Goal: Task Accomplishment & Management: Complete application form

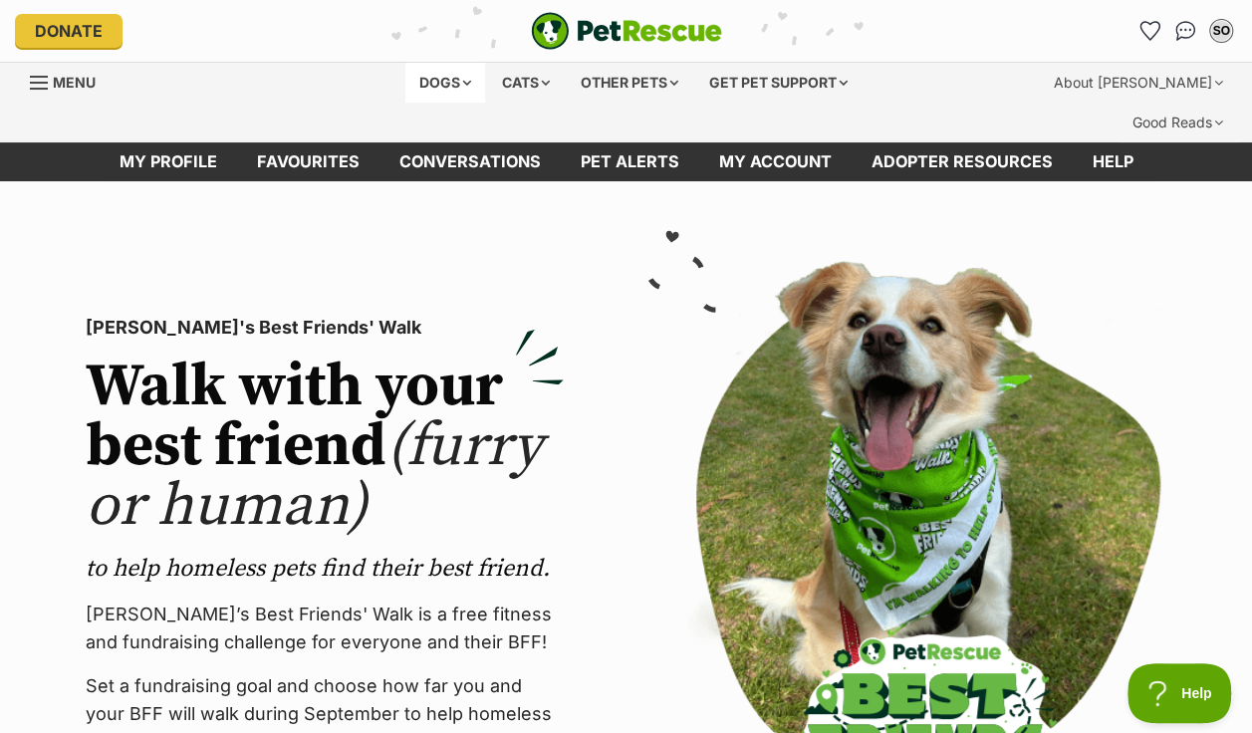
click at [453, 88] on div "Dogs" at bounding box center [445, 83] width 80 height 40
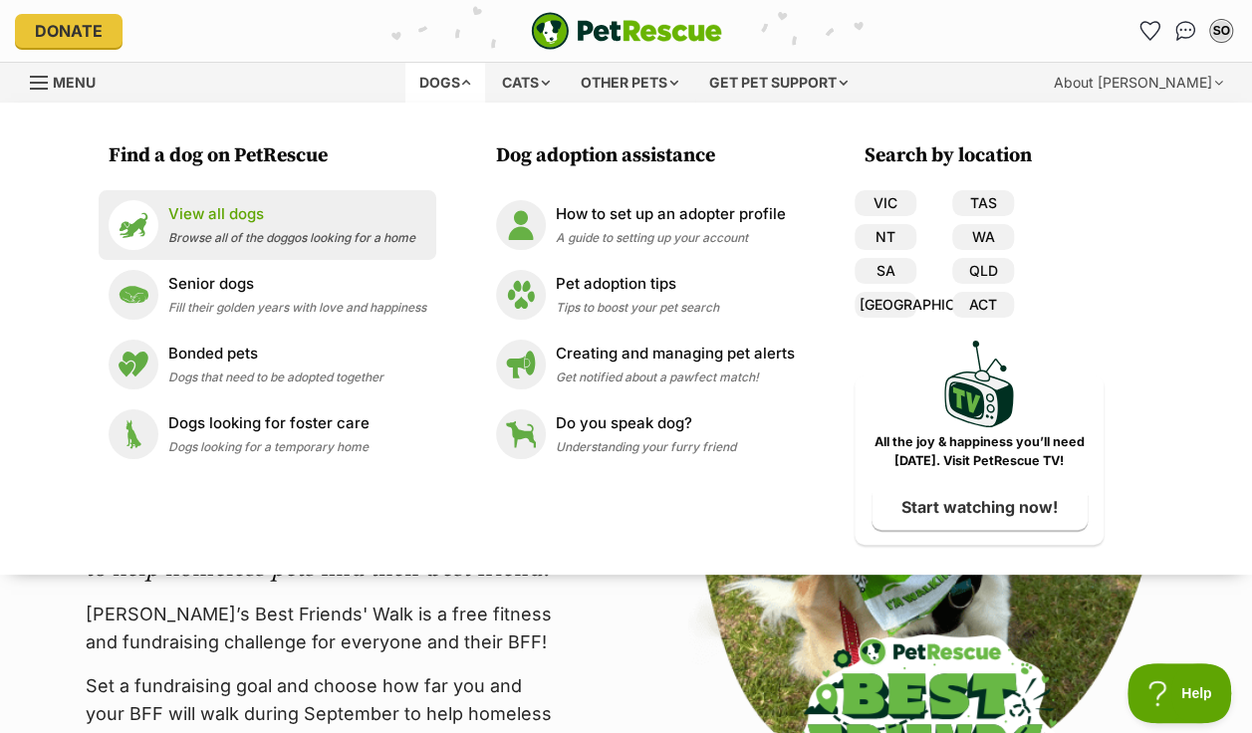
click at [271, 233] on span "Browse all of the doggos looking for a home" at bounding box center [291, 237] width 247 height 15
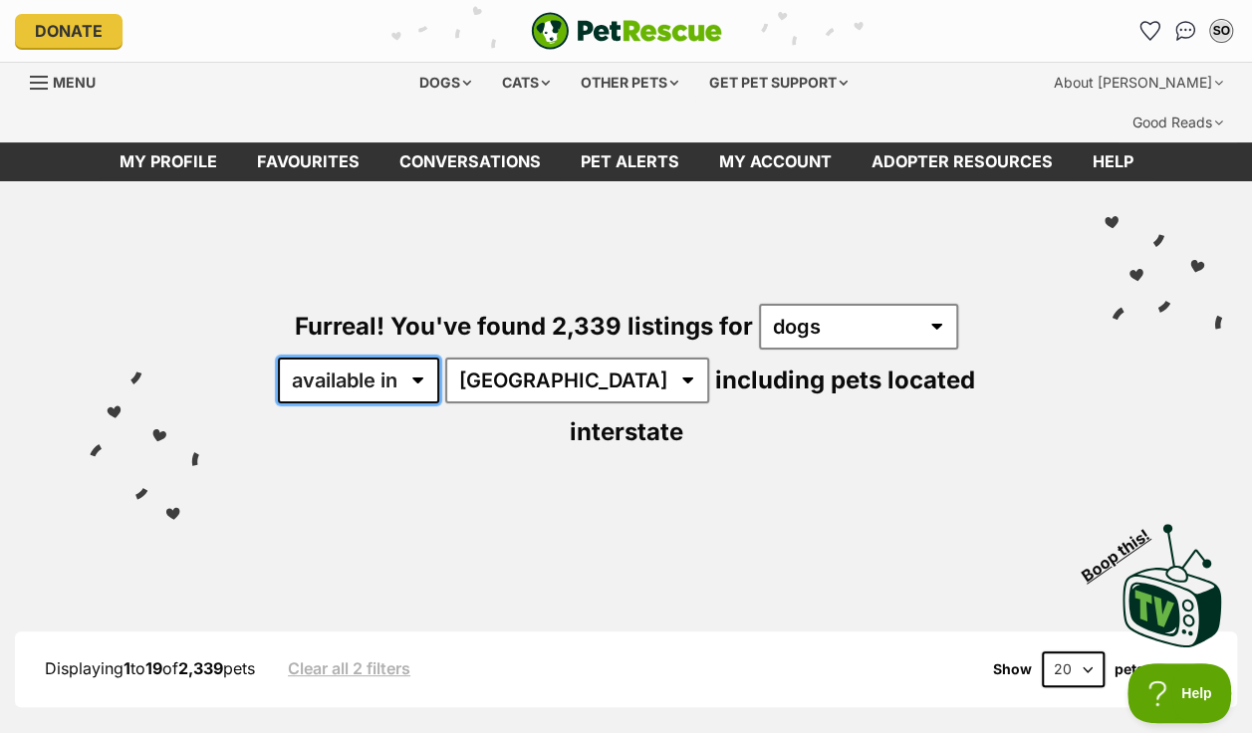
click at [422, 358] on select "available in located in" at bounding box center [358, 381] width 161 height 46
select select "disabled"
click at [278, 358] on select "available in located in" at bounding box center [358, 381] width 161 height 46
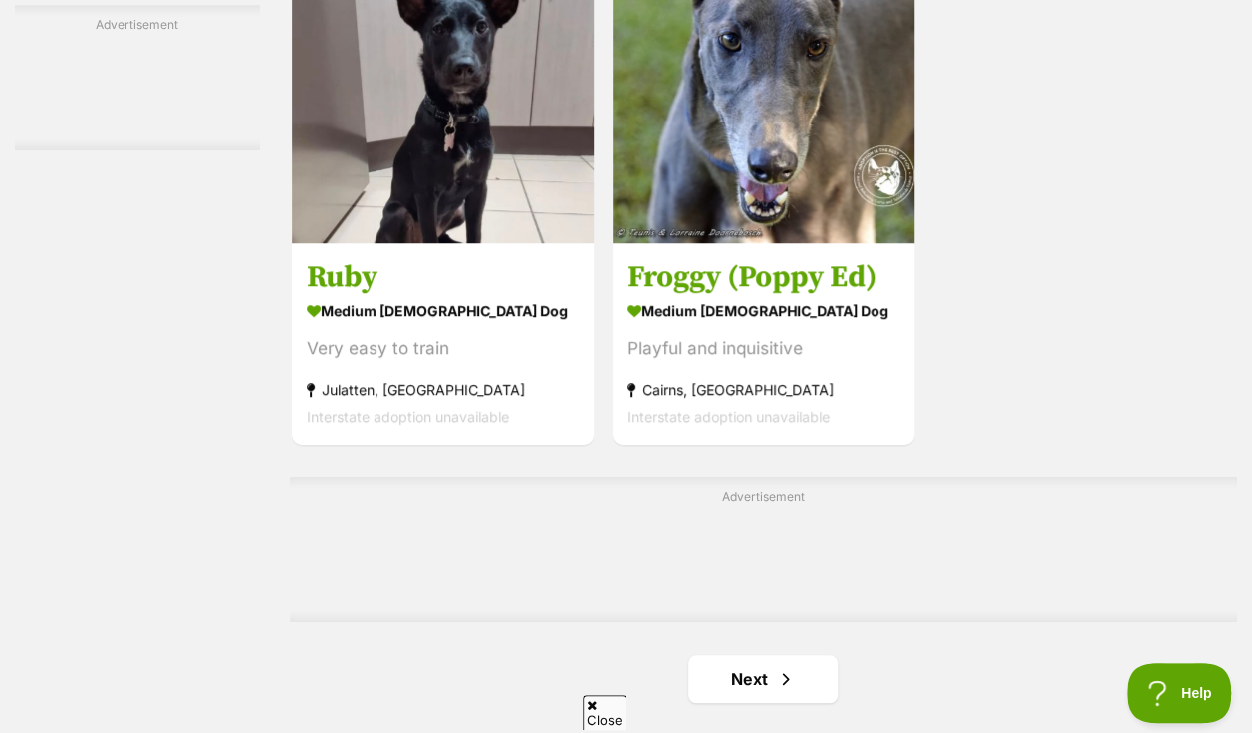
scroll to position [4292, 0]
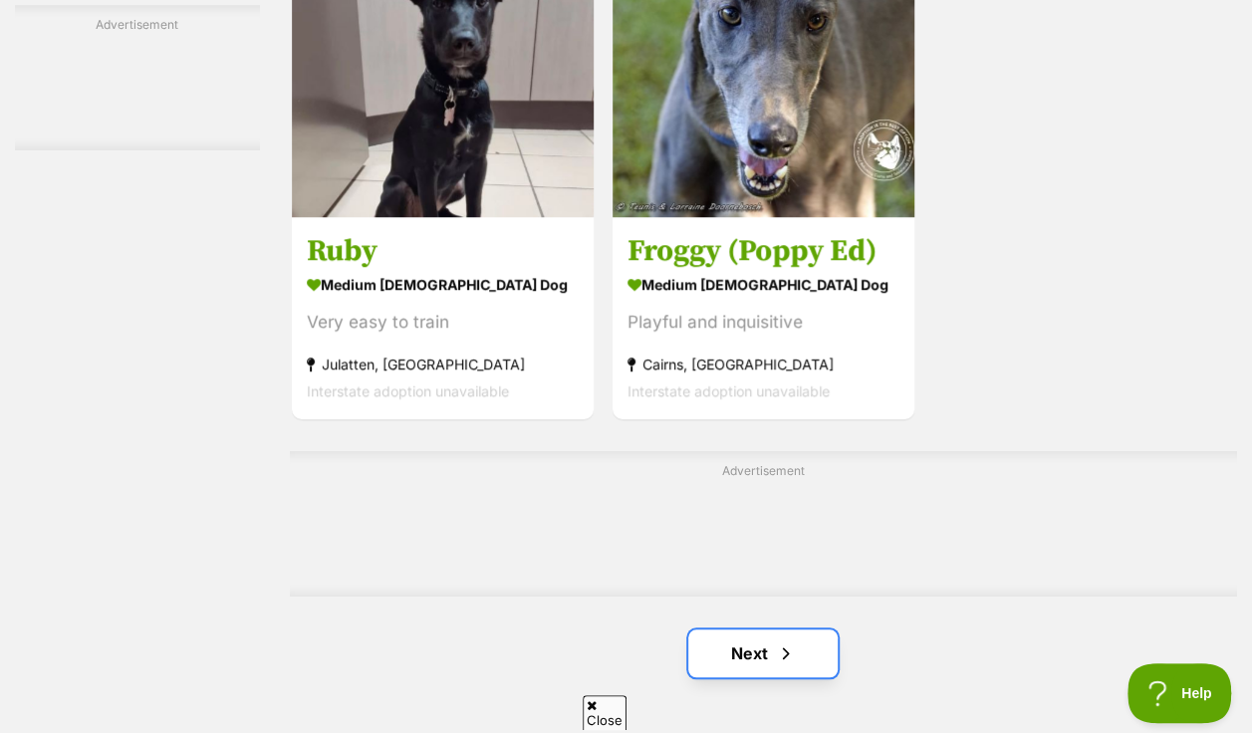
click at [731, 630] on link "Next" at bounding box center [762, 654] width 149 height 48
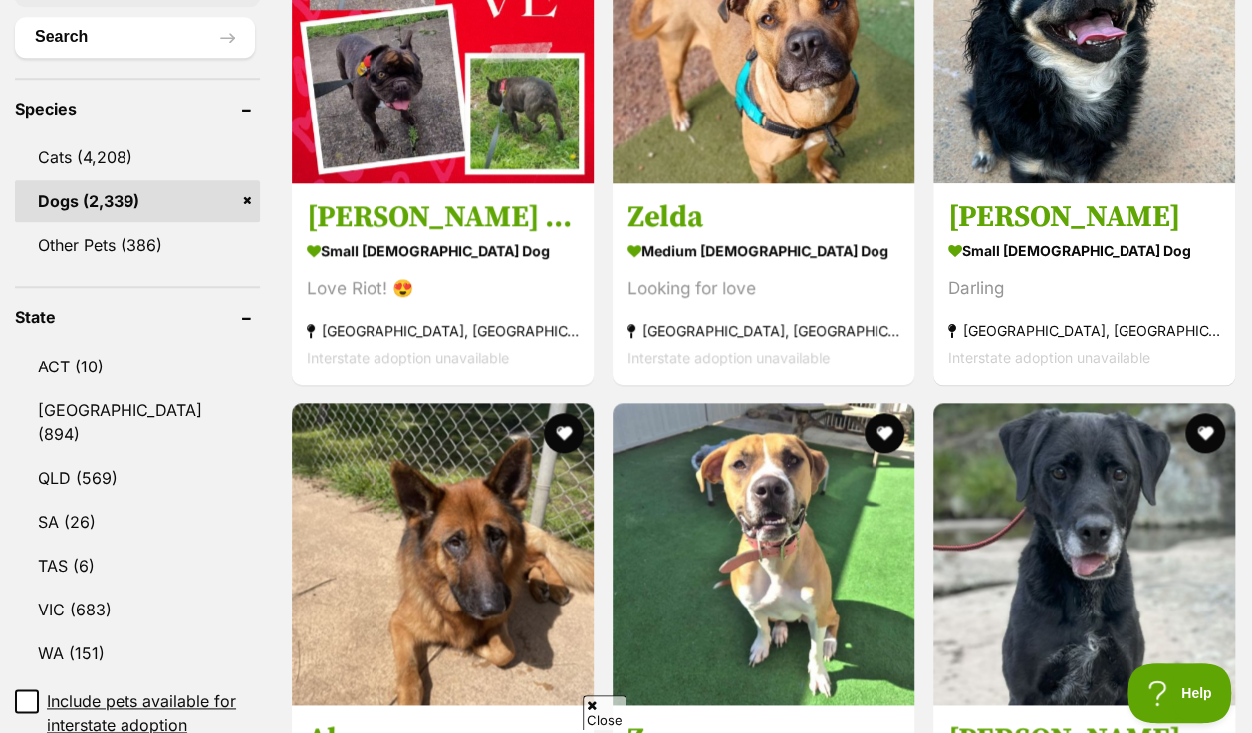
scroll to position [717, 0]
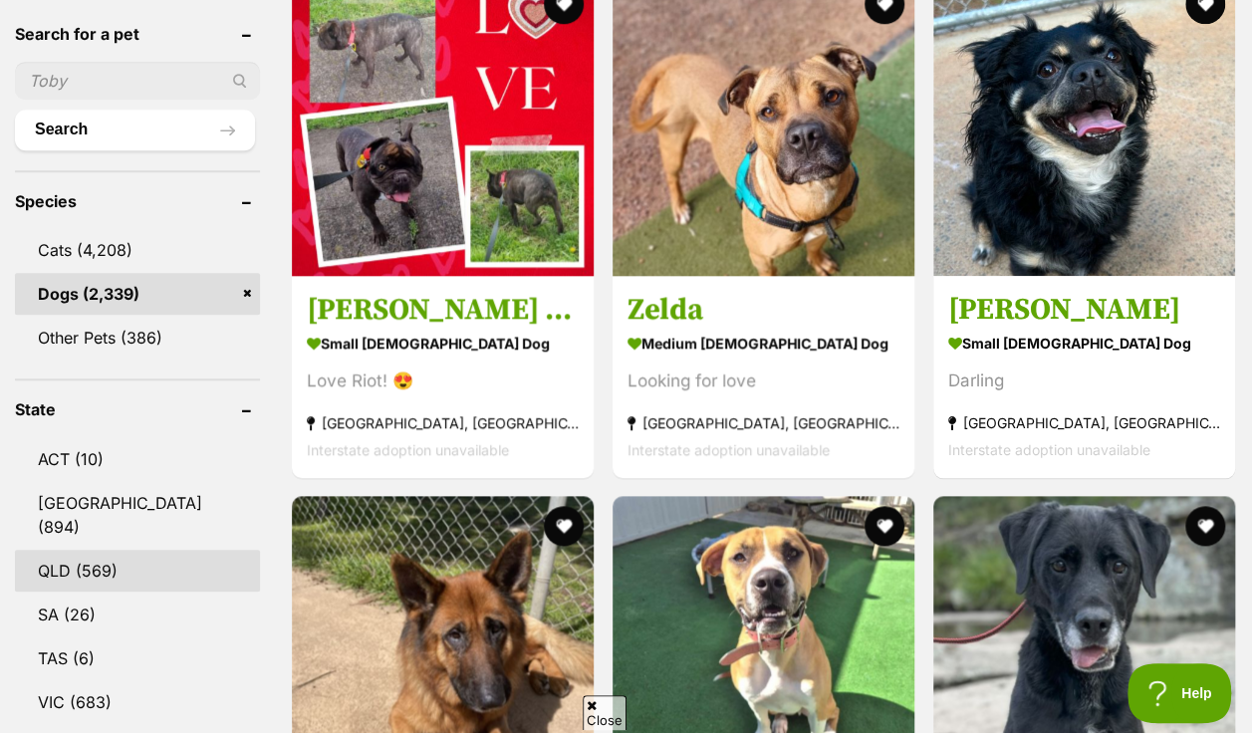
click at [40, 550] on link "QLD (569)" at bounding box center [137, 571] width 245 height 42
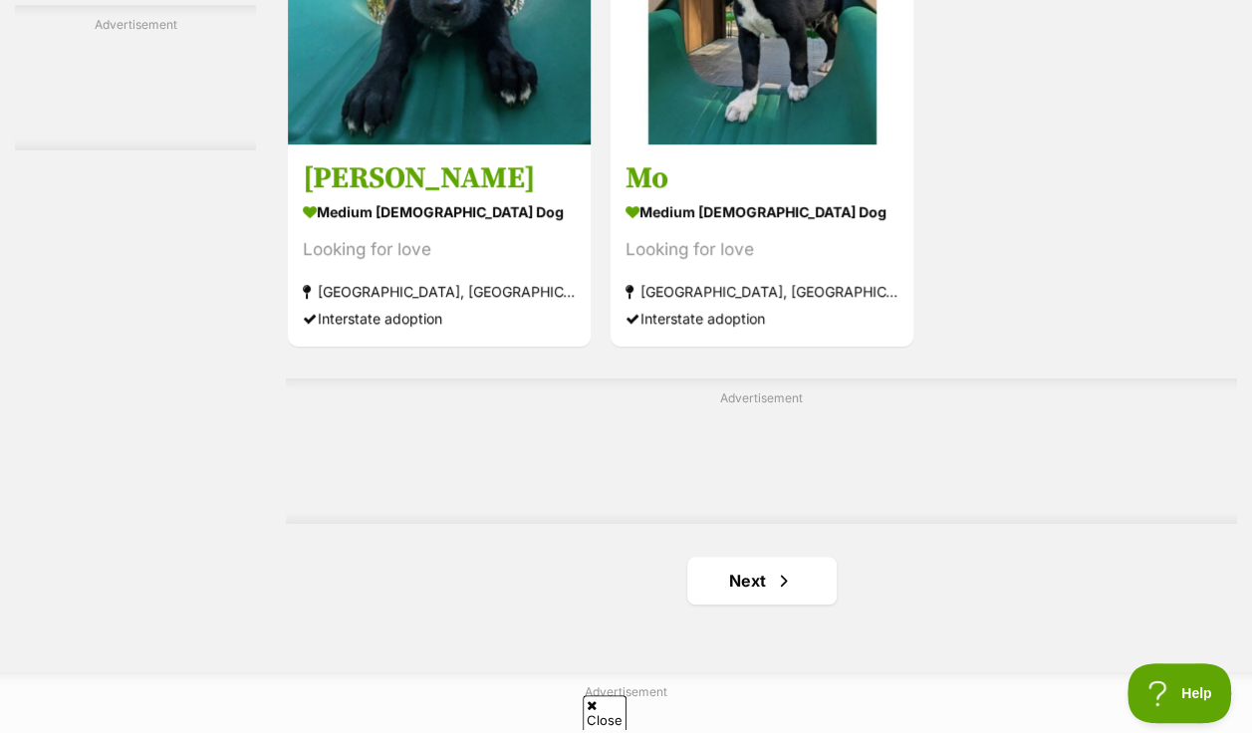
scroll to position [4466, 0]
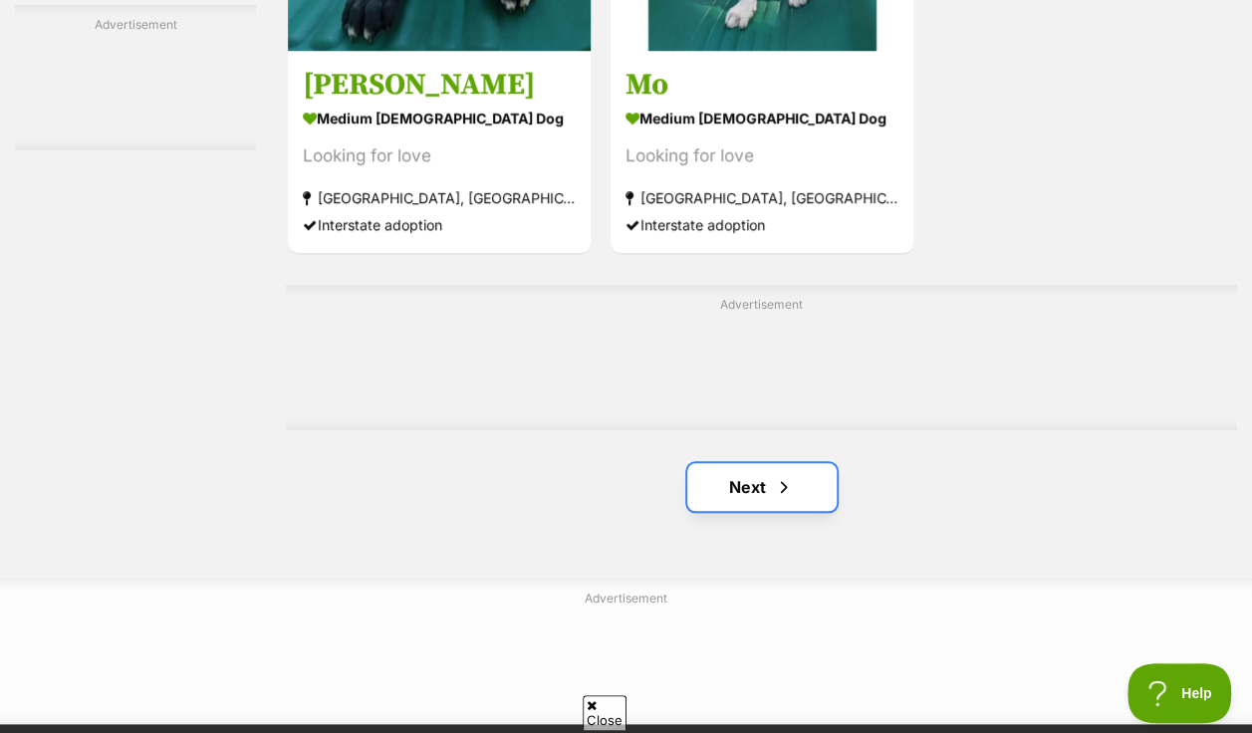
click at [755, 463] on link "Next" at bounding box center [761, 487] width 149 height 48
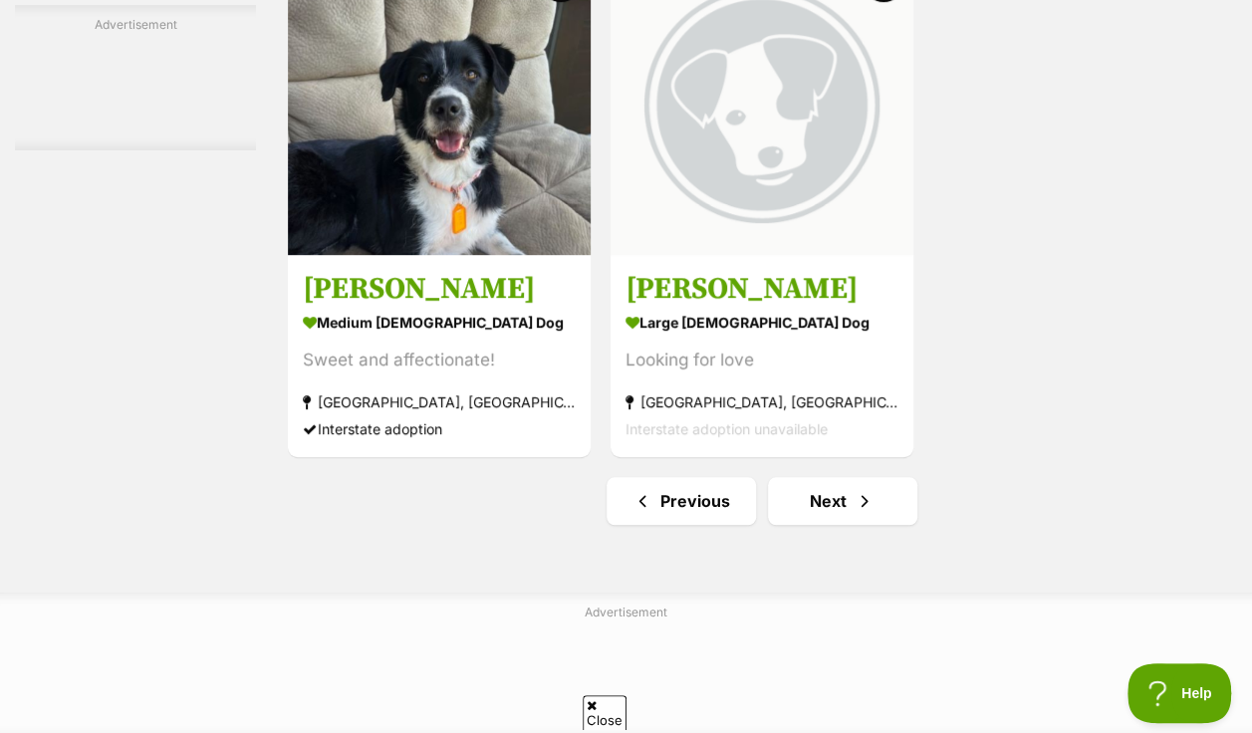
scroll to position [4532, 0]
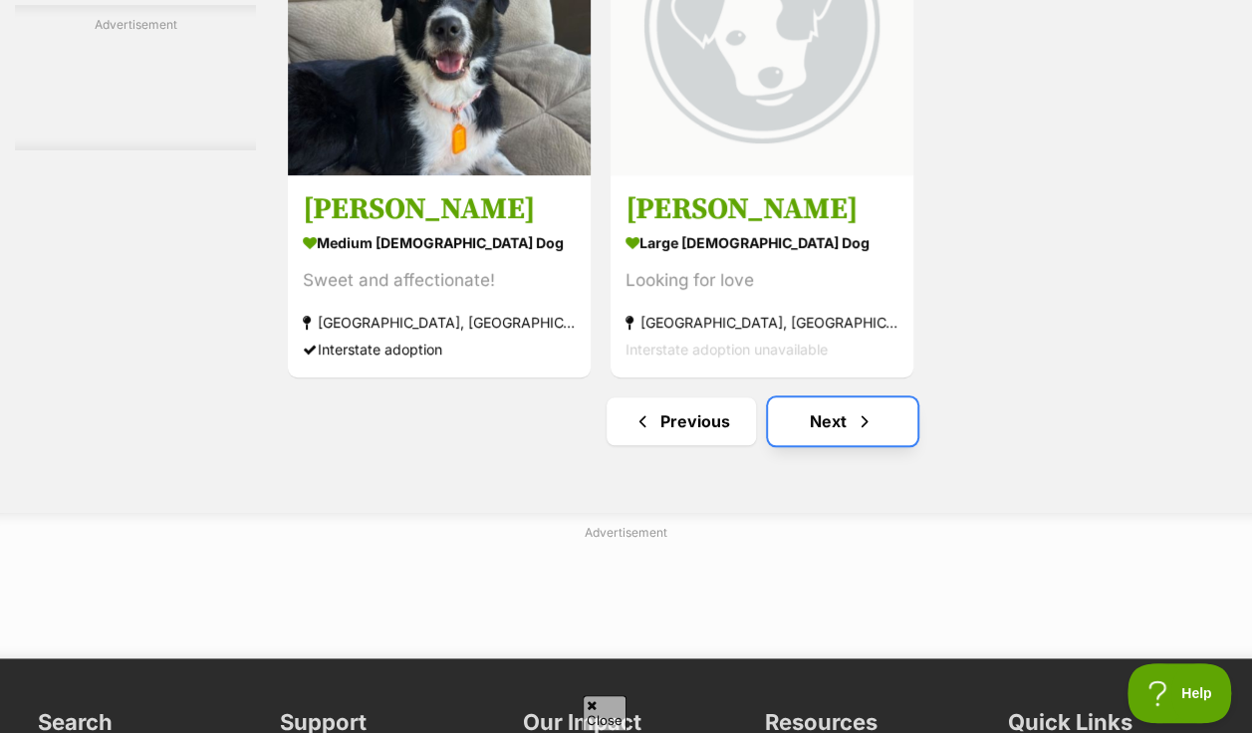
click at [863, 409] on span "Next page" at bounding box center [865, 421] width 20 height 24
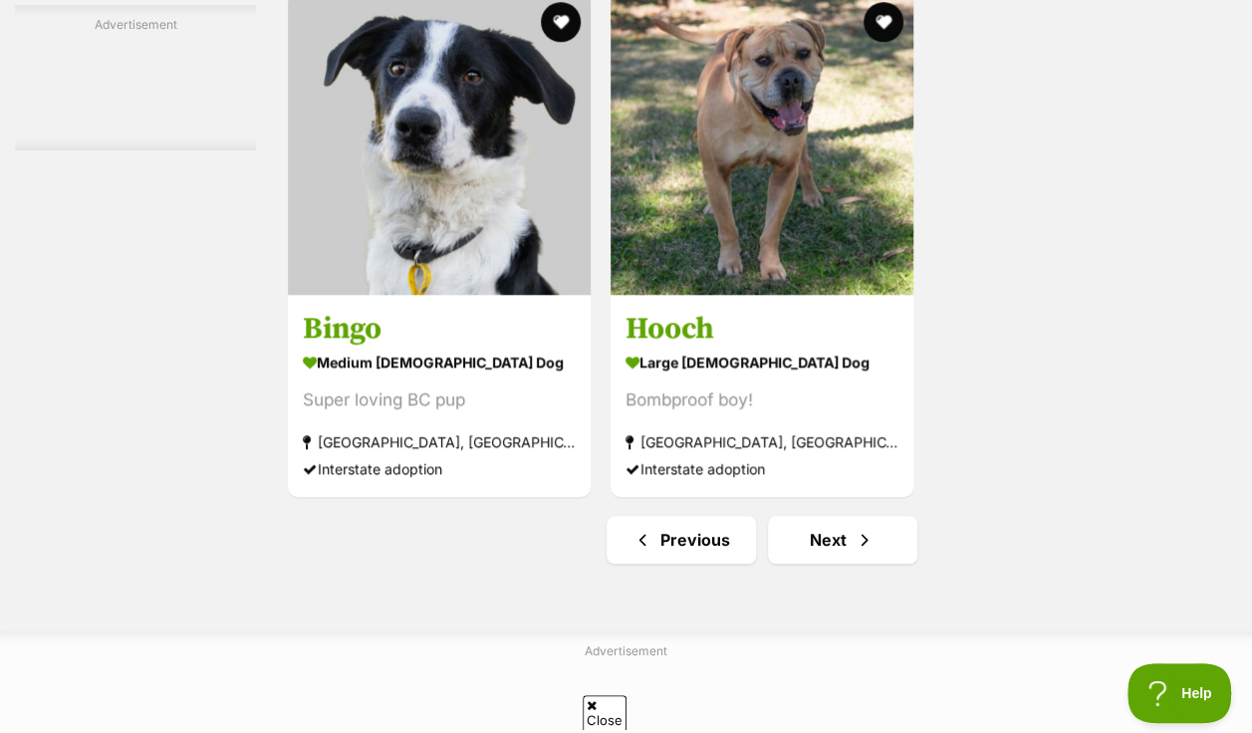
scroll to position [4664, 0]
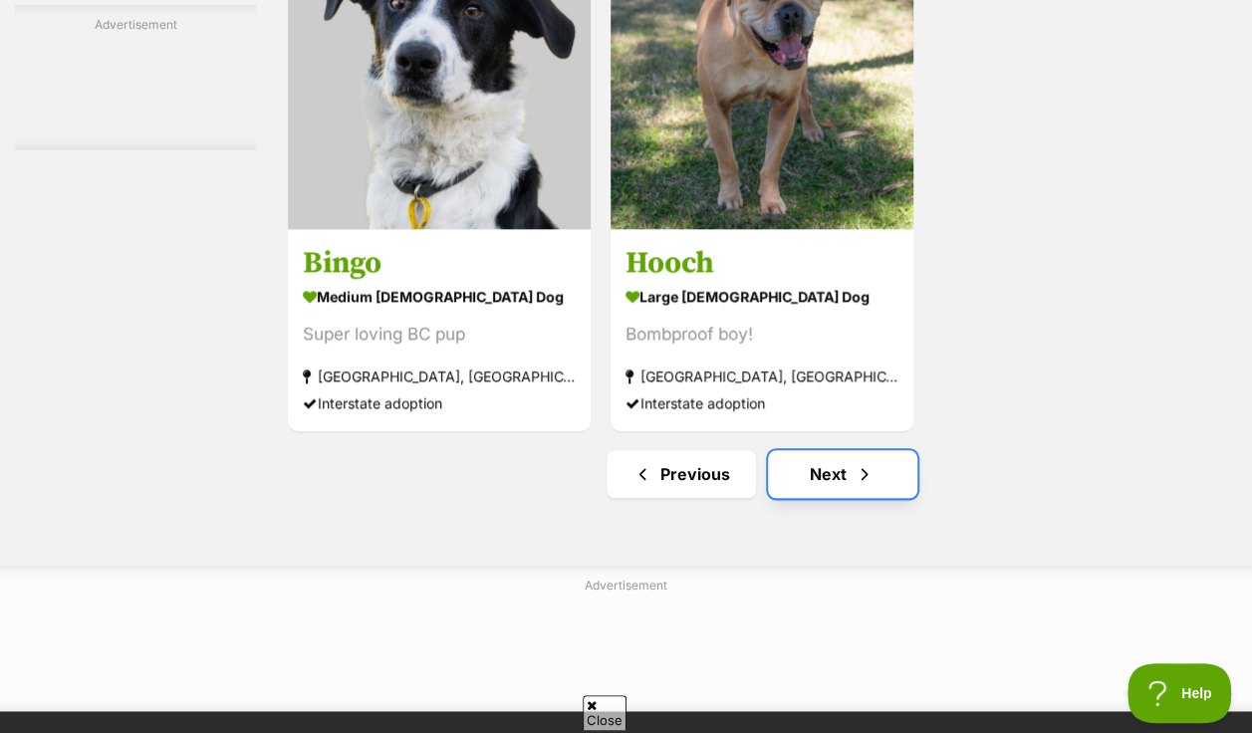
click at [841, 450] on link "Next" at bounding box center [842, 474] width 149 height 48
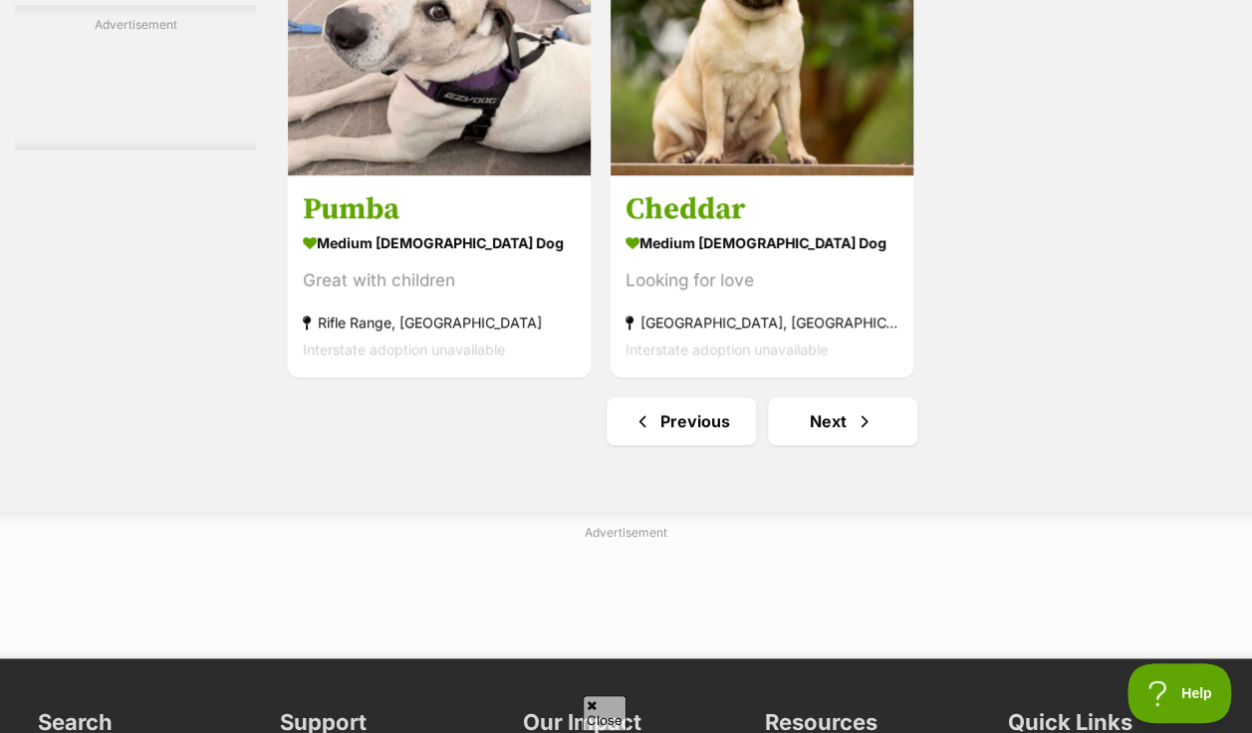
scroll to position [4545, 0]
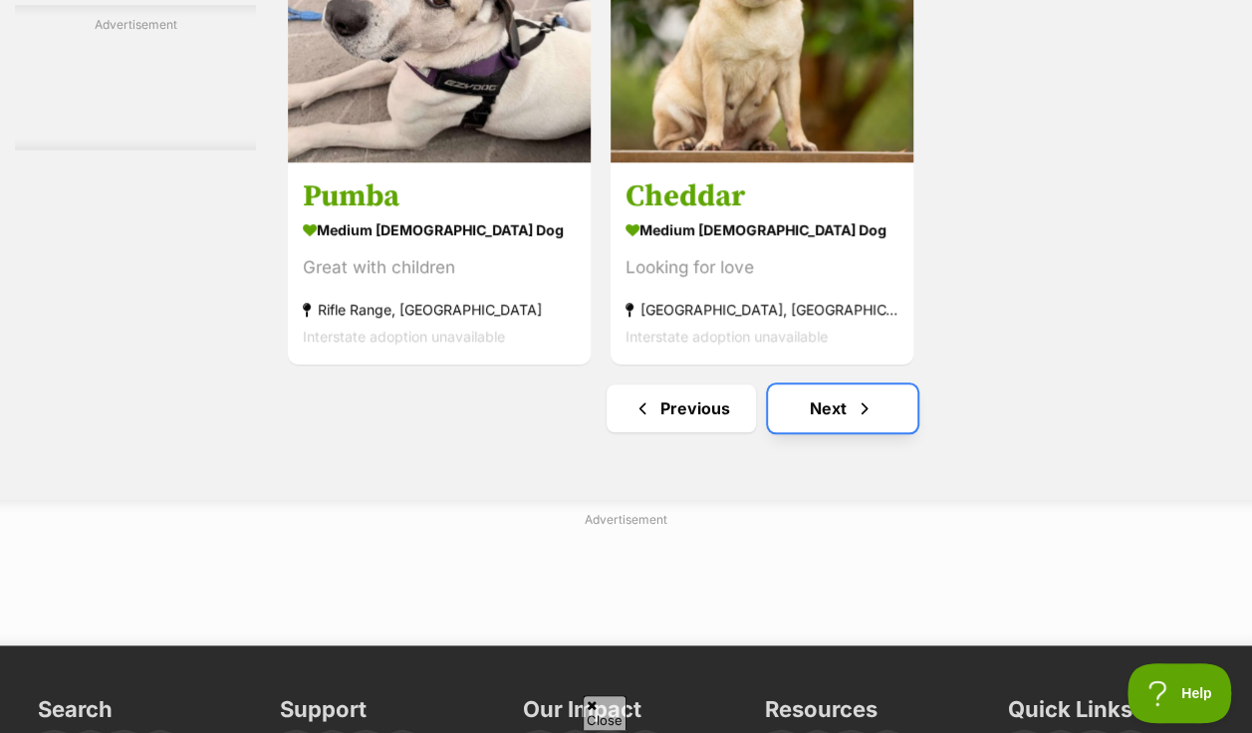
click at [862, 396] on span "Next page" at bounding box center [865, 408] width 20 height 24
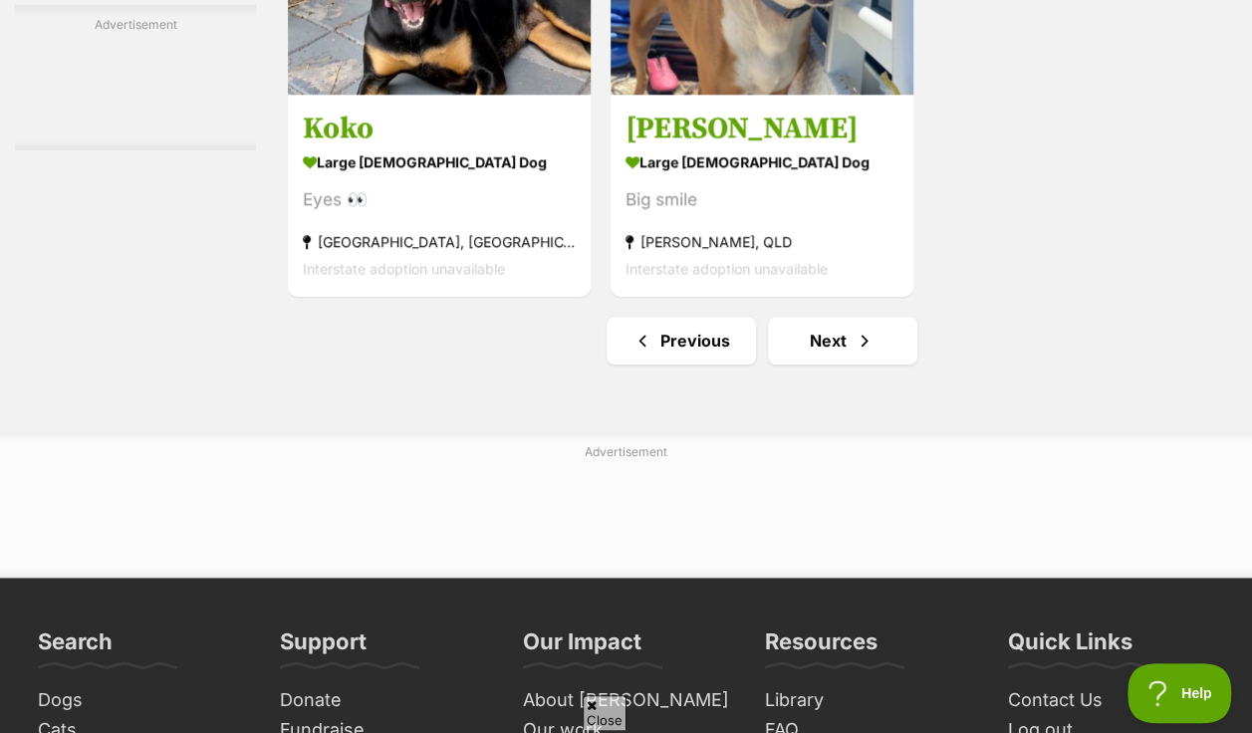
scroll to position [4652, 0]
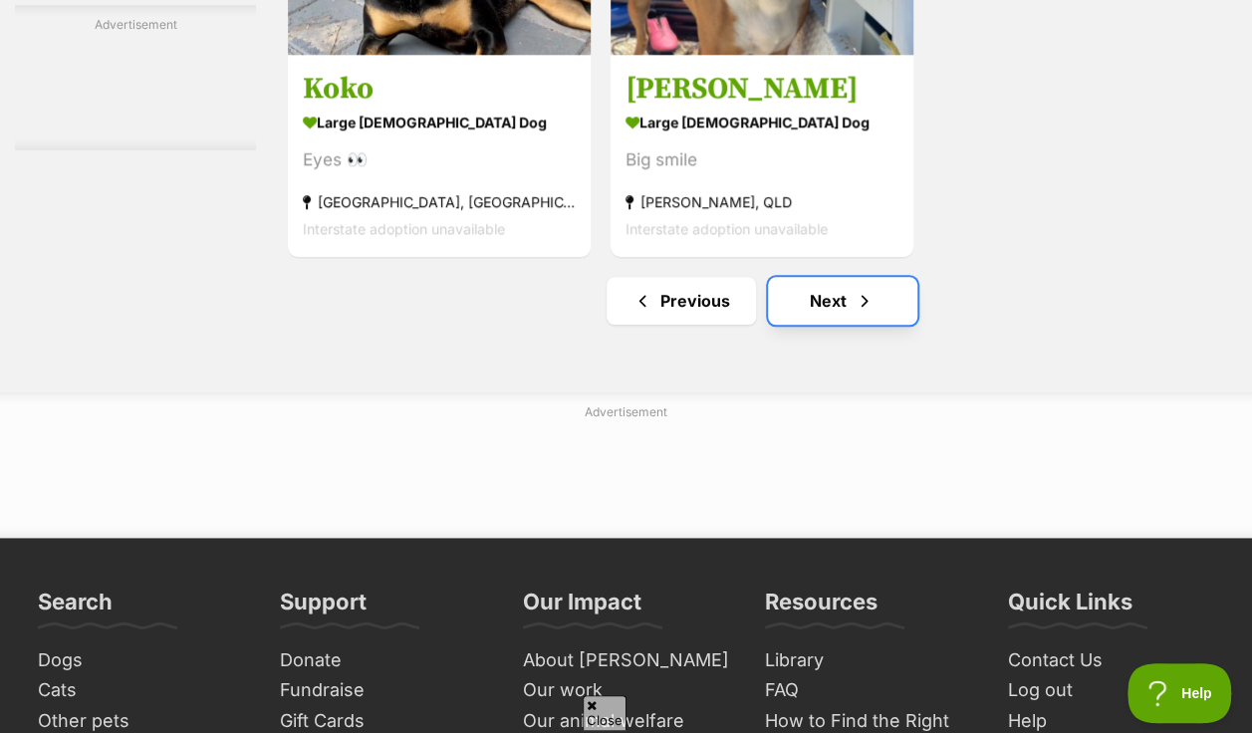
click at [855, 289] on span "Next page" at bounding box center [865, 301] width 20 height 24
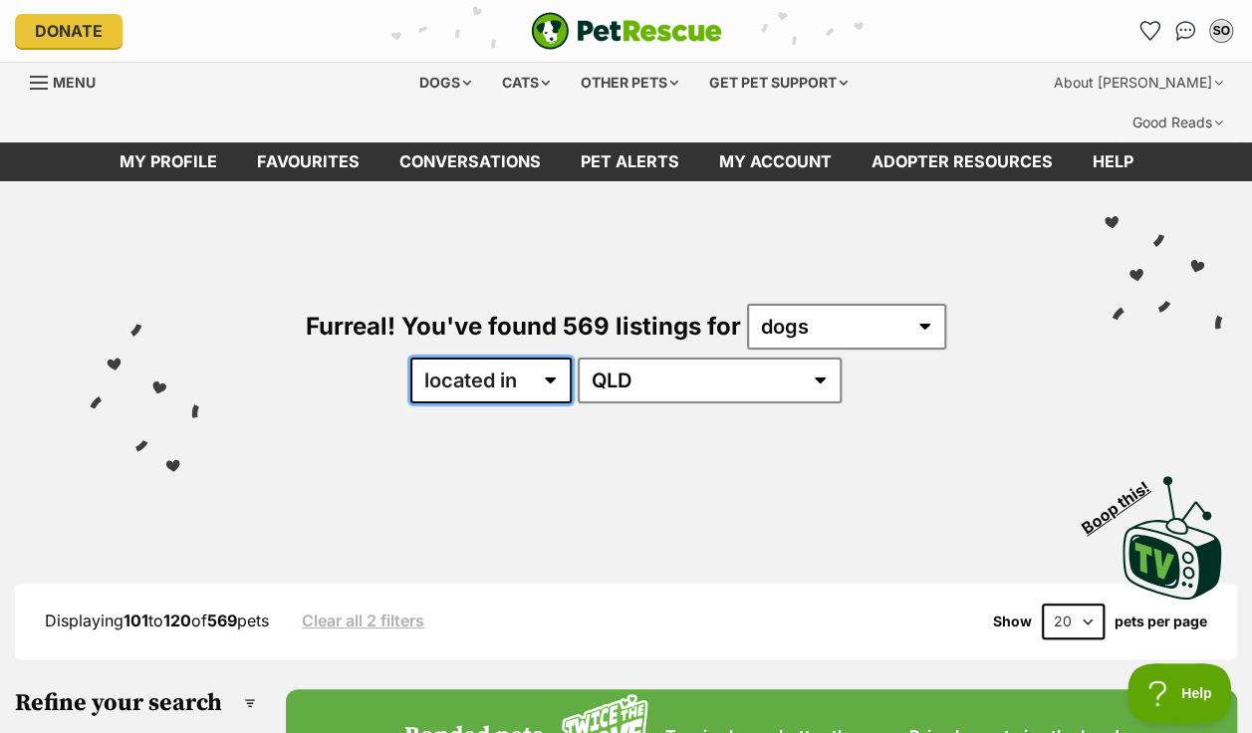
click at [498, 358] on select "available in located in" at bounding box center [490, 381] width 161 height 46
select select "enabled"
click at [469, 358] on select "available in located in" at bounding box center [490, 381] width 161 height 46
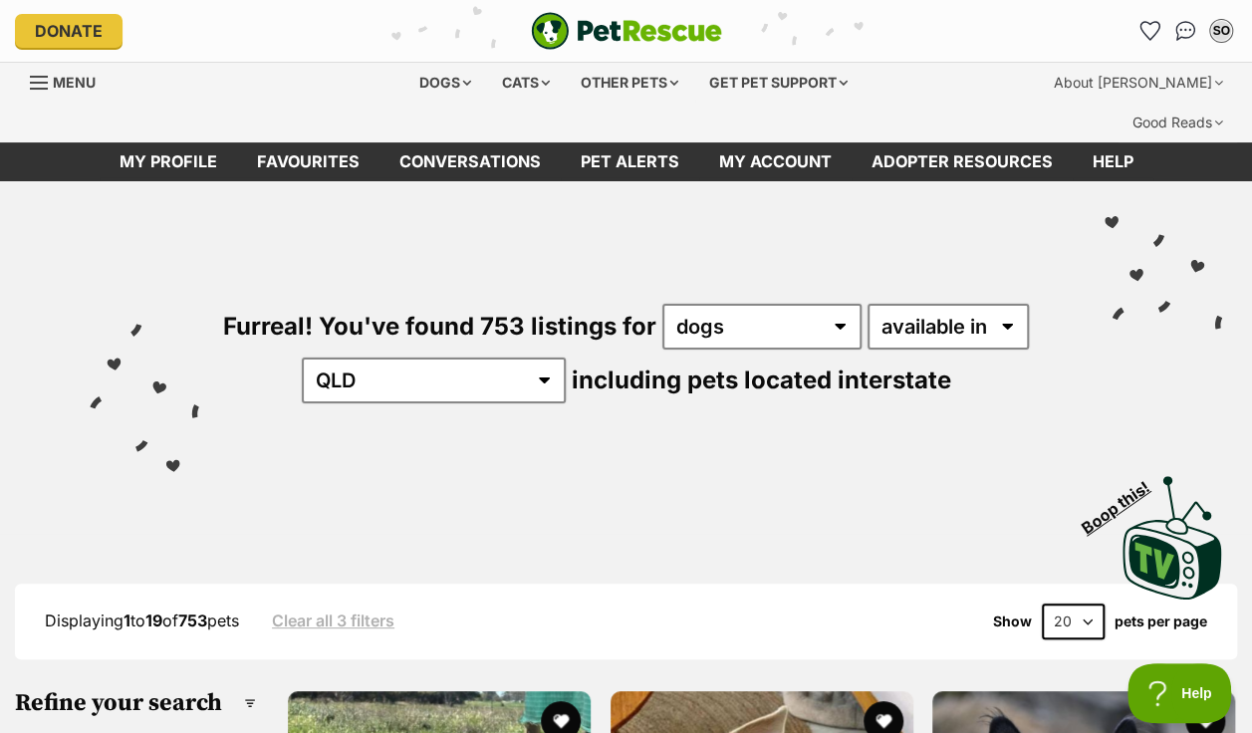
click at [316, 612] on link "Clear all 3 filters" at bounding box center [333, 621] width 123 height 18
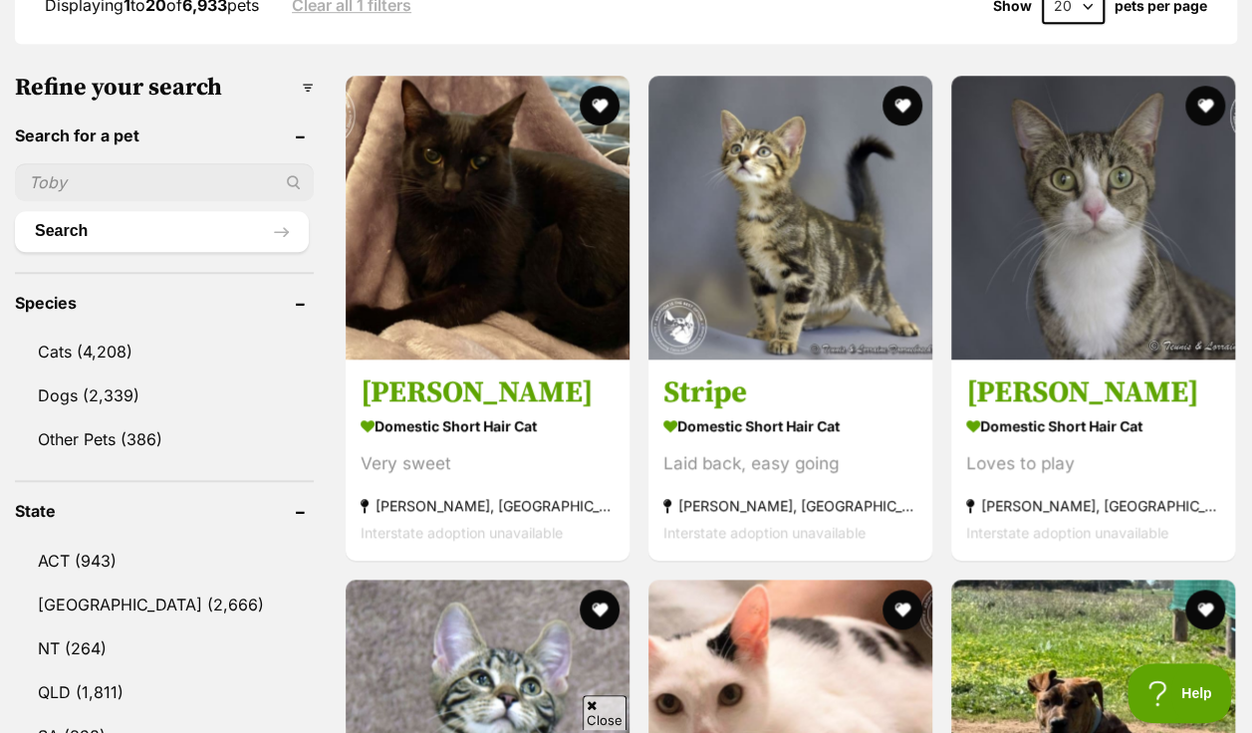
scroll to position [677, 0]
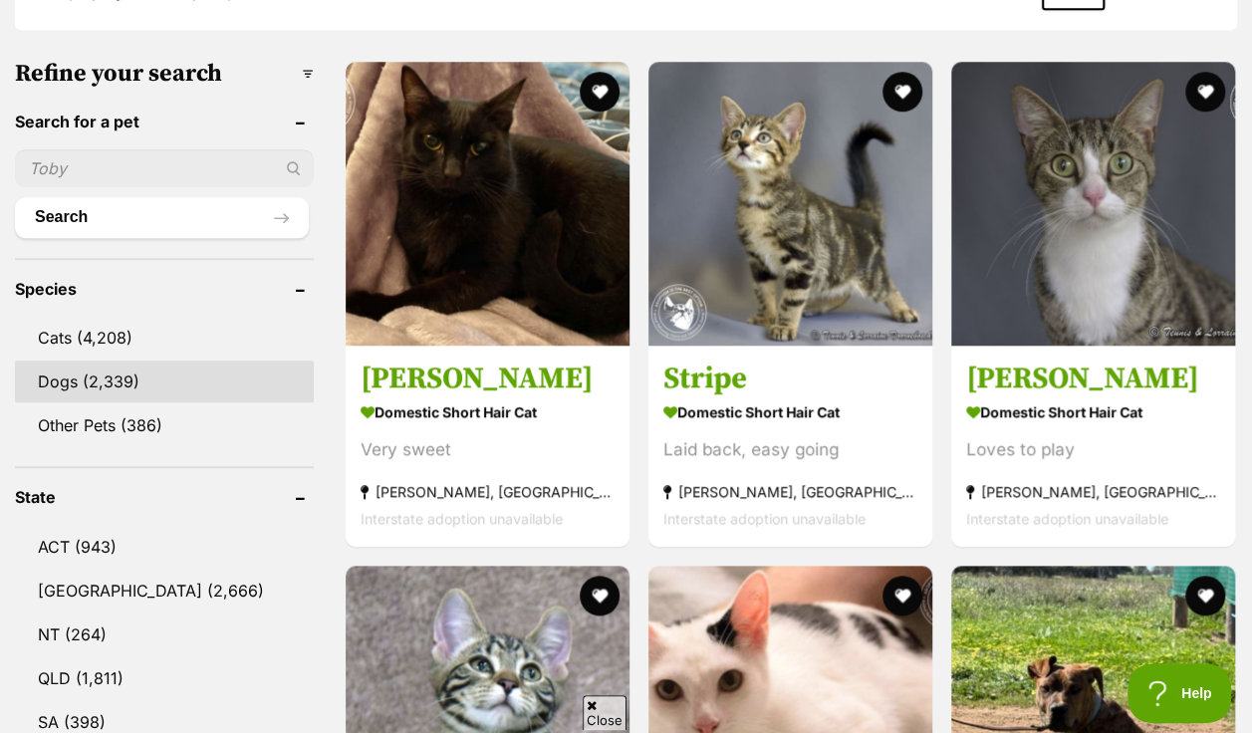
click at [217, 361] on link "Dogs (2,339)" at bounding box center [164, 382] width 299 height 42
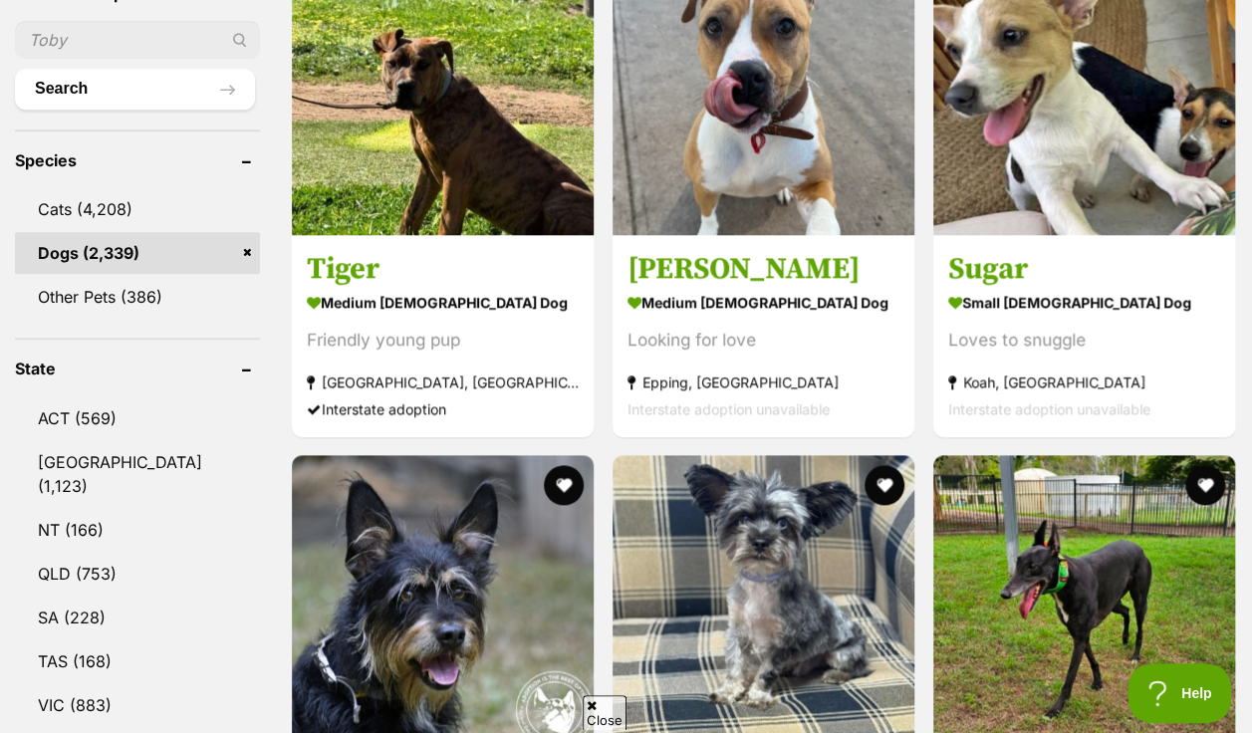
scroll to position [810, 0]
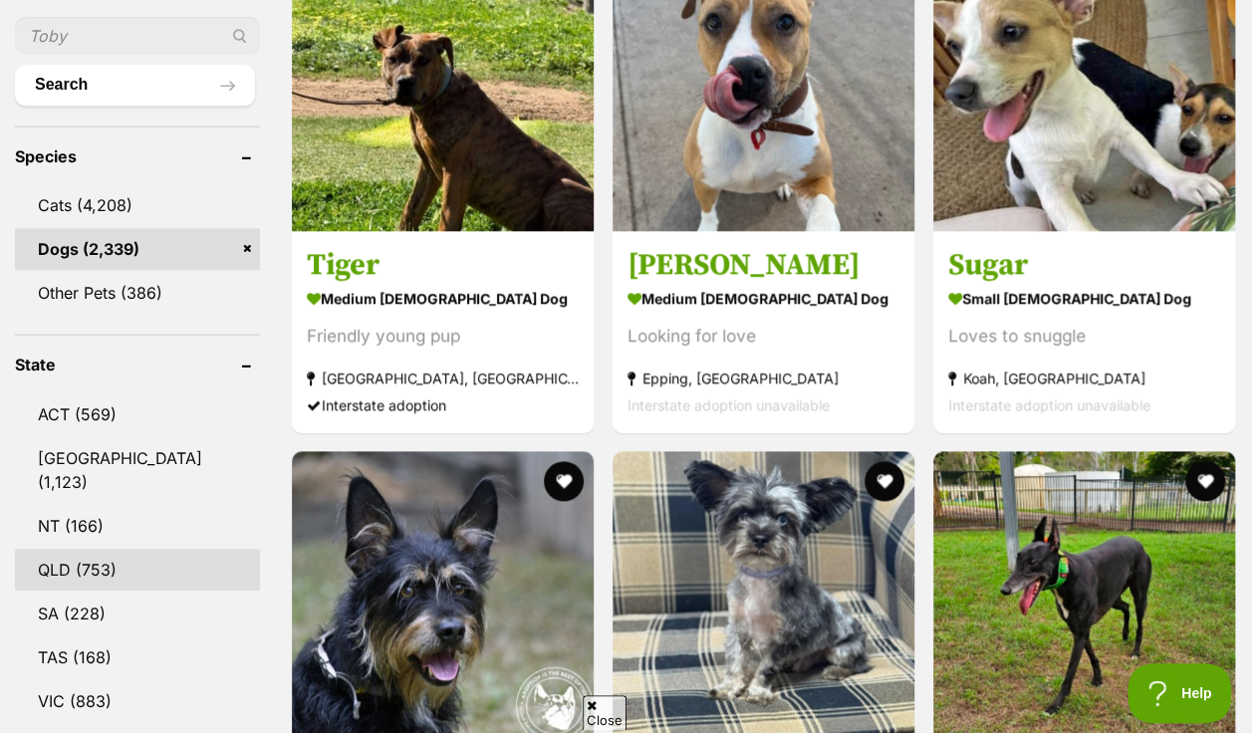
click at [212, 549] on link "QLD (753)" at bounding box center [137, 570] width 245 height 42
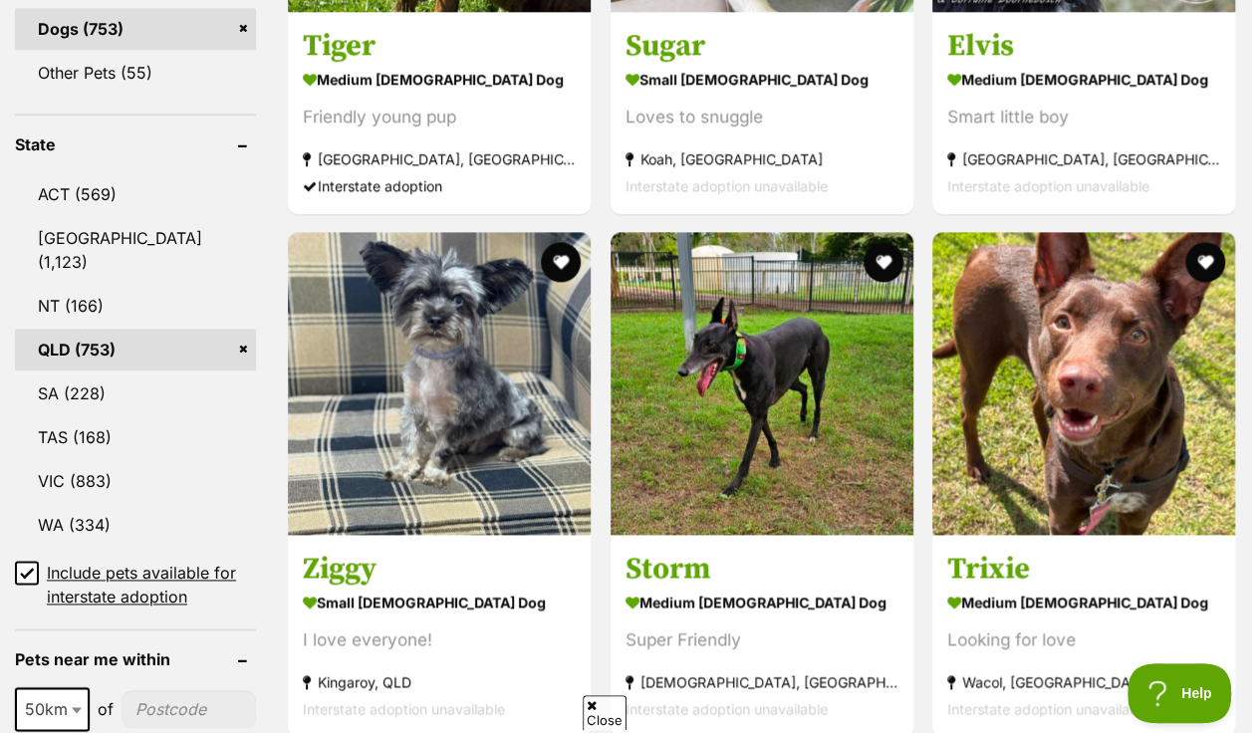
scroll to position [1022, 0]
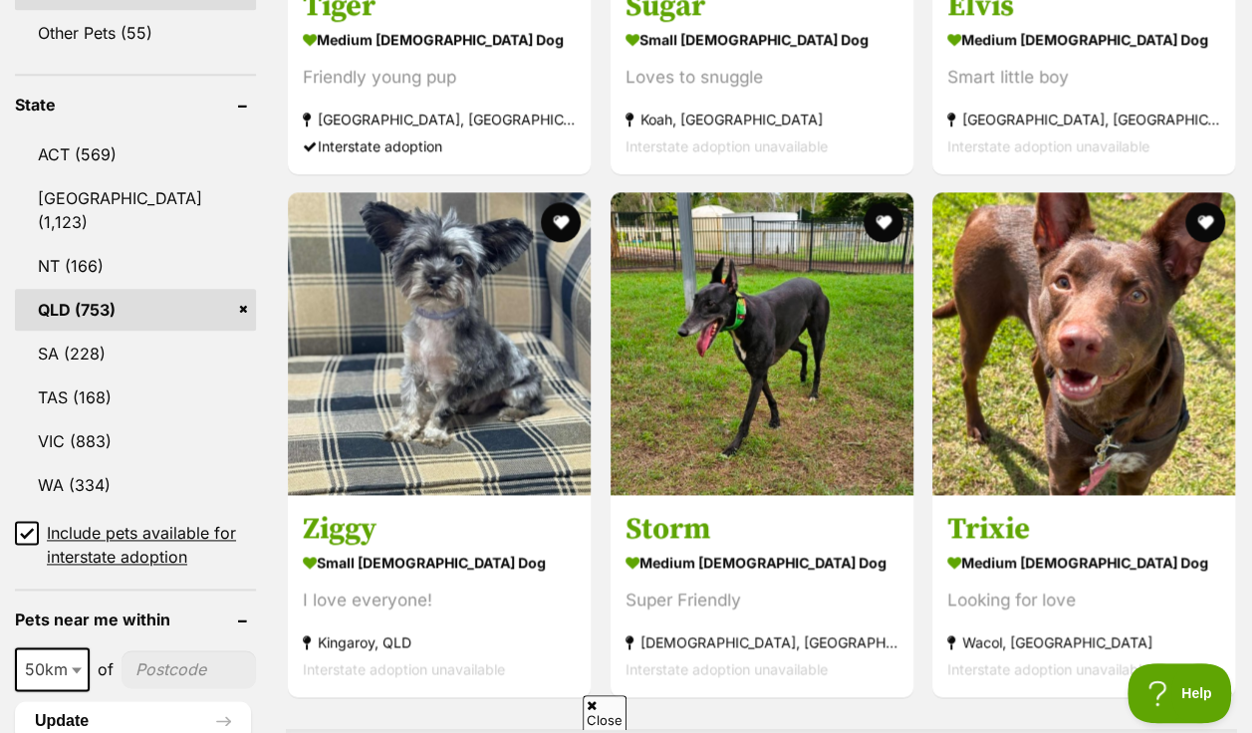
click at [215, 651] on input"] "postcode" at bounding box center [189, 670] width 134 height 38
type input"] "4000"
click at [86, 701] on button "Update" at bounding box center [133, 721] width 236 height 40
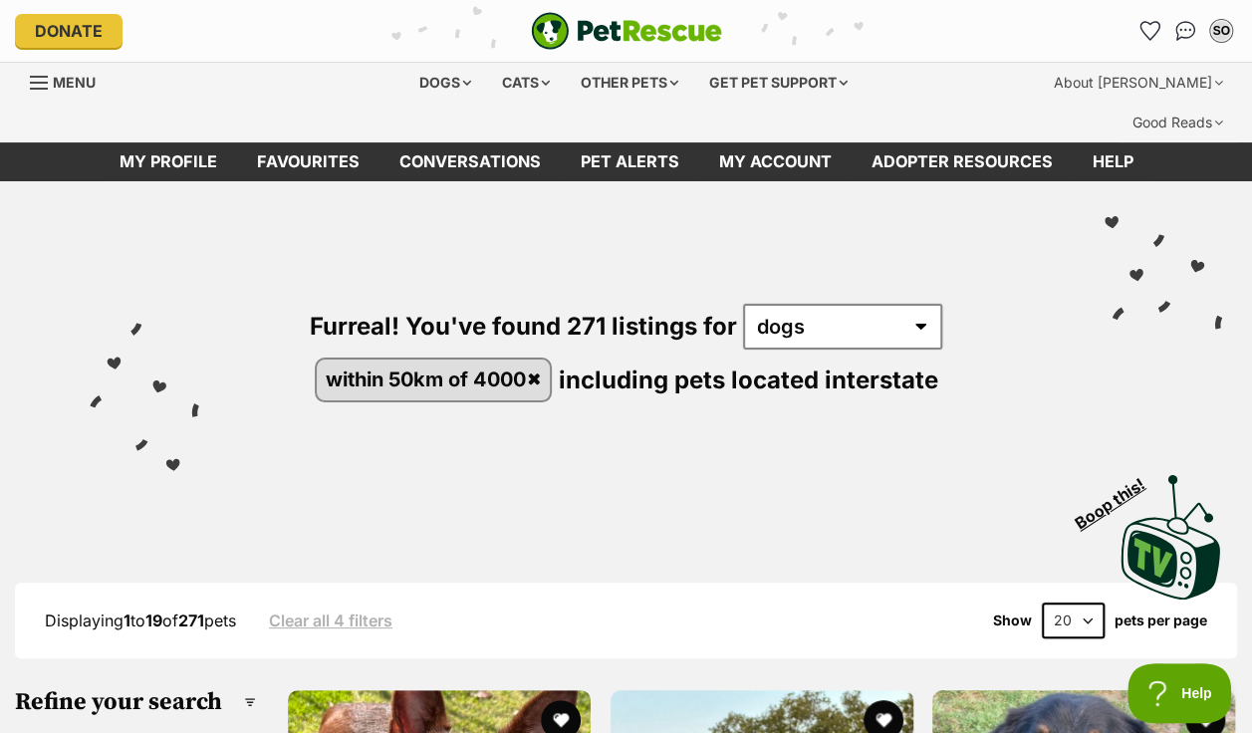
drag, startPoint x: 1260, startPoint y: 721, endPoint x: 862, endPoint y: 472, distance: 469.9
click at [862, 472] on div "Visit PetRescue TV (external site) Boop this!" at bounding box center [626, 529] width 1192 height 145
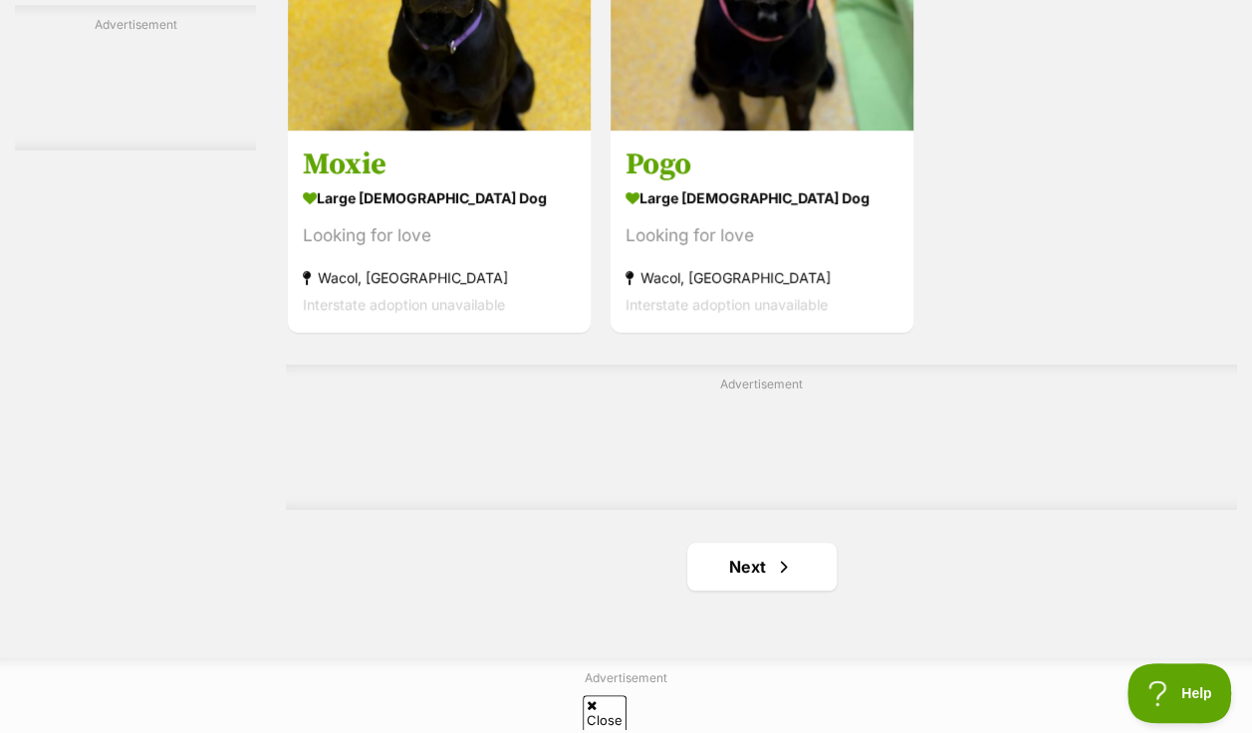
scroll to position [4465, 0]
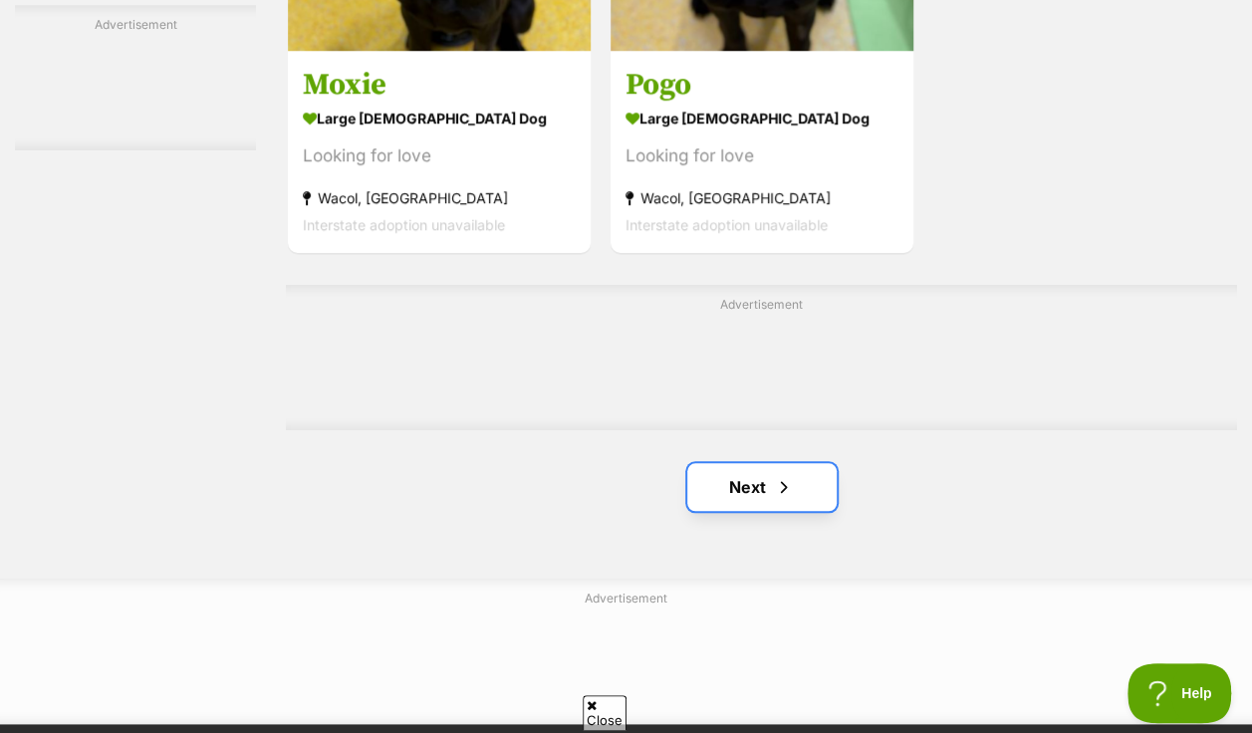
click at [724, 463] on link "Next" at bounding box center [761, 487] width 149 height 48
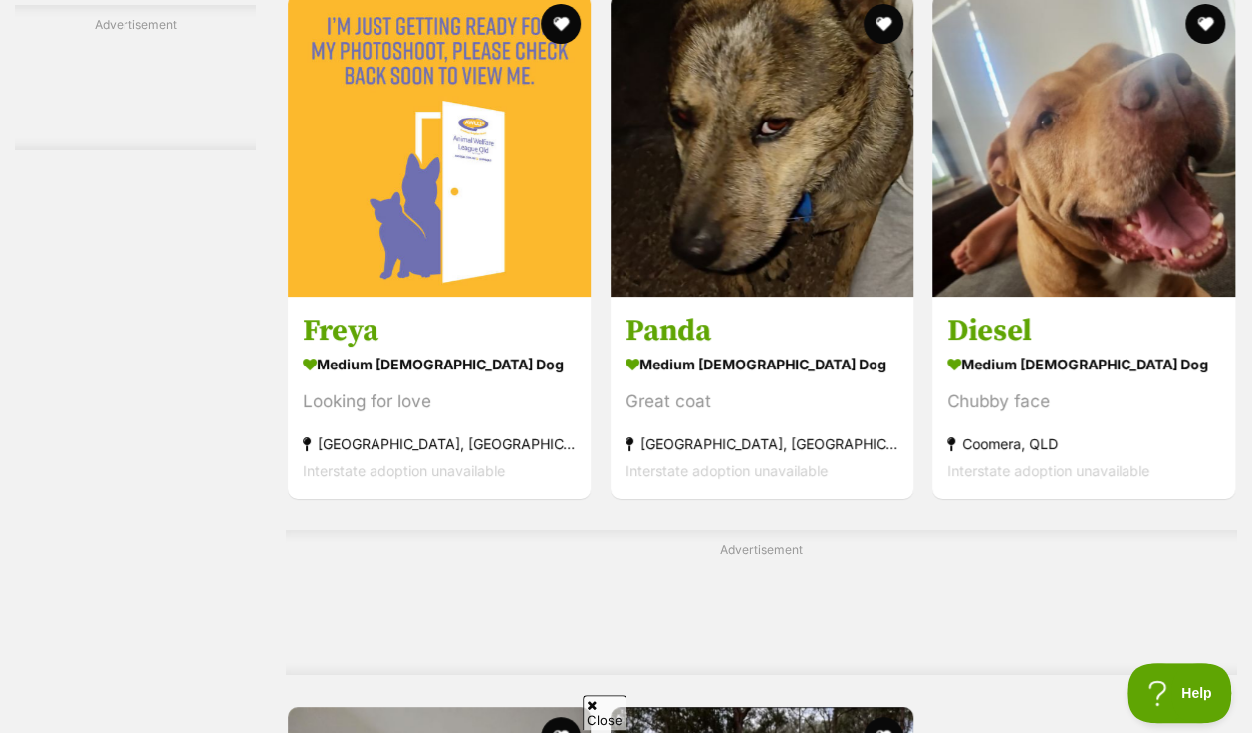
scroll to position [3802, 0]
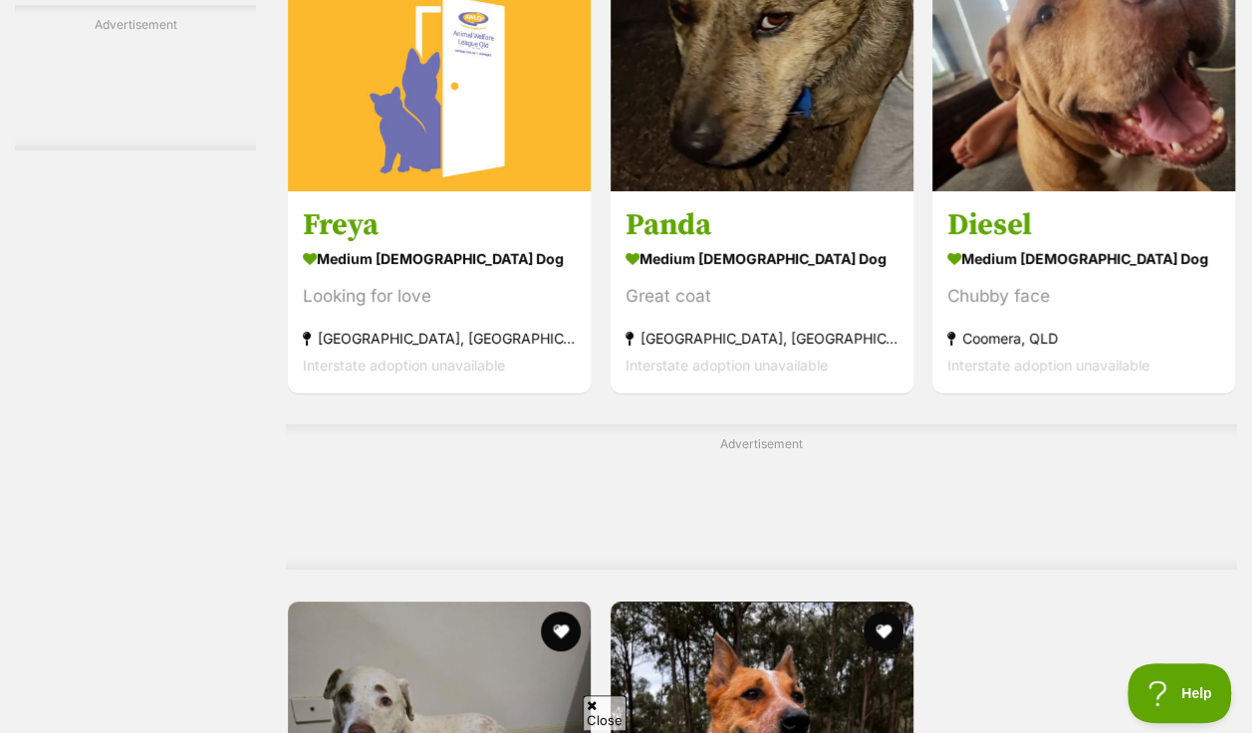
drag, startPoint x: 1261, startPoint y: 721, endPoint x: 942, endPoint y: 590, distance: 344.8
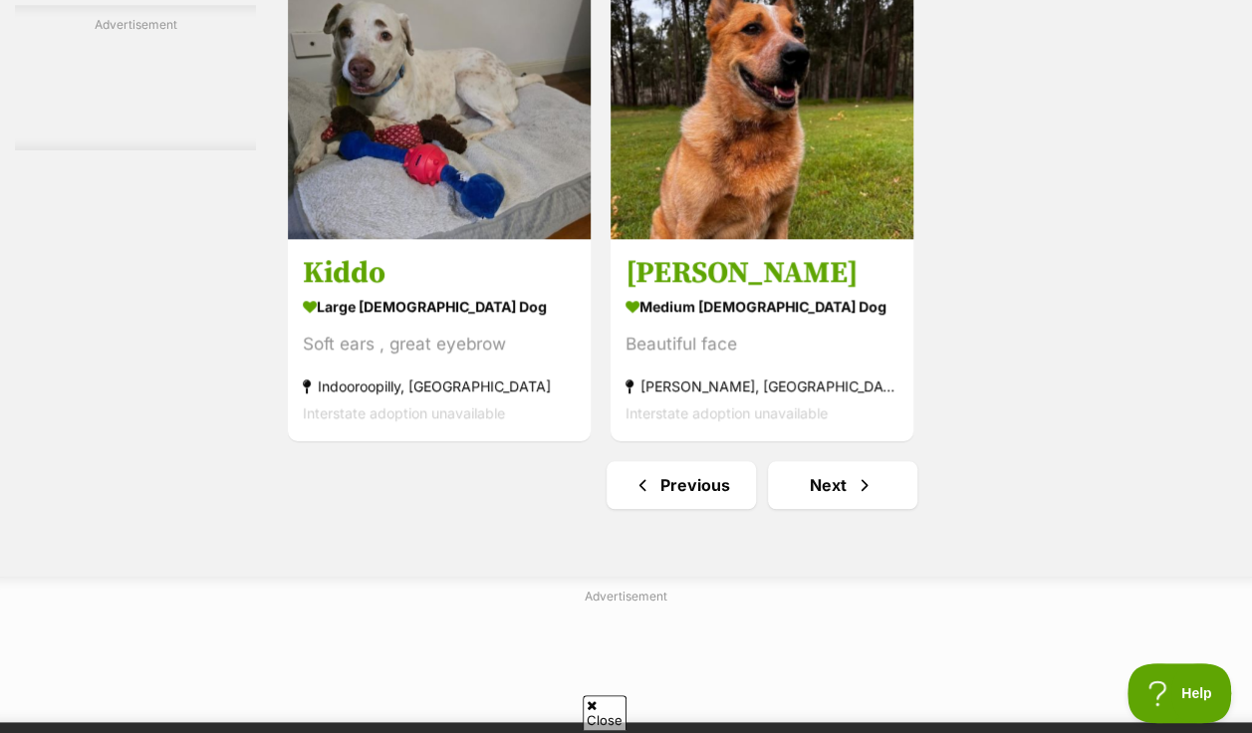
scroll to position [4560, 0]
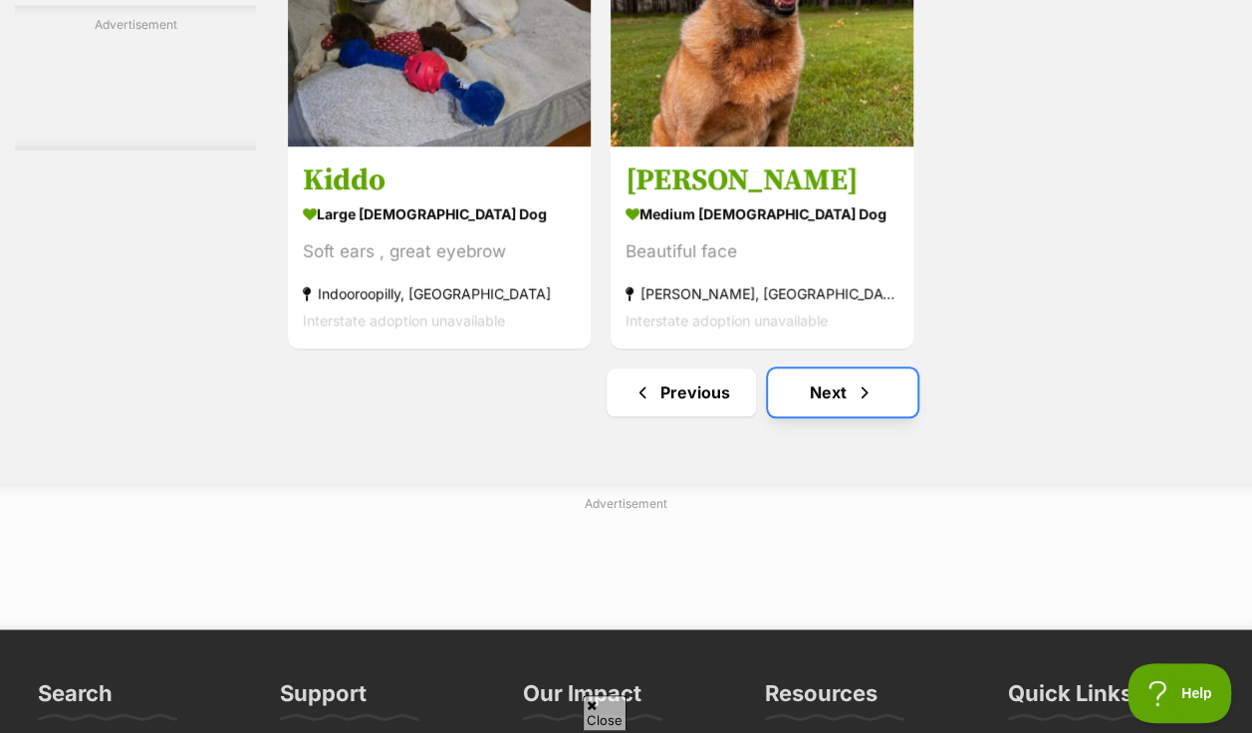
click at [849, 369] on link "Next" at bounding box center [842, 393] width 149 height 48
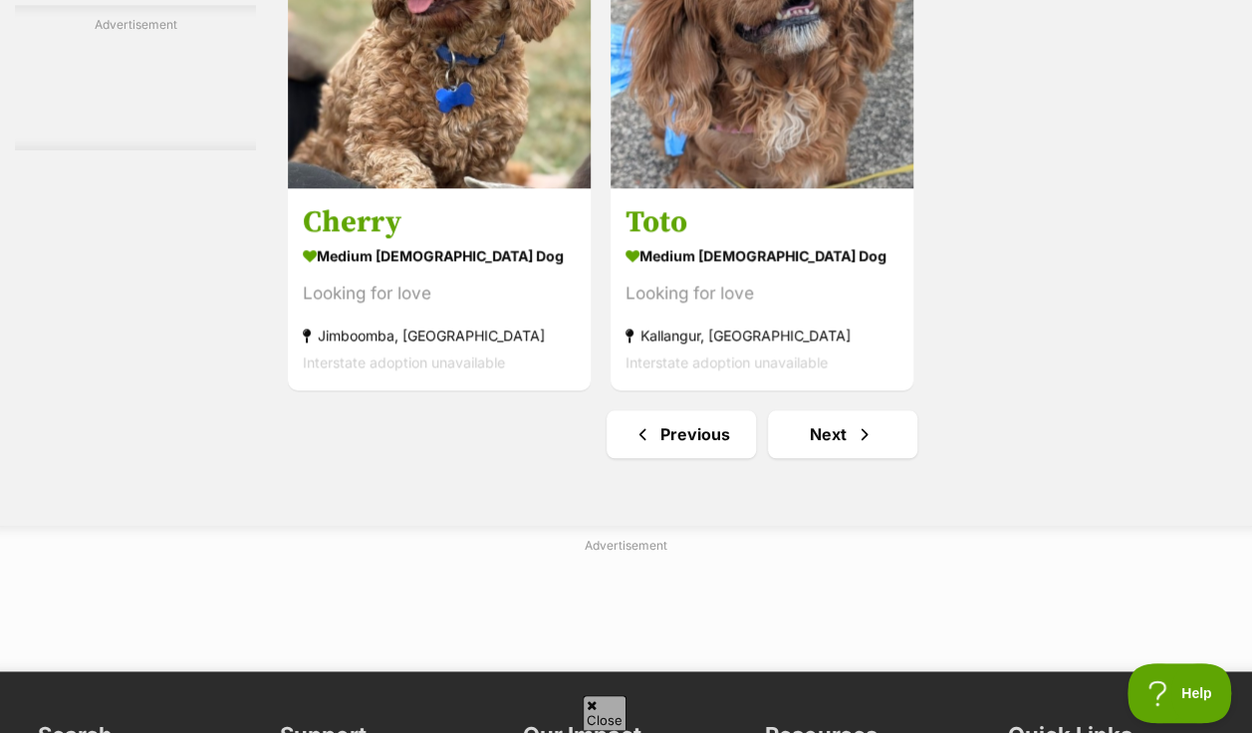
scroll to position [4798, 0]
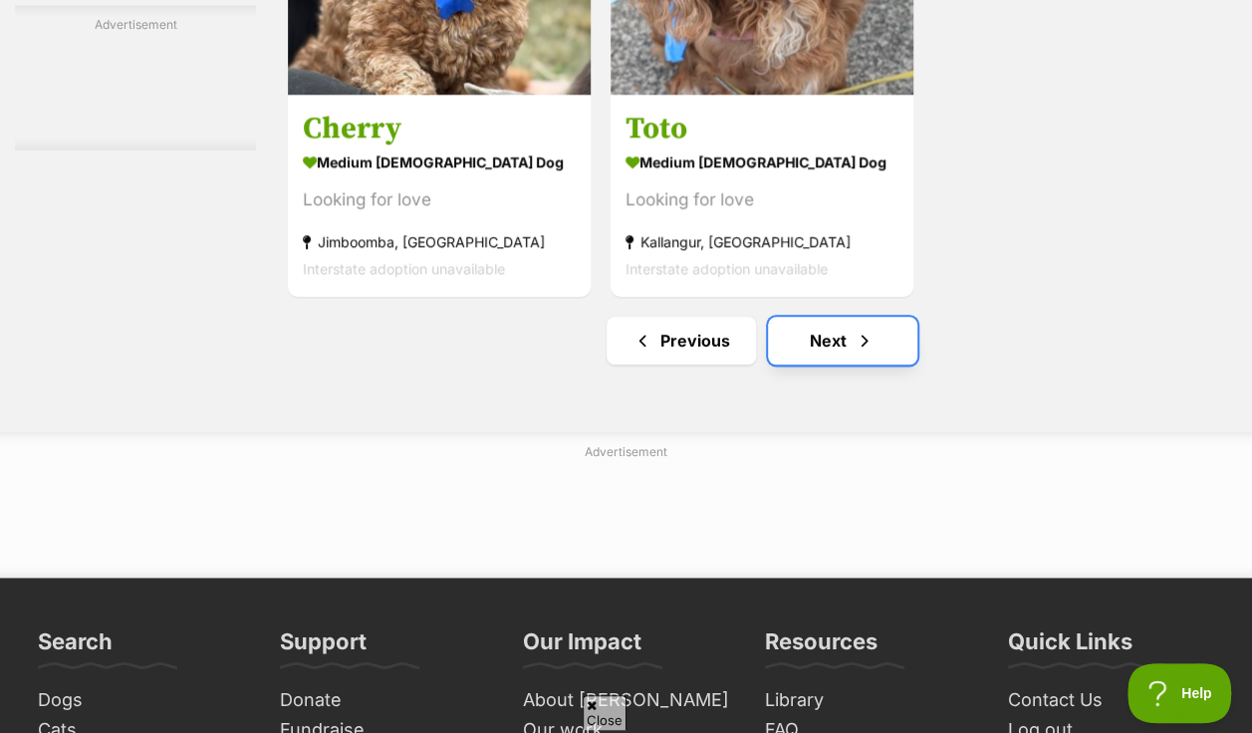
click at [859, 329] on span "Next page" at bounding box center [865, 341] width 20 height 24
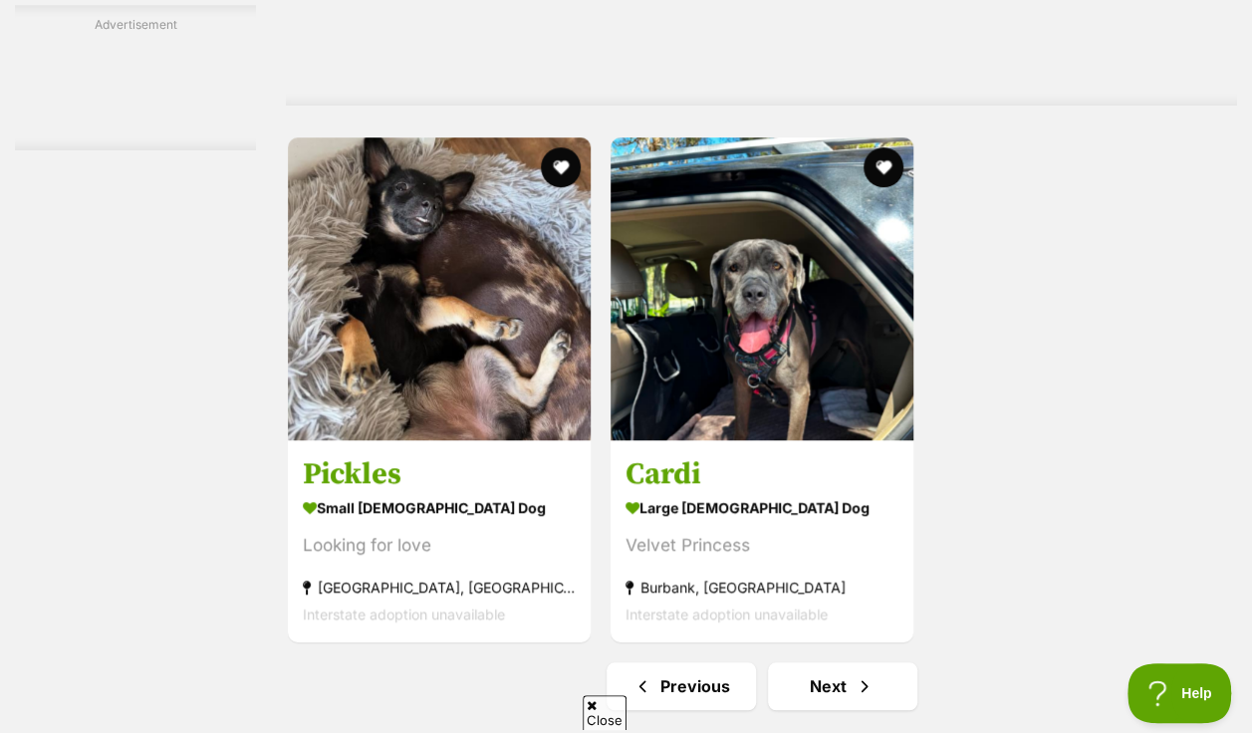
scroll to position [4306, 0]
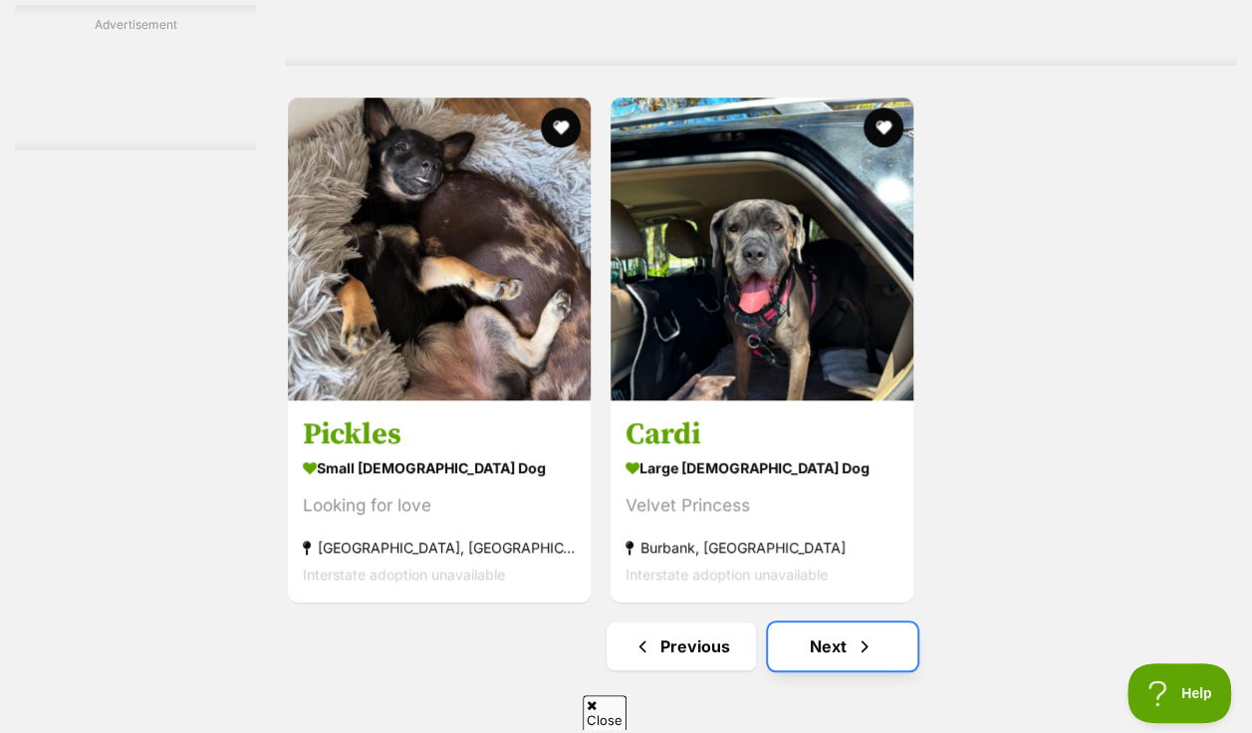
click at [813, 623] on link "Next" at bounding box center [842, 647] width 149 height 48
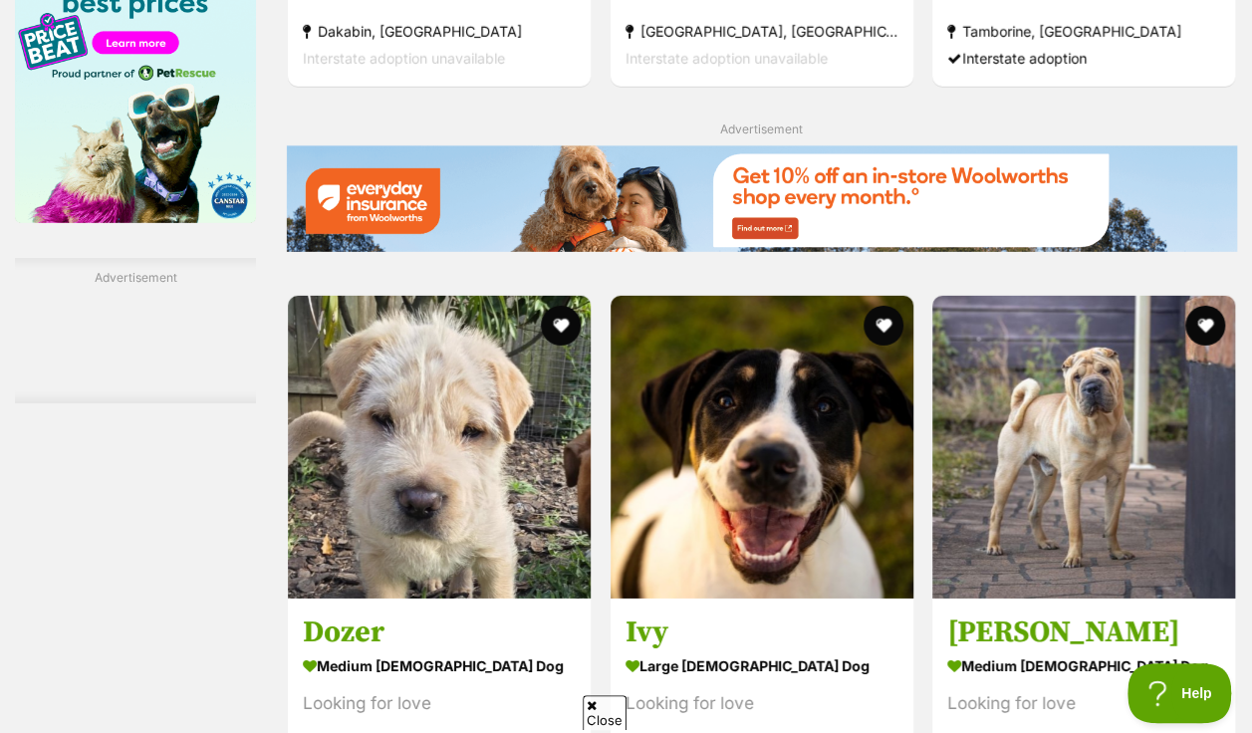
scroll to position [2977, 0]
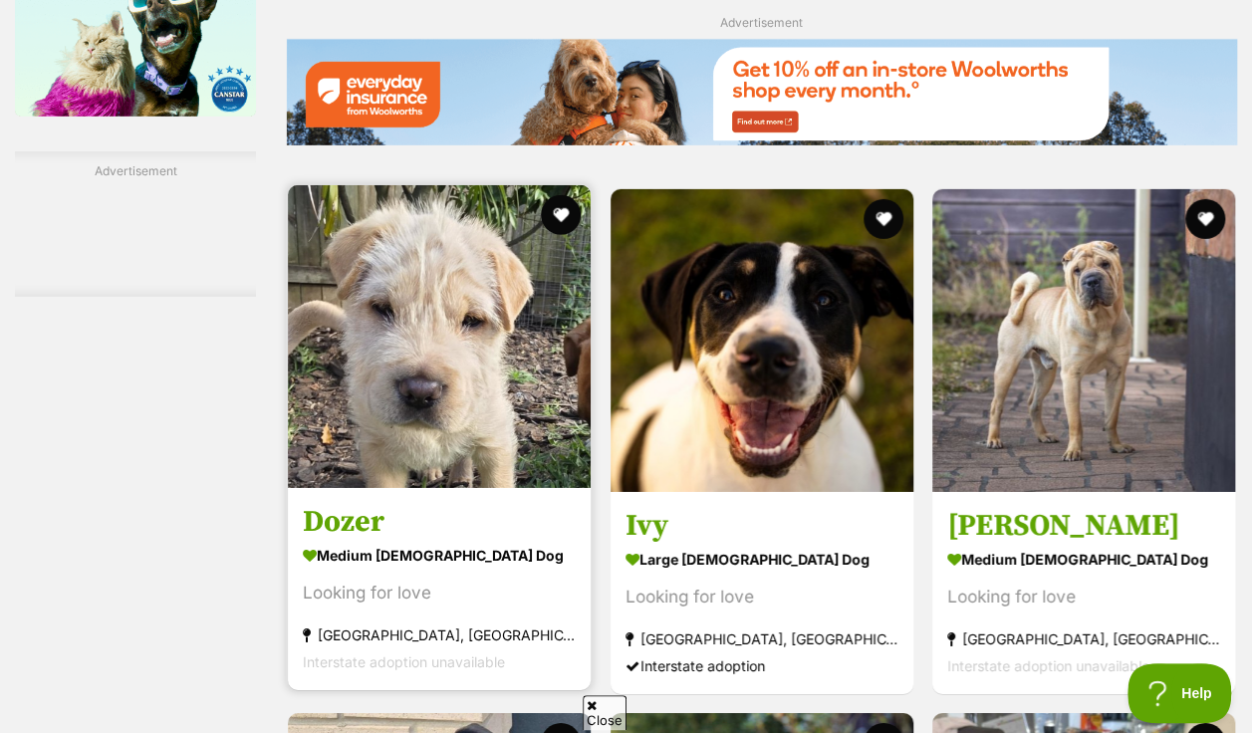
click at [447, 394] on img at bounding box center [439, 336] width 303 height 303
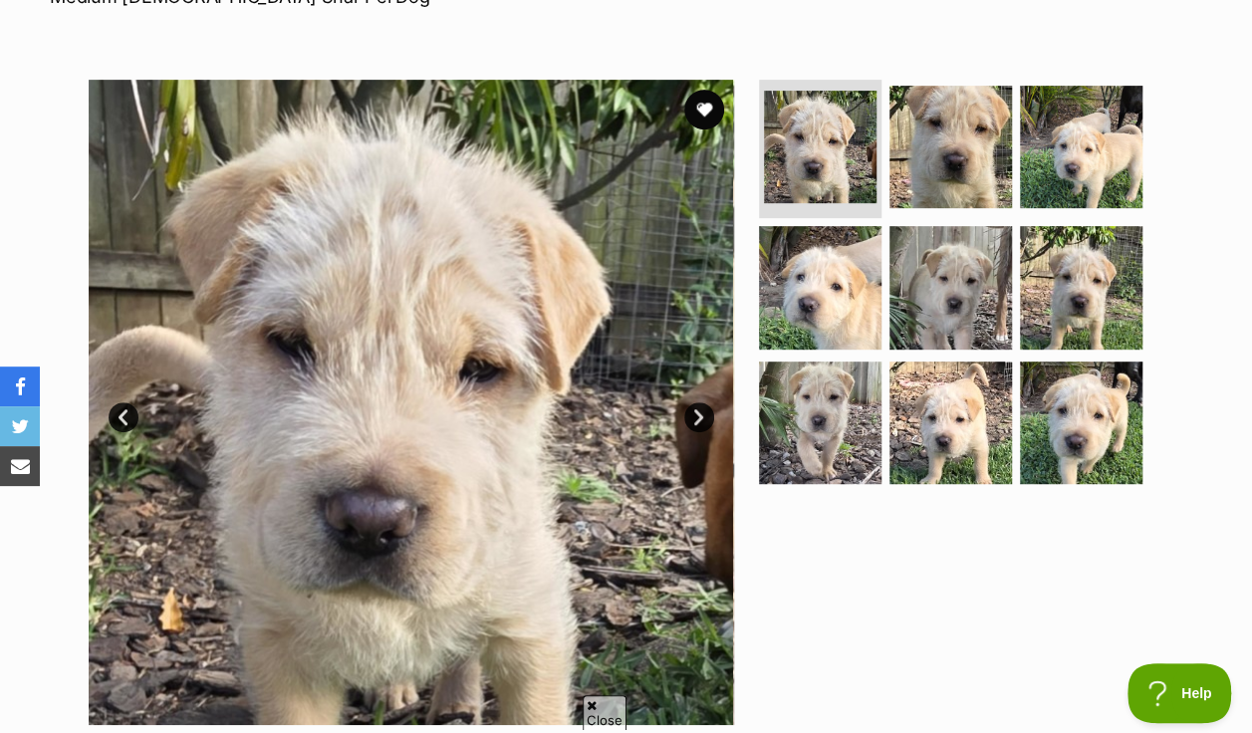
scroll to position [398, 0]
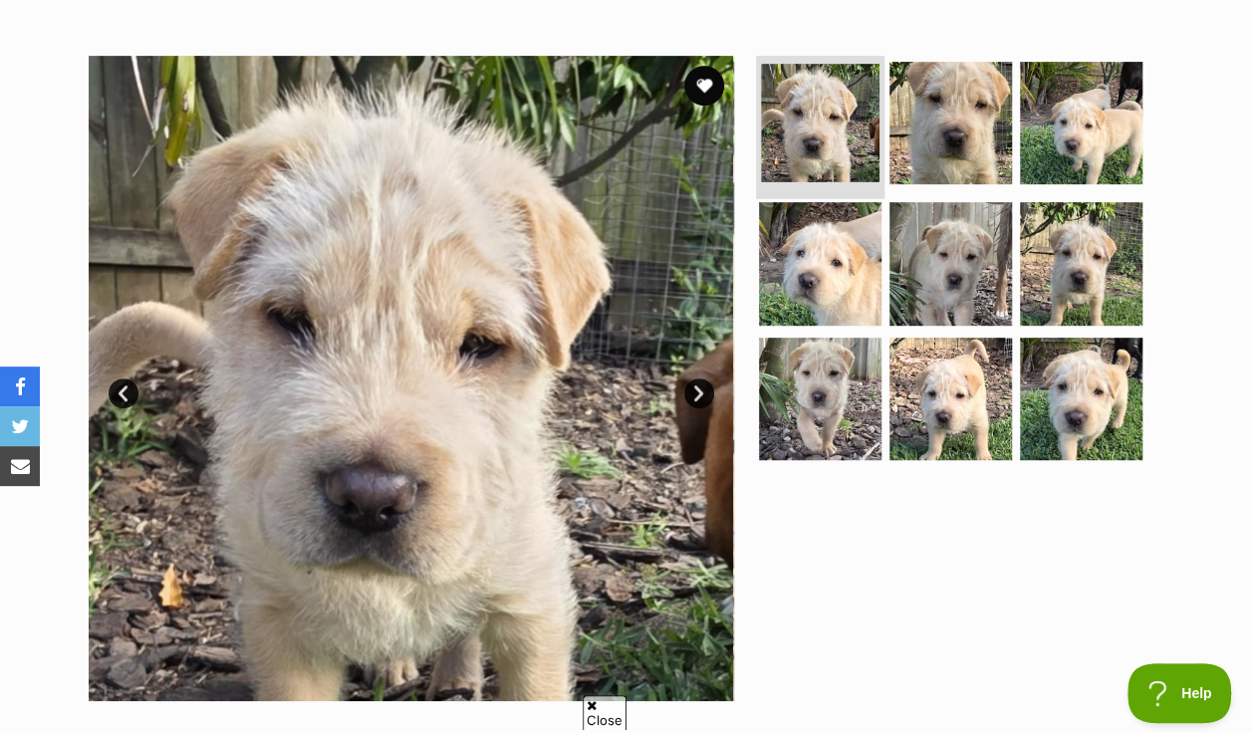
click at [787, 94] on img at bounding box center [820, 123] width 119 height 119
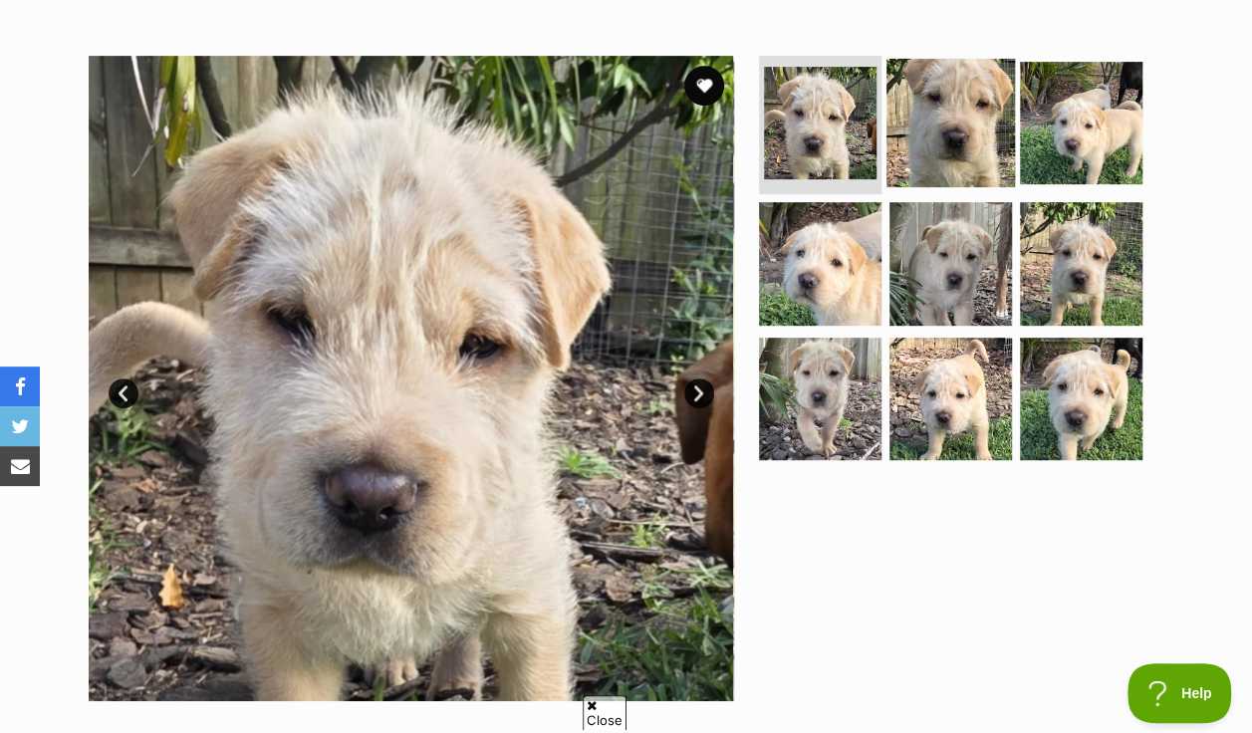
click at [910, 98] on img at bounding box center [951, 122] width 129 height 129
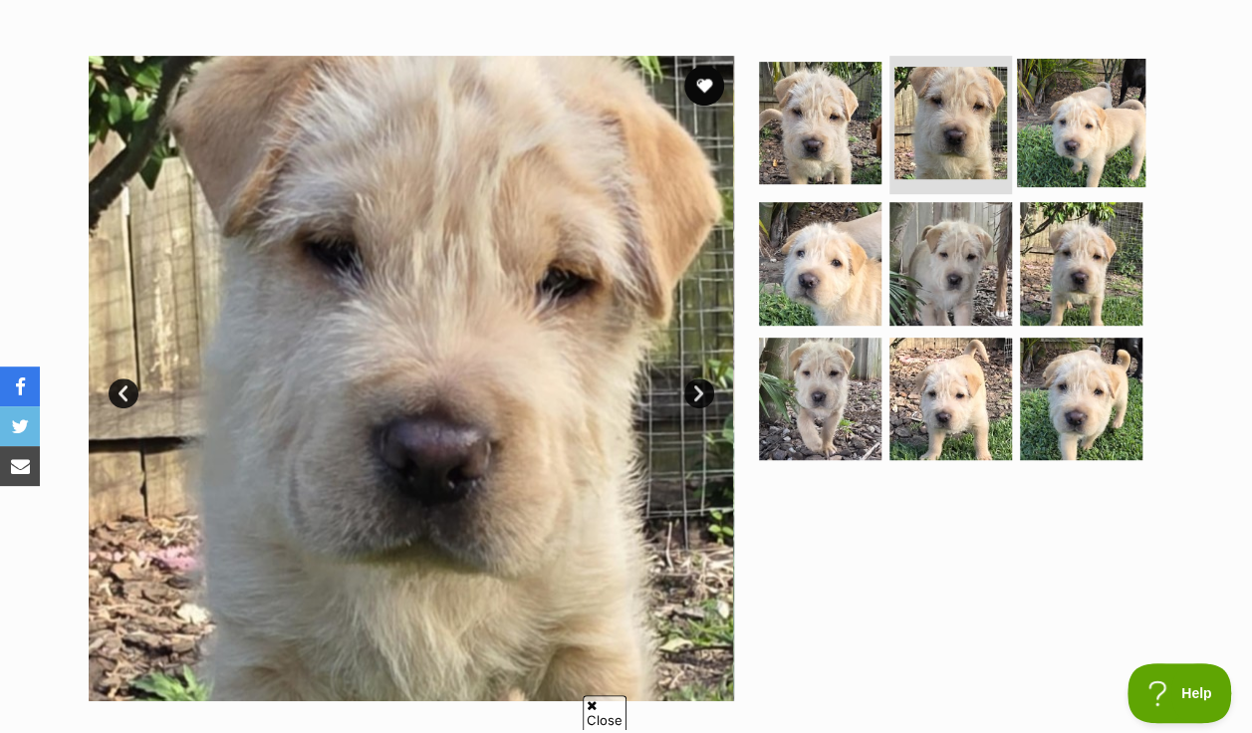
click at [1019, 112] on img at bounding box center [1081, 122] width 129 height 129
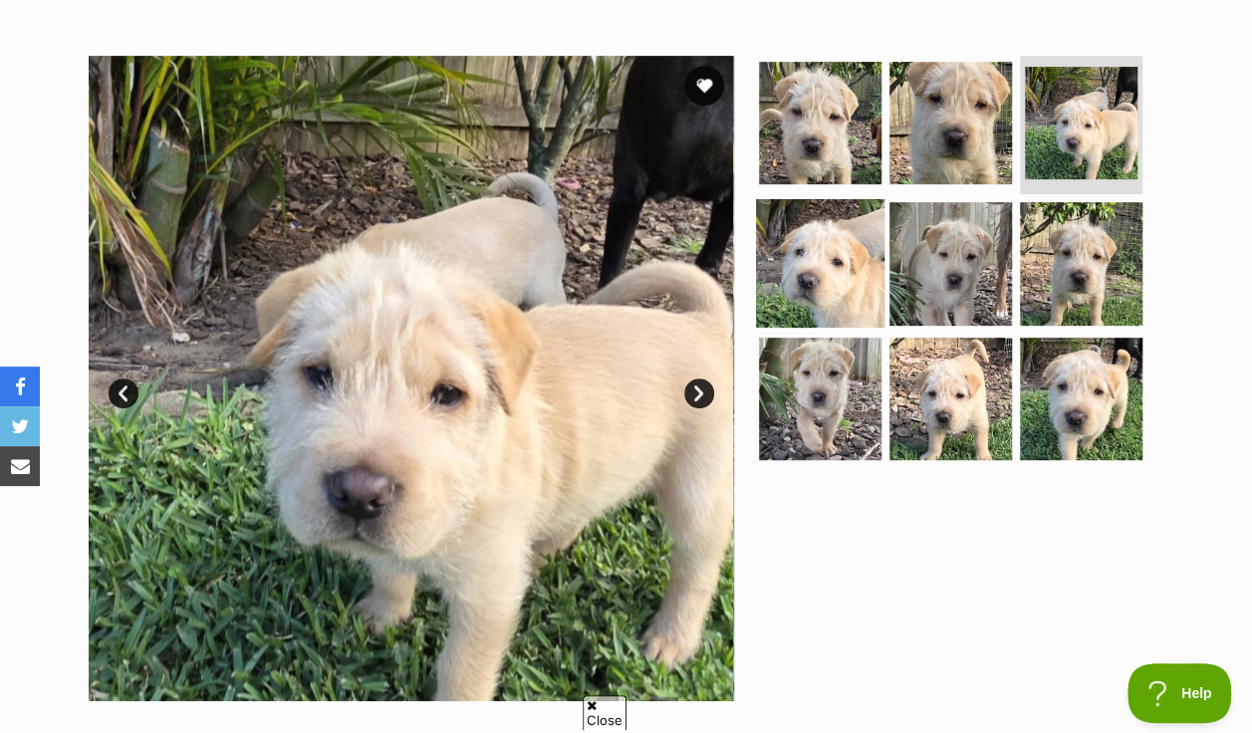
click at [849, 233] on img at bounding box center [820, 263] width 129 height 129
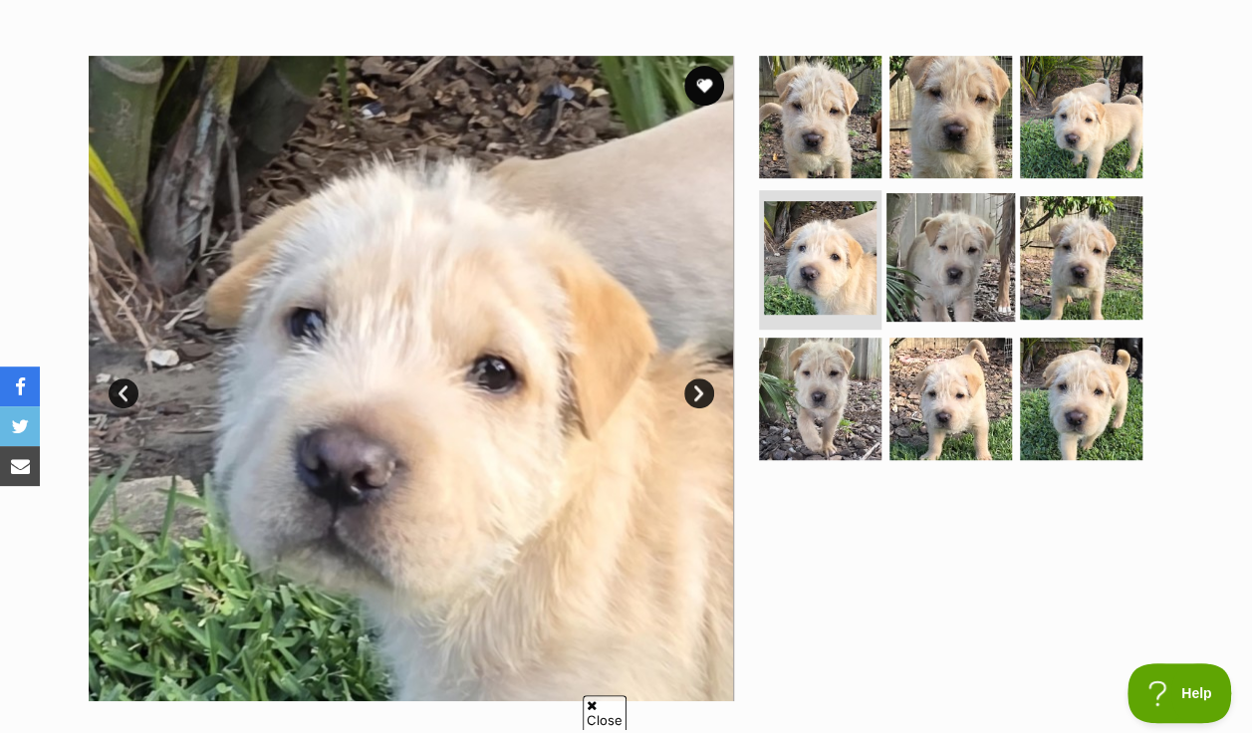
click at [922, 237] on img at bounding box center [951, 257] width 129 height 129
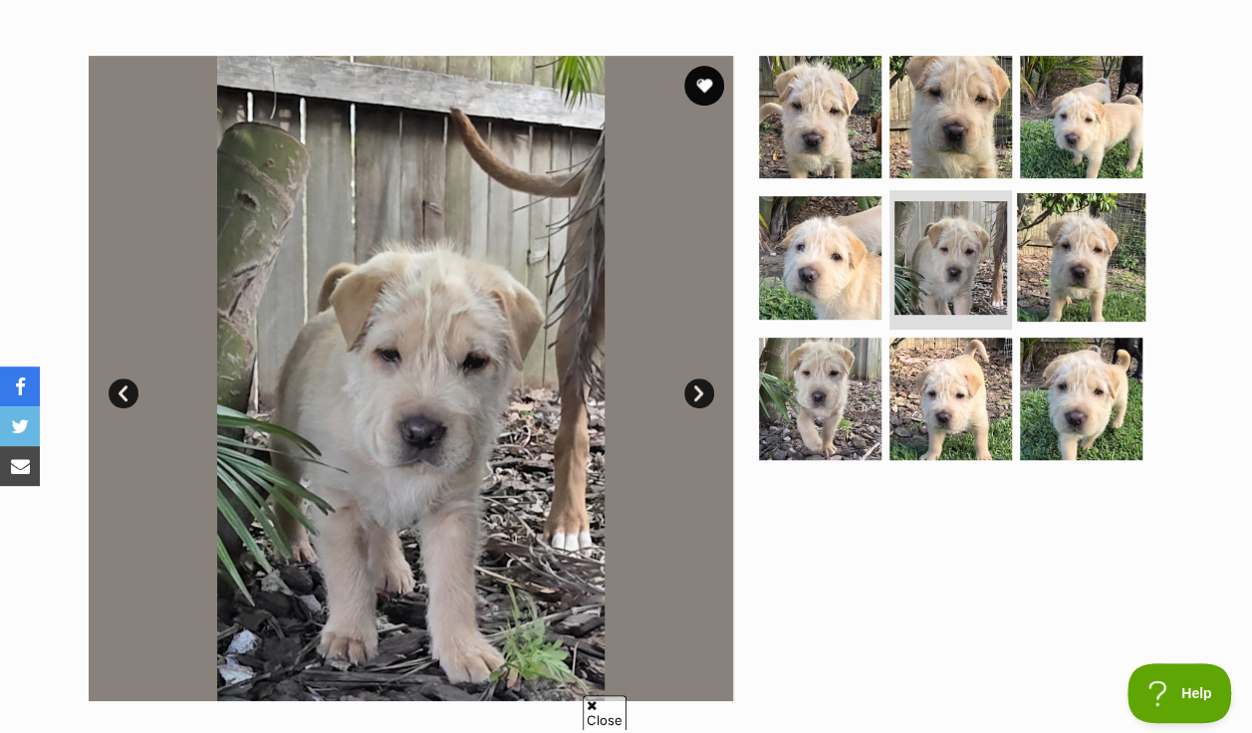
click at [1051, 235] on img at bounding box center [1081, 257] width 129 height 129
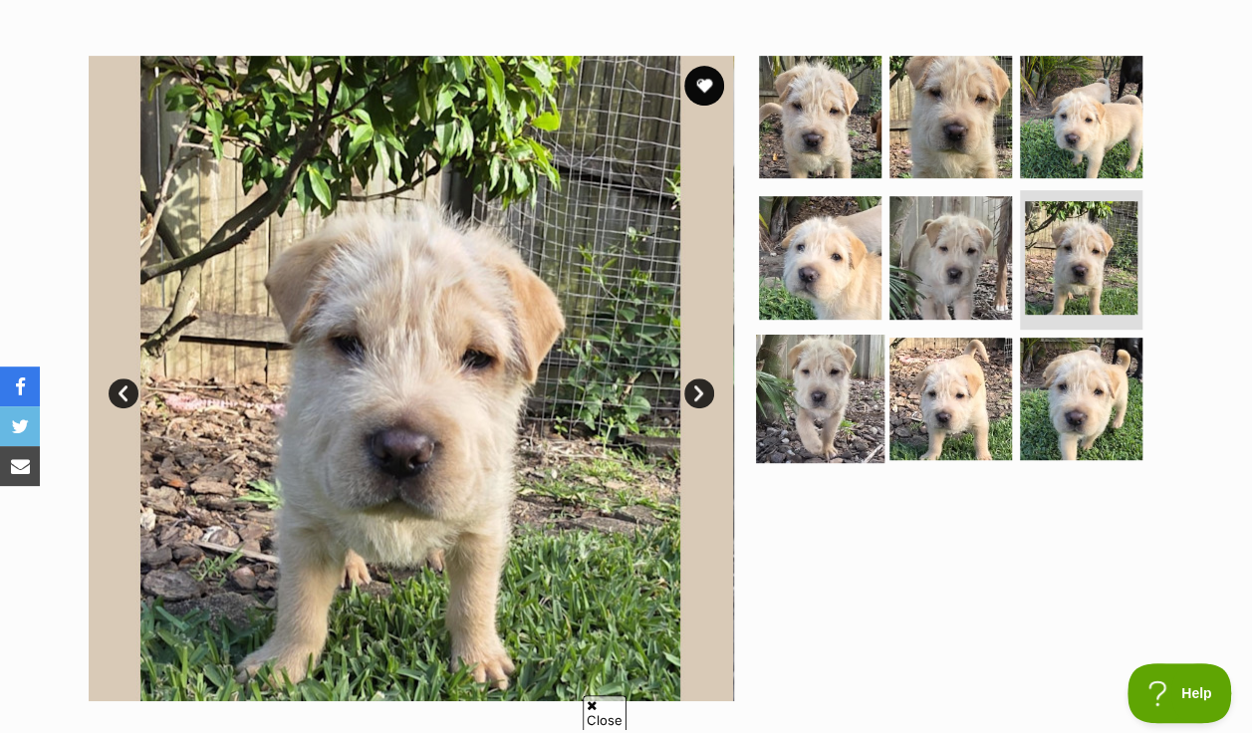
click at [839, 366] on img at bounding box center [820, 399] width 129 height 129
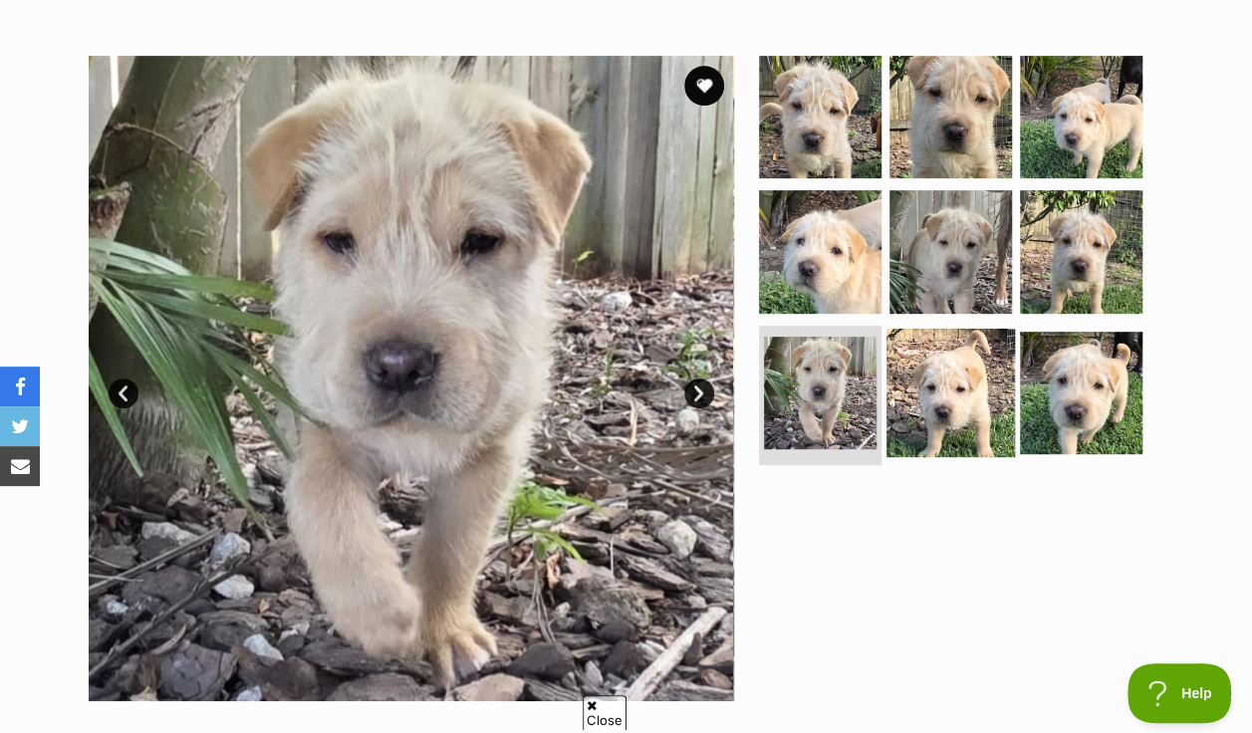
click at [937, 355] on img at bounding box center [951, 393] width 129 height 129
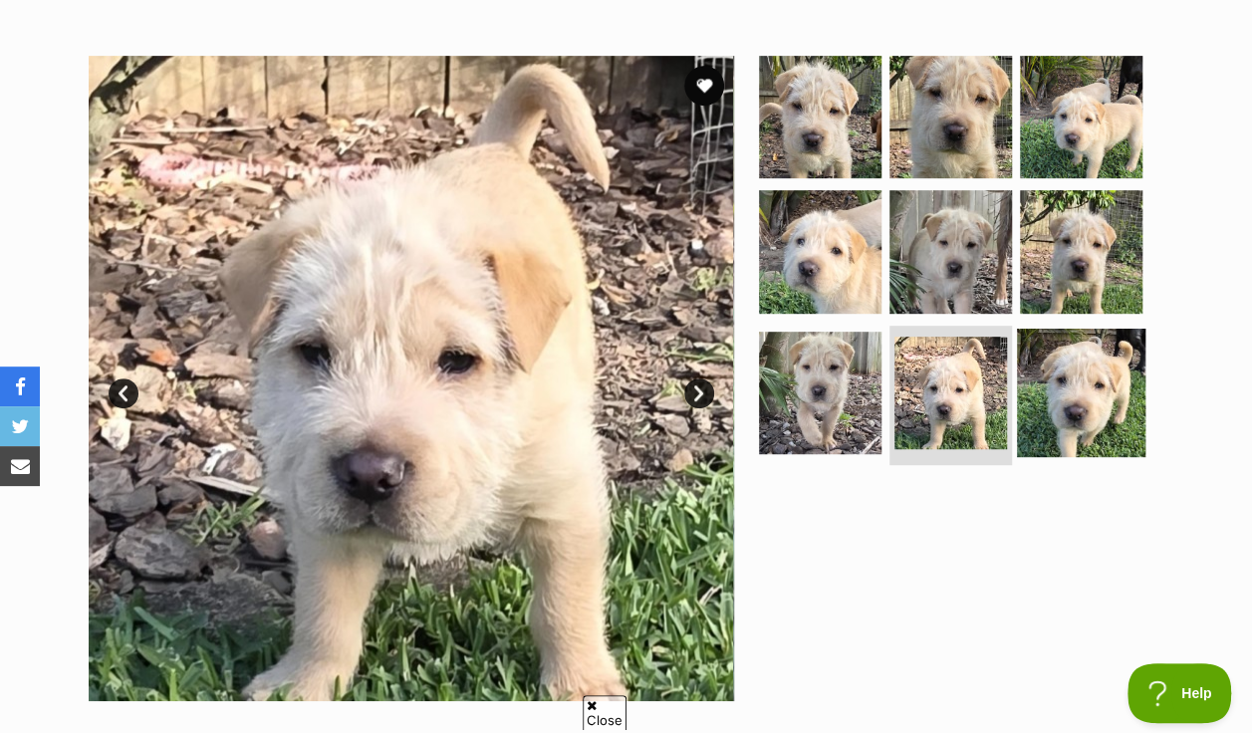
click at [1050, 345] on img at bounding box center [1081, 393] width 129 height 129
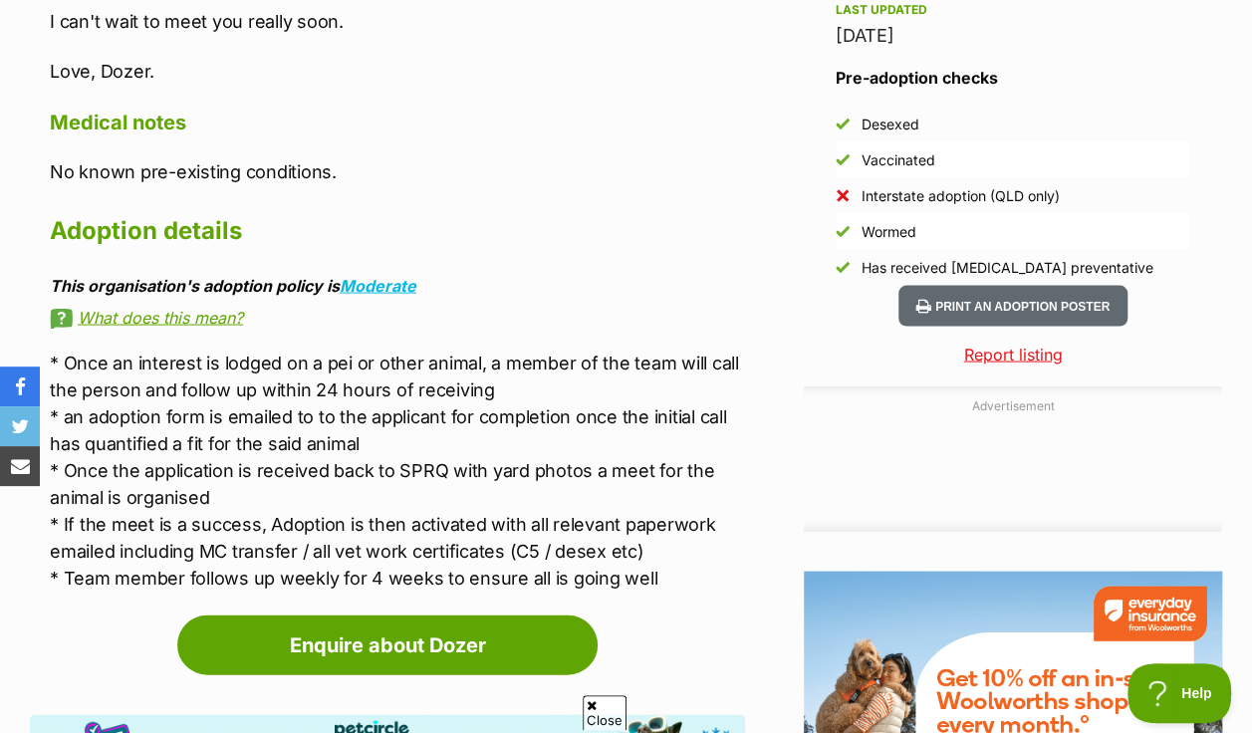
scroll to position [1806, 0]
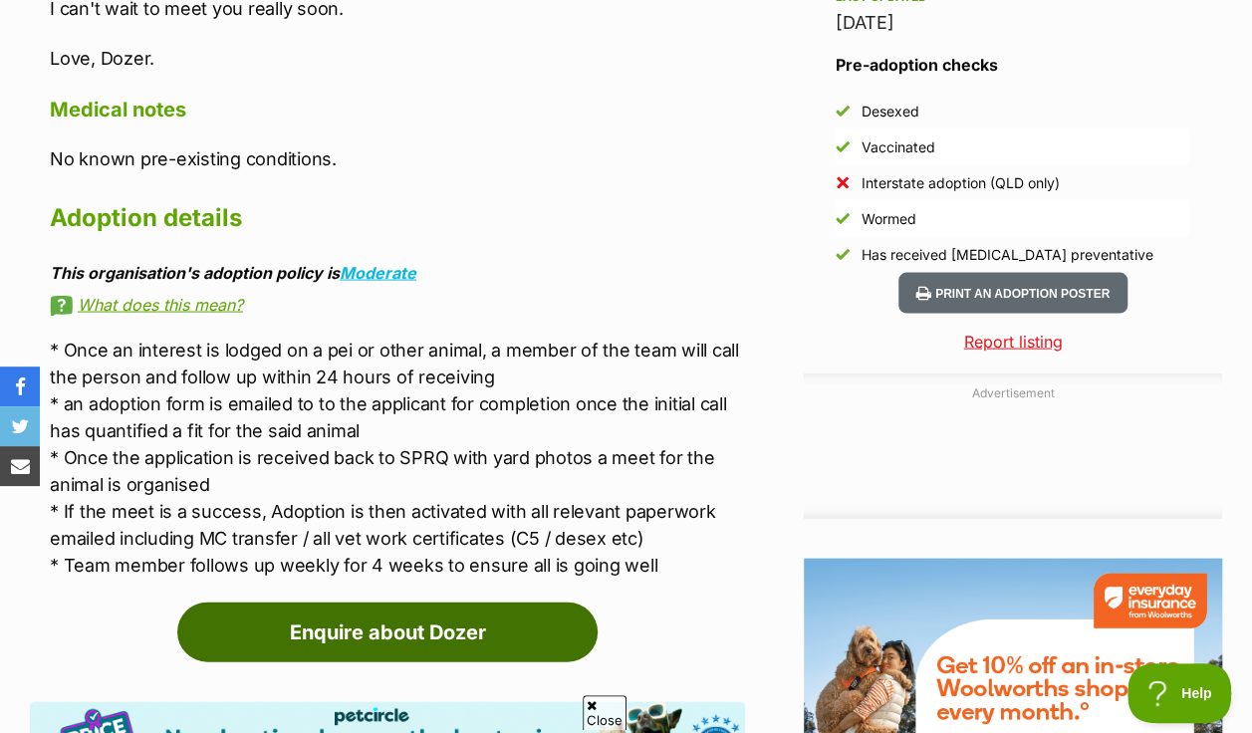
click at [315, 602] on link "Enquire about Dozer" at bounding box center [387, 632] width 420 height 60
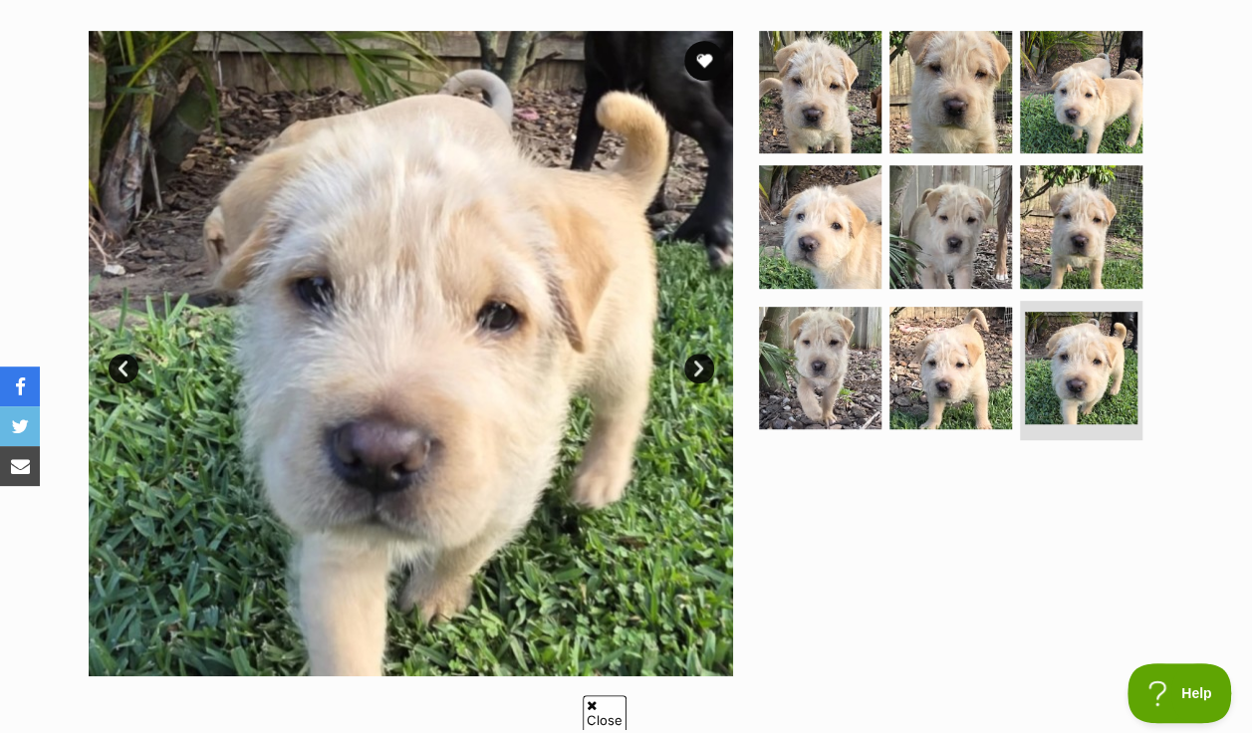
scroll to position [410, 0]
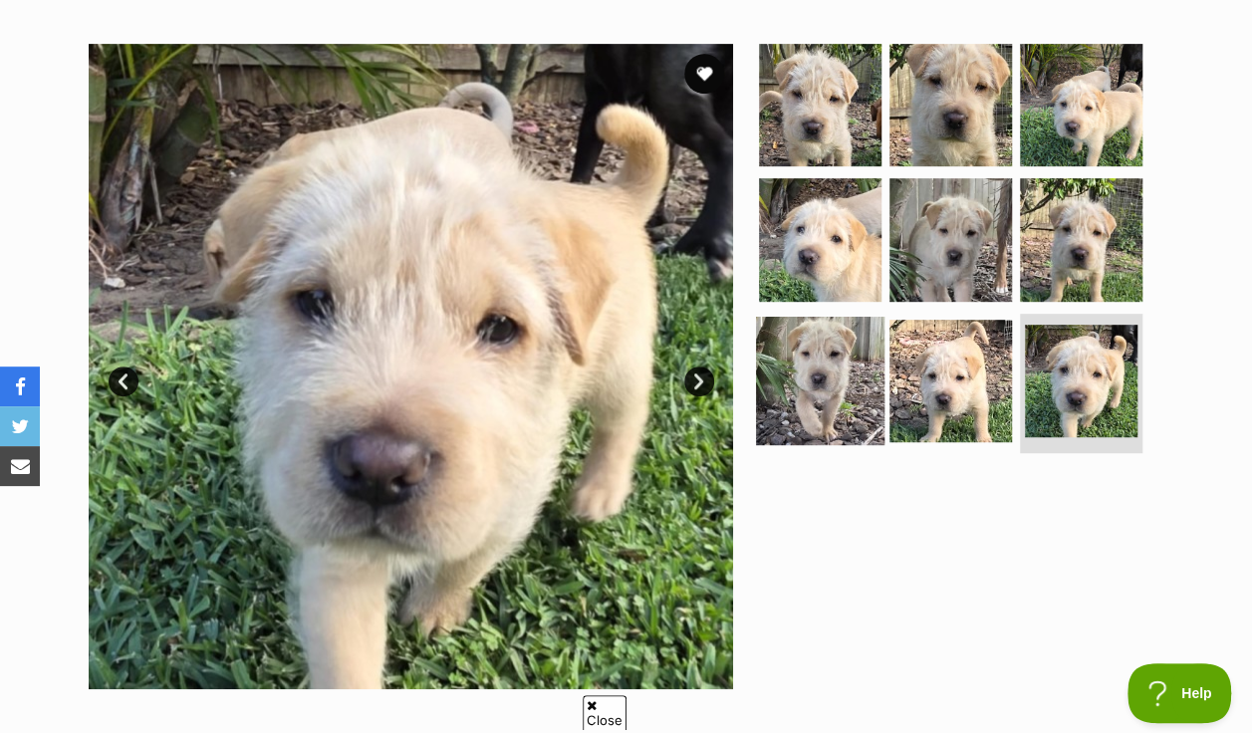
click at [824, 327] on img at bounding box center [820, 381] width 129 height 129
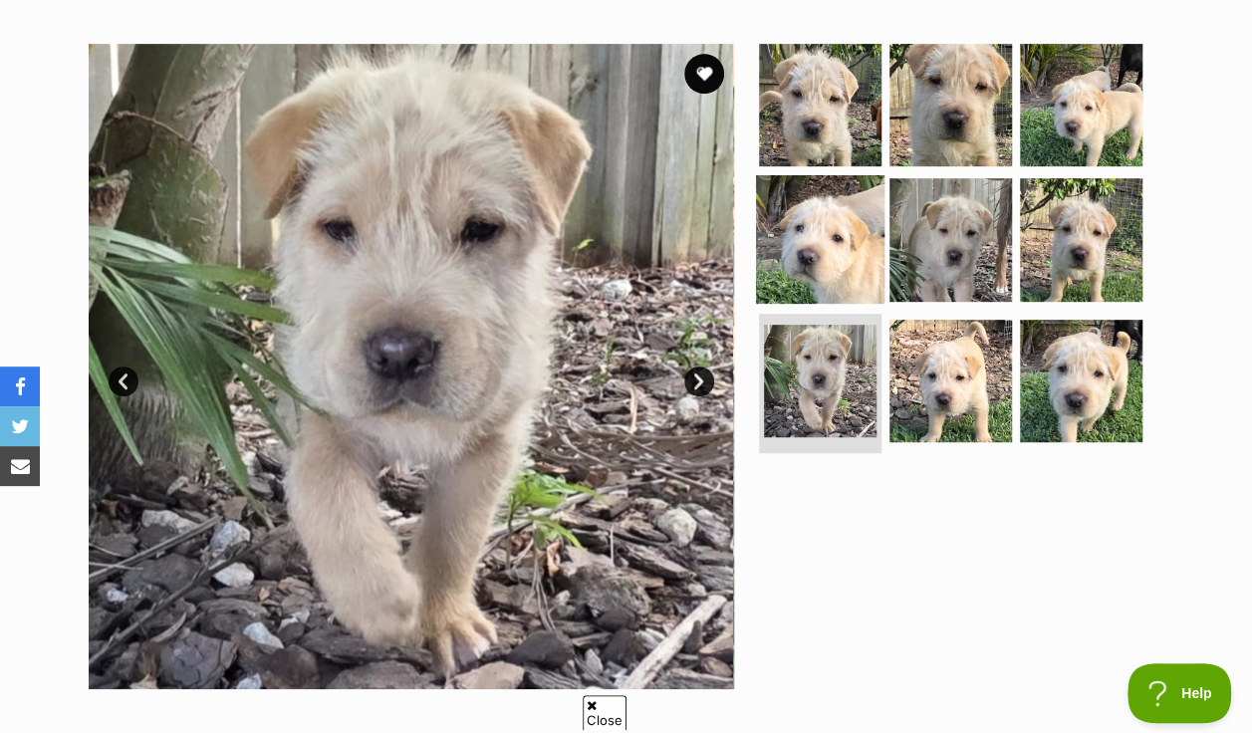
click at [789, 189] on img at bounding box center [820, 239] width 129 height 129
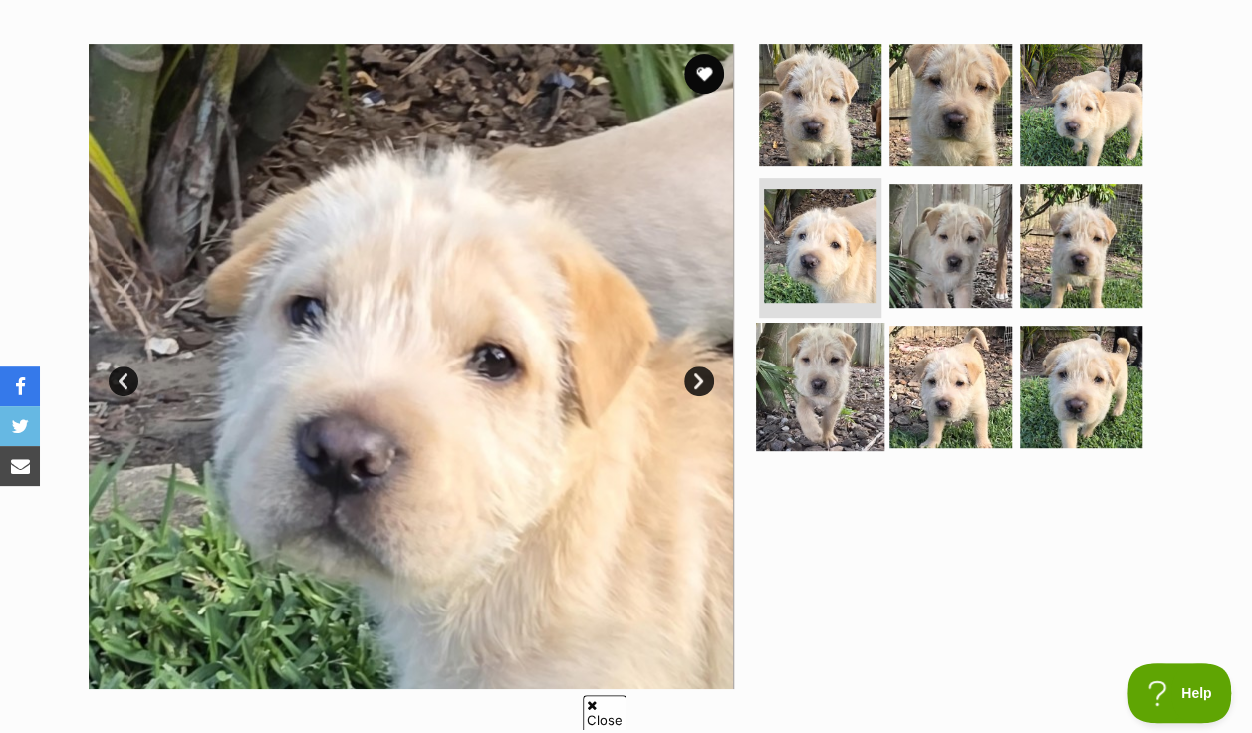
click at [798, 323] on img at bounding box center [820, 387] width 129 height 129
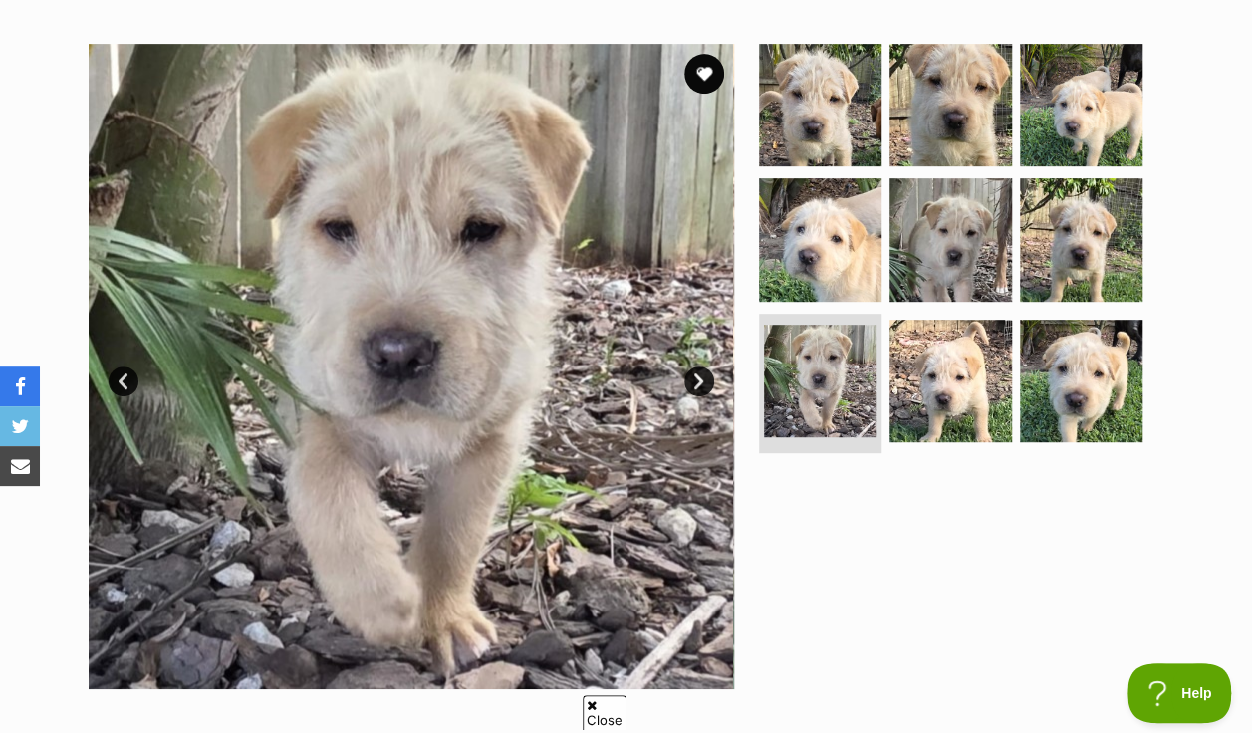
click at [700, 367] on link "Next" at bounding box center [699, 382] width 30 height 30
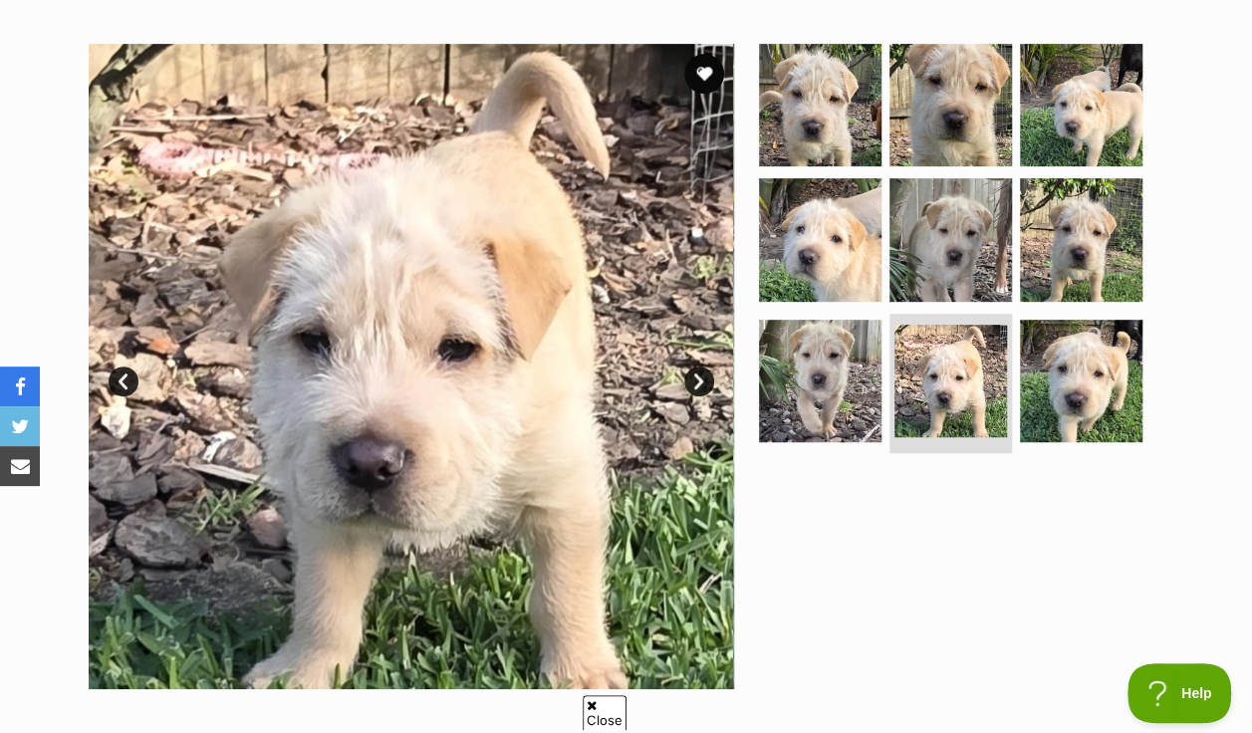
click at [700, 367] on link "Next" at bounding box center [699, 382] width 30 height 30
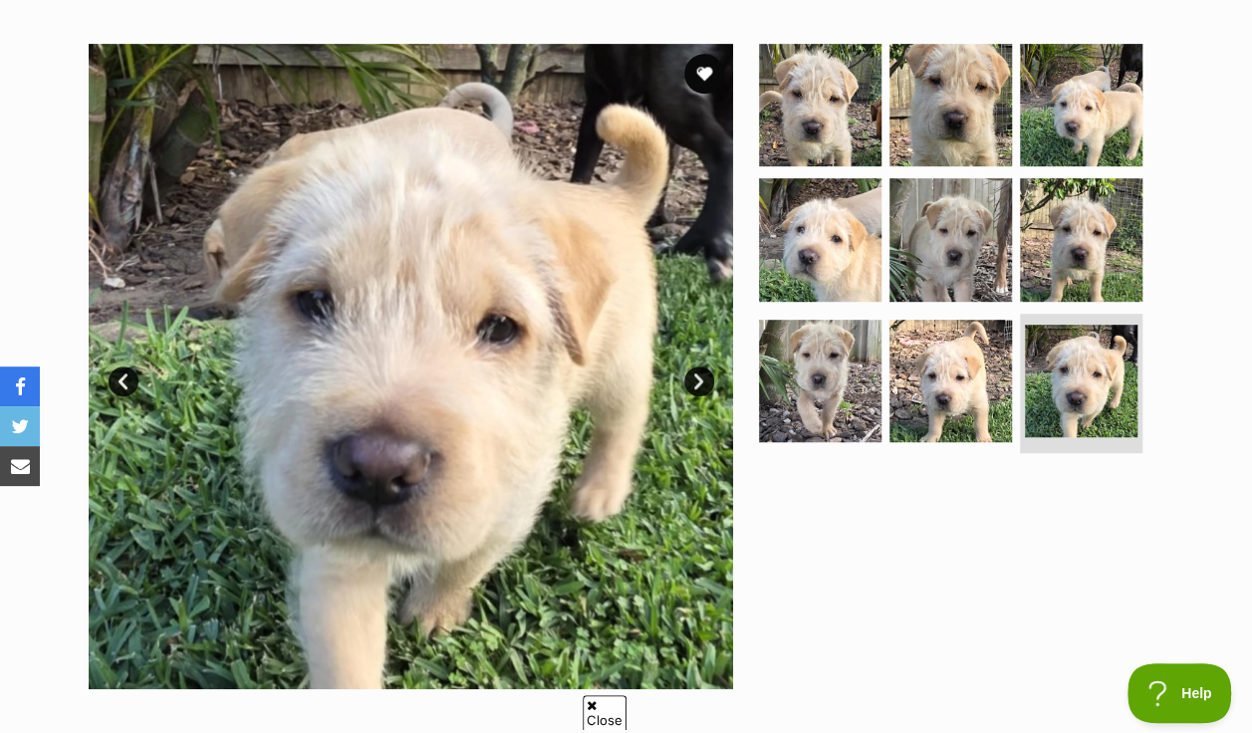
click at [700, 367] on link "Next" at bounding box center [699, 382] width 30 height 30
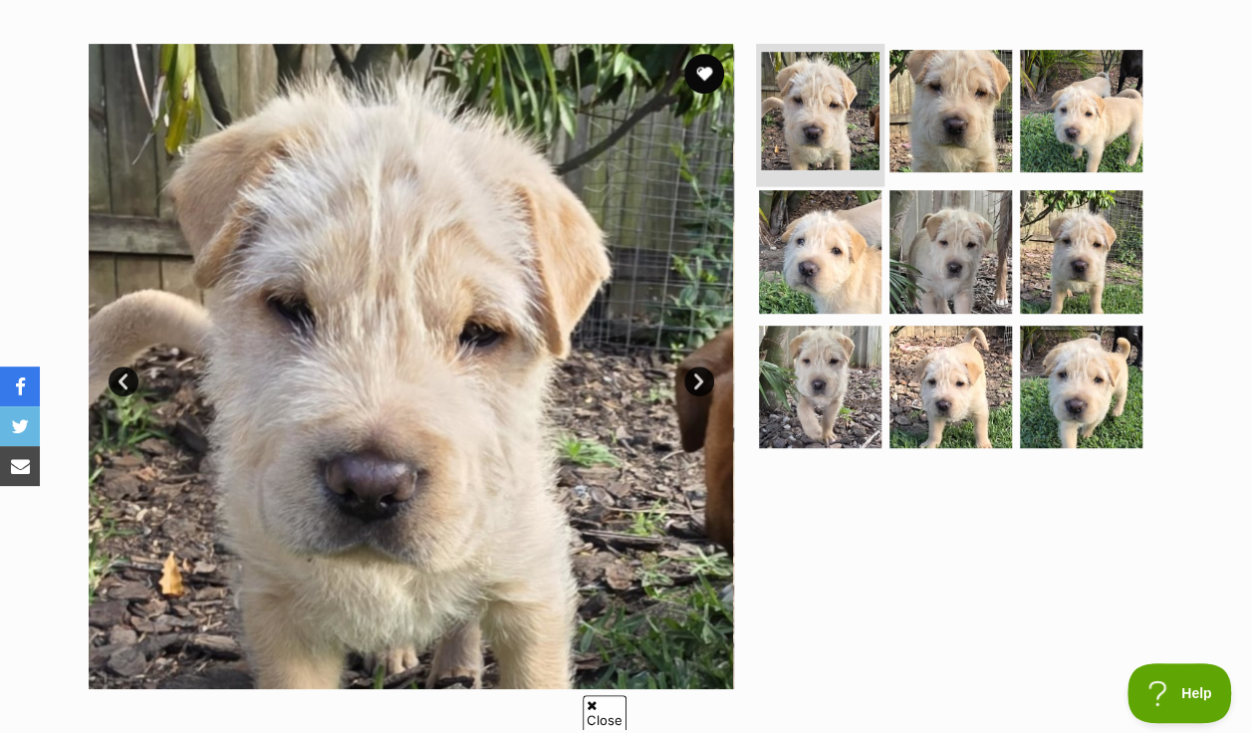
click at [813, 93] on img at bounding box center [820, 111] width 119 height 119
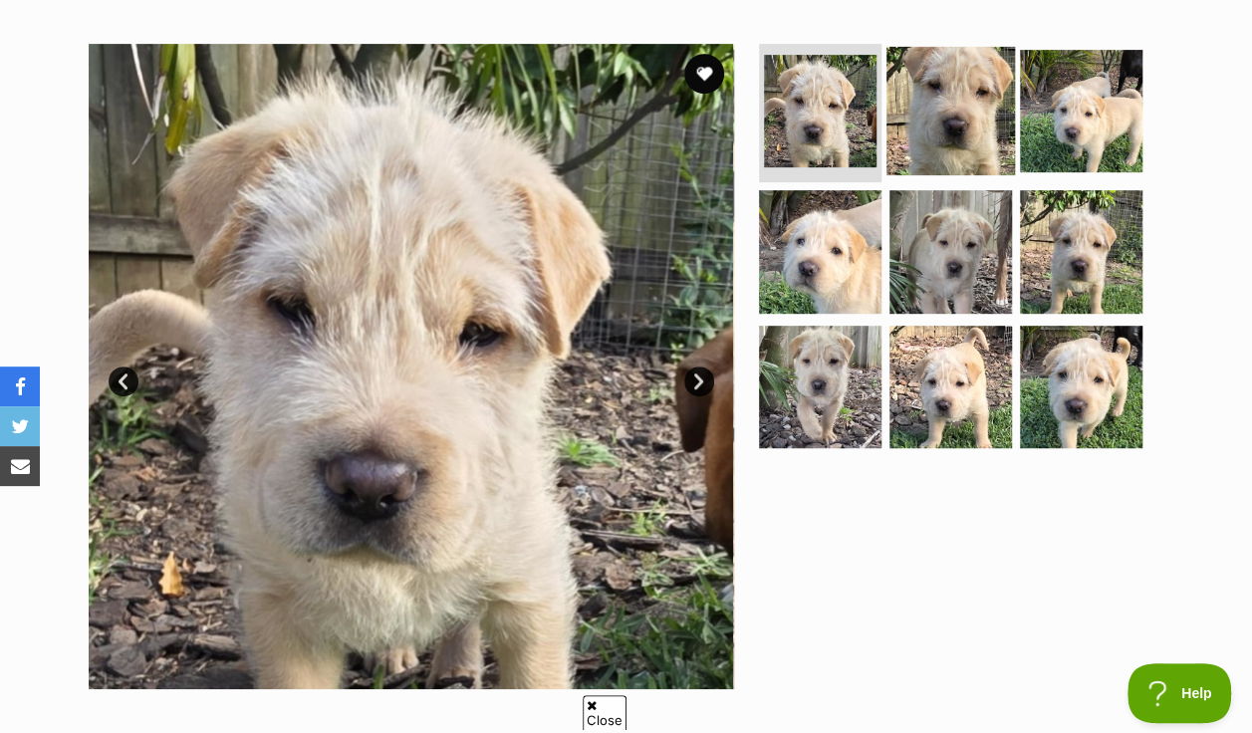
click at [919, 98] on img at bounding box center [951, 110] width 129 height 129
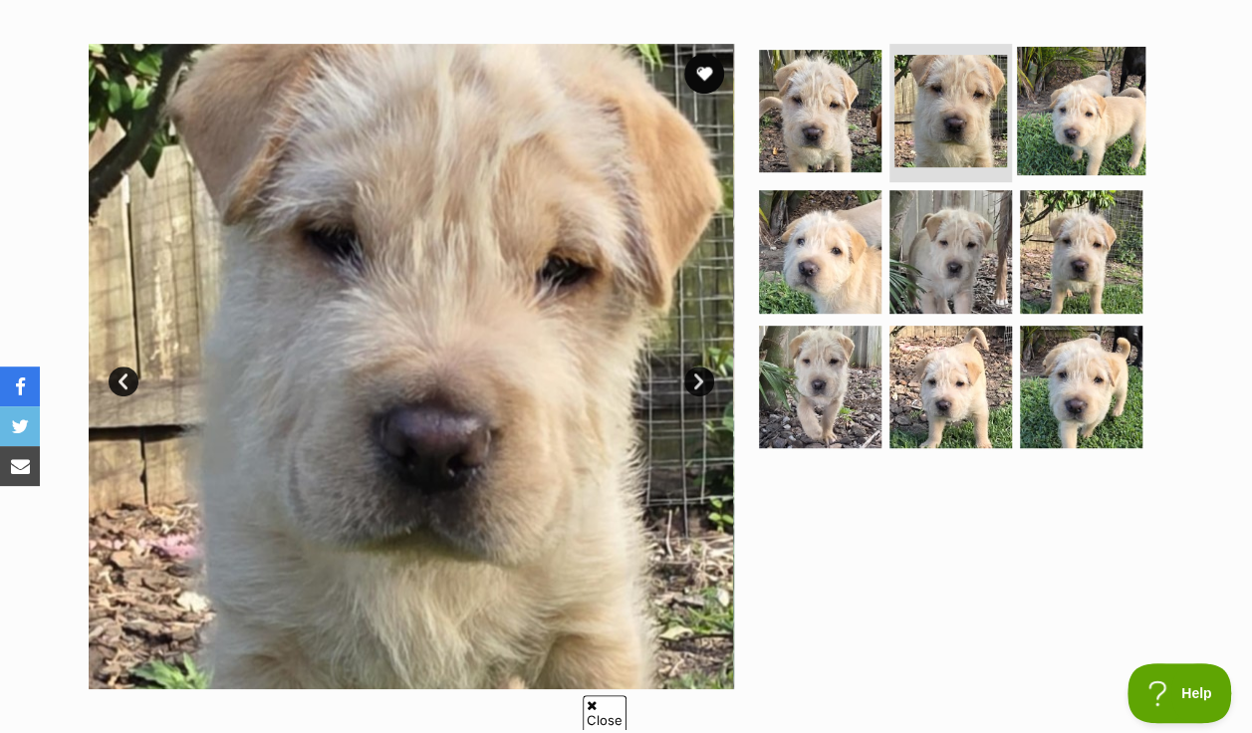
click at [1090, 88] on img at bounding box center [1081, 110] width 129 height 129
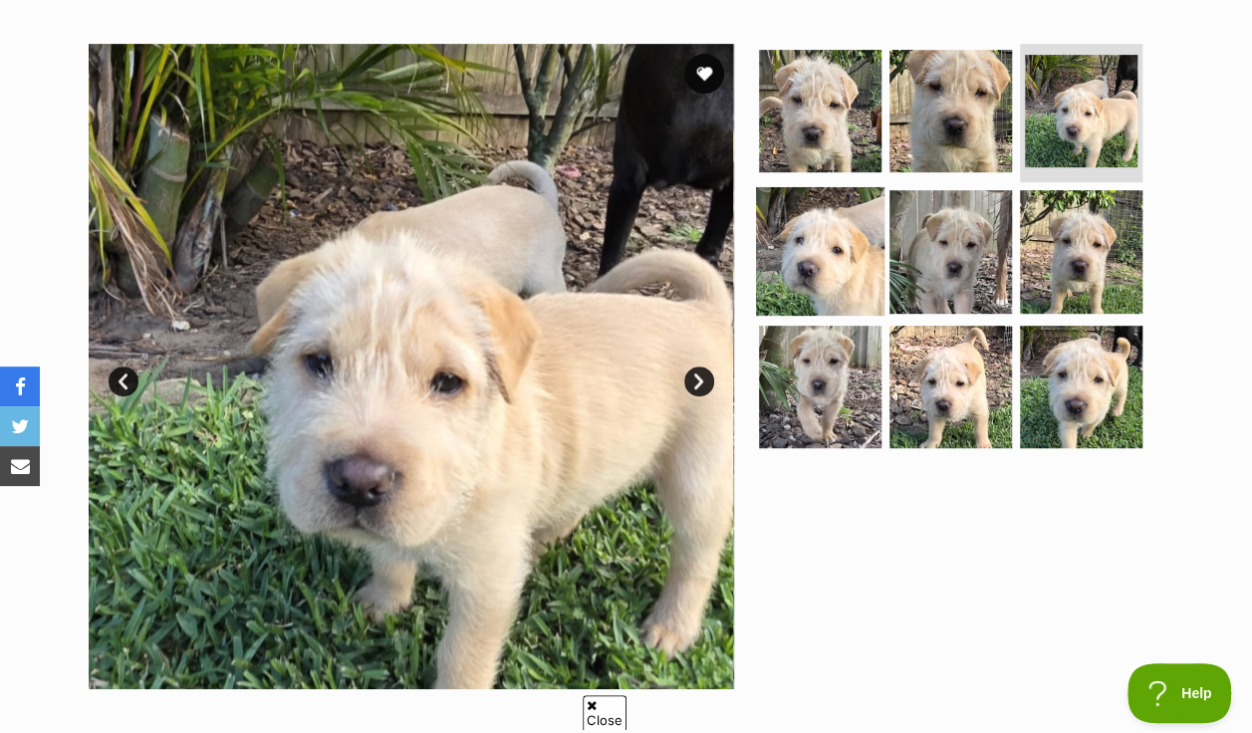
click at [783, 231] on img at bounding box center [820, 251] width 129 height 129
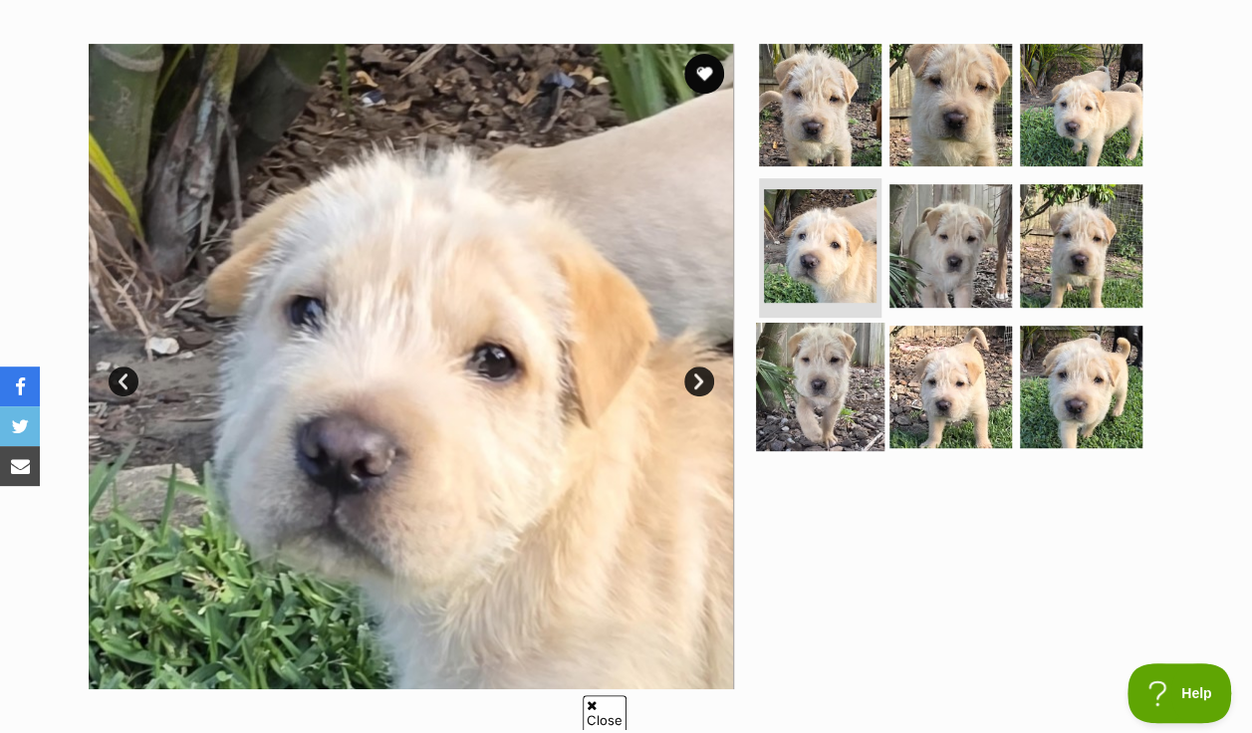
click at [795, 327] on img at bounding box center [820, 387] width 129 height 129
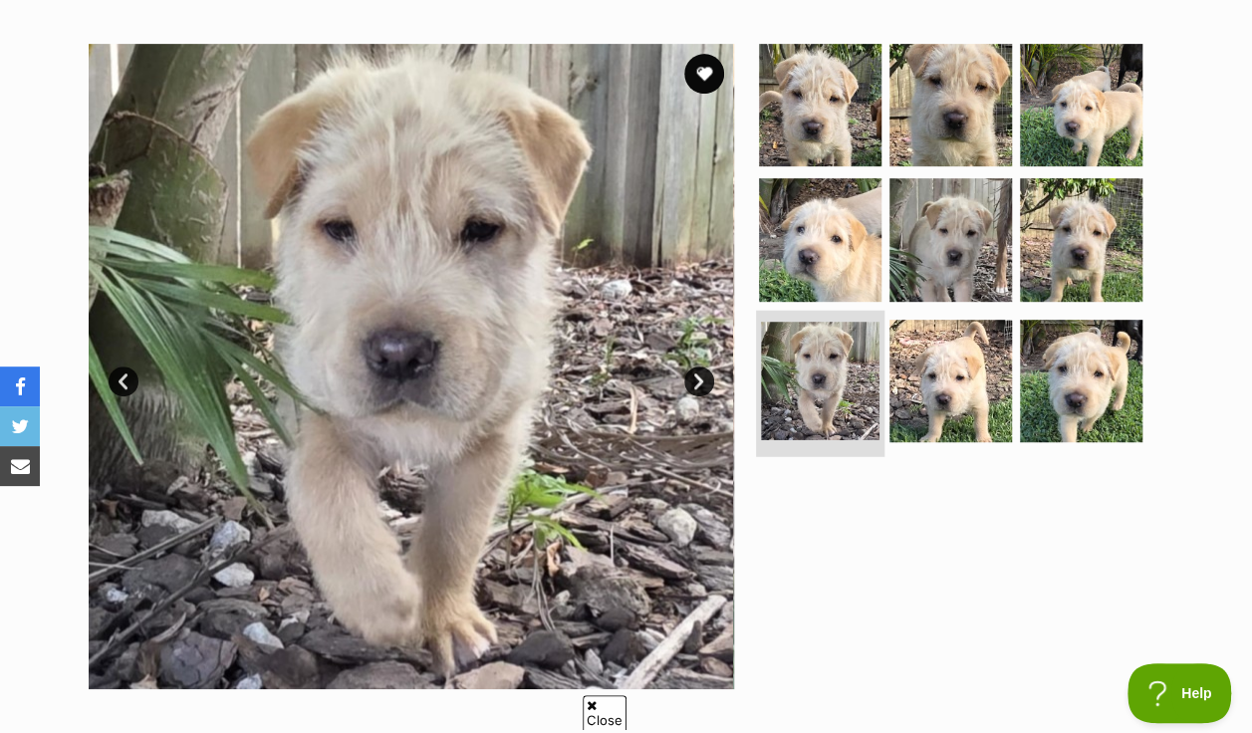
click at [837, 339] on img at bounding box center [820, 381] width 119 height 119
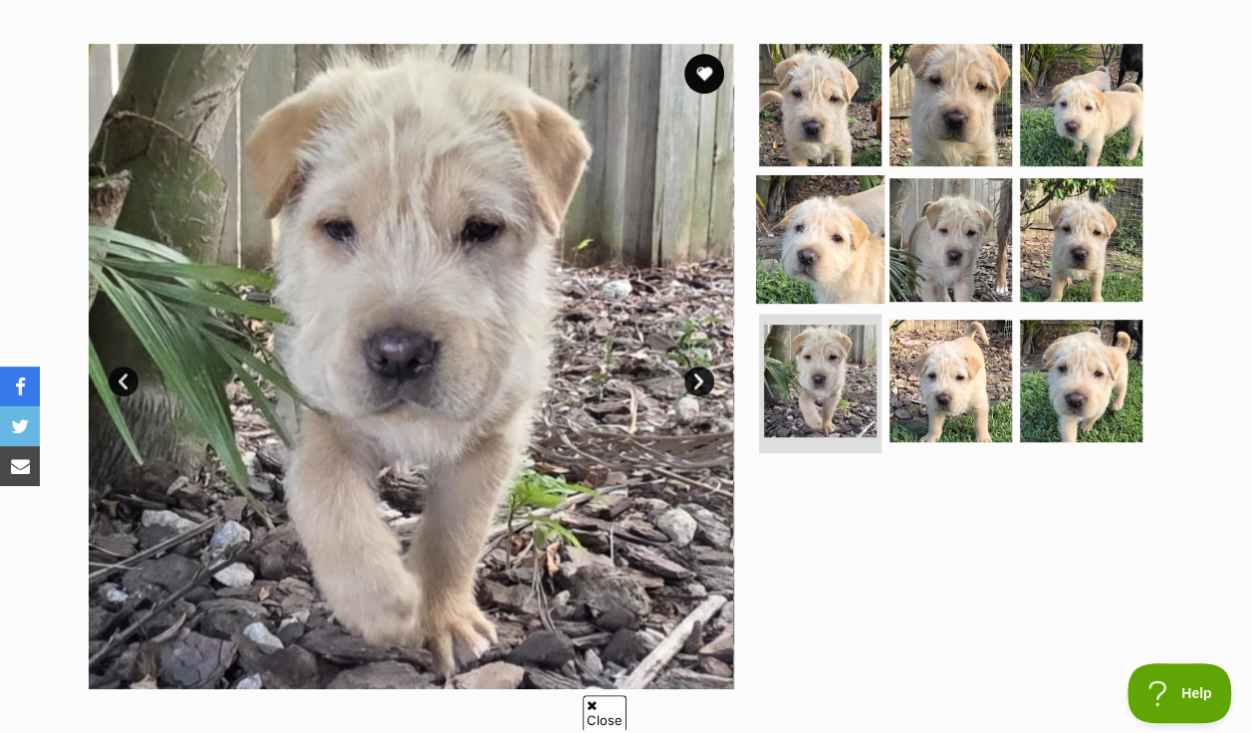
click at [823, 222] on img at bounding box center [820, 239] width 129 height 129
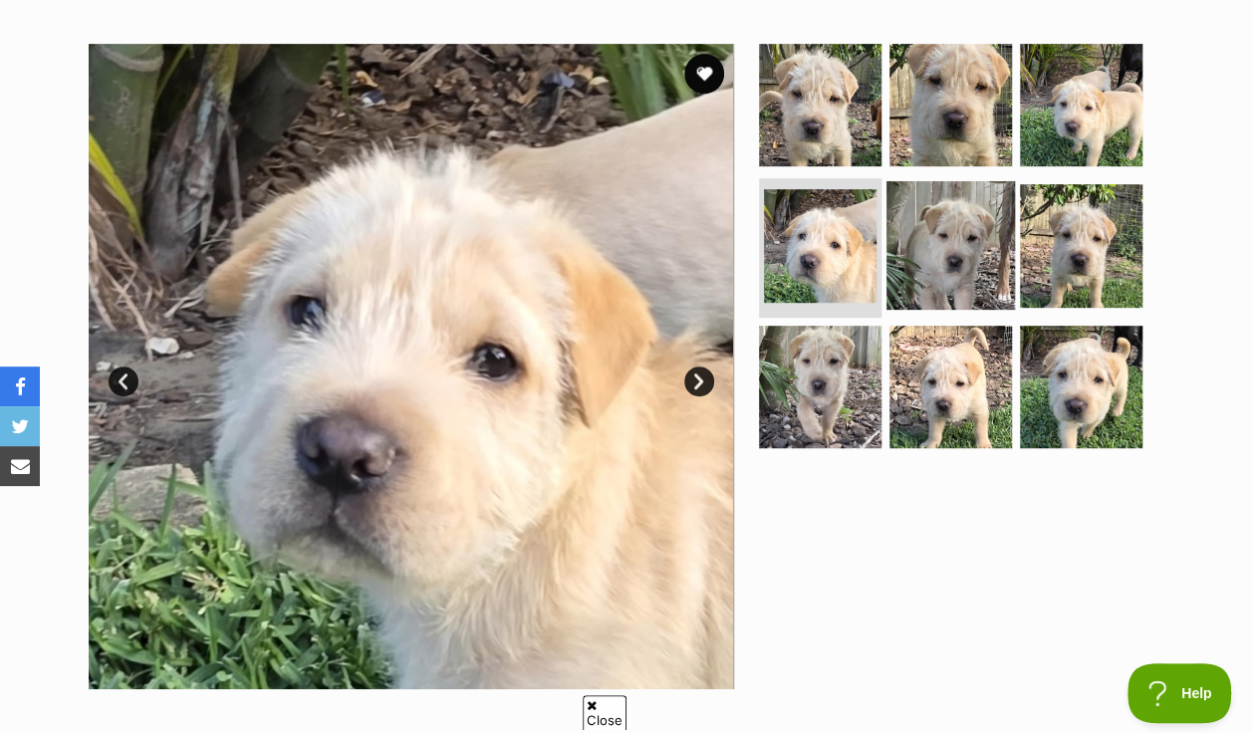
click at [932, 206] on img at bounding box center [951, 245] width 129 height 129
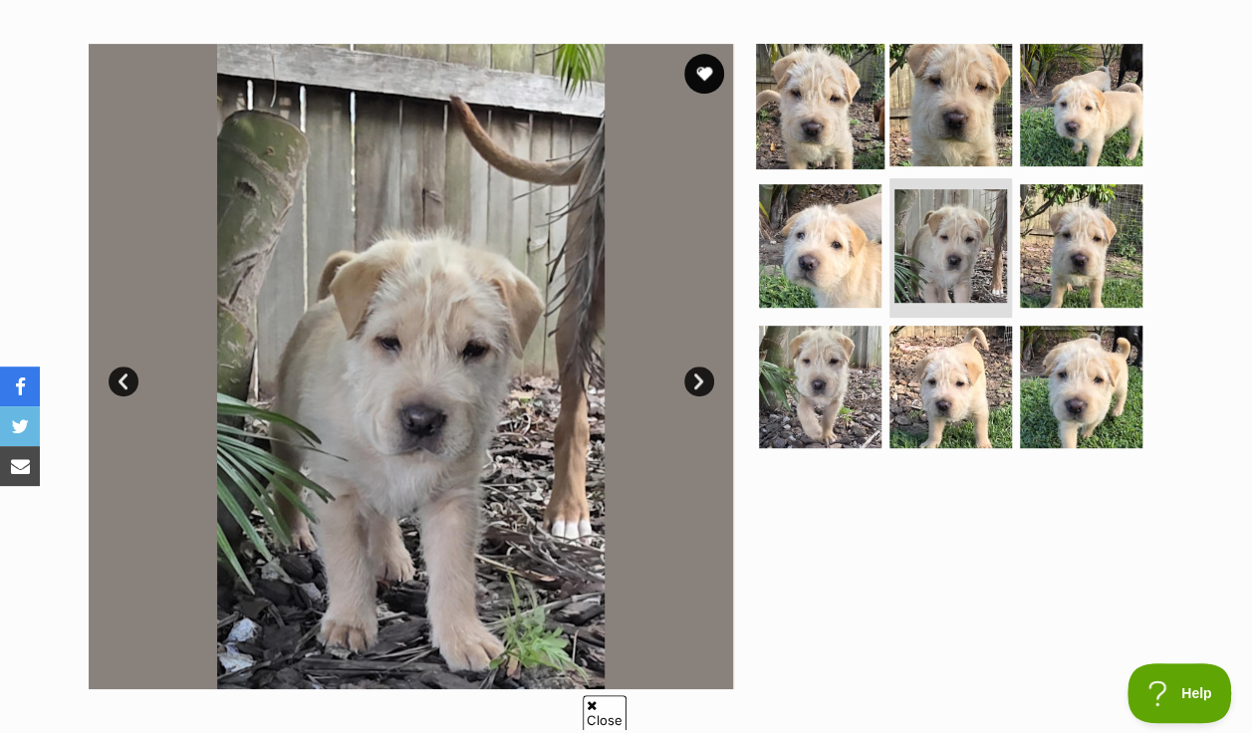
click at [803, 50] on img at bounding box center [820, 104] width 129 height 129
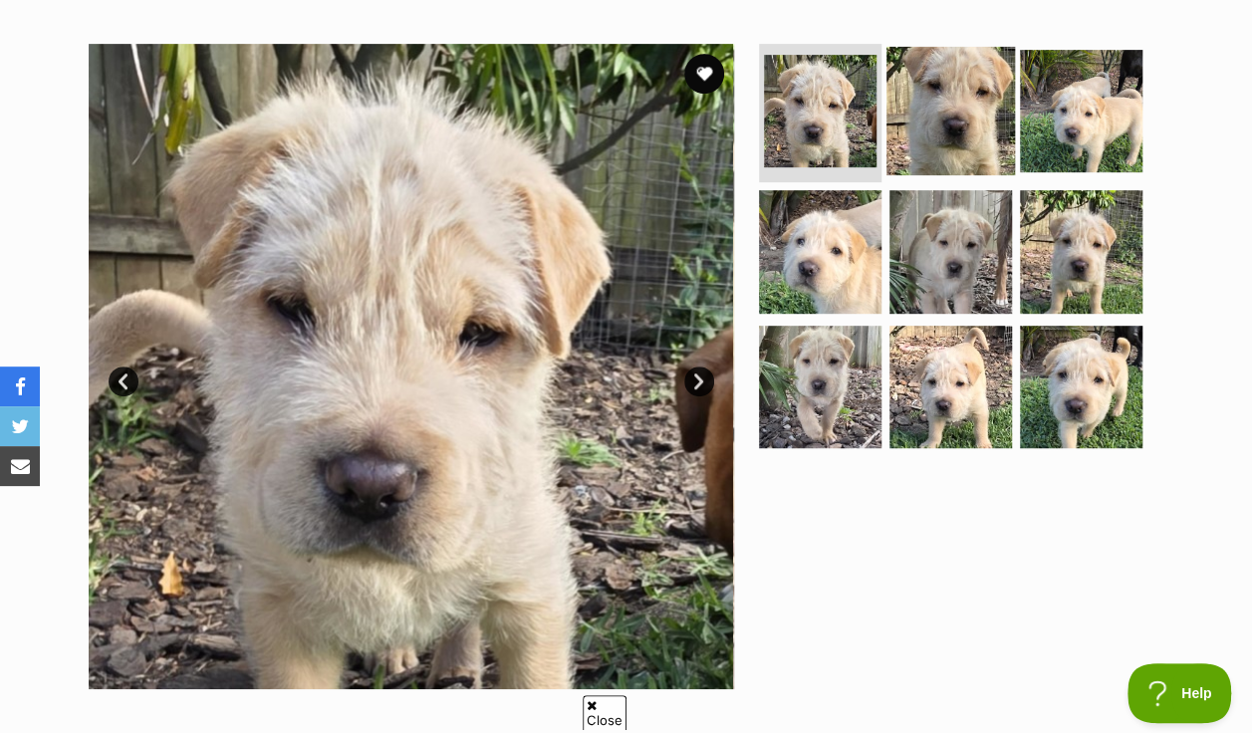
click at [917, 82] on img at bounding box center [951, 110] width 129 height 129
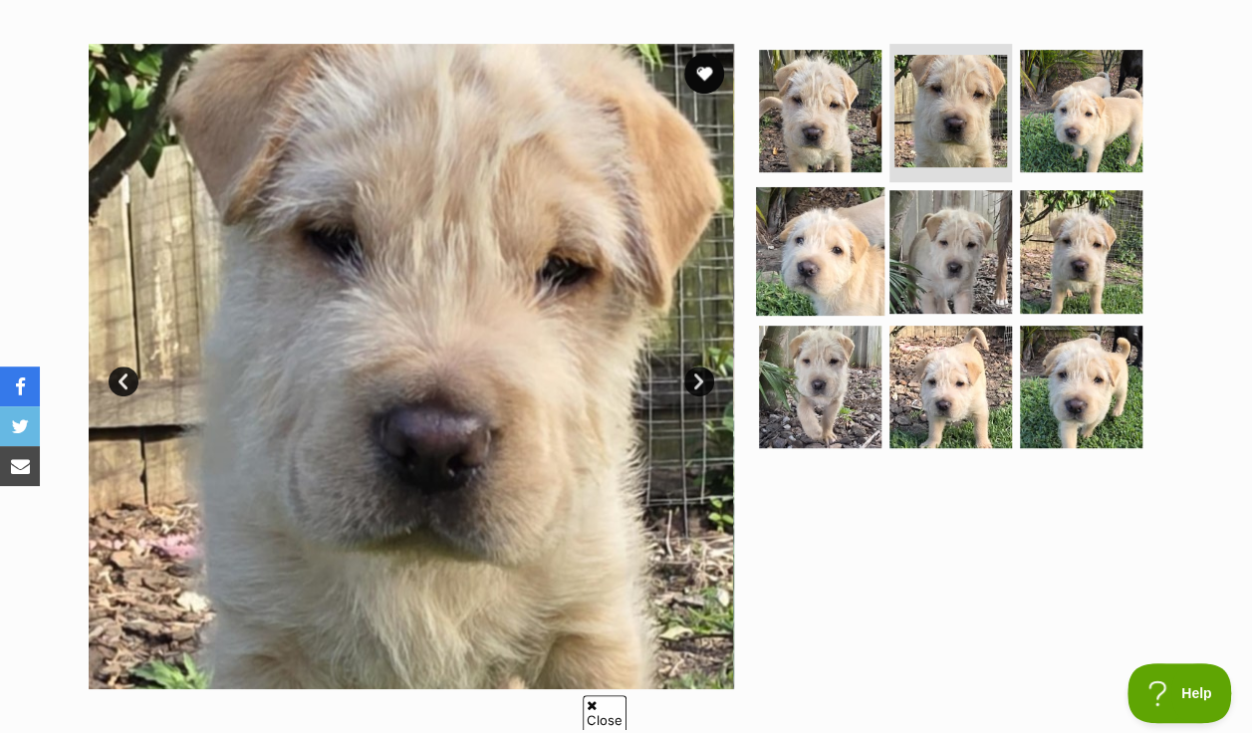
click at [849, 230] on img at bounding box center [820, 251] width 129 height 129
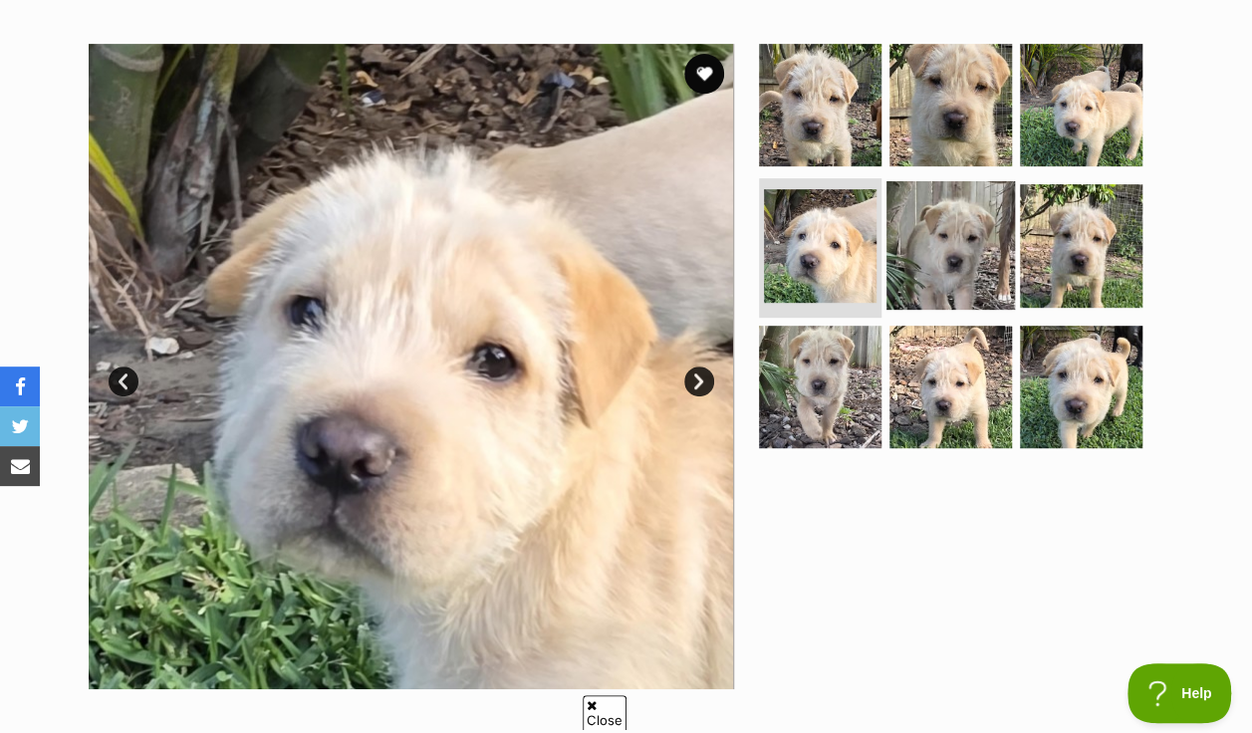
click at [924, 229] on img at bounding box center [951, 245] width 129 height 129
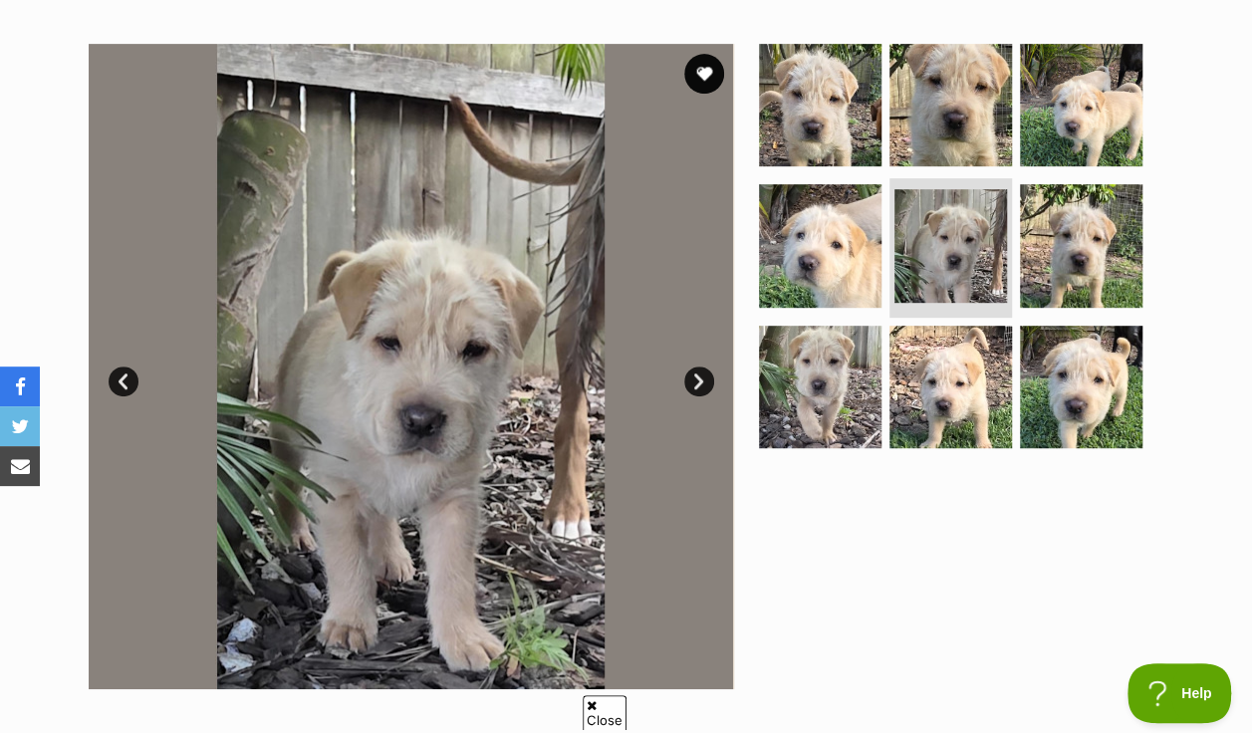
click at [700, 367] on link "Next" at bounding box center [699, 382] width 30 height 30
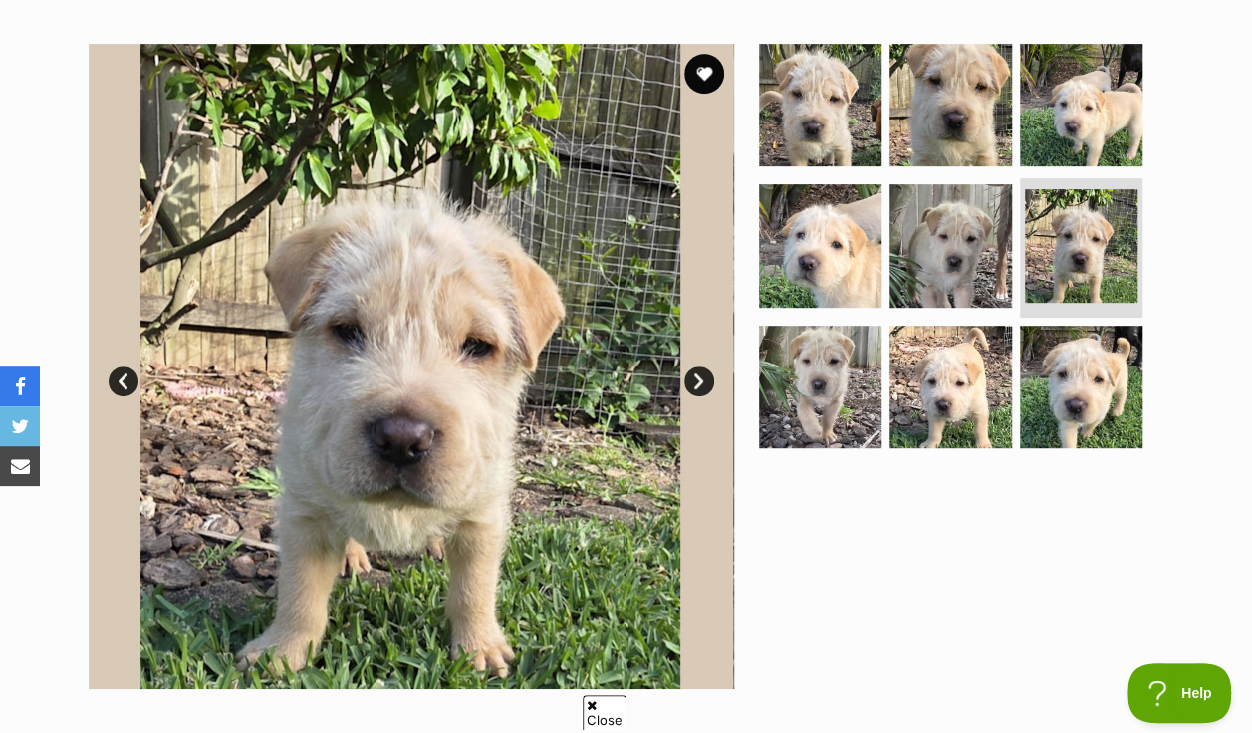
click at [700, 367] on link "Next" at bounding box center [699, 382] width 30 height 30
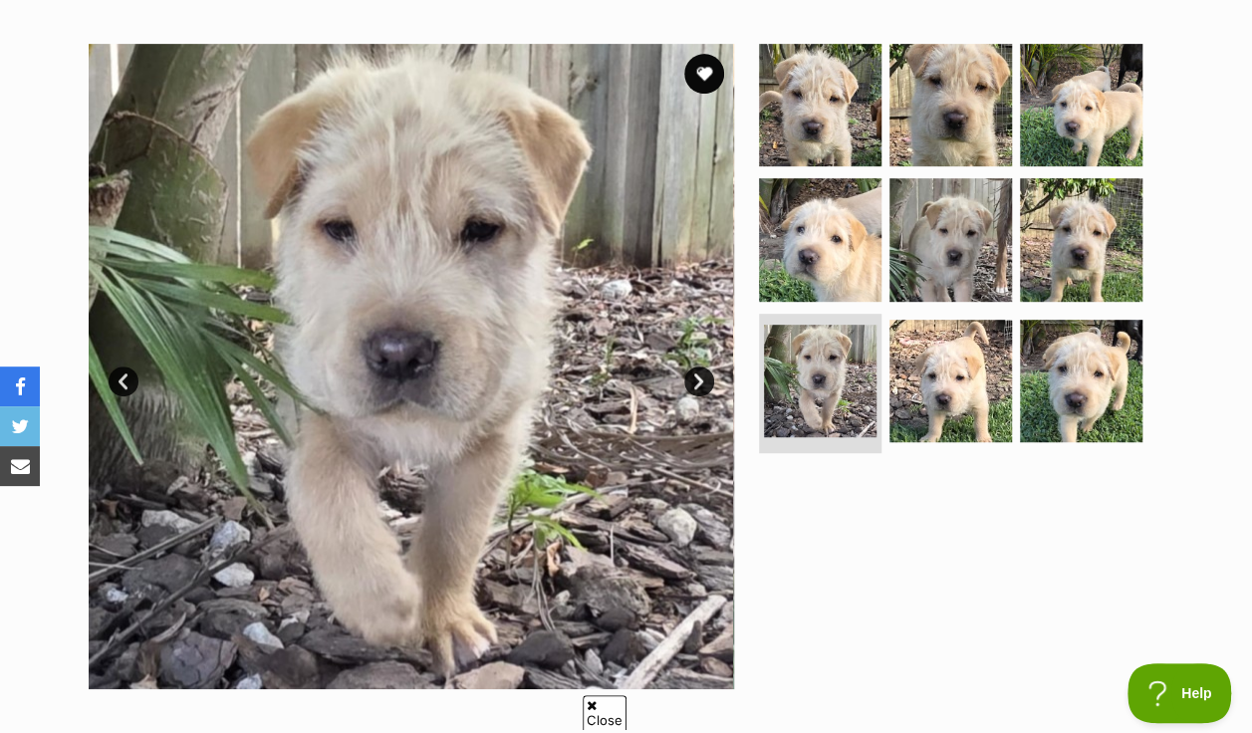
click at [700, 367] on link "Next" at bounding box center [699, 382] width 30 height 30
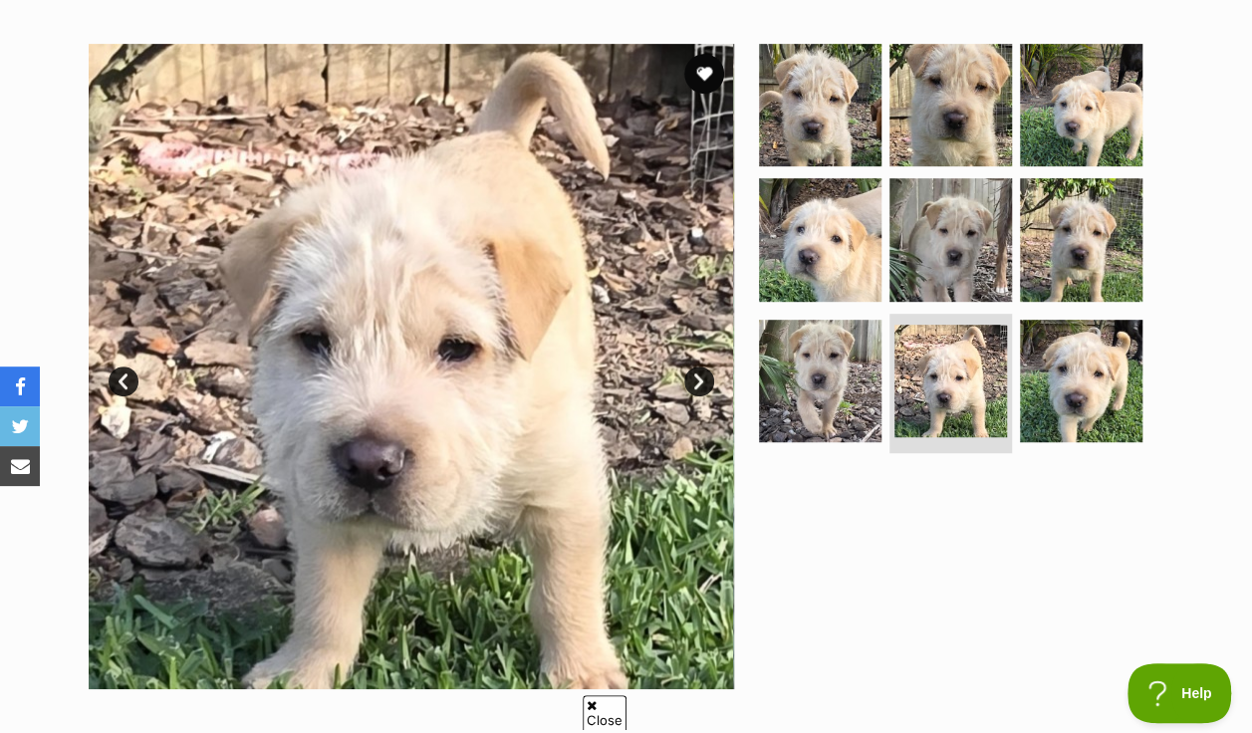
click at [700, 367] on link "Next" at bounding box center [699, 382] width 30 height 30
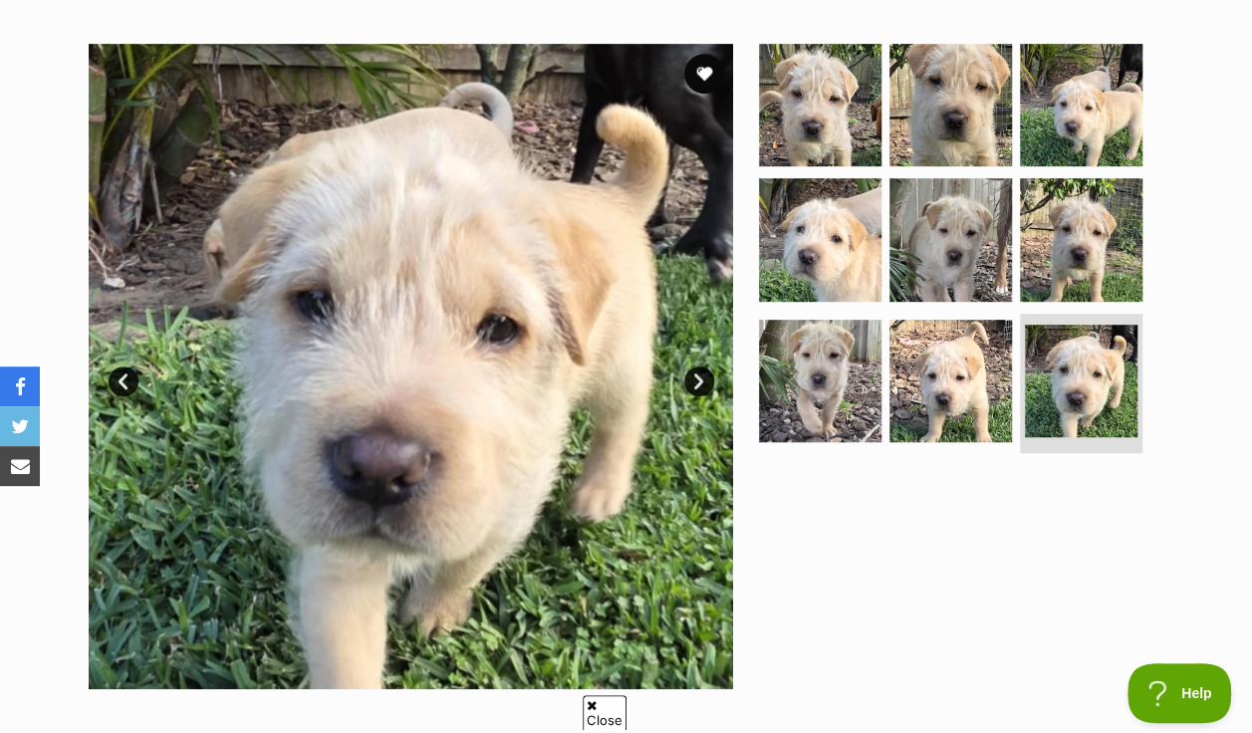
click at [700, 367] on link "Next" at bounding box center [699, 382] width 30 height 30
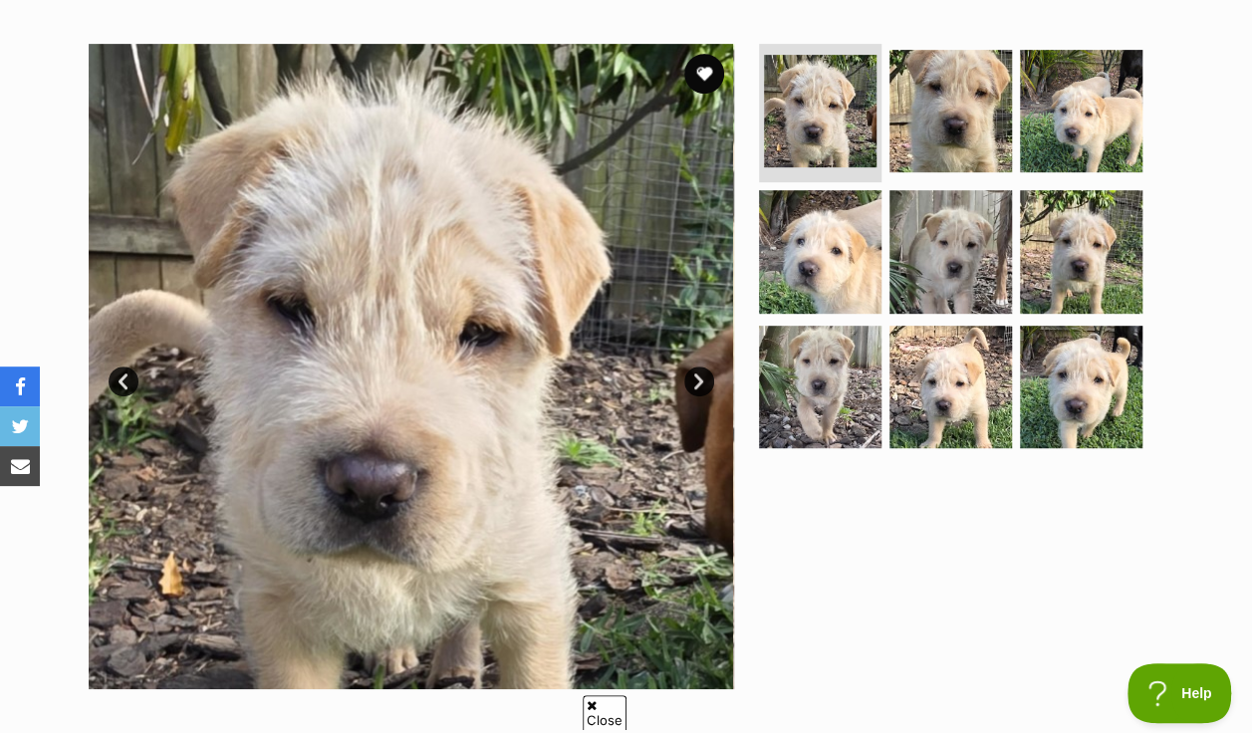
click at [700, 367] on link "Next" at bounding box center [699, 382] width 30 height 30
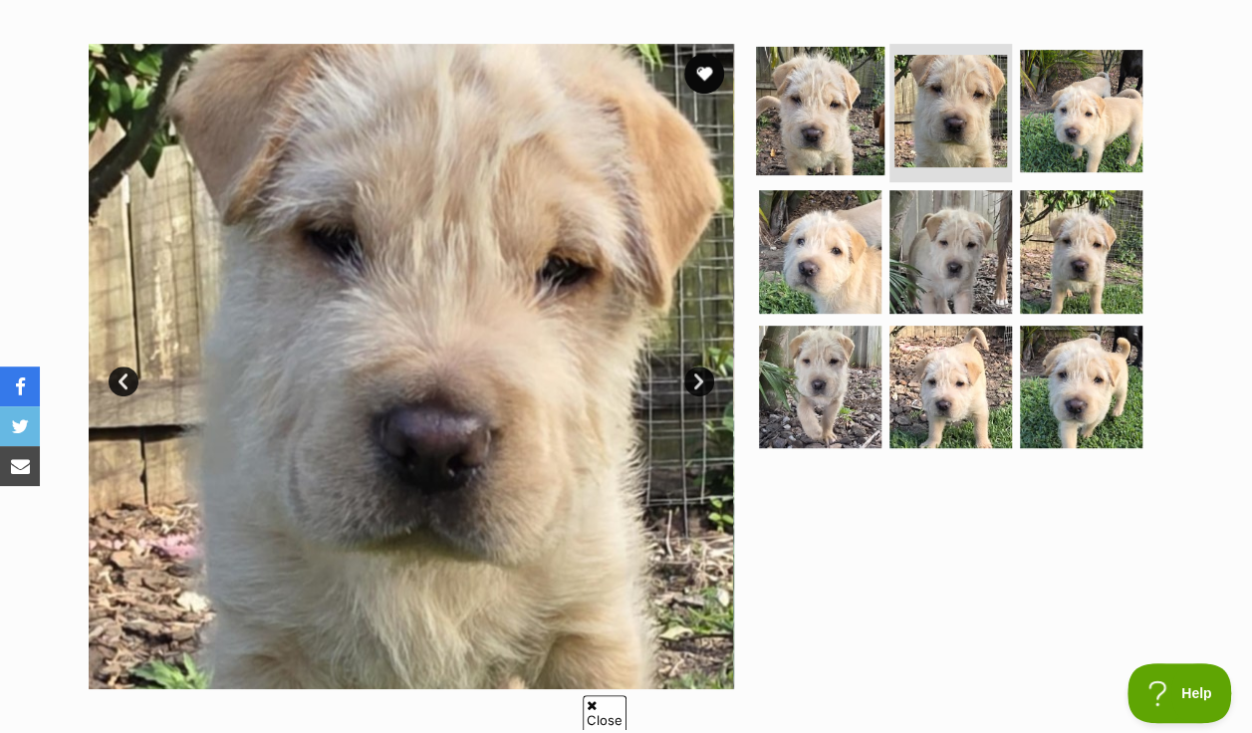
click at [790, 94] on img at bounding box center [820, 110] width 129 height 129
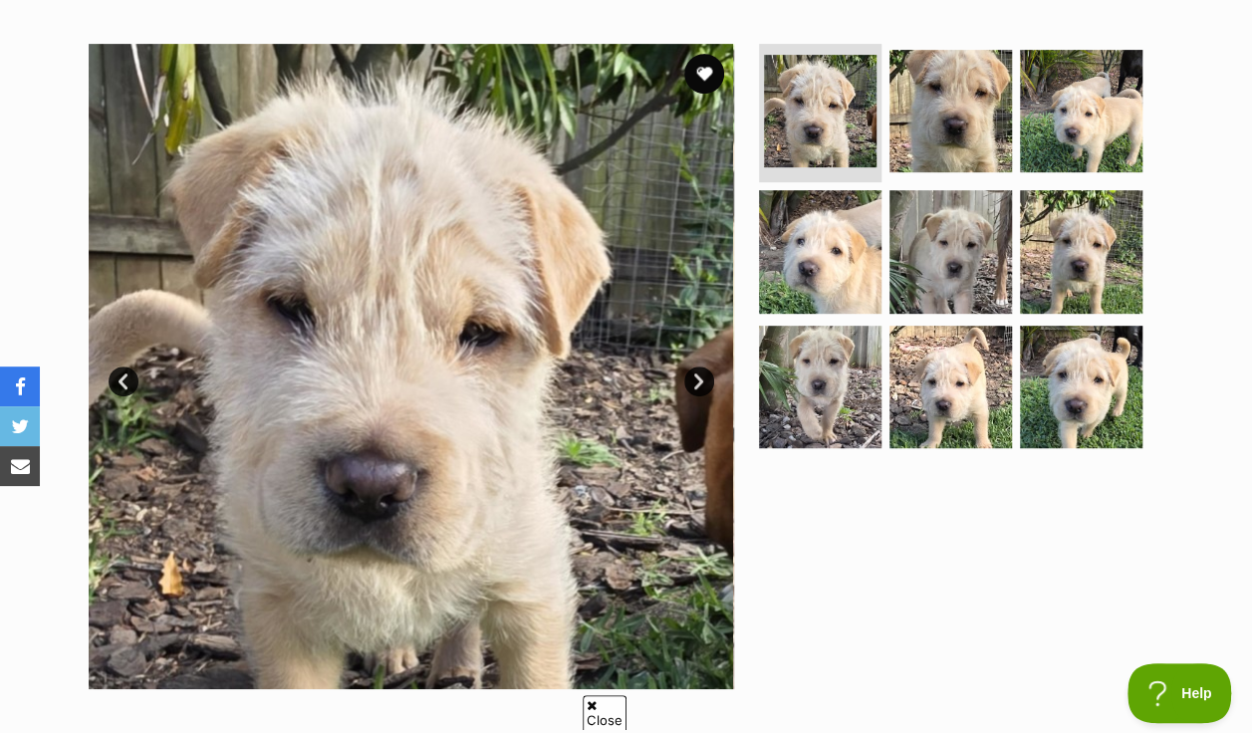
click at [697, 367] on link "Next" at bounding box center [699, 382] width 30 height 30
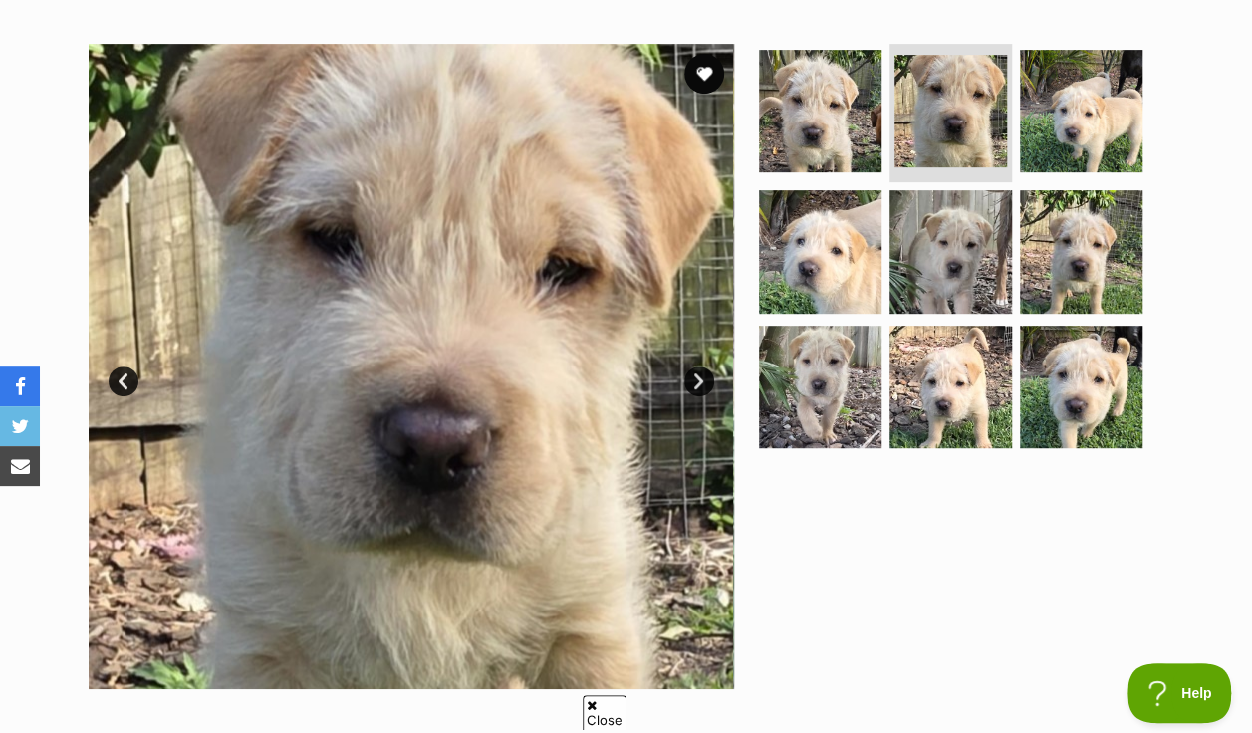
click at [697, 367] on link "Next" at bounding box center [699, 382] width 30 height 30
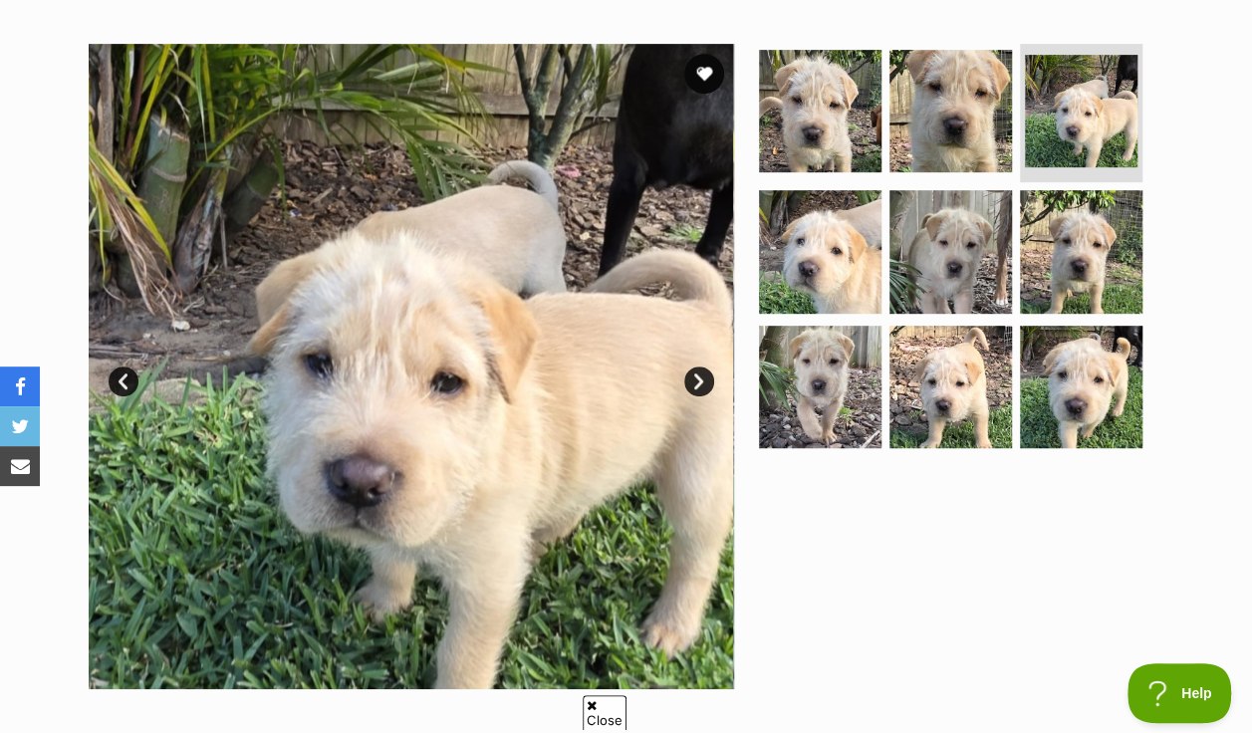
click at [697, 367] on link "Next" at bounding box center [699, 382] width 30 height 30
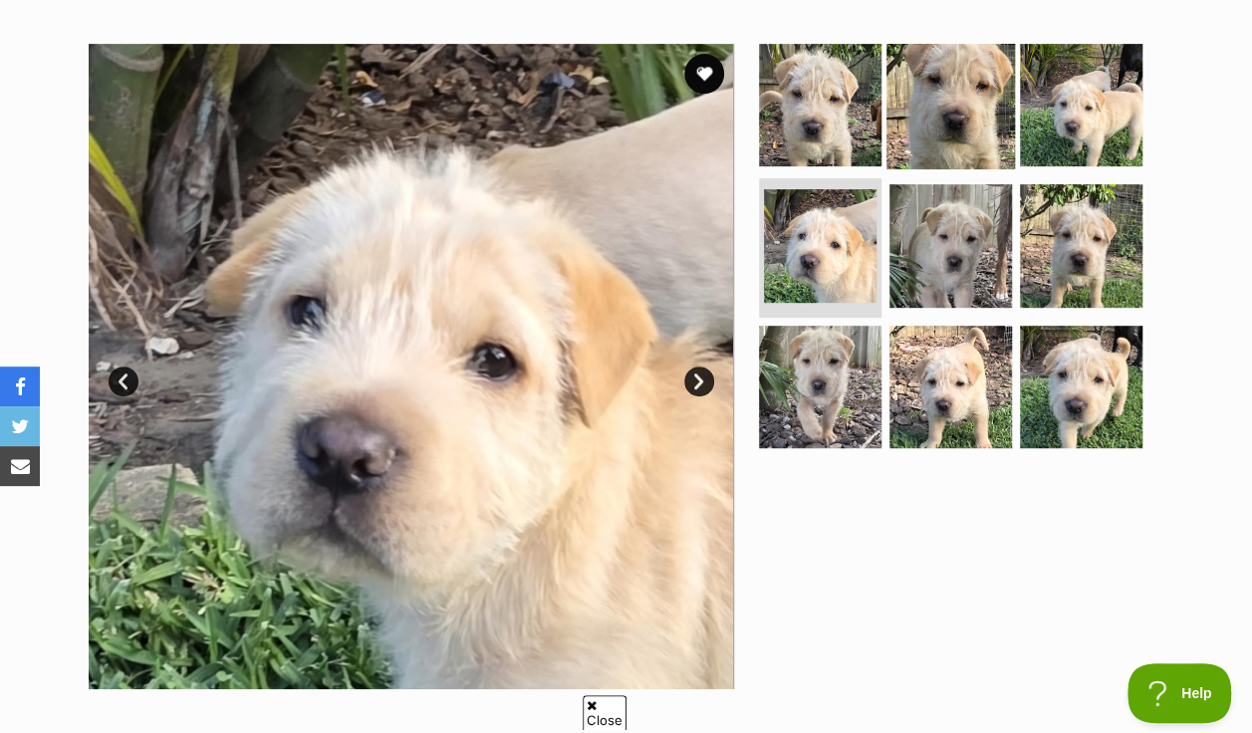
click at [981, 81] on img at bounding box center [951, 104] width 129 height 129
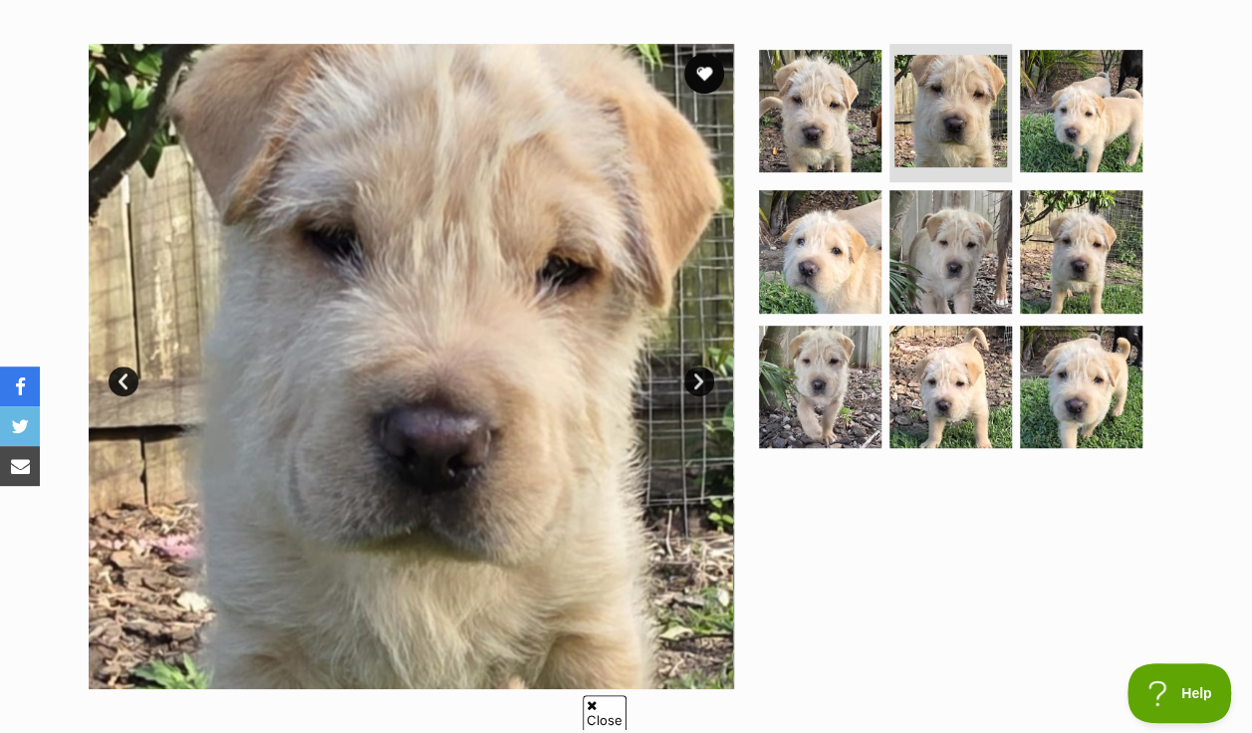
click at [695, 367] on link "Next" at bounding box center [699, 382] width 30 height 30
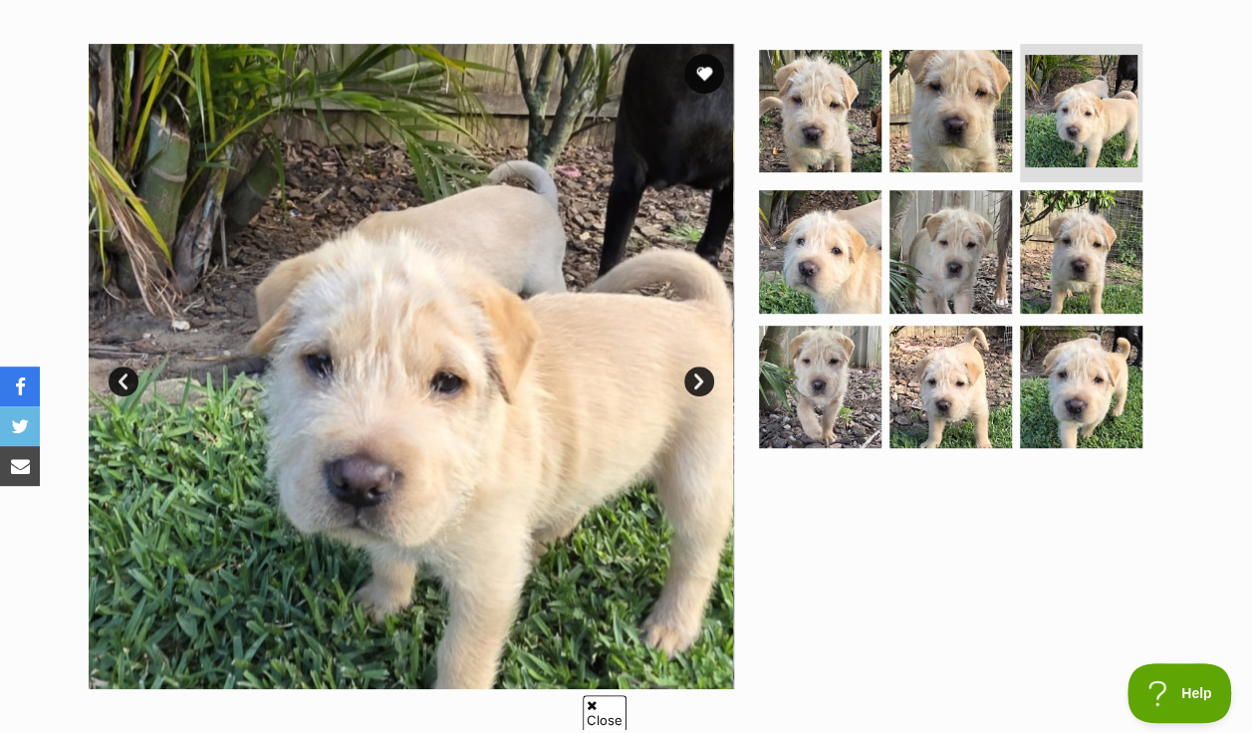
click at [695, 367] on link "Next" at bounding box center [699, 382] width 30 height 30
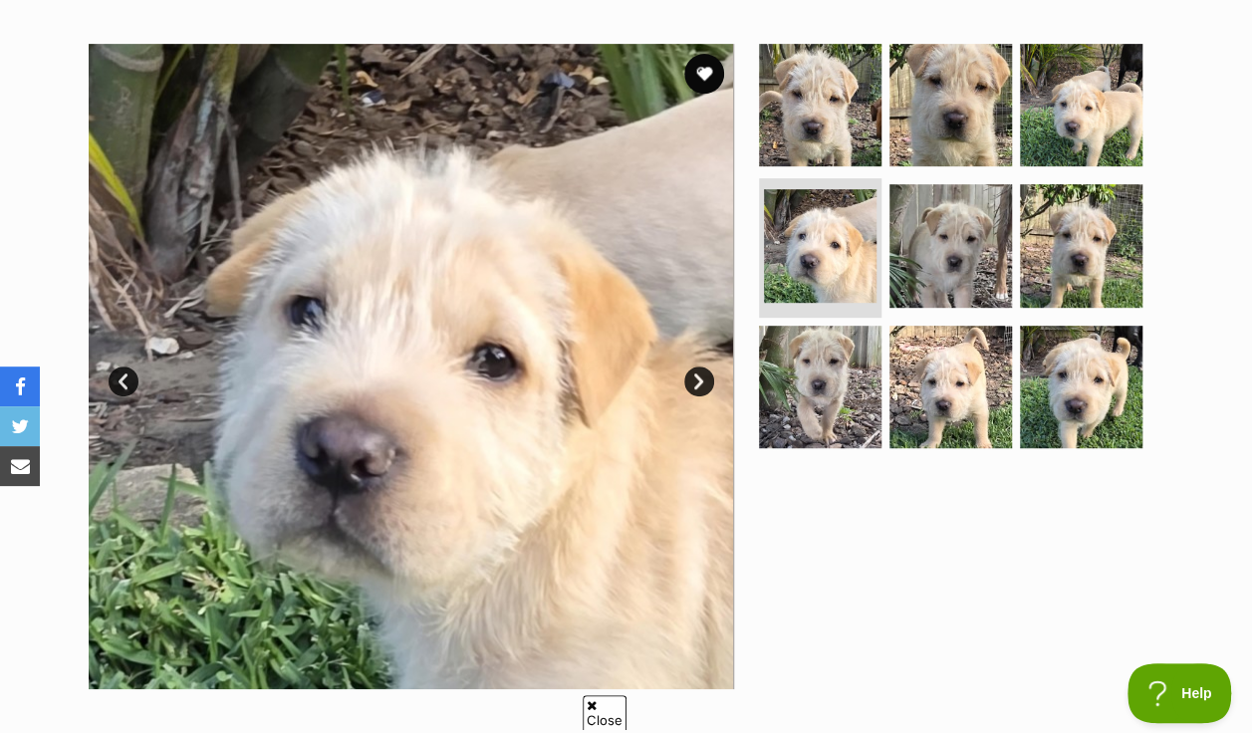
click at [695, 367] on link "Next" at bounding box center [699, 382] width 30 height 30
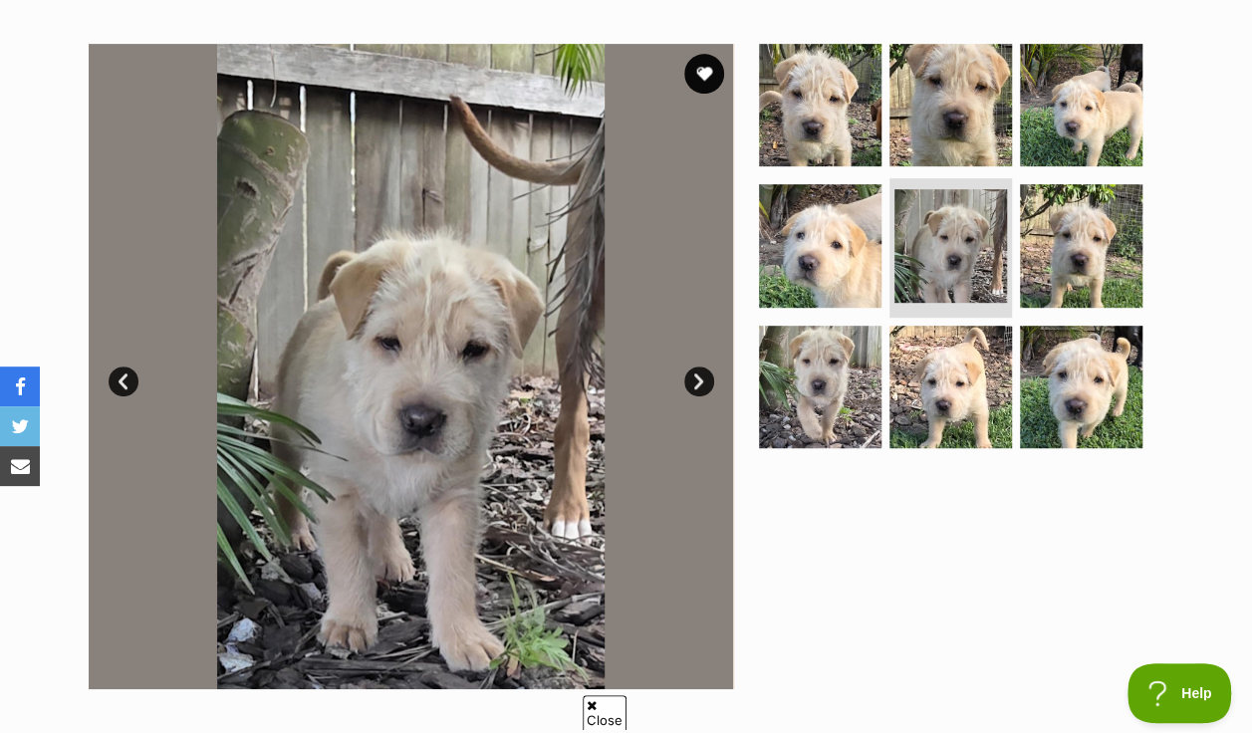
click at [695, 367] on link "Next" at bounding box center [699, 382] width 30 height 30
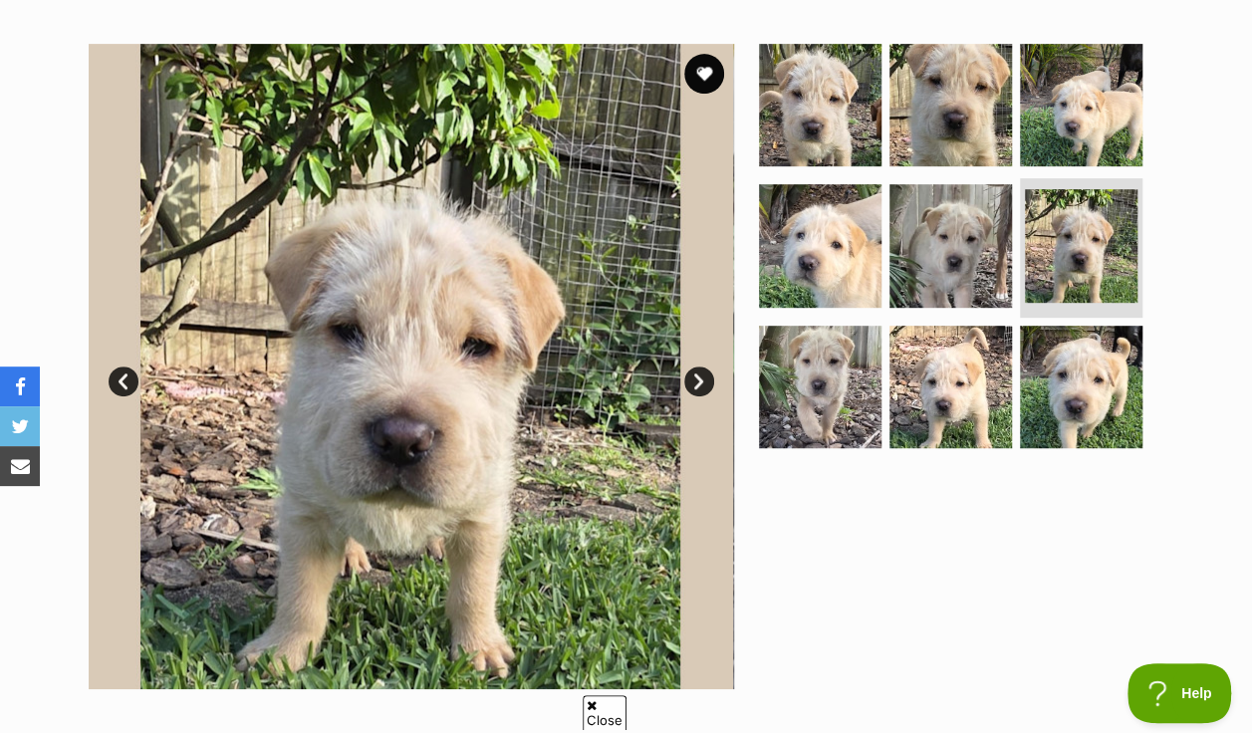
click at [695, 367] on link "Next" at bounding box center [699, 382] width 30 height 30
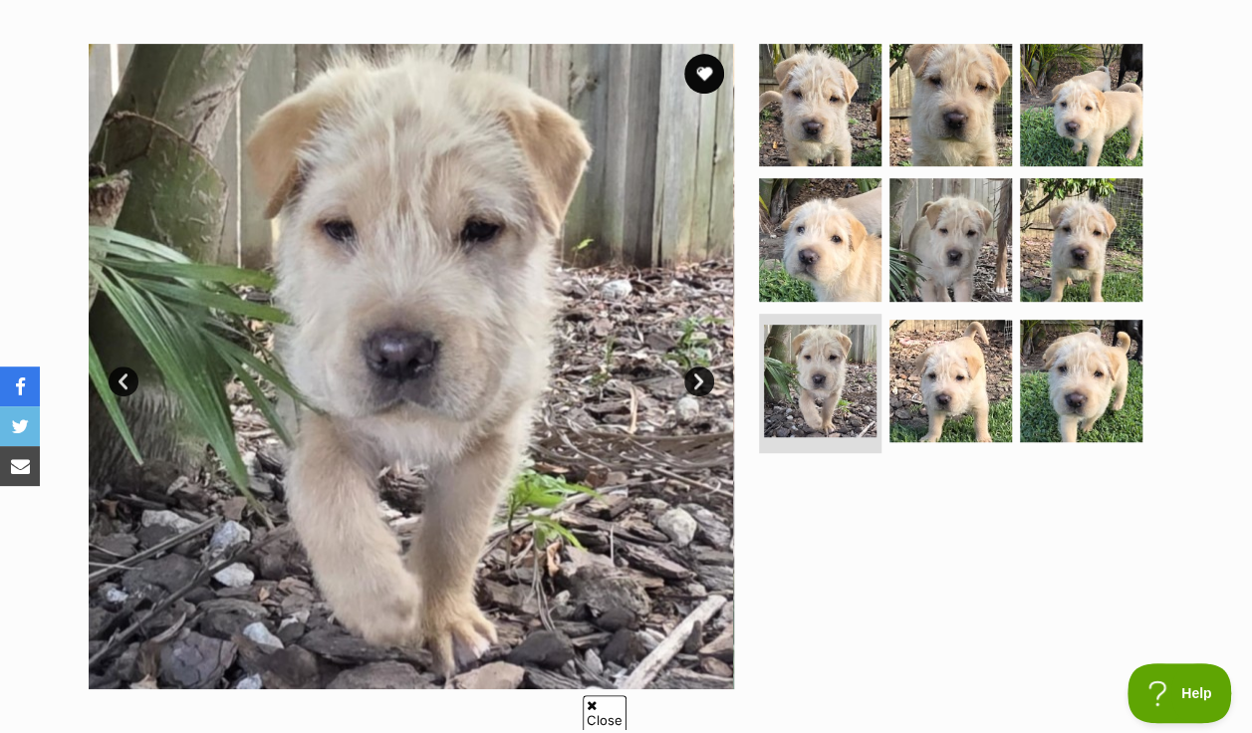
click at [695, 367] on link "Next" at bounding box center [699, 382] width 30 height 30
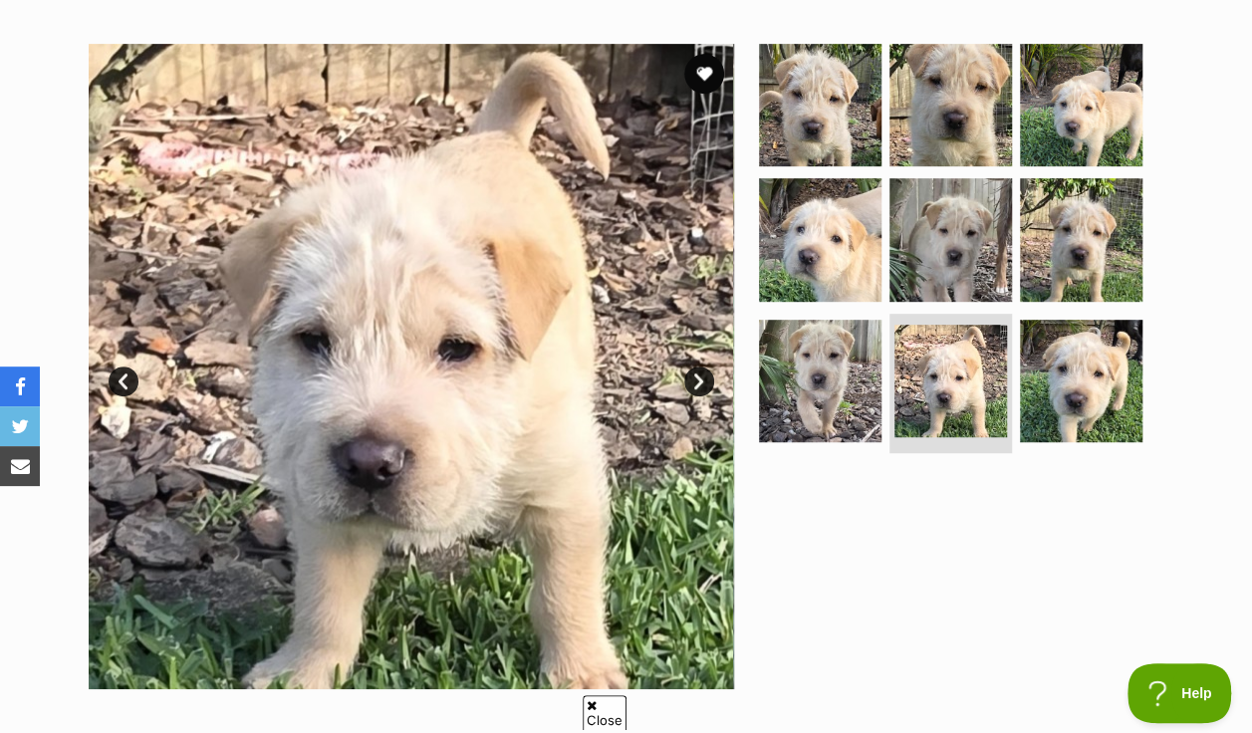
click at [695, 367] on link "Next" at bounding box center [699, 382] width 30 height 30
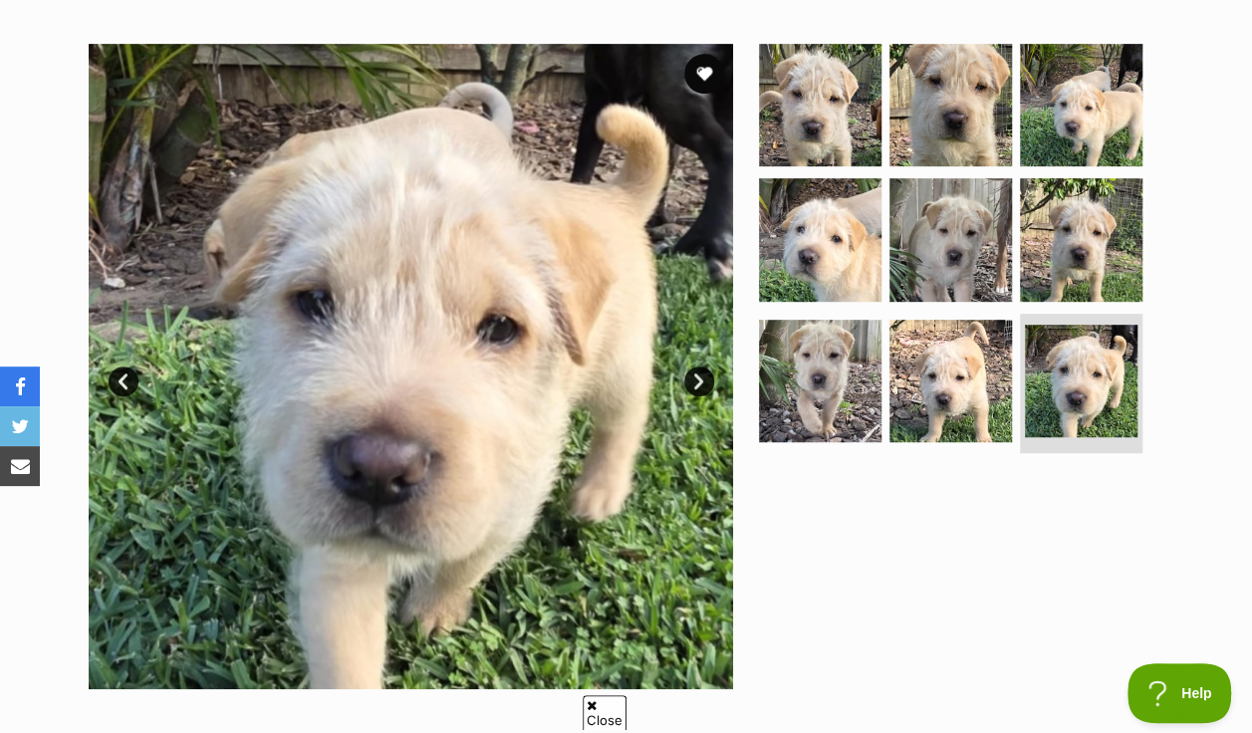
click at [695, 367] on link "Next" at bounding box center [699, 382] width 30 height 30
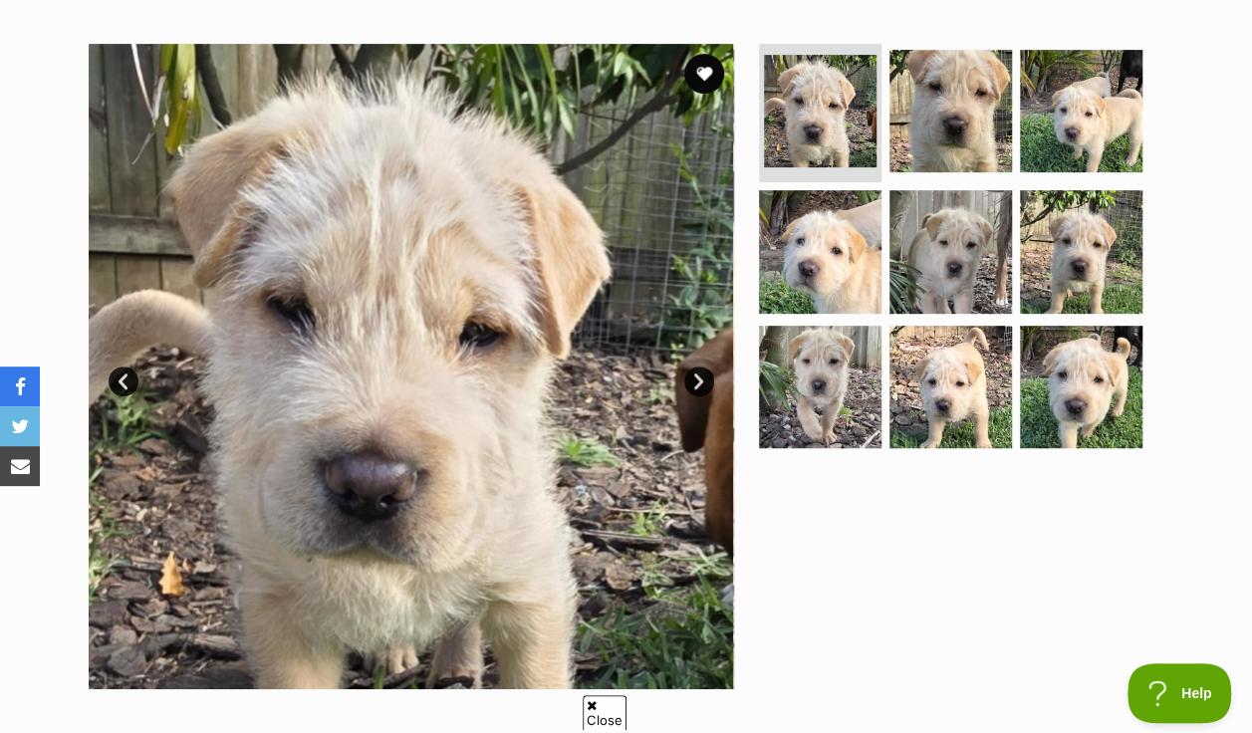
click at [695, 367] on link "Next" at bounding box center [699, 382] width 30 height 30
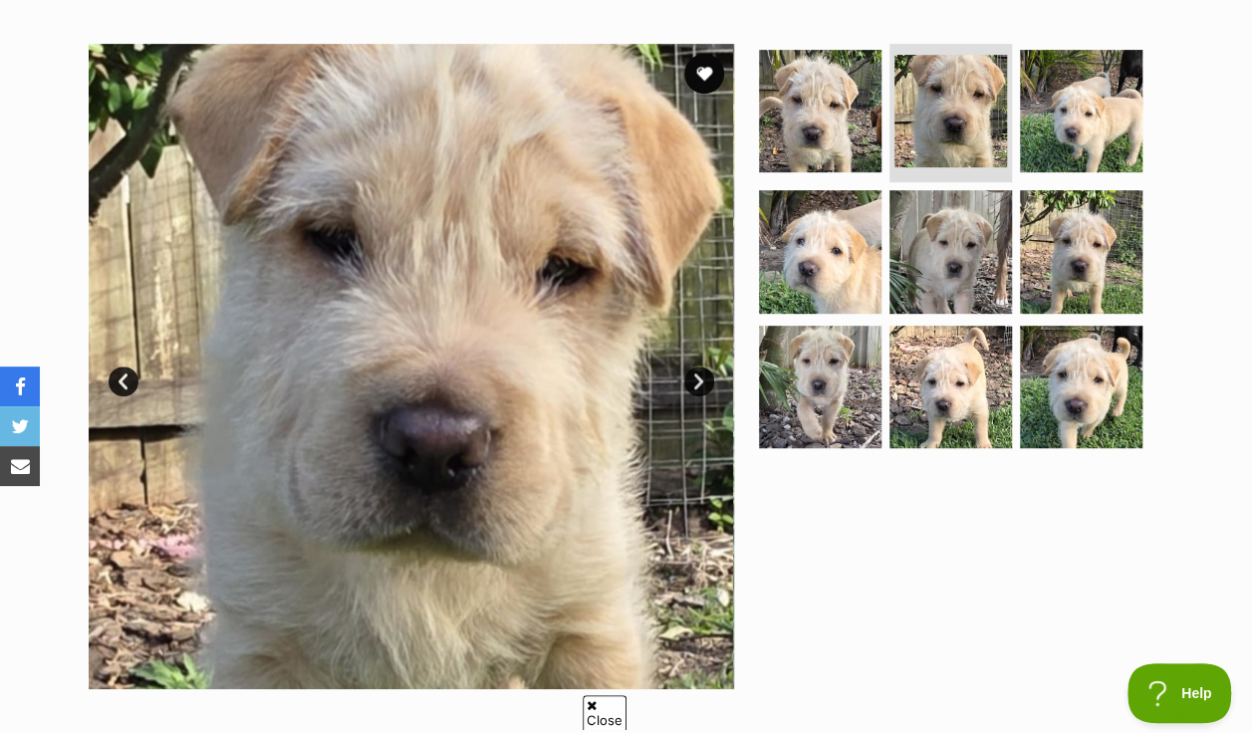
click at [695, 367] on link "Next" at bounding box center [699, 382] width 30 height 30
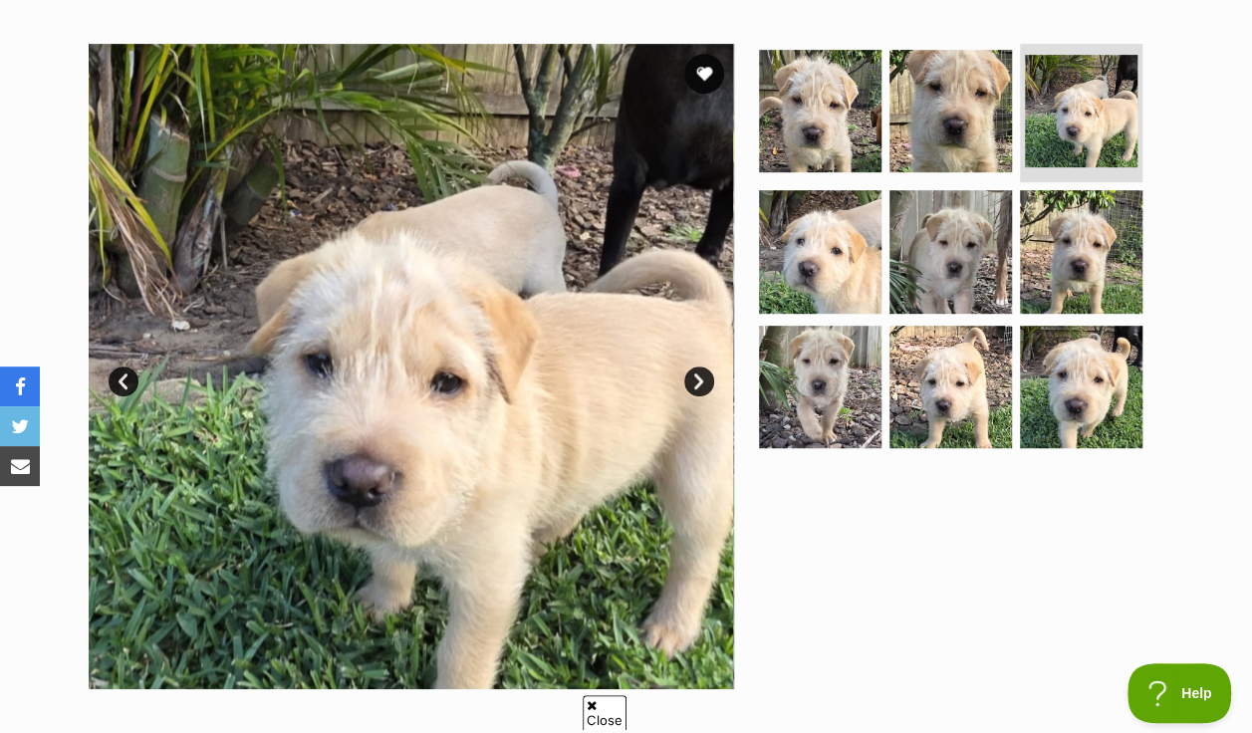
click at [695, 367] on link "Next" at bounding box center [699, 382] width 30 height 30
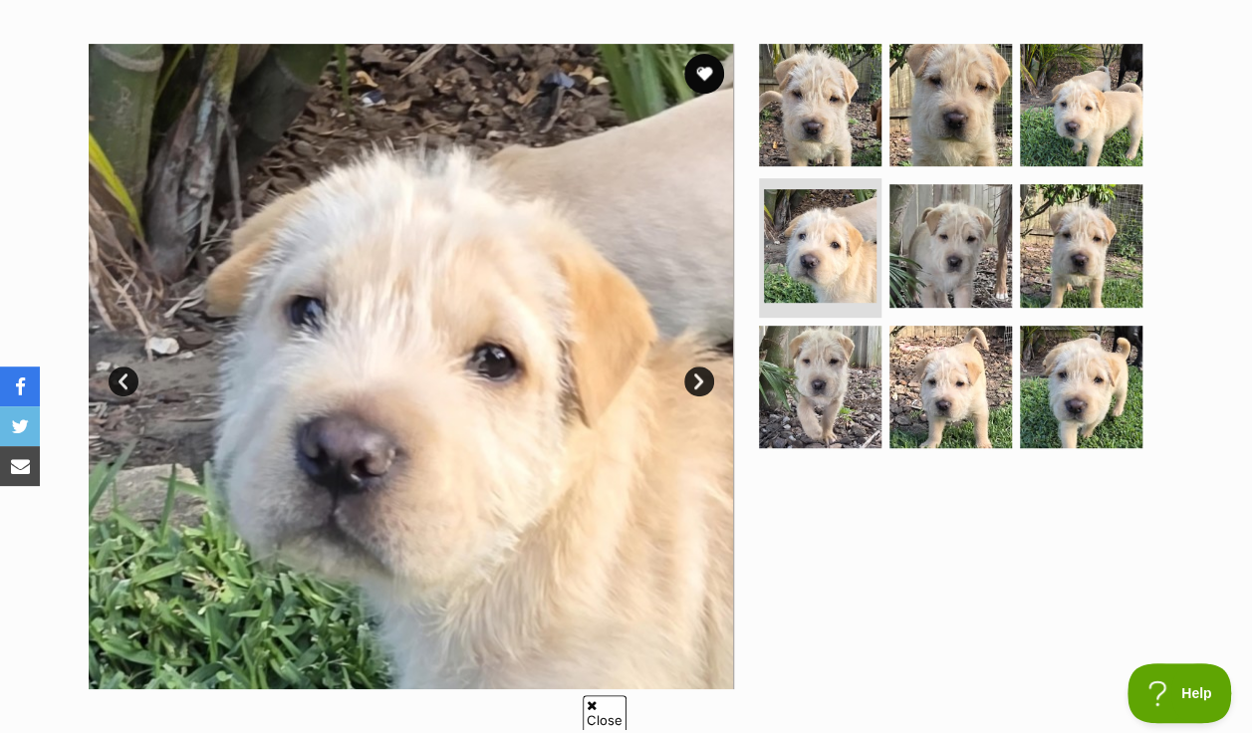
click at [705, 367] on link "Next" at bounding box center [699, 382] width 30 height 30
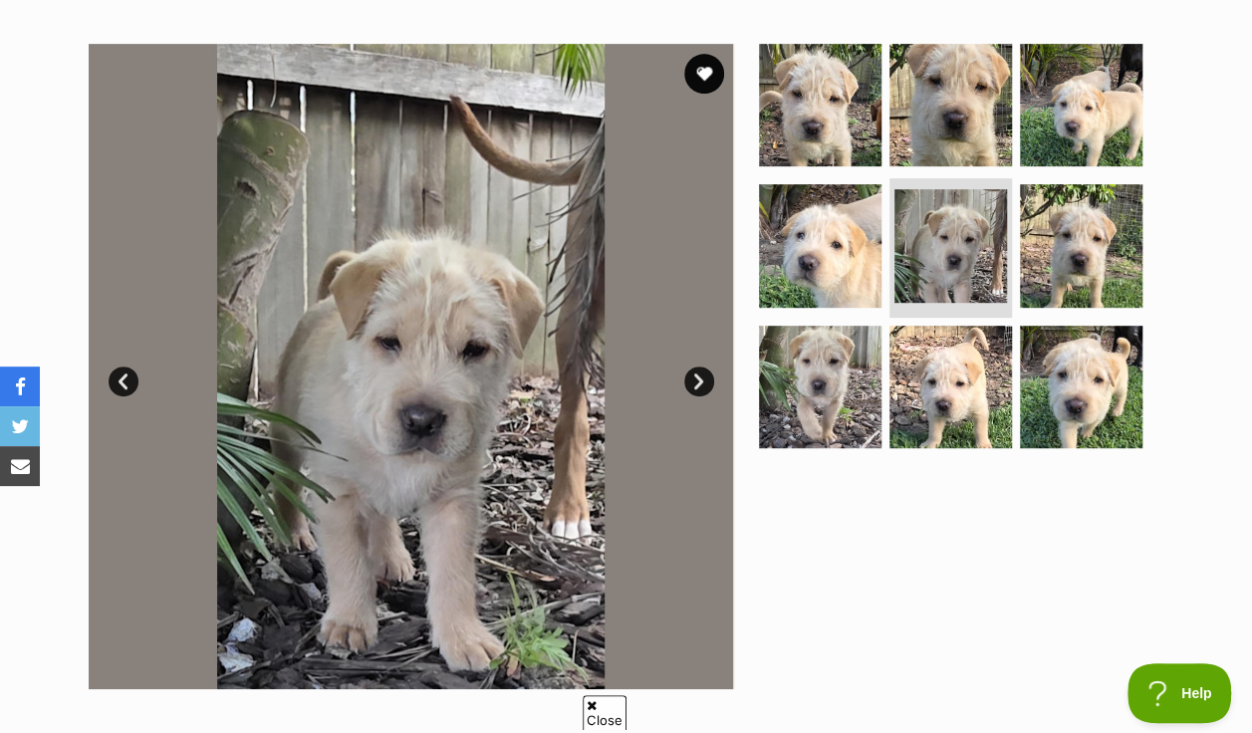
click at [705, 367] on link "Next" at bounding box center [699, 382] width 30 height 30
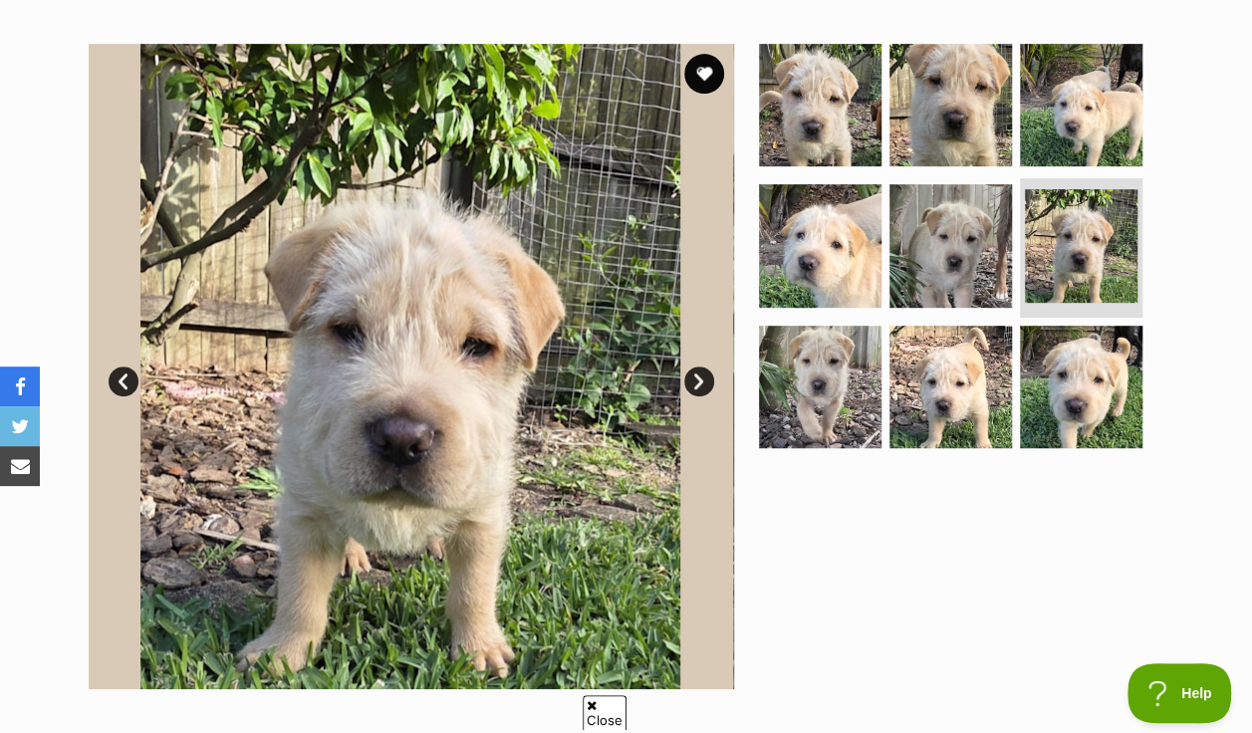
click at [705, 367] on link "Next" at bounding box center [699, 382] width 30 height 30
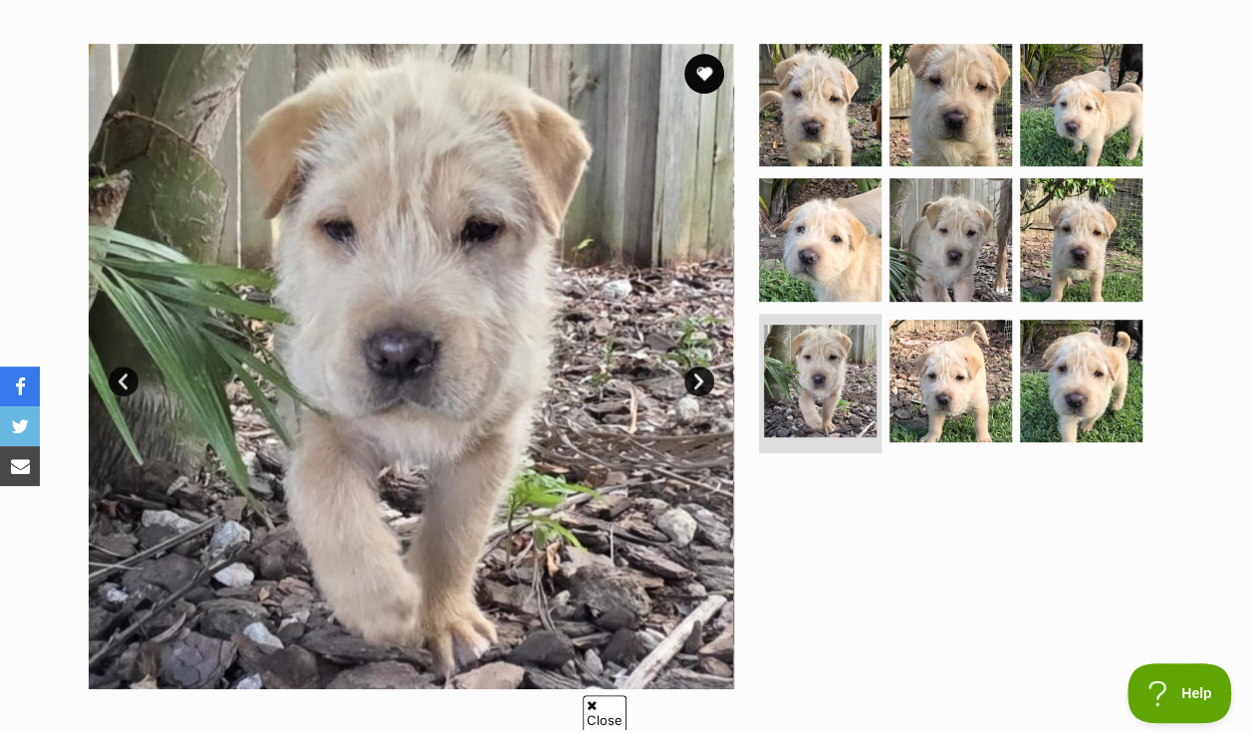
click at [705, 367] on link "Next" at bounding box center [699, 382] width 30 height 30
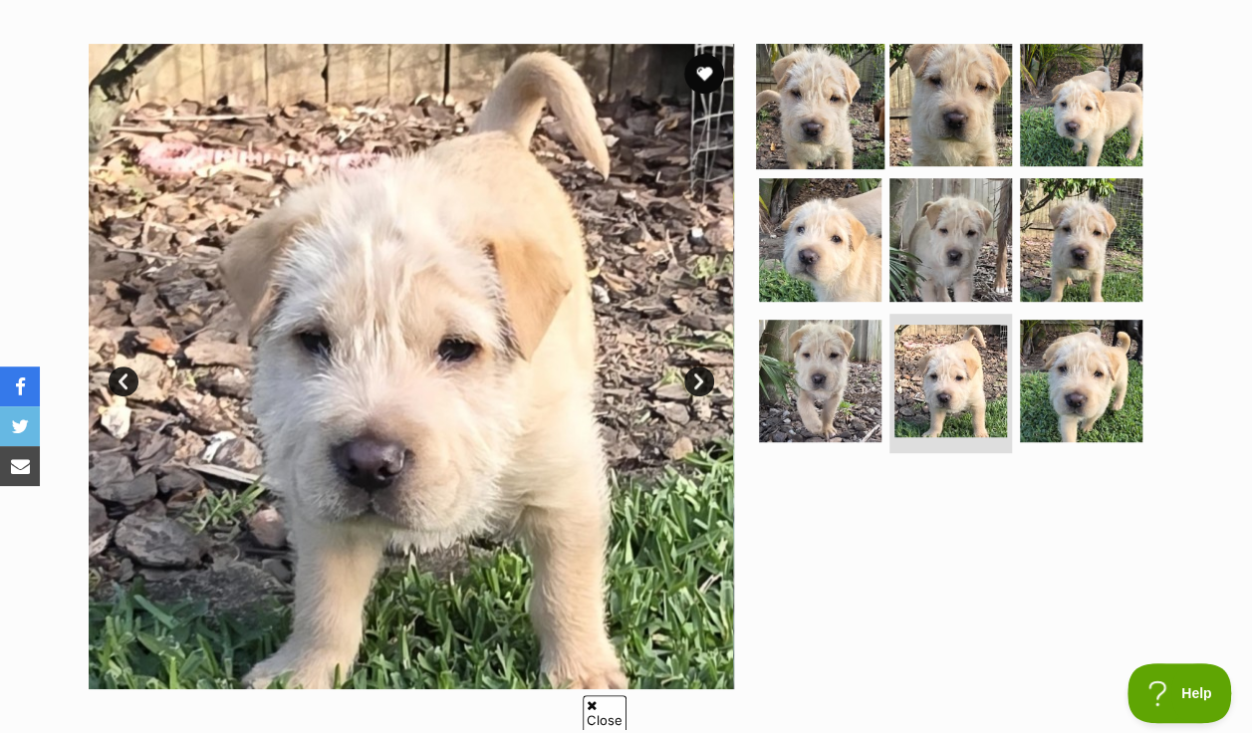
click at [819, 83] on img at bounding box center [820, 104] width 129 height 129
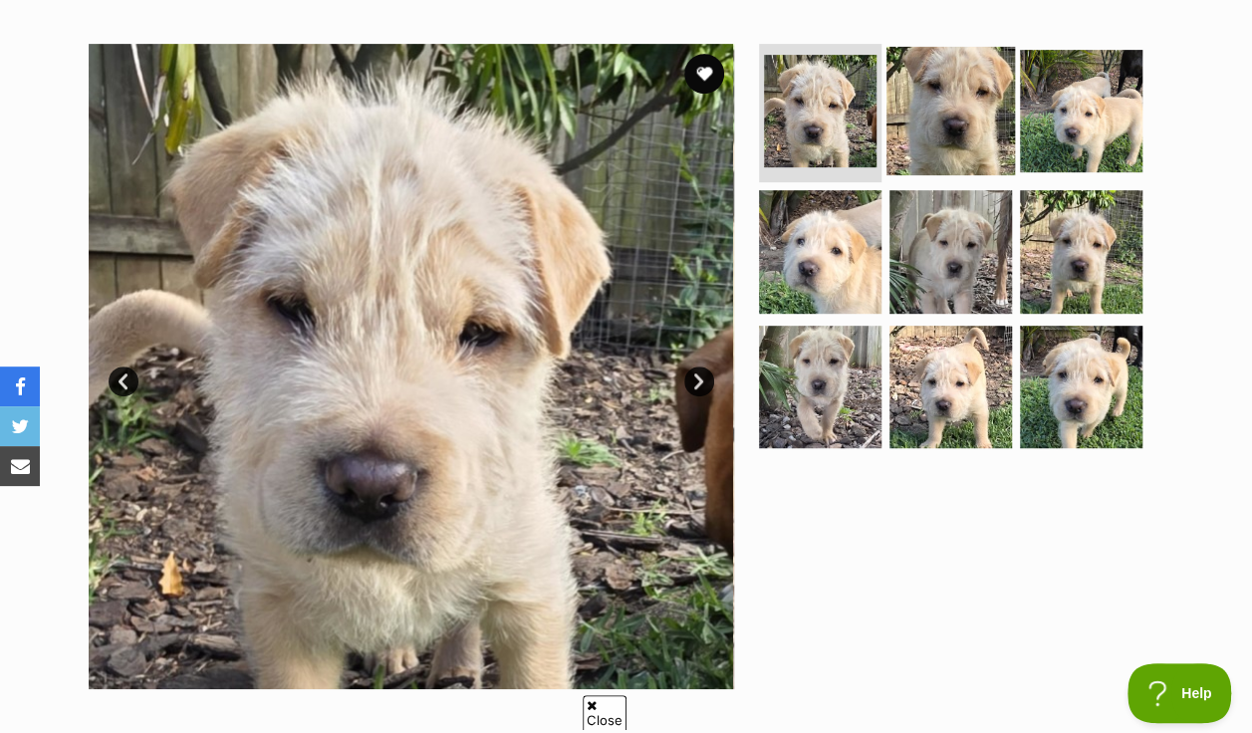
click at [963, 80] on img at bounding box center [951, 110] width 129 height 129
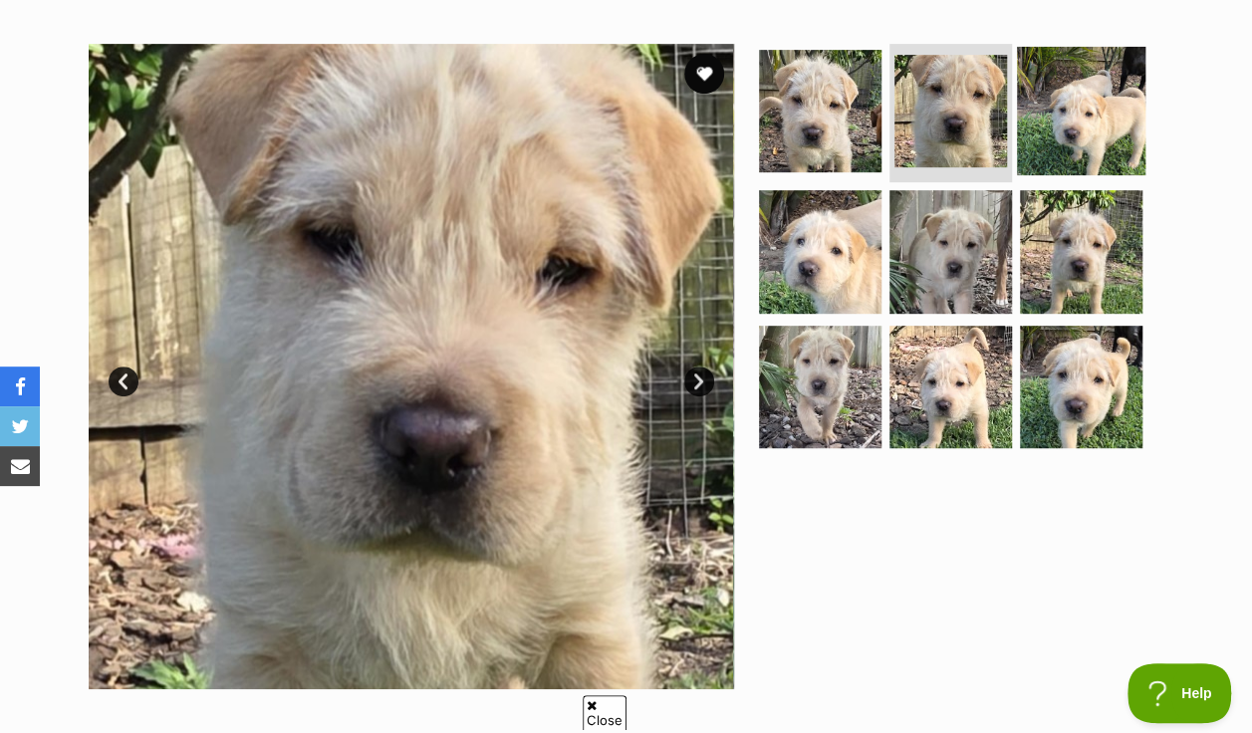
click at [1114, 85] on img at bounding box center [1081, 110] width 129 height 129
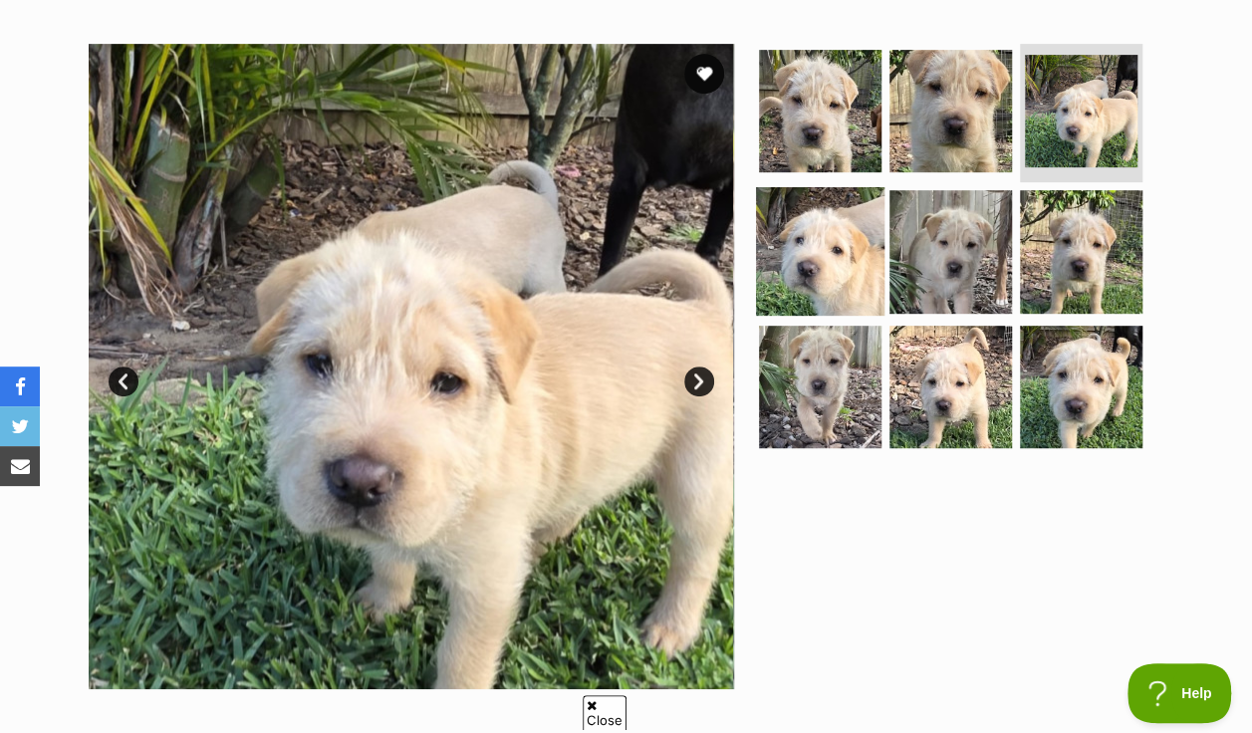
click at [811, 203] on img at bounding box center [820, 251] width 129 height 129
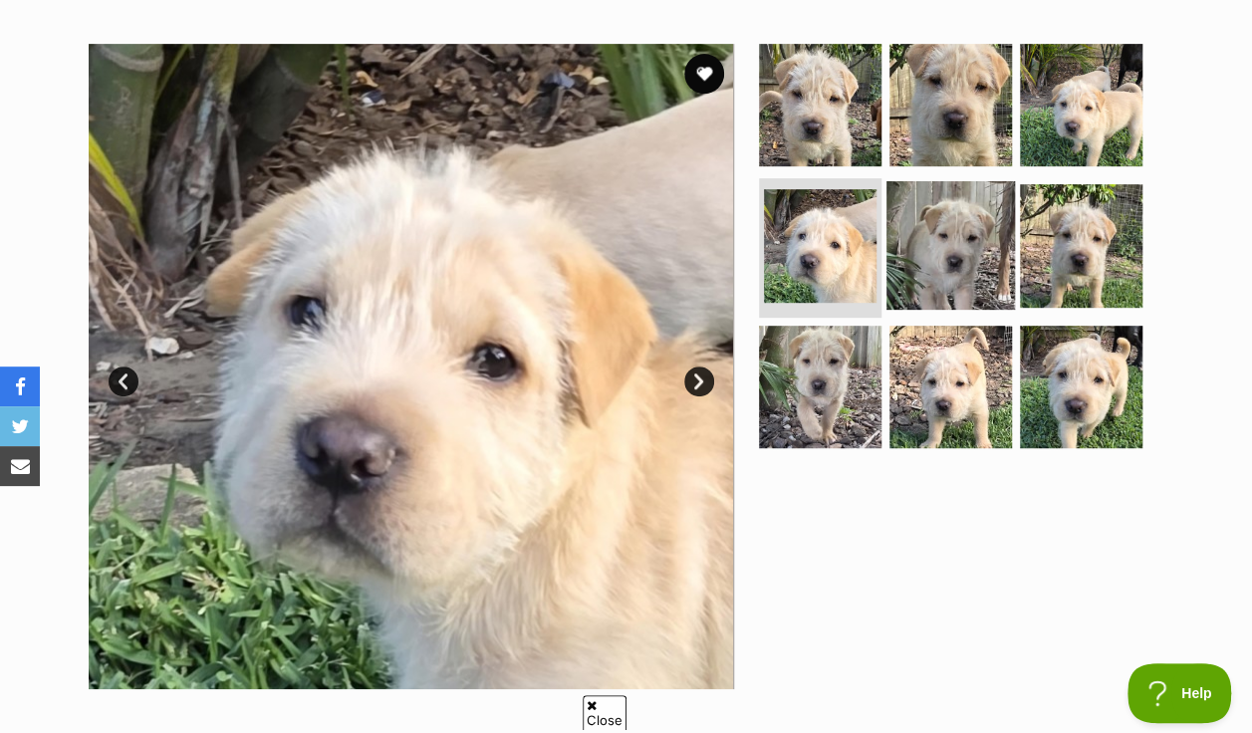
click at [933, 223] on img at bounding box center [951, 245] width 129 height 129
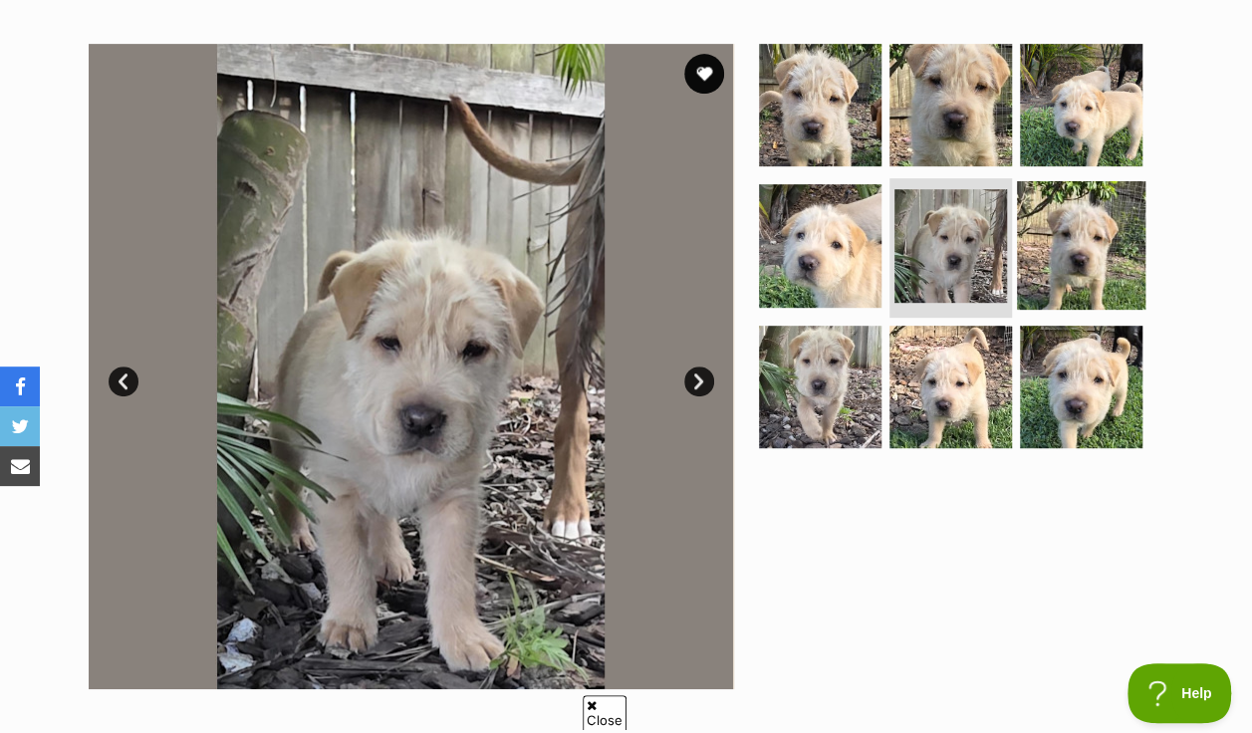
click at [1111, 197] on img at bounding box center [1081, 245] width 129 height 129
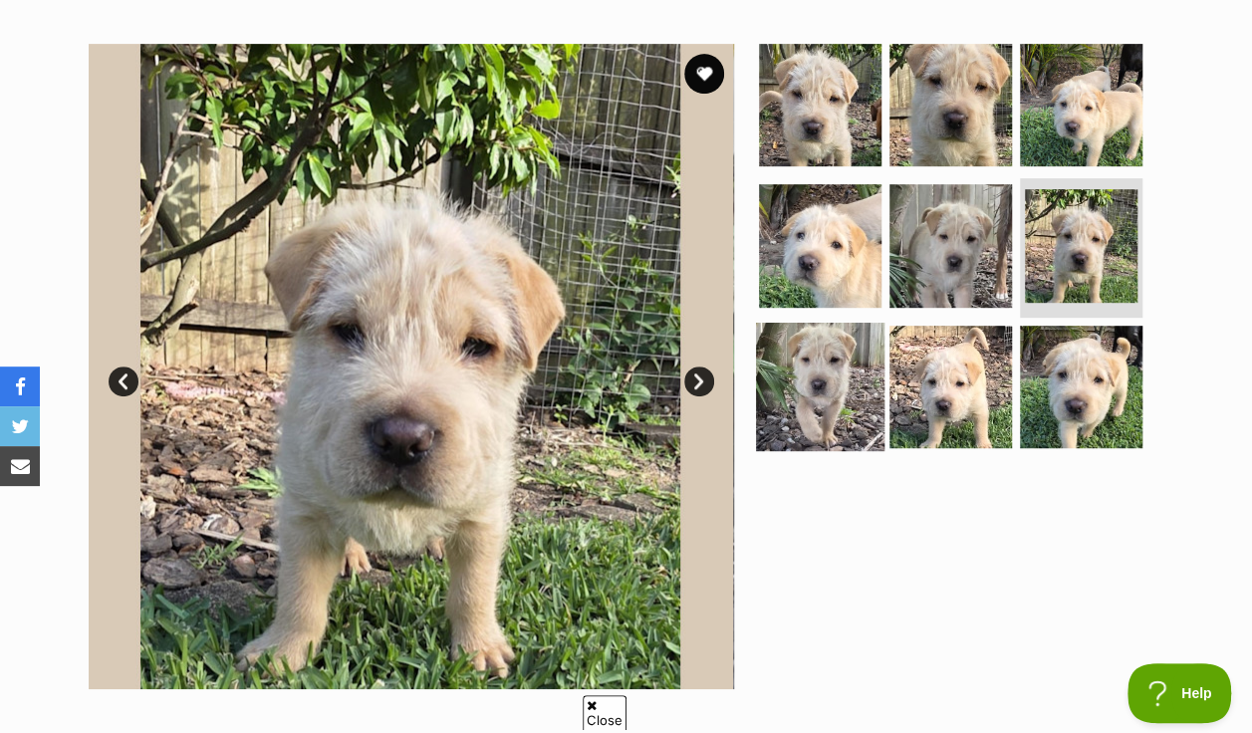
click at [819, 323] on img at bounding box center [820, 387] width 129 height 129
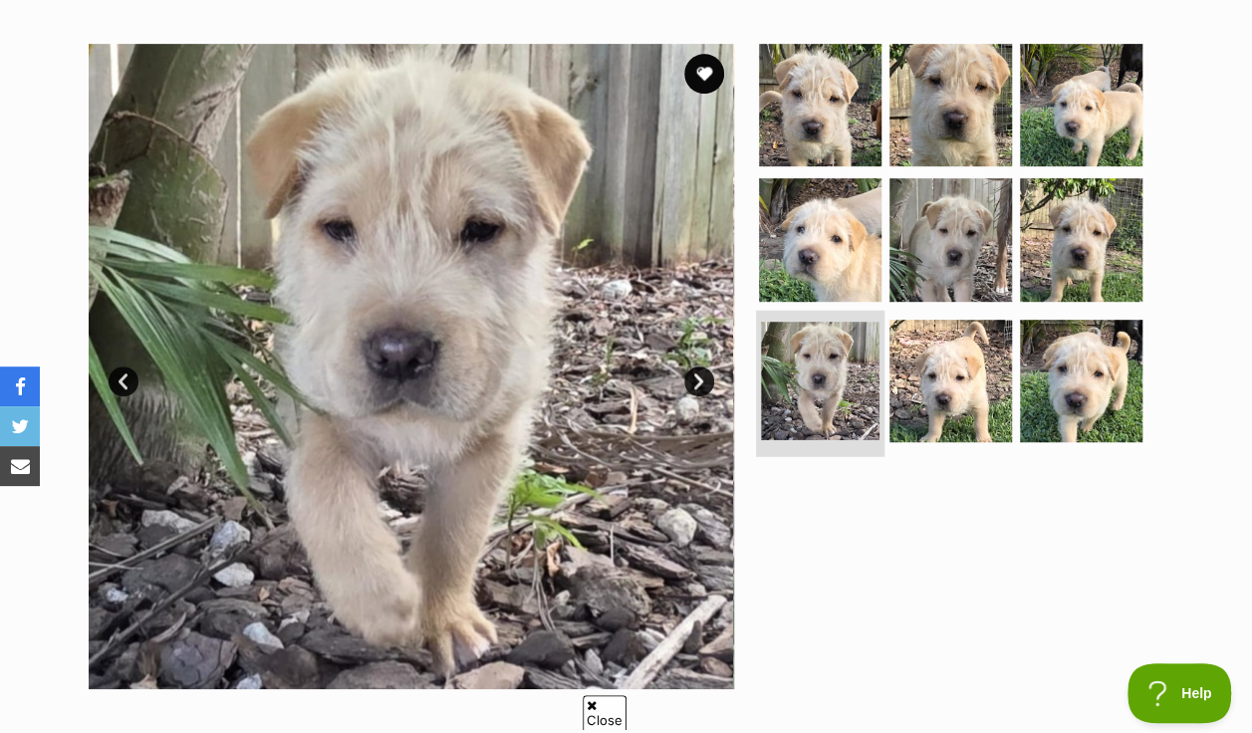
click at [821, 350] on img at bounding box center [820, 381] width 119 height 119
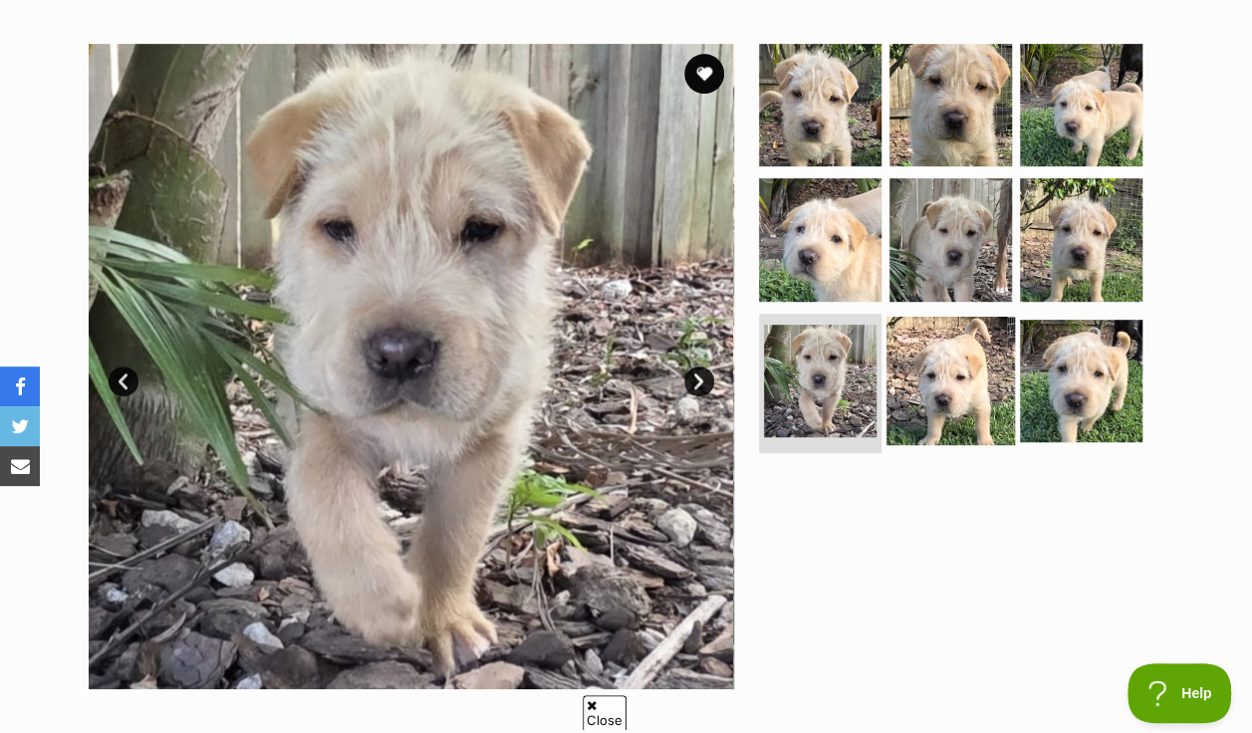
click at [900, 349] on img at bounding box center [951, 381] width 129 height 129
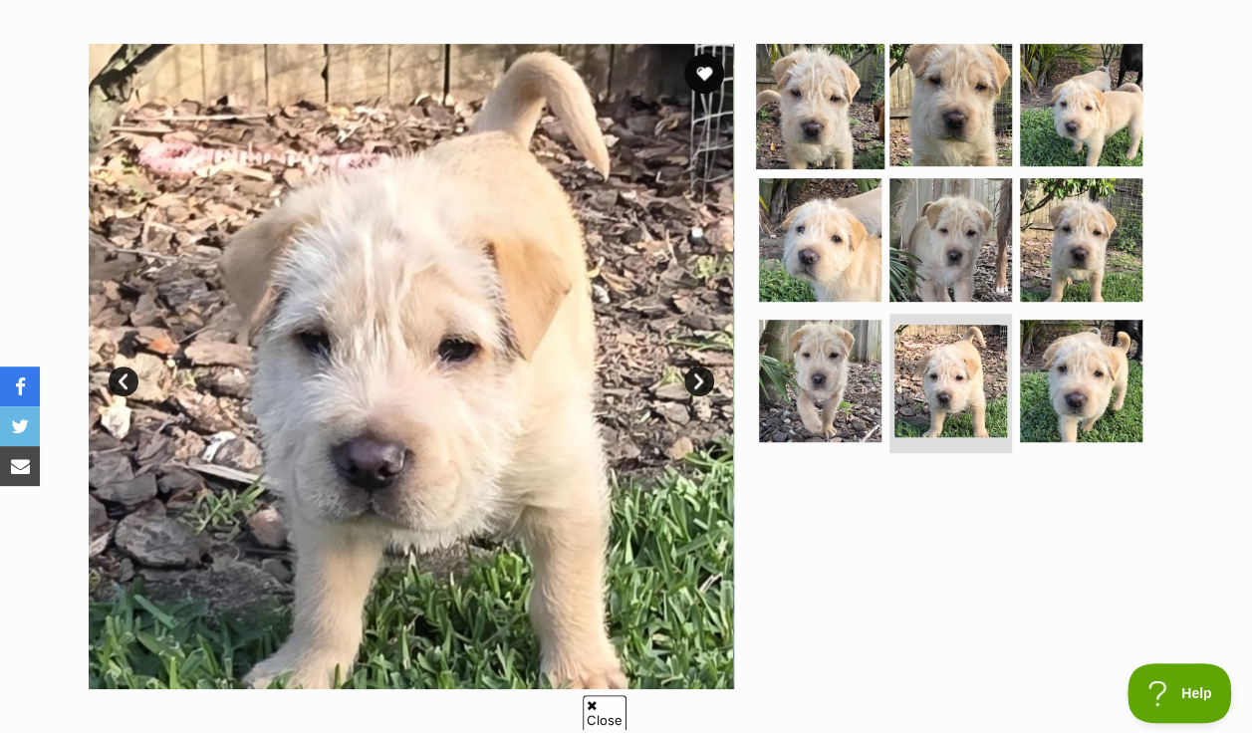
click at [850, 47] on img at bounding box center [820, 104] width 129 height 129
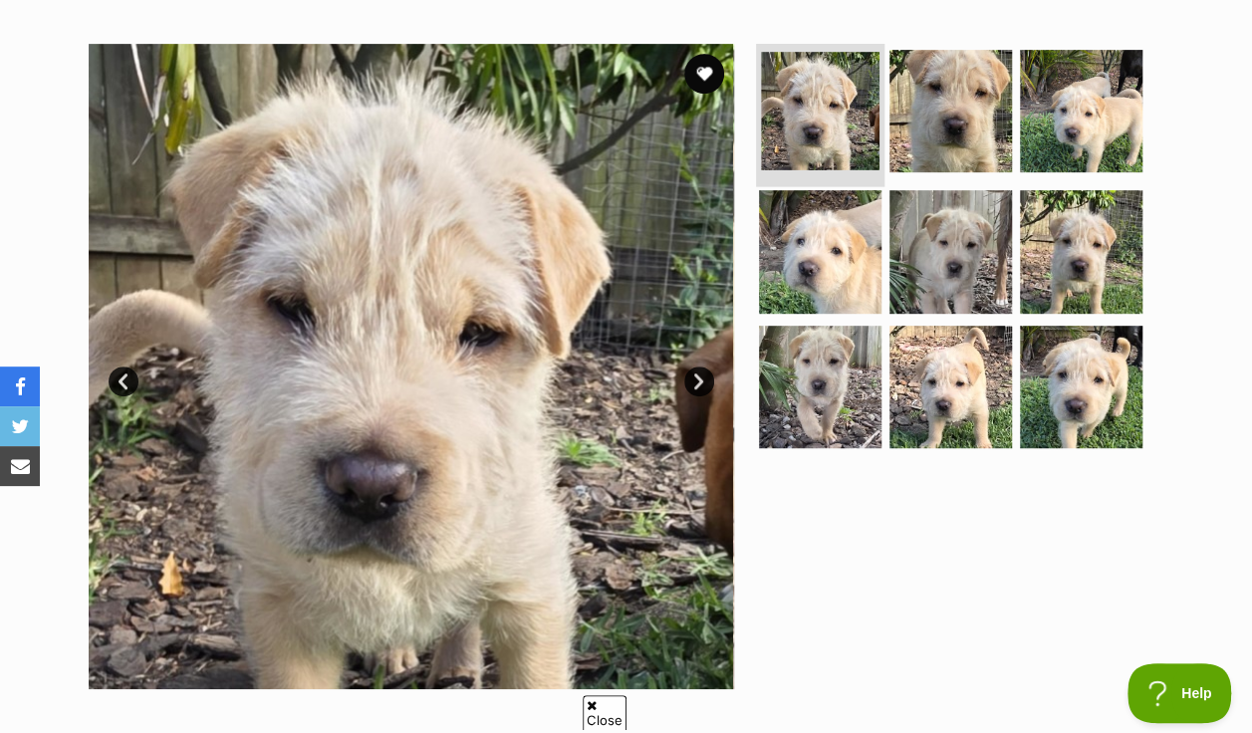
click at [802, 104] on img at bounding box center [820, 111] width 119 height 119
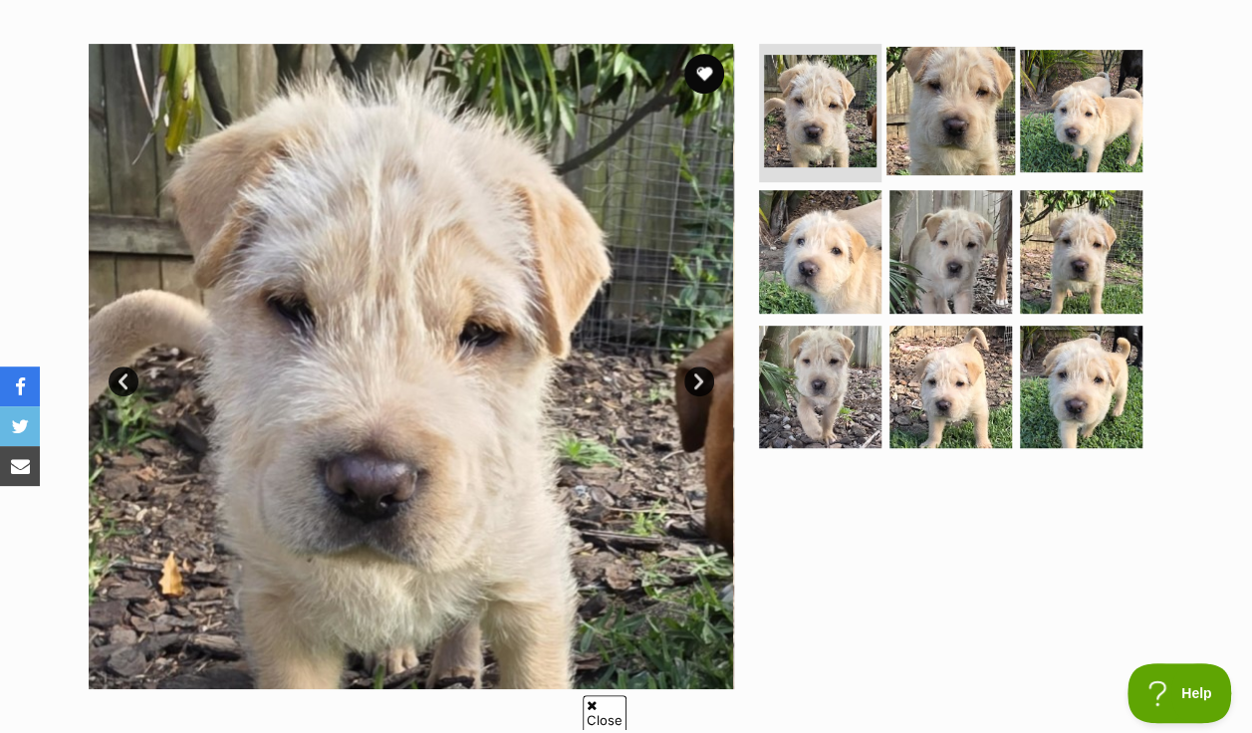
click at [948, 80] on img at bounding box center [951, 110] width 129 height 129
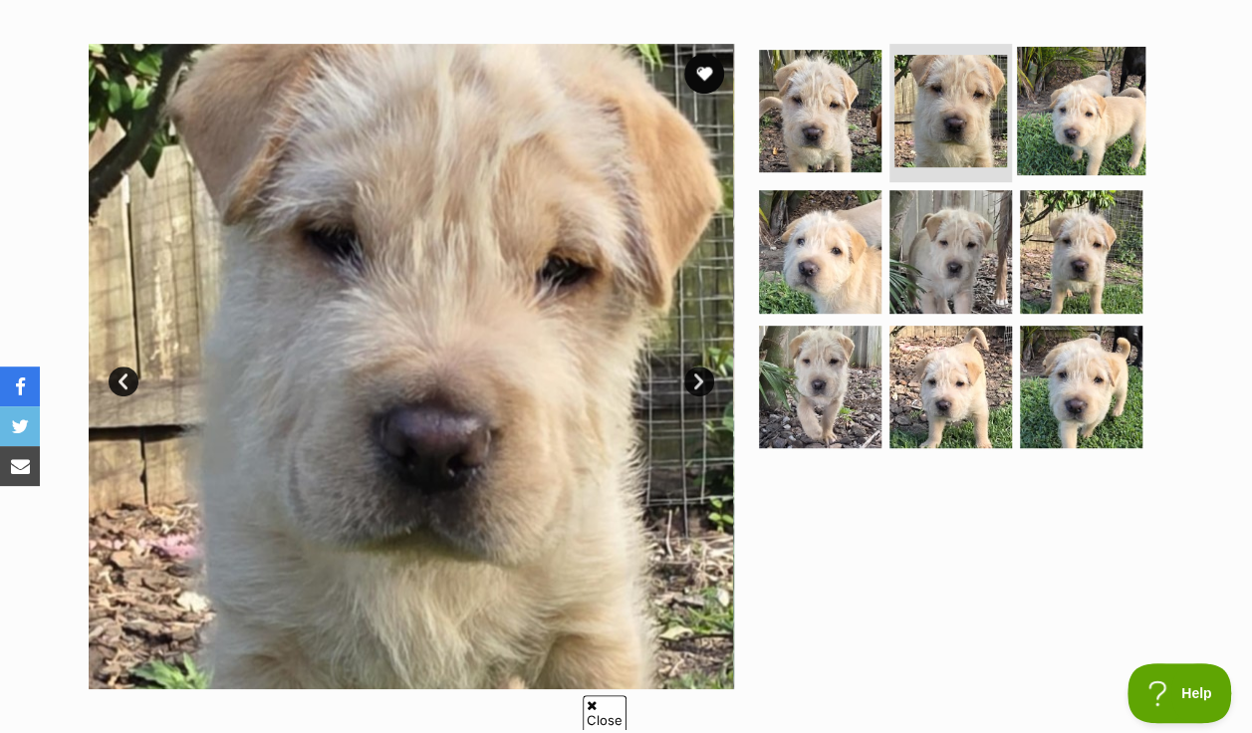
click at [1072, 84] on img at bounding box center [1081, 110] width 129 height 129
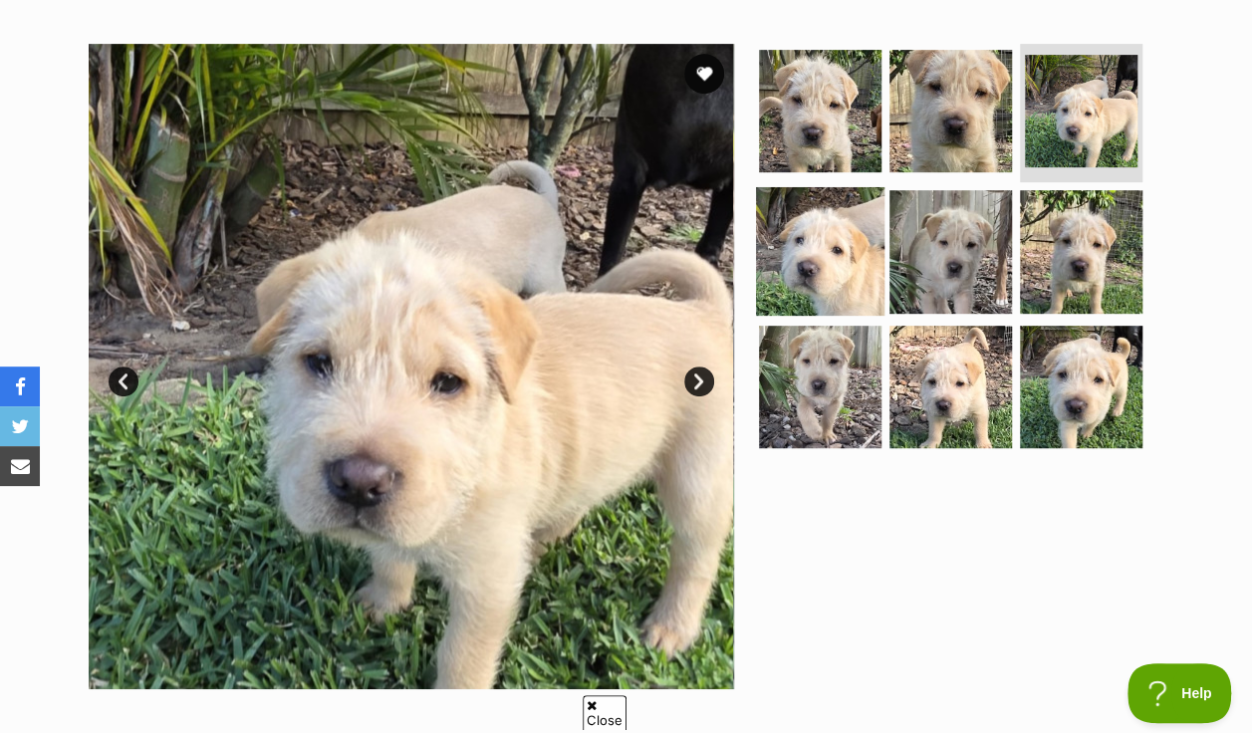
click at [793, 234] on img at bounding box center [820, 251] width 129 height 129
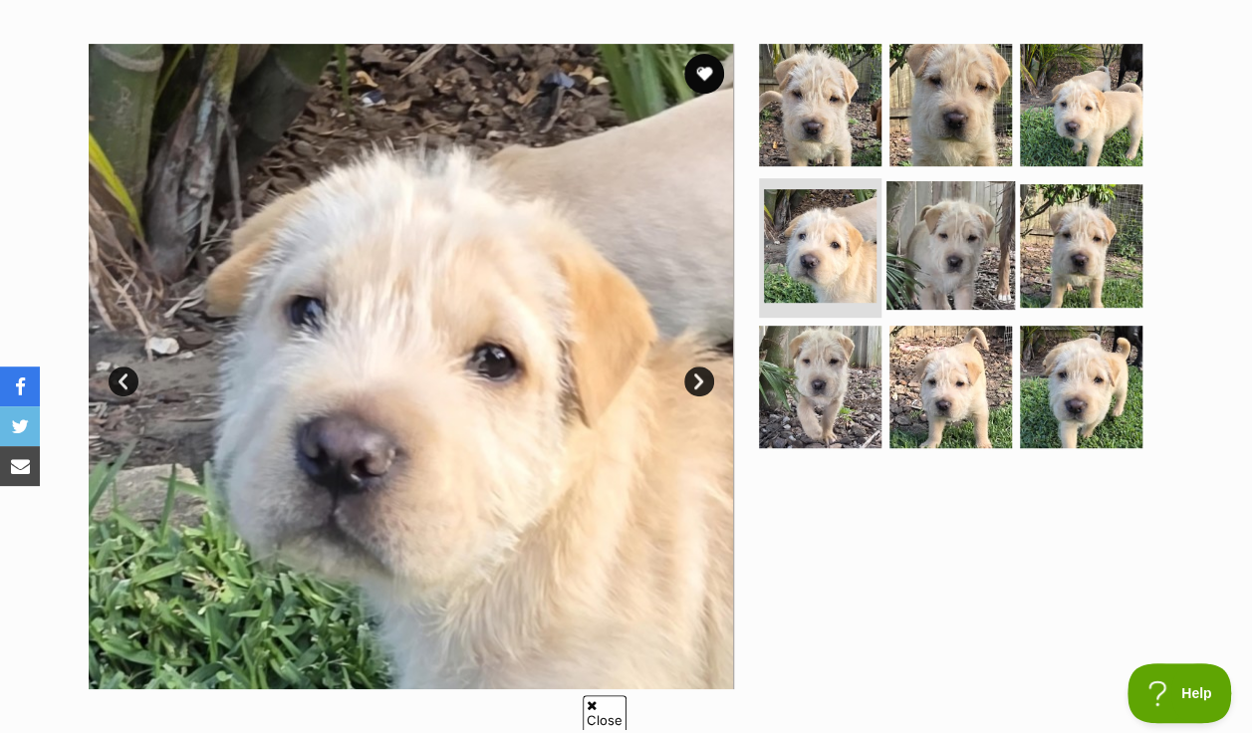
click at [933, 230] on img at bounding box center [951, 245] width 129 height 129
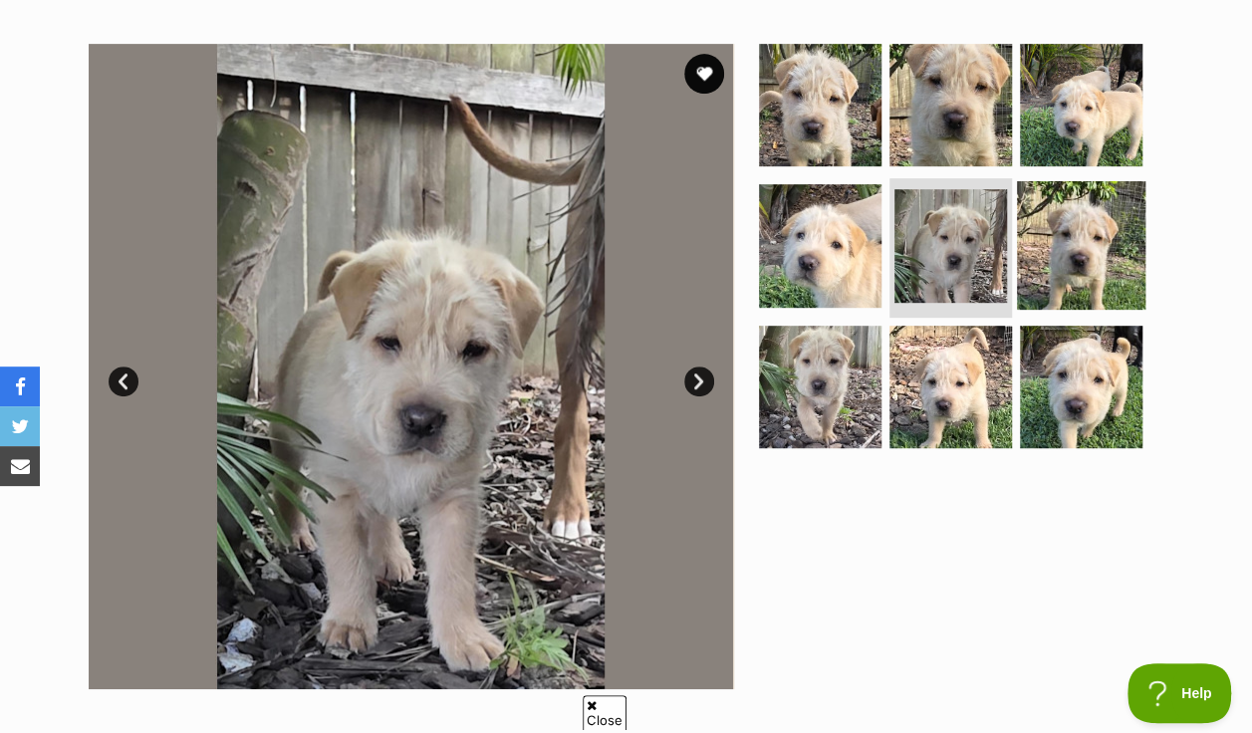
click at [1064, 207] on img at bounding box center [1081, 245] width 129 height 129
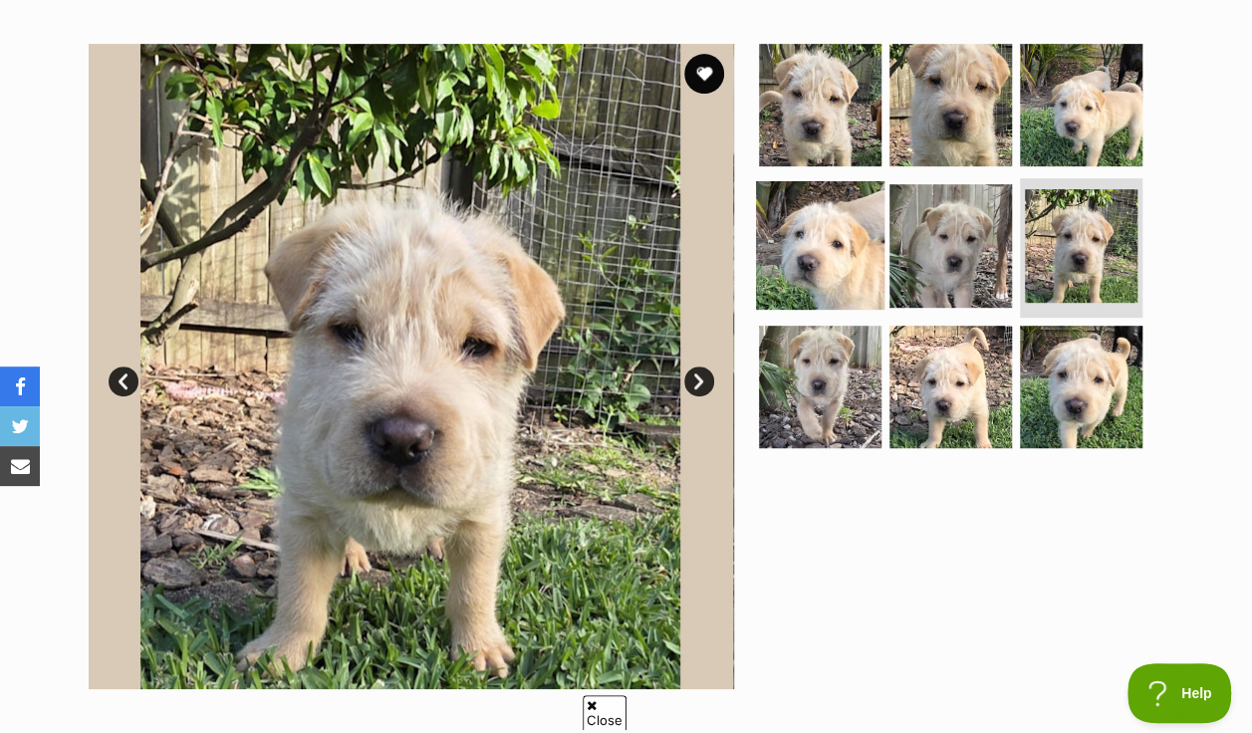
click at [828, 212] on img at bounding box center [820, 245] width 129 height 129
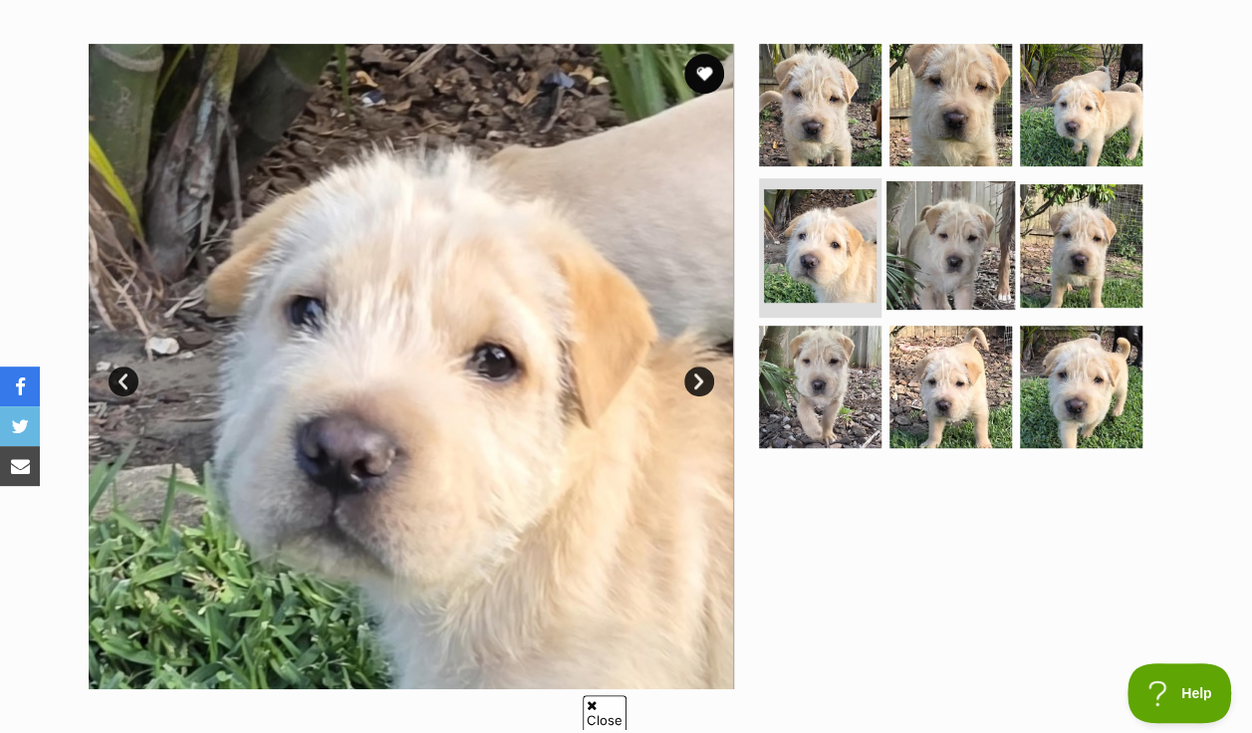
click at [950, 213] on img at bounding box center [951, 245] width 129 height 129
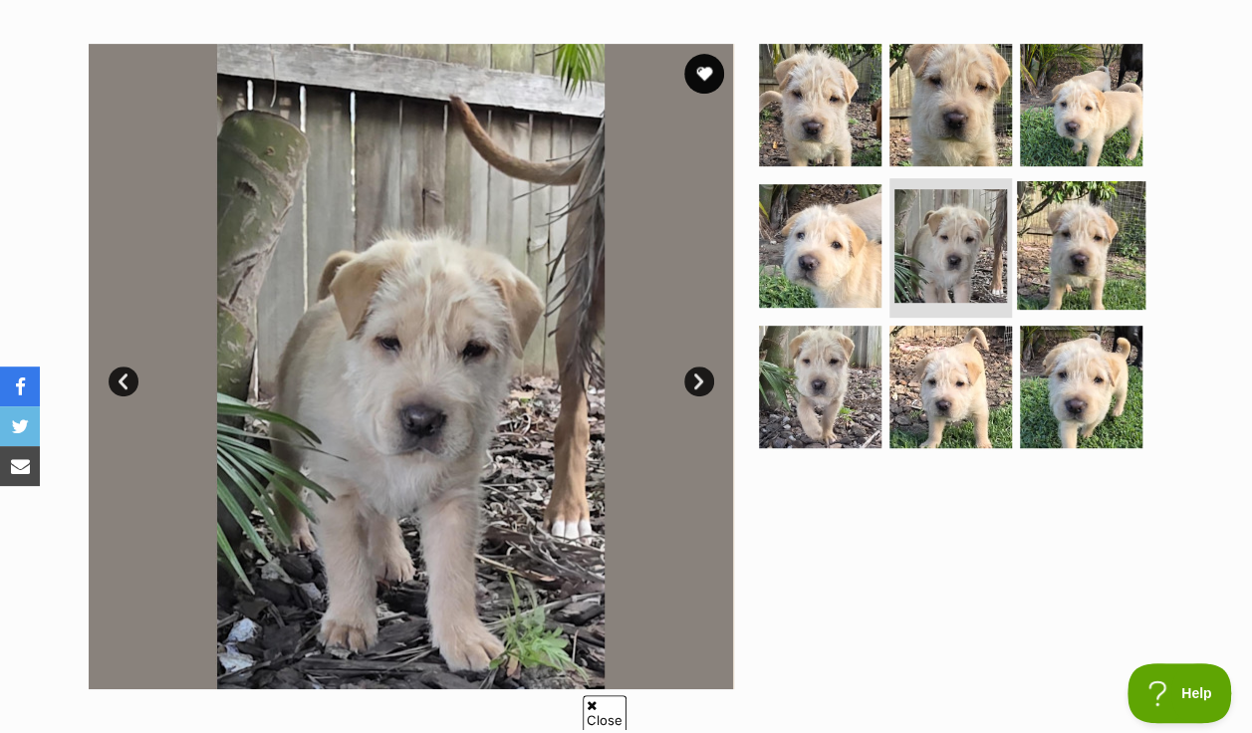
click at [1050, 217] on img at bounding box center [1081, 245] width 129 height 129
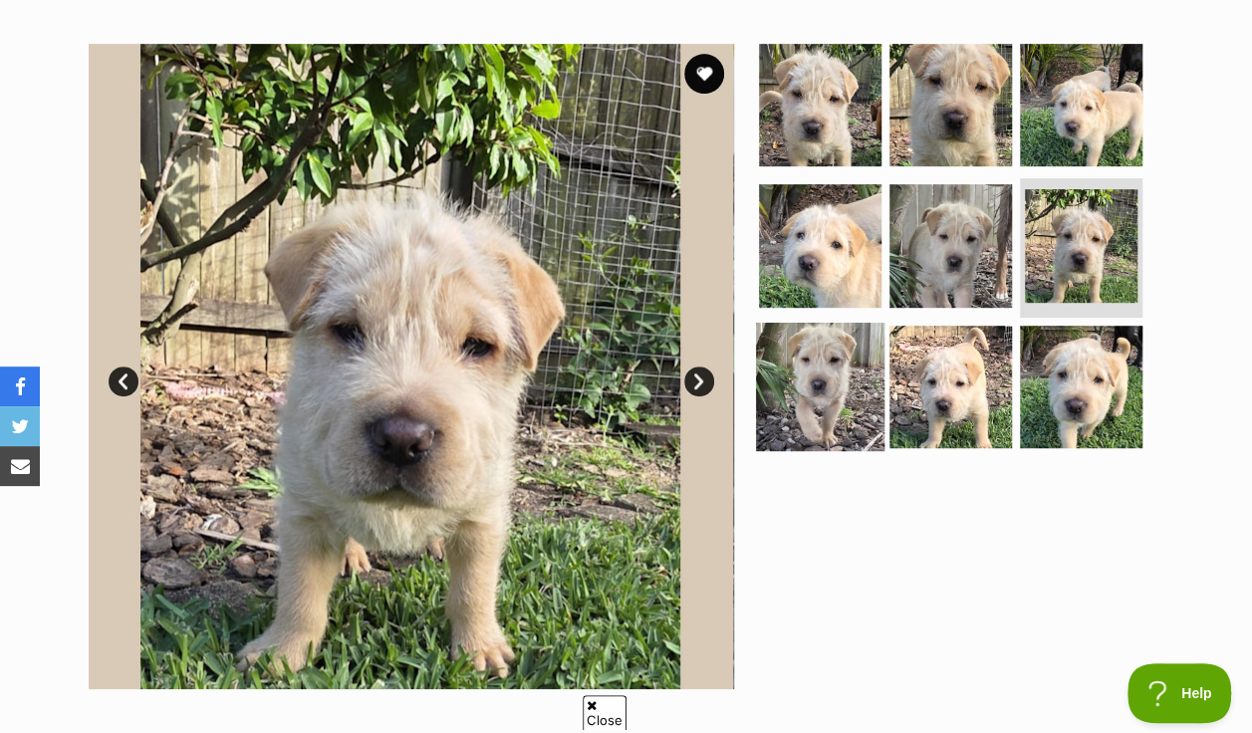
click at [793, 365] on img at bounding box center [820, 387] width 129 height 129
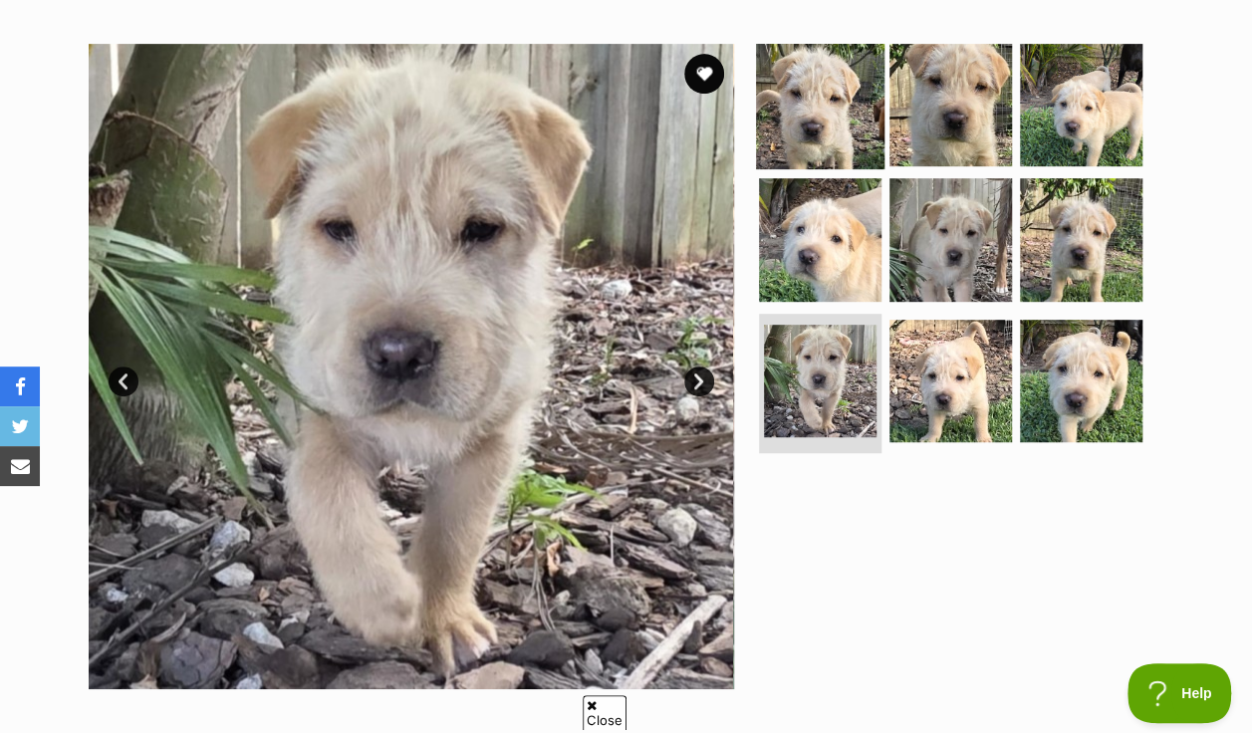
click at [784, 92] on img at bounding box center [820, 104] width 129 height 129
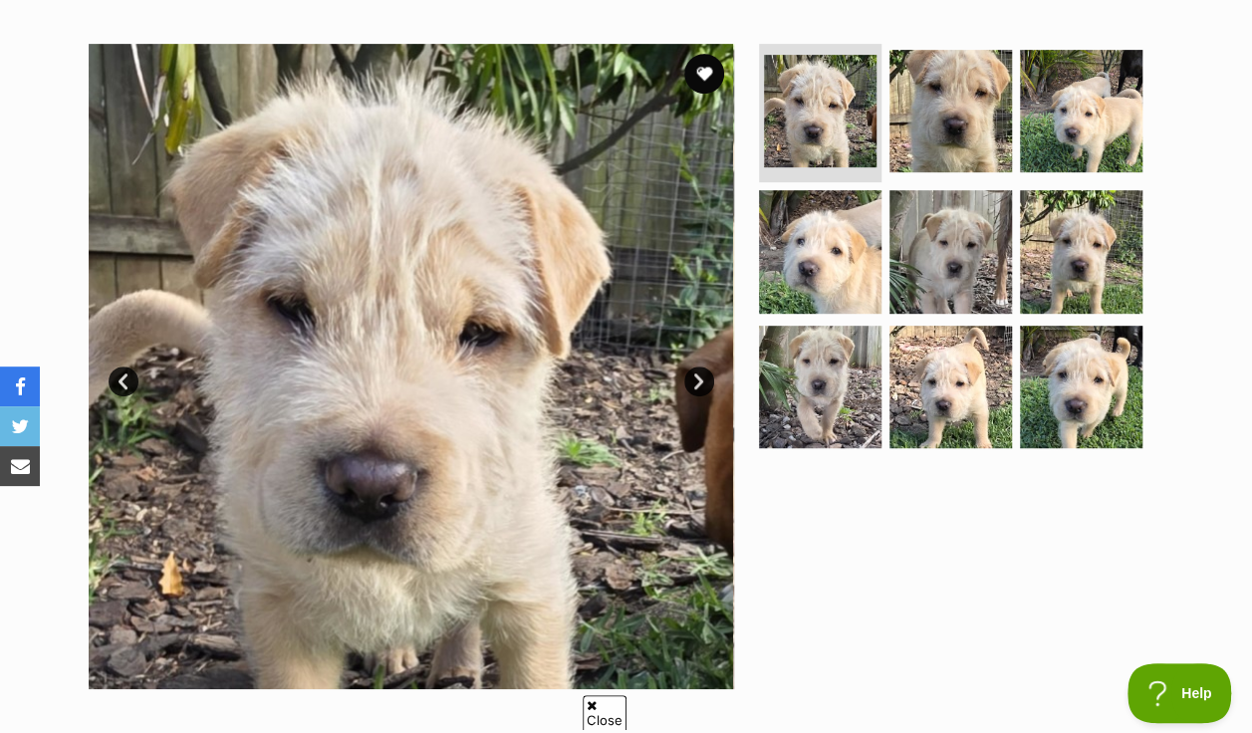
click at [691, 367] on link "Next" at bounding box center [699, 382] width 30 height 30
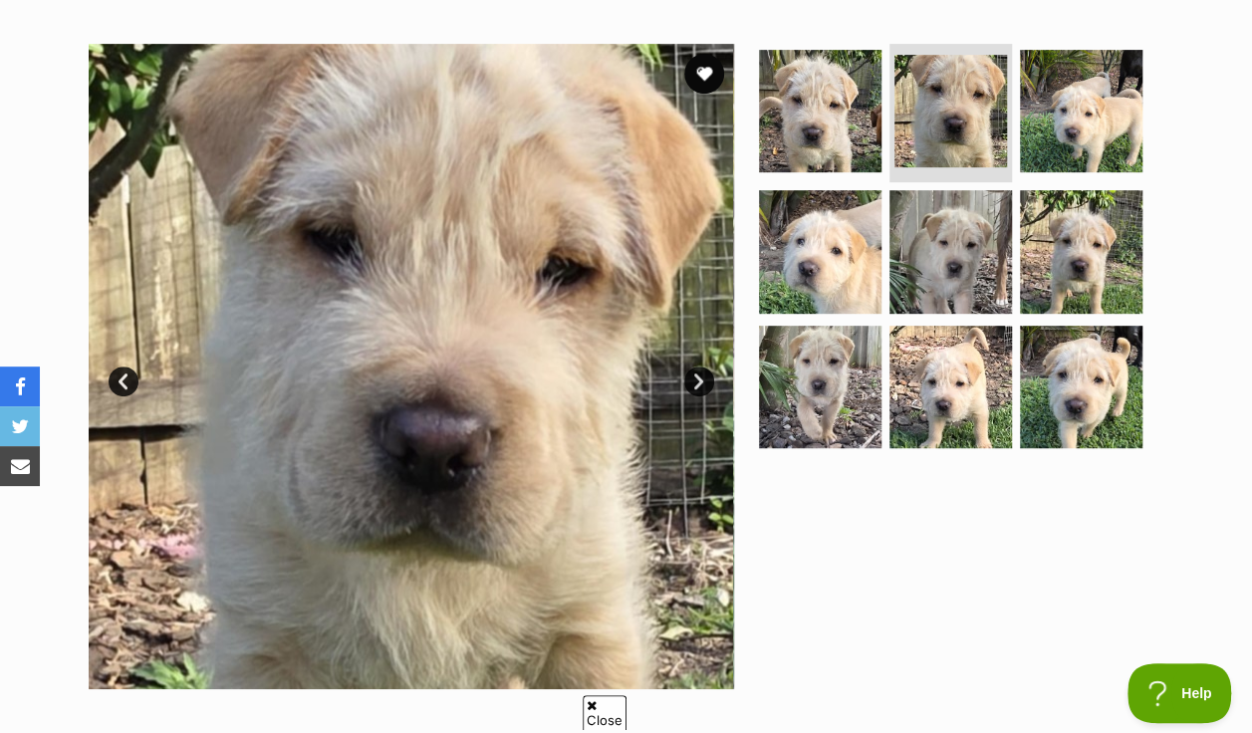
drag, startPoint x: 691, startPoint y: 330, endPoint x: 1116, endPoint y: 462, distance: 444.6
click at [1116, 462] on div at bounding box center [959, 367] width 408 height 646
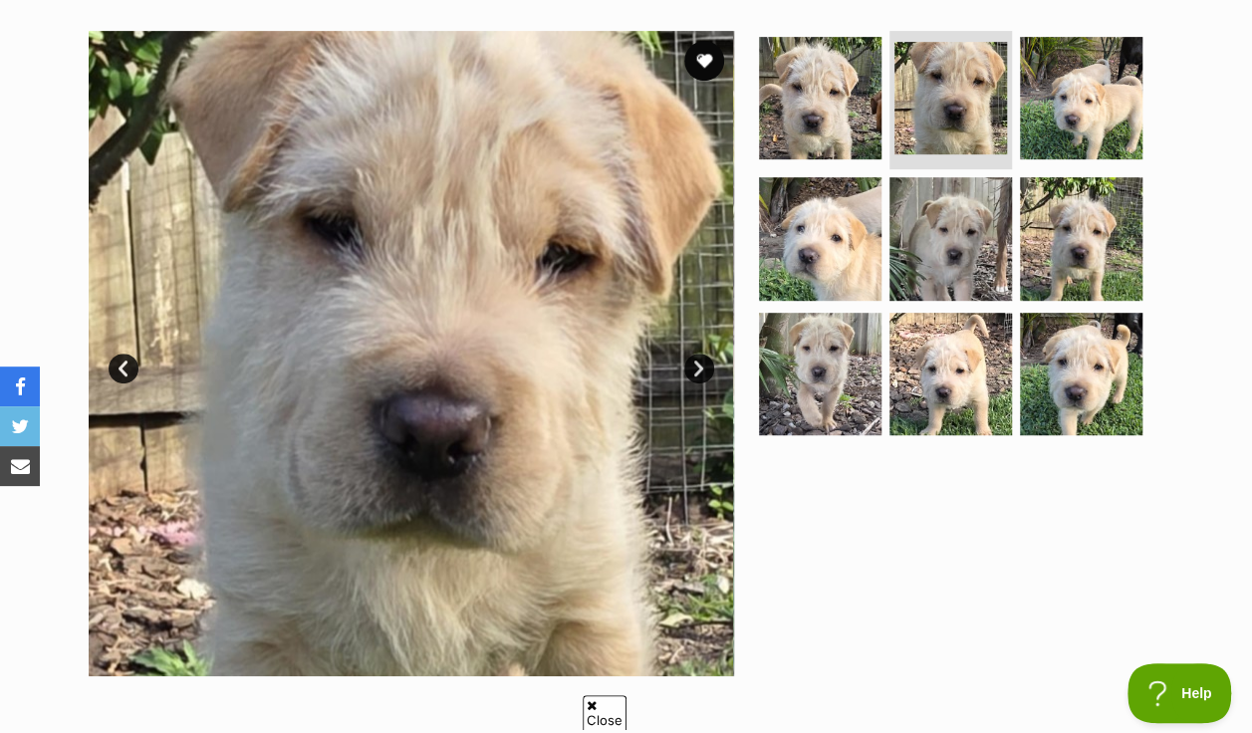
scroll to position [317, 0]
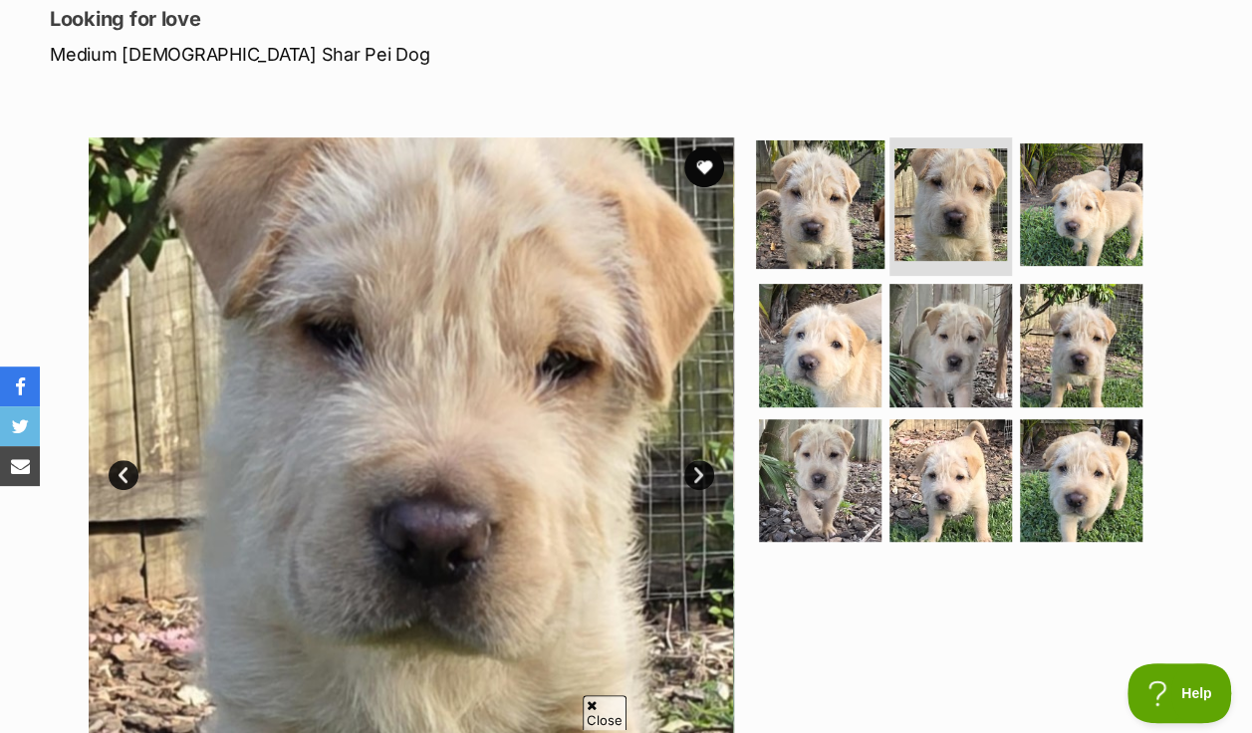
click at [827, 155] on img at bounding box center [820, 203] width 129 height 129
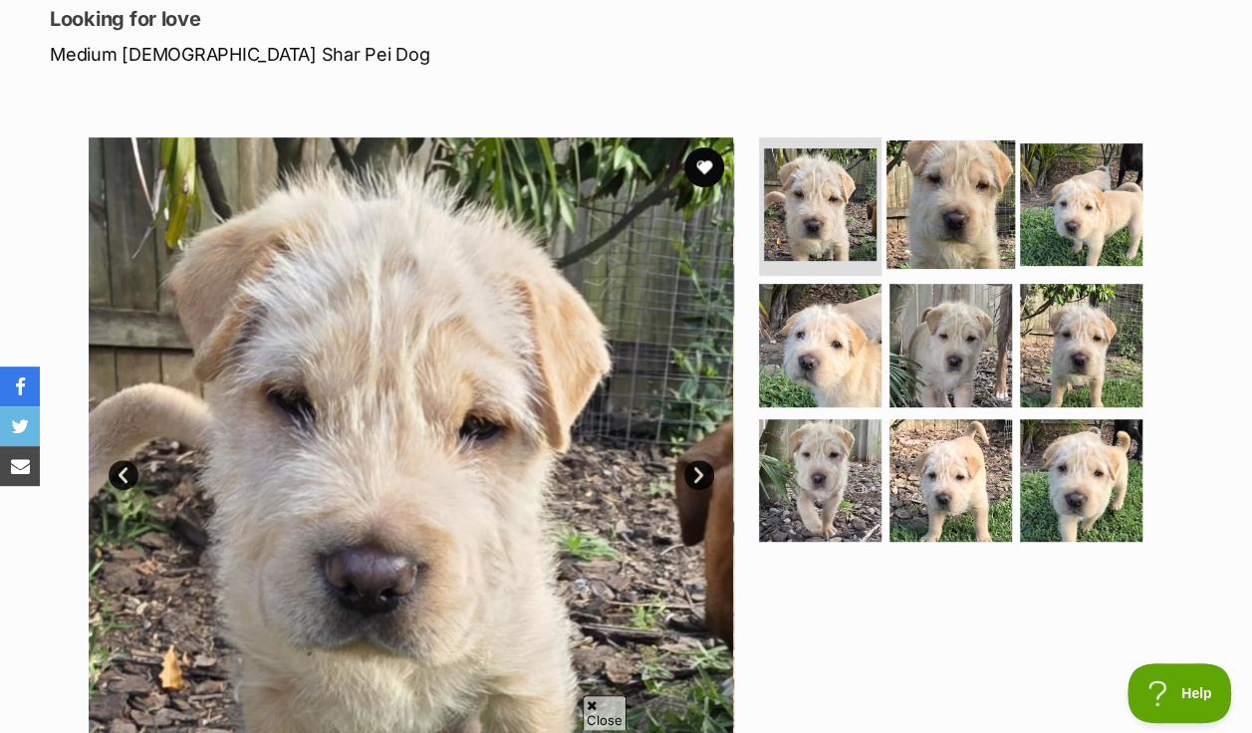
click at [923, 175] on img at bounding box center [951, 203] width 129 height 129
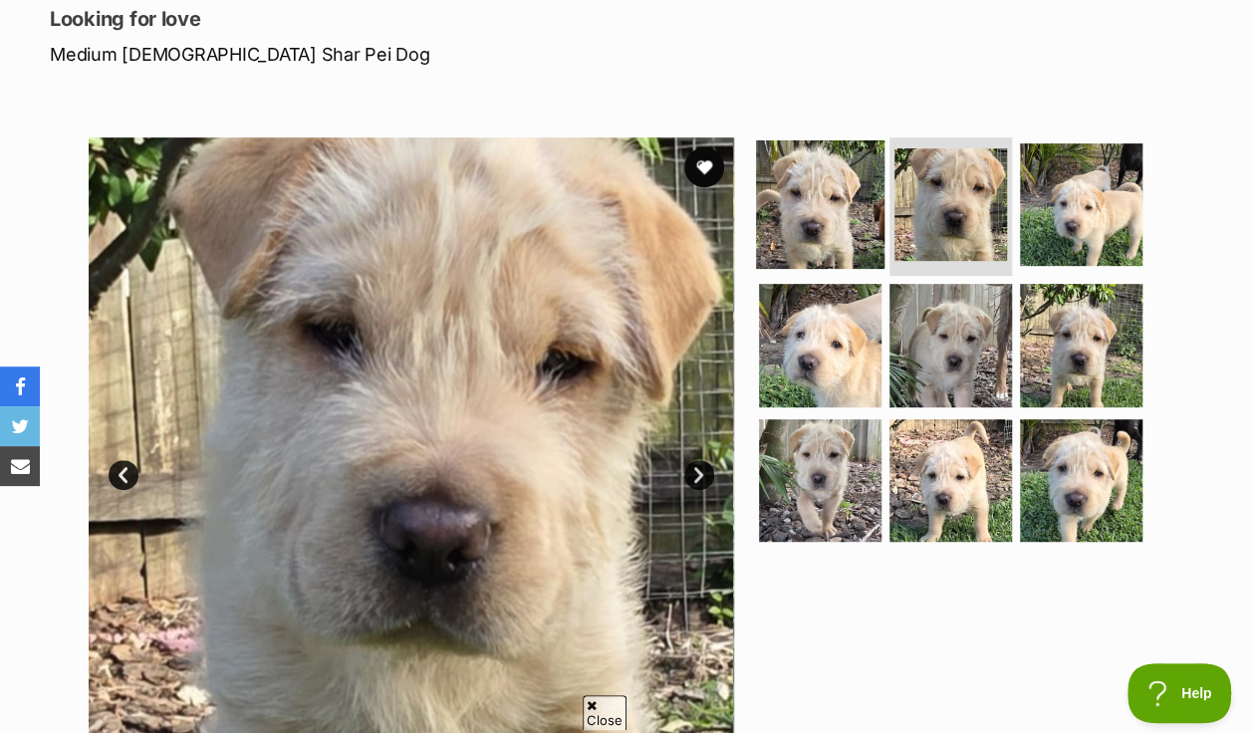
click at [879, 181] on img at bounding box center [820, 203] width 129 height 129
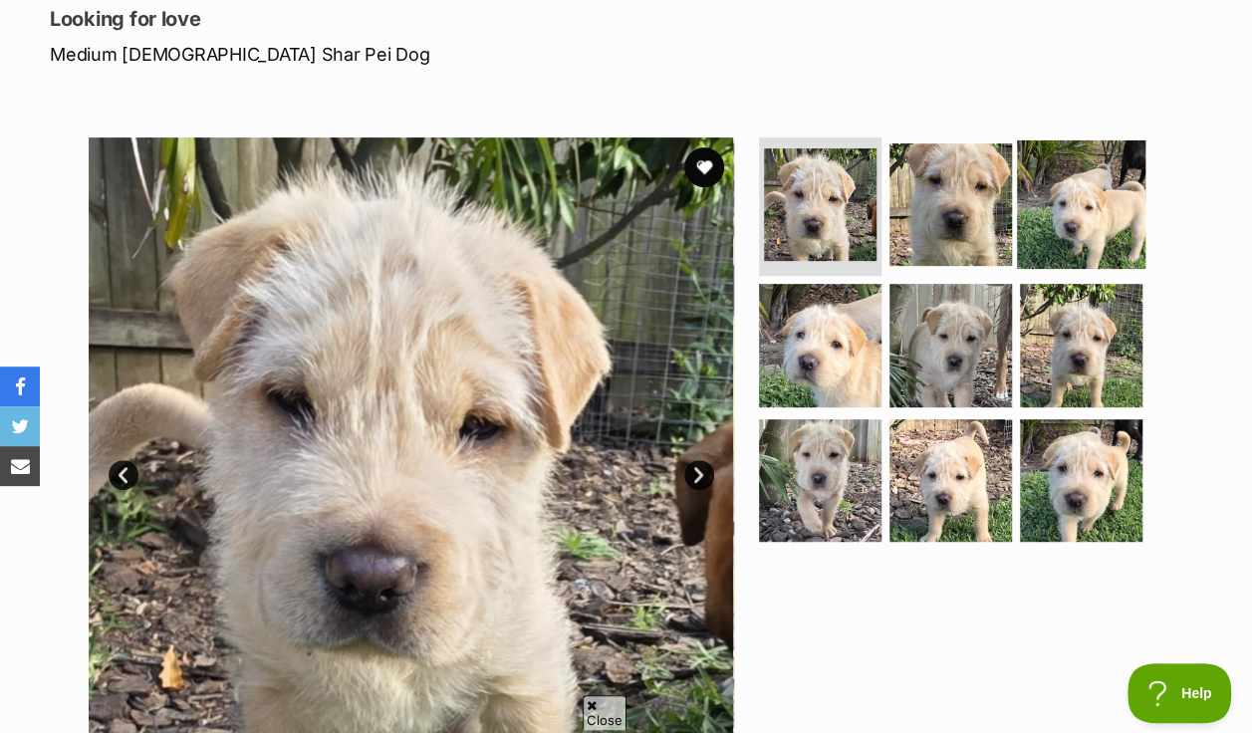
click at [1084, 177] on img at bounding box center [1081, 203] width 129 height 129
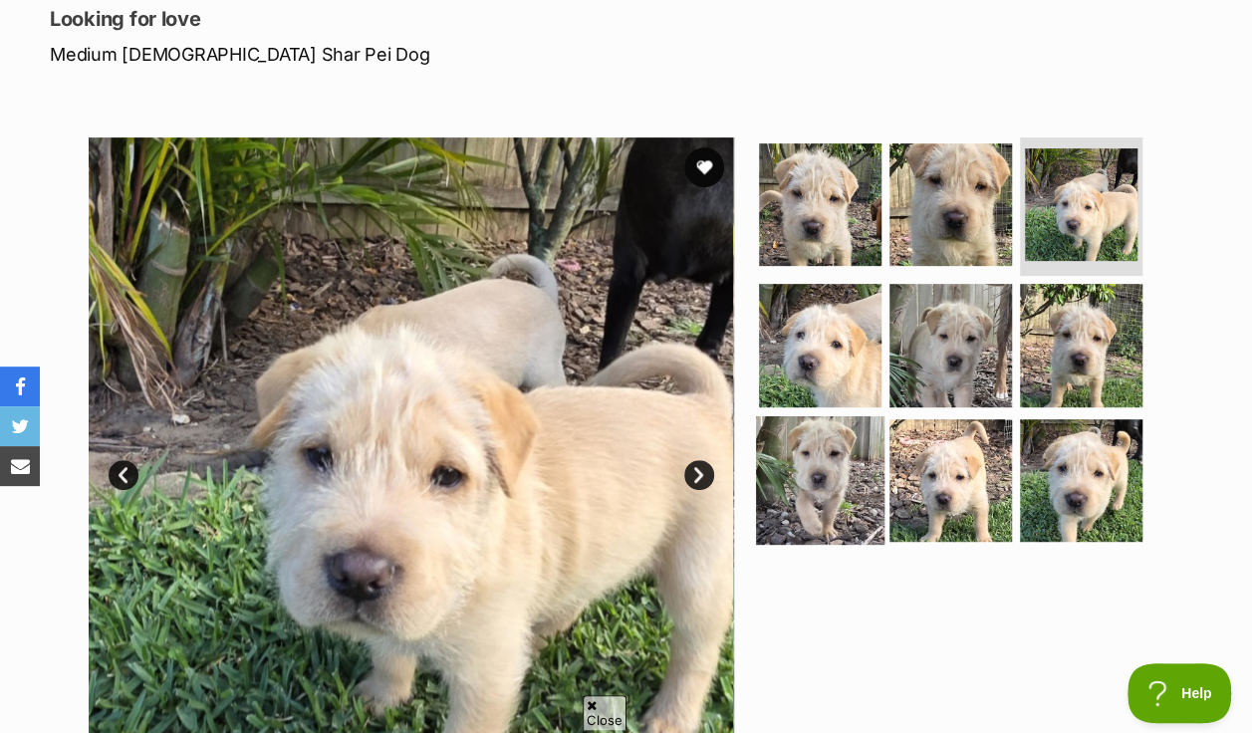
click at [798, 420] on img at bounding box center [820, 480] width 129 height 129
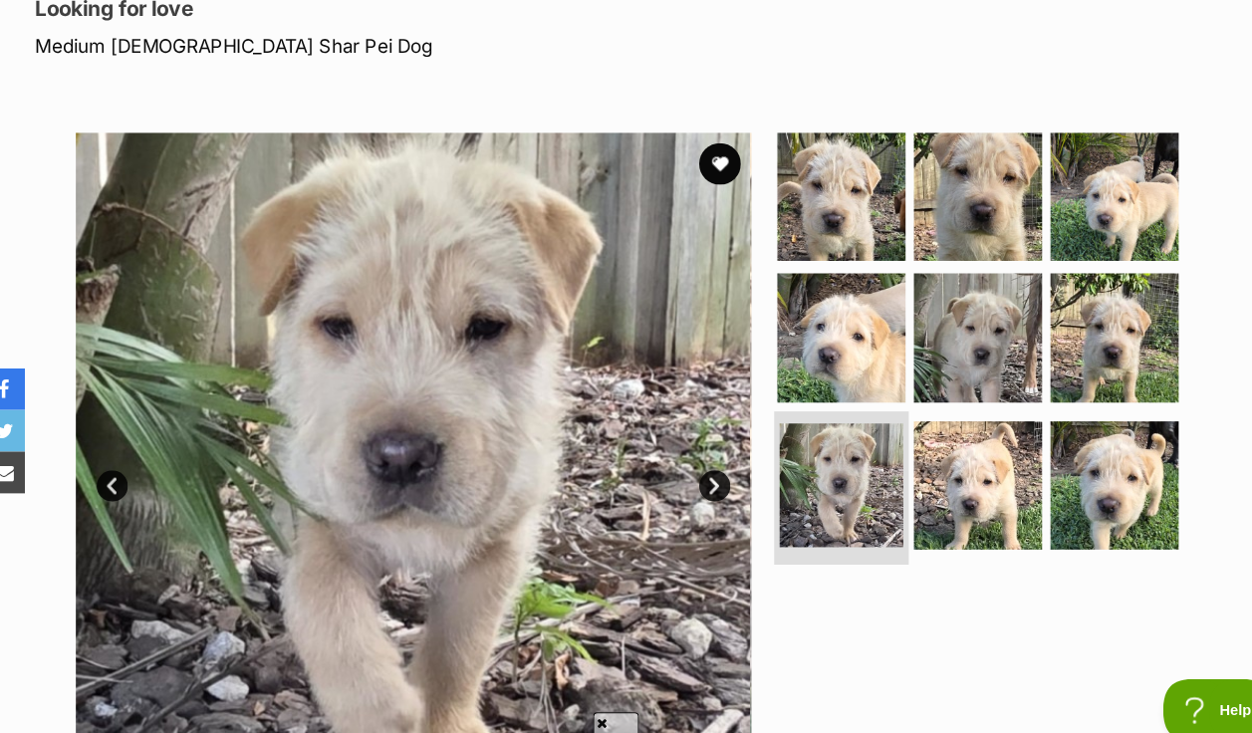
scroll to position [313, 0]
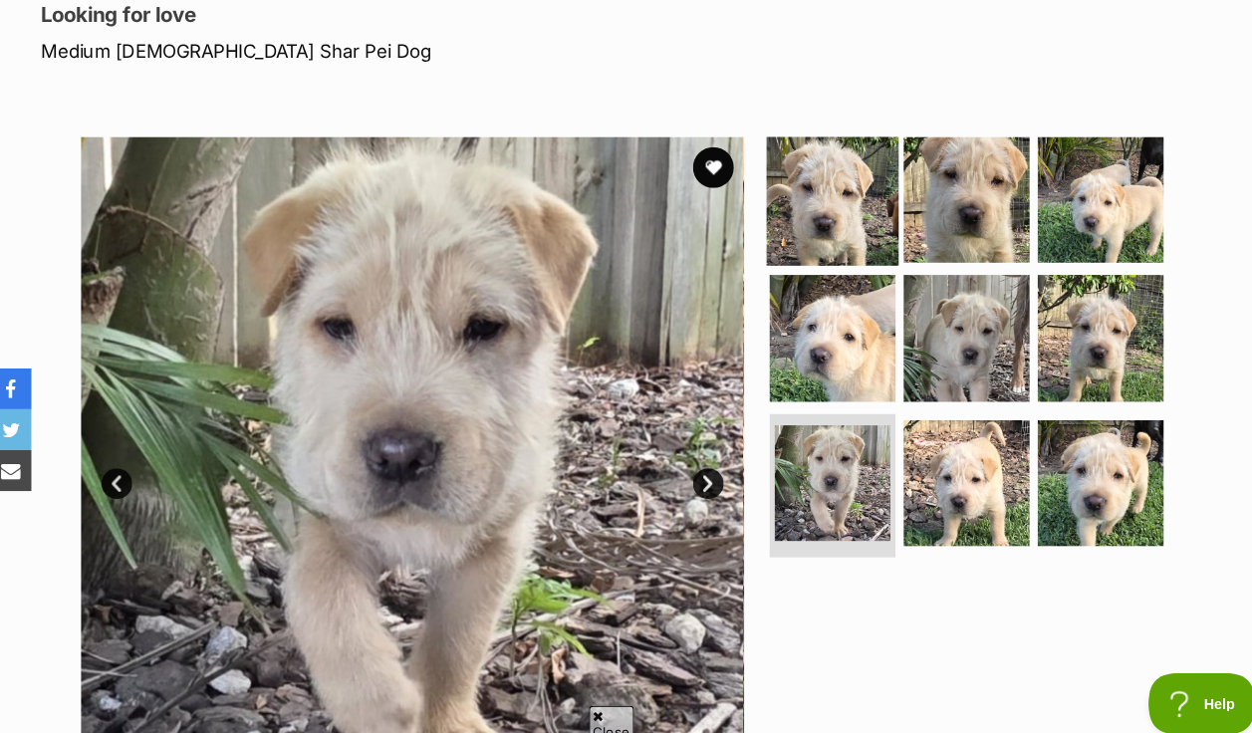
click at [836, 160] on img at bounding box center [820, 201] width 129 height 129
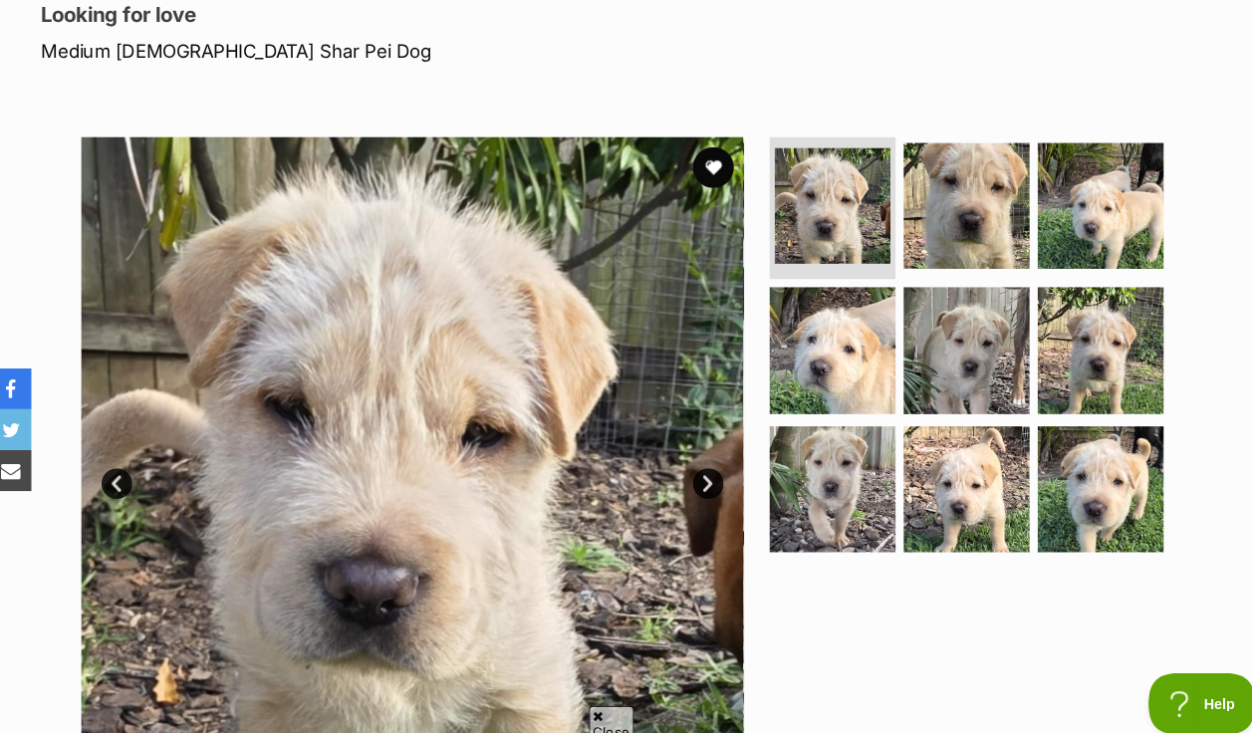
drag, startPoint x: 1237, startPoint y: 707, endPoint x: 899, endPoint y: 669, distance: 340.8
click at [899, 669] on div at bounding box center [959, 464] width 408 height 646
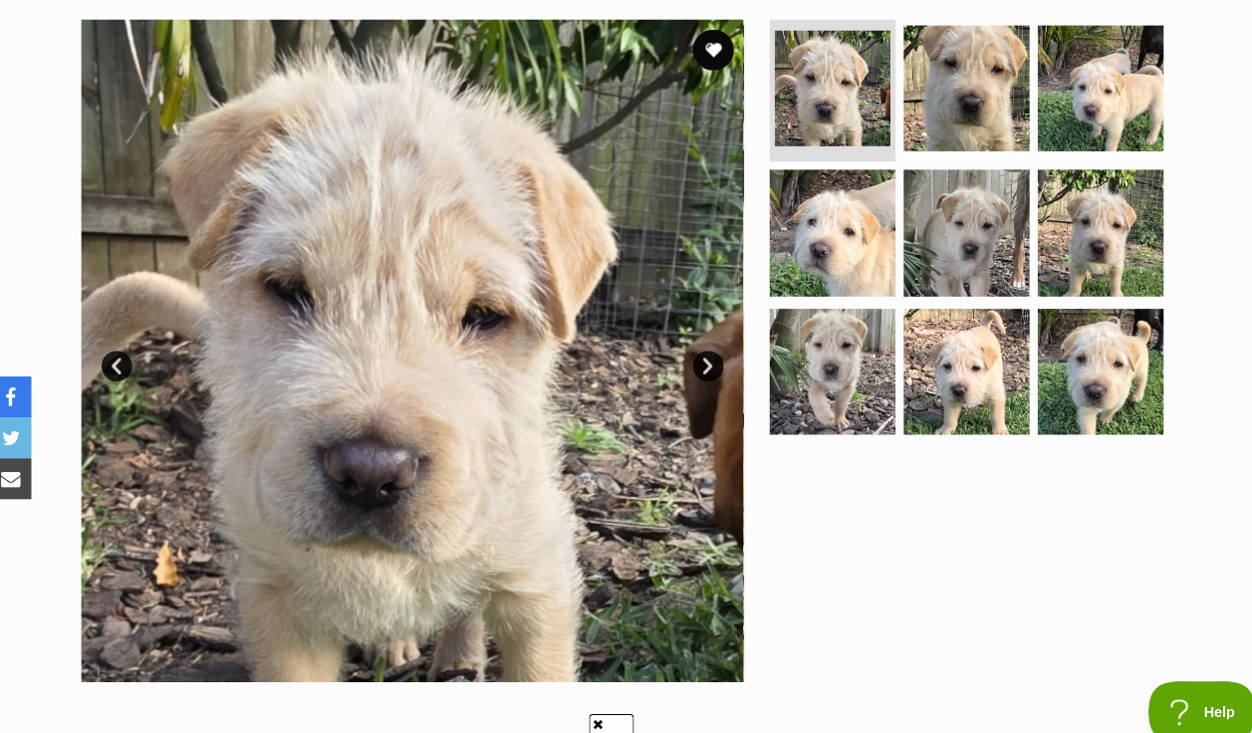
scroll to position [418, 0]
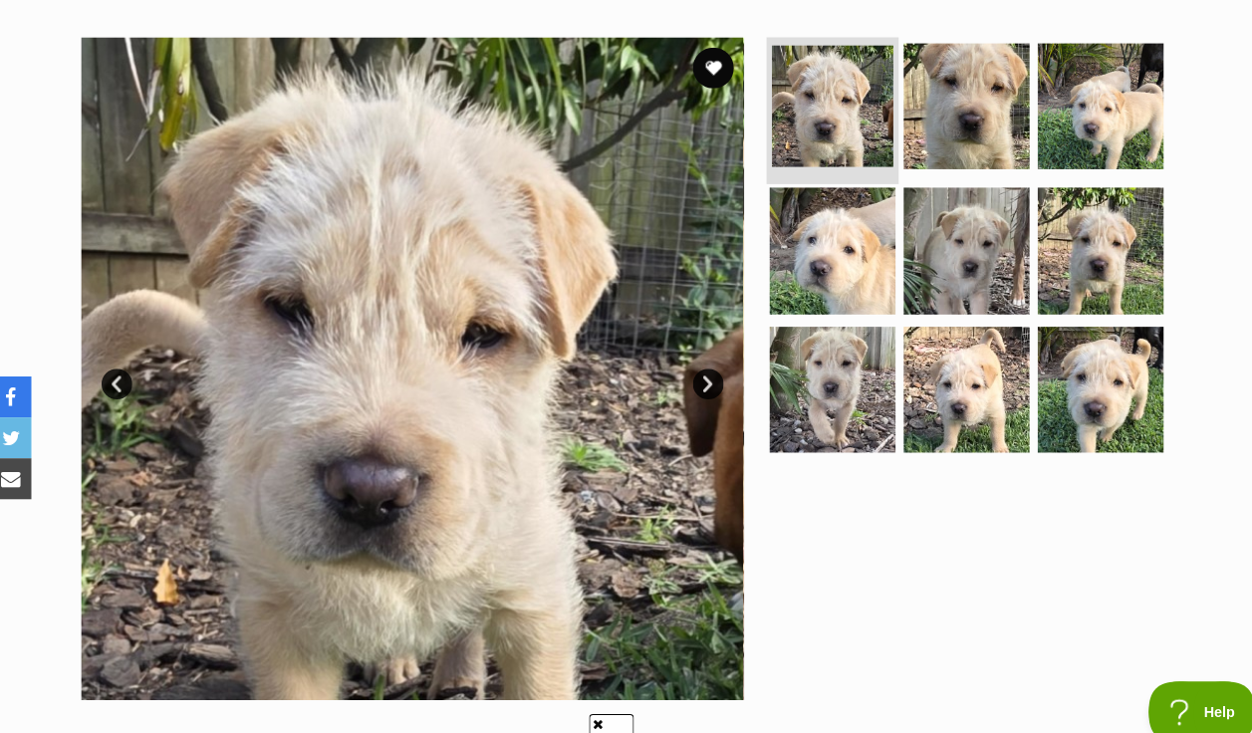
click at [787, 52] on img at bounding box center [820, 103] width 119 height 119
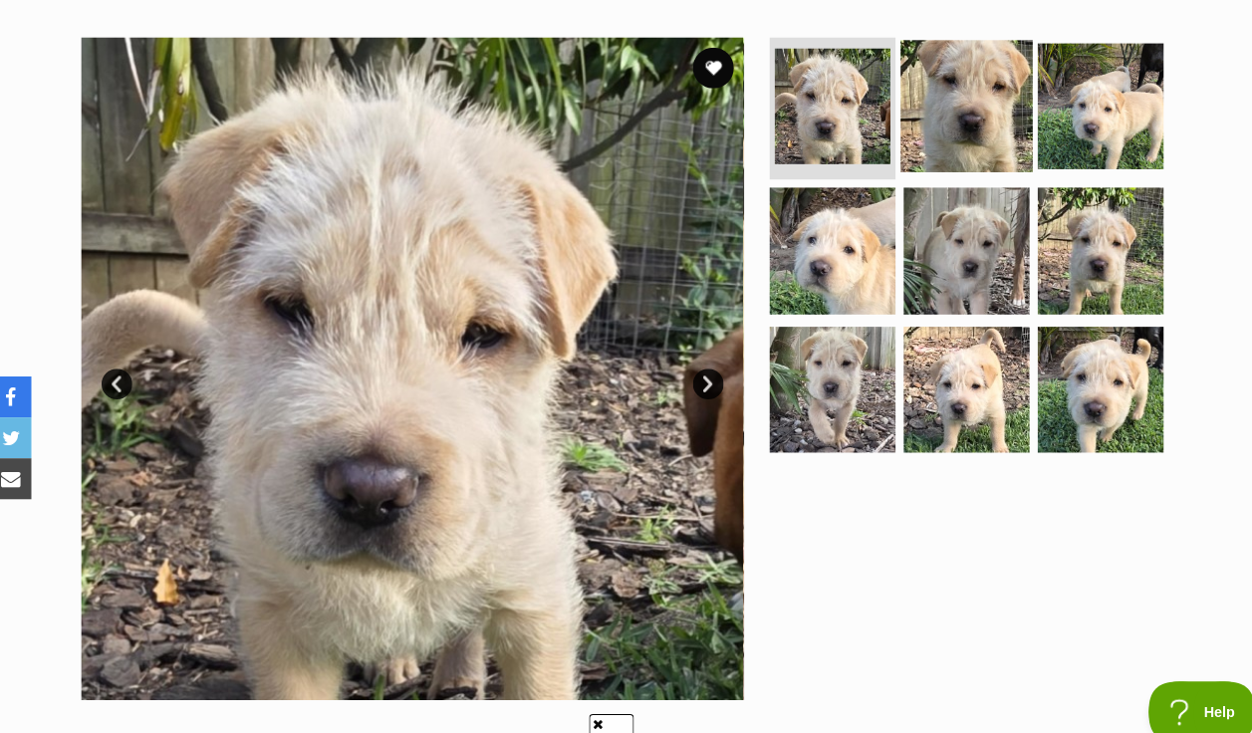
drag, startPoint x: 911, startPoint y: 66, endPoint x: 956, endPoint y: 48, distance: 49.2
click at [956, 48] on img at bounding box center [951, 102] width 129 height 129
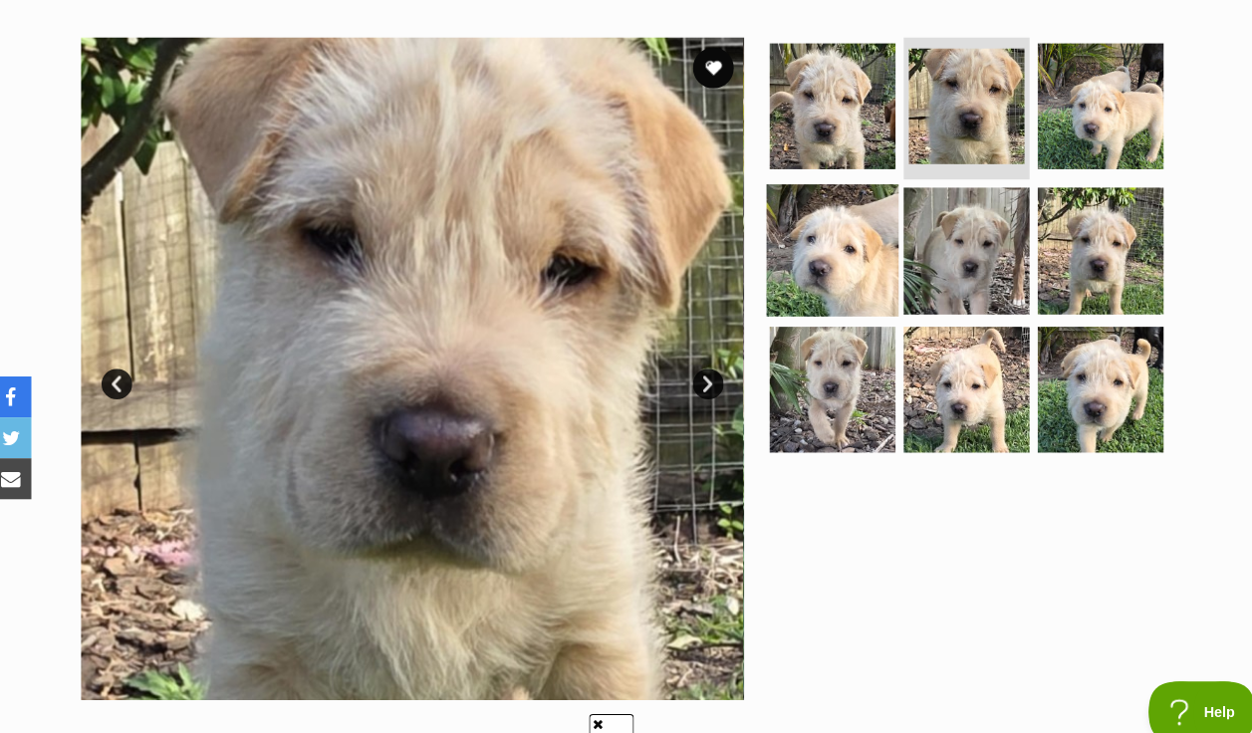
click at [813, 190] on img at bounding box center [820, 243] width 129 height 129
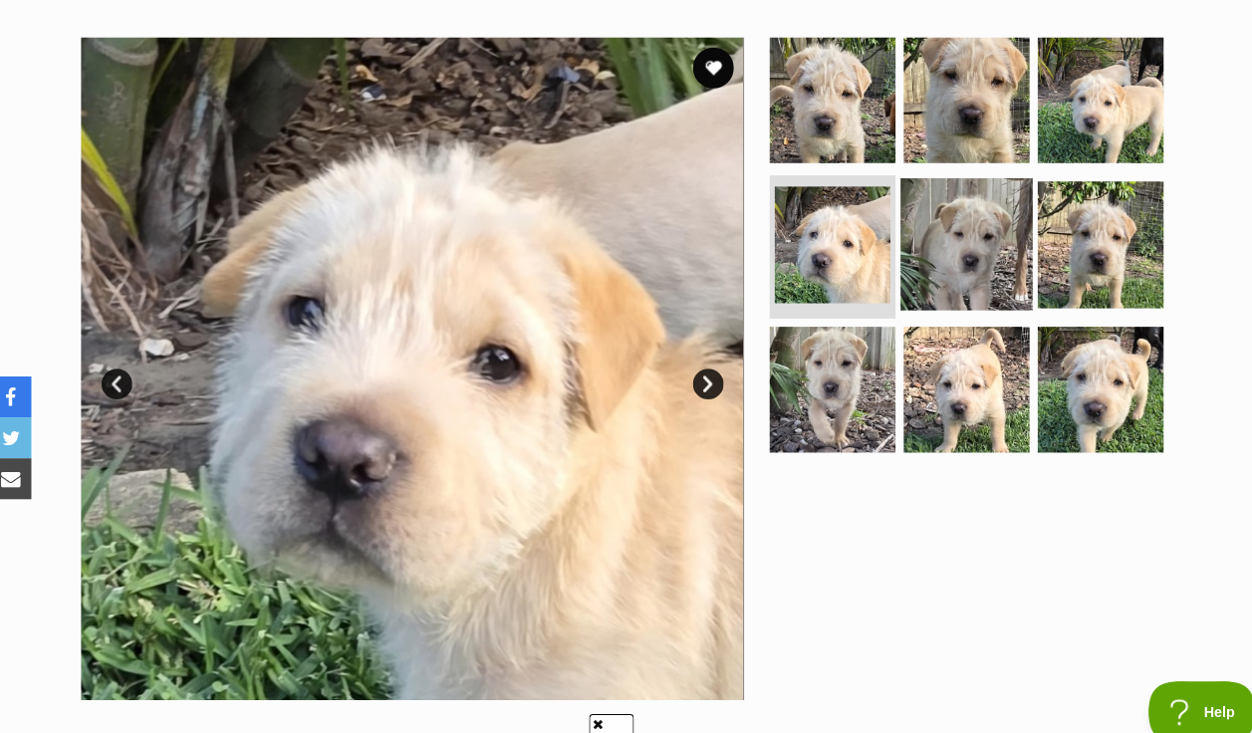
click at [911, 196] on img at bounding box center [951, 237] width 129 height 129
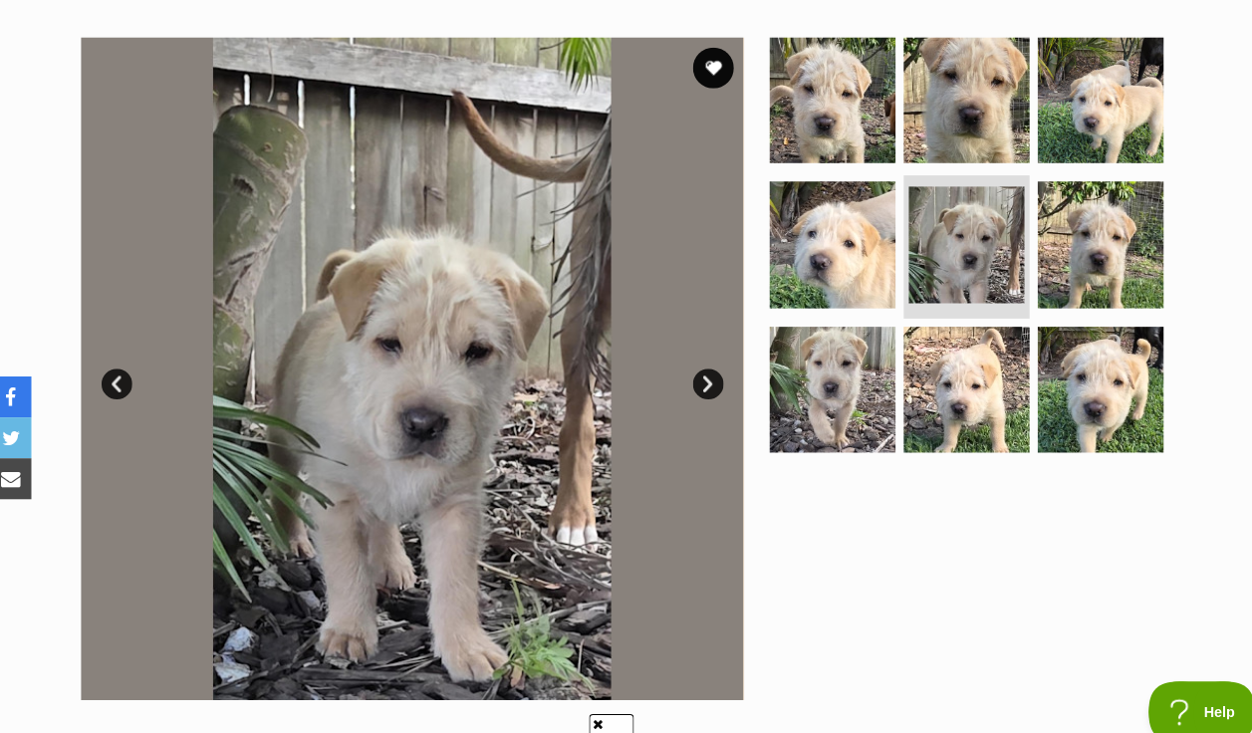
click at [695, 359] on link "Next" at bounding box center [699, 374] width 30 height 30
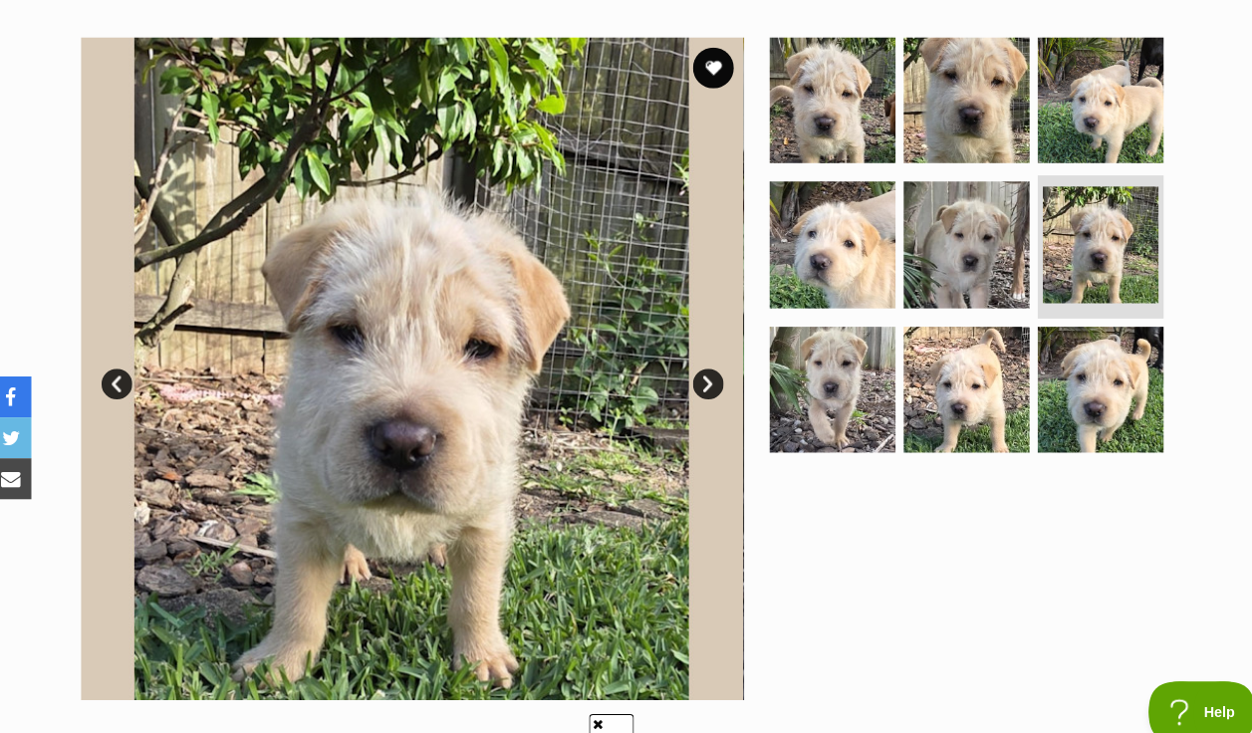
click at [694, 359] on link "Next" at bounding box center [699, 374] width 30 height 30
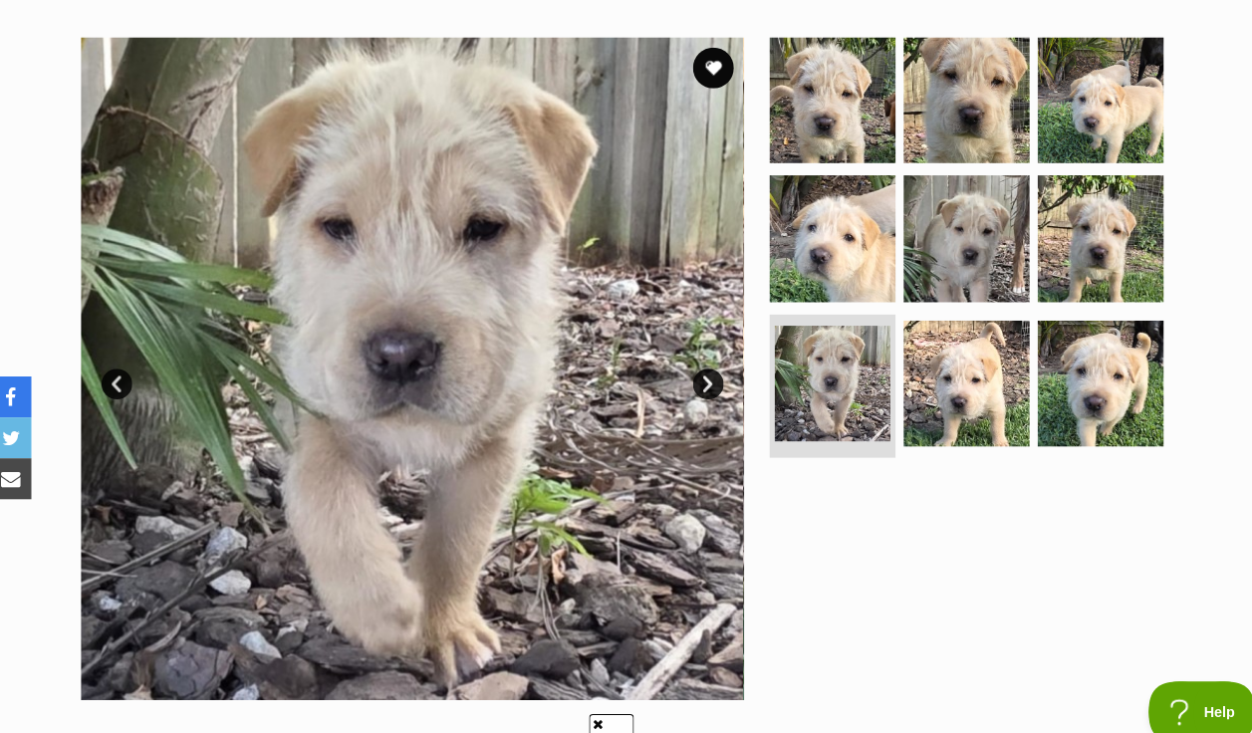
click at [694, 359] on link "Next" at bounding box center [699, 374] width 30 height 30
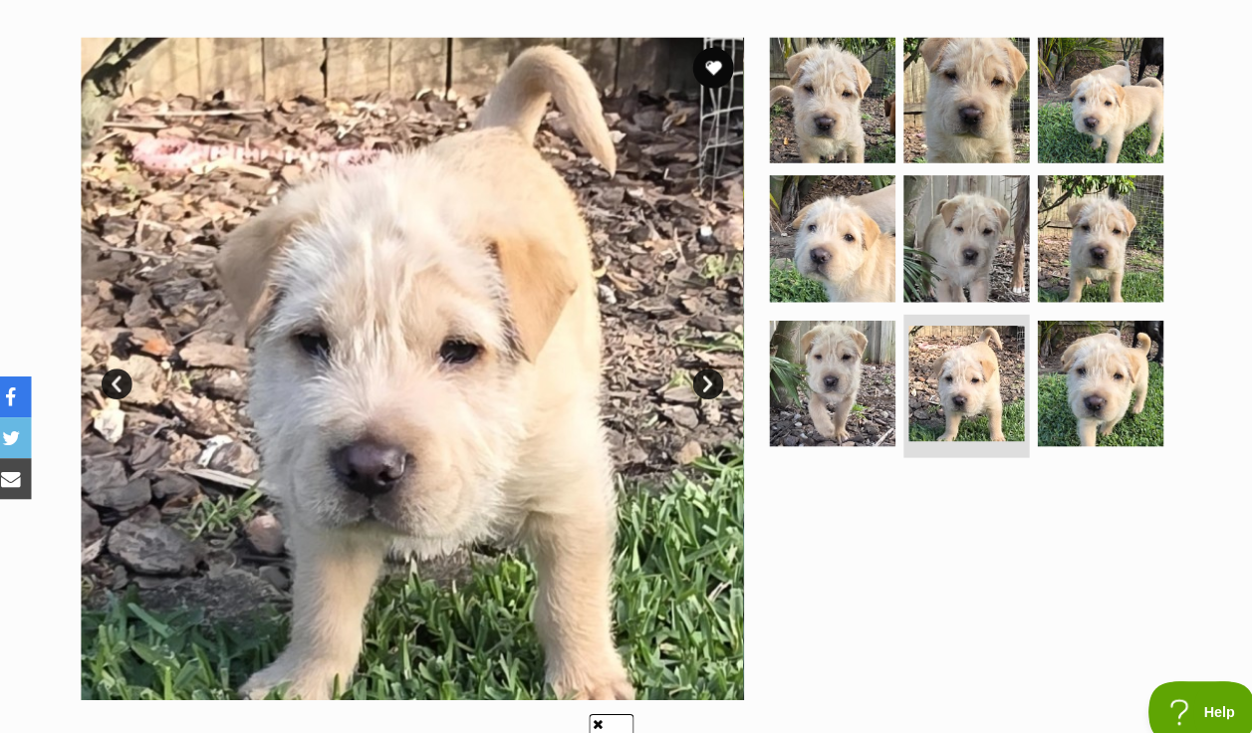
click at [695, 359] on link "Next" at bounding box center [699, 374] width 30 height 30
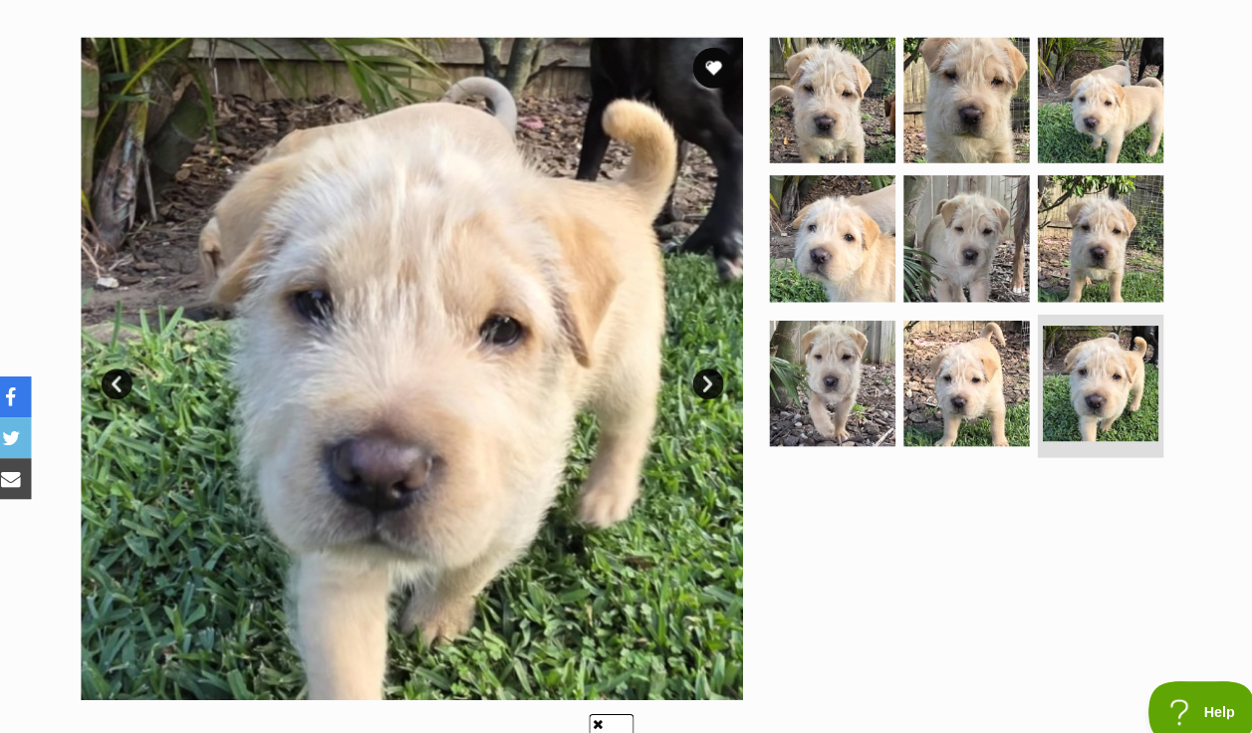
click at [695, 359] on link "Next" at bounding box center [699, 374] width 30 height 30
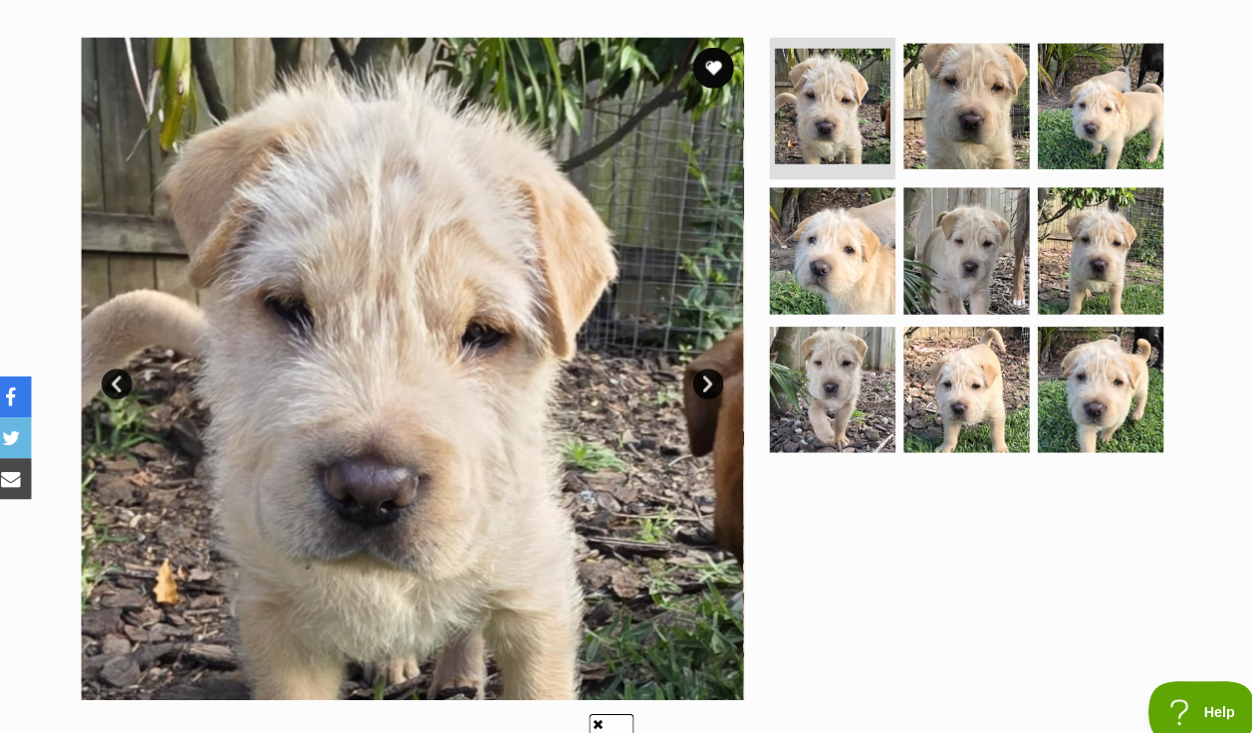
click at [691, 359] on link "Next" at bounding box center [699, 374] width 30 height 30
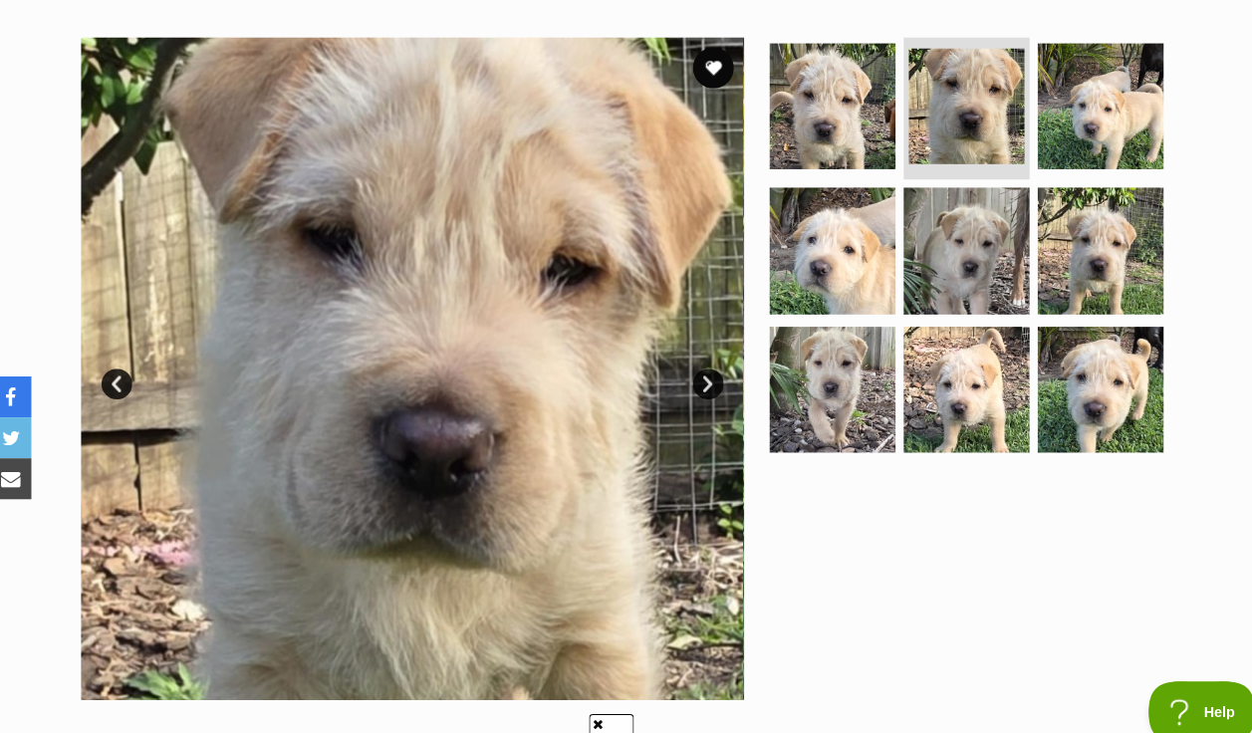
click at [688, 359] on link "Next" at bounding box center [699, 374] width 30 height 30
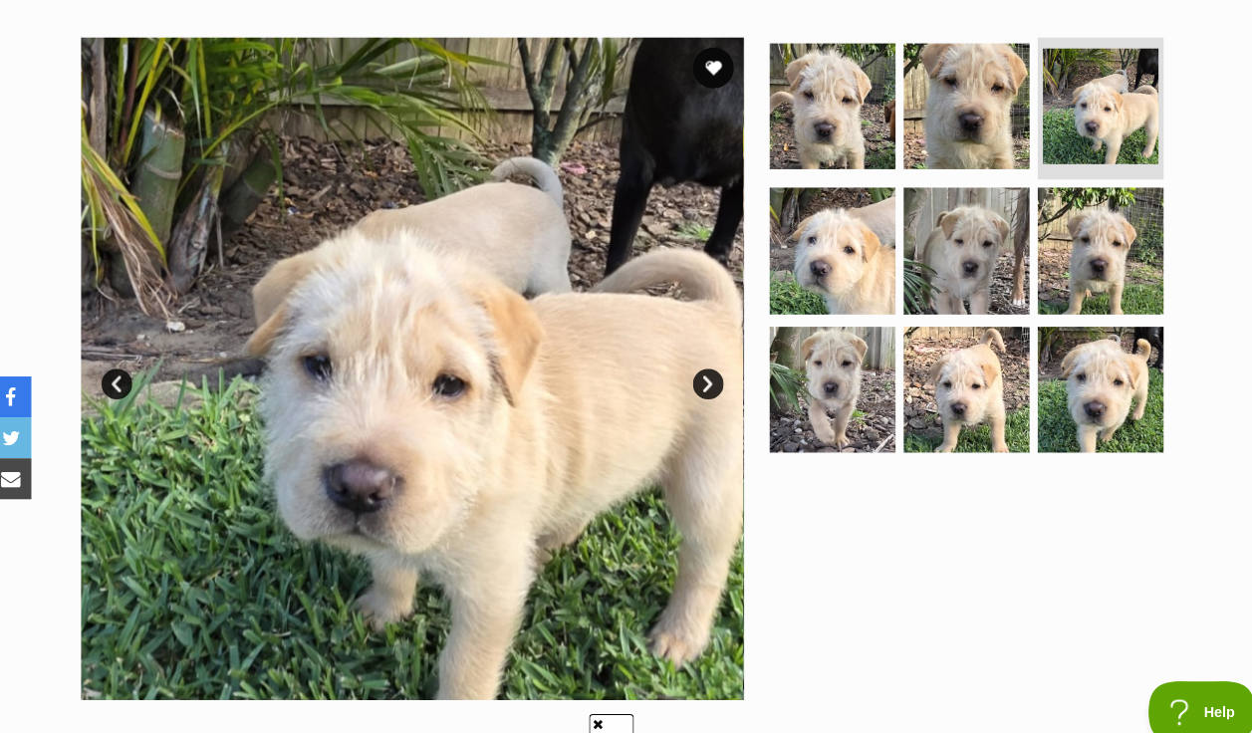
click at [688, 359] on link "Next" at bounding box center [699, 374] width 30 height 30
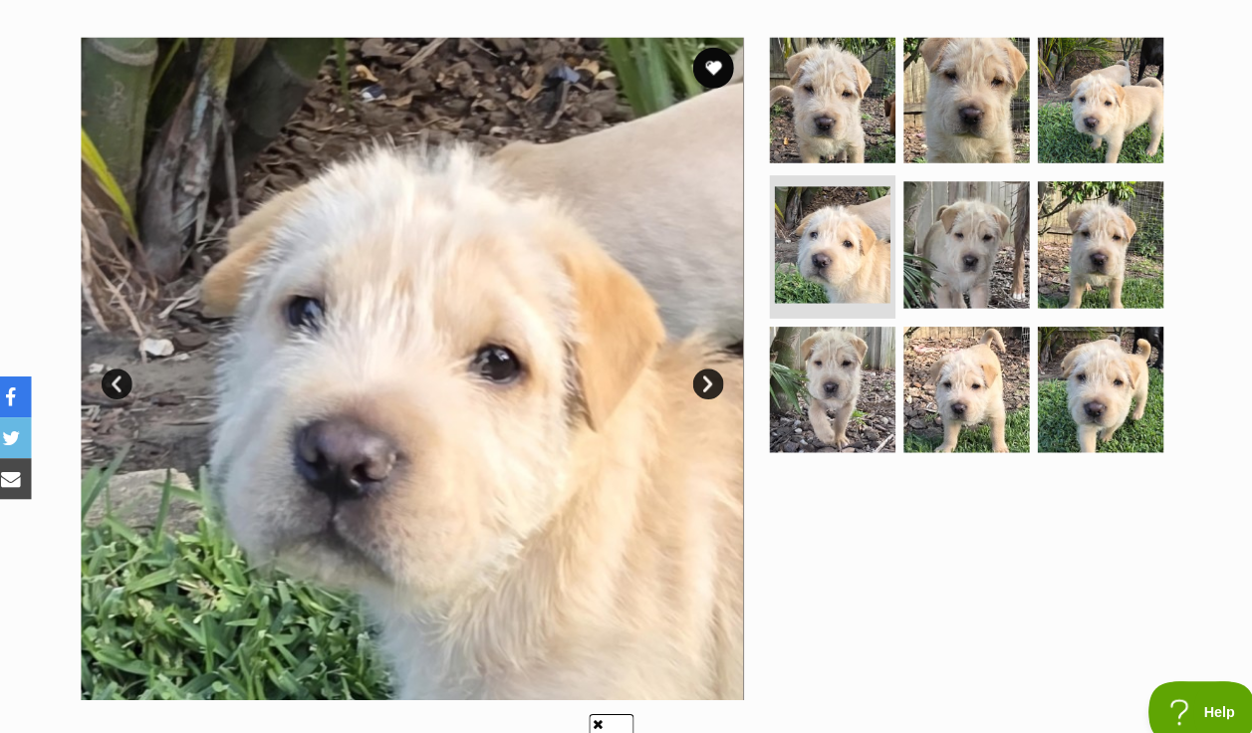
click at [696, 359] on link "Next" at bounding box center [699, 374] width 30 height 30
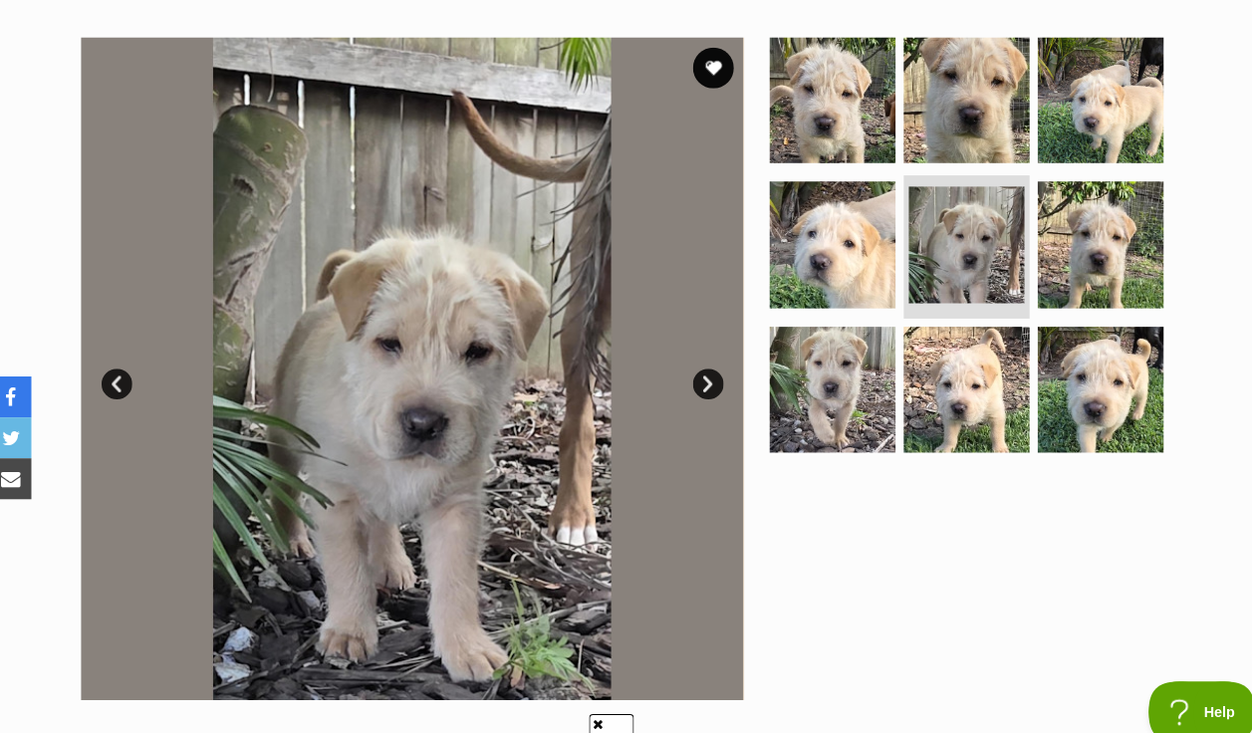
click at [695, 359] on link "Next" at bounding box center [699, 374] width 30 height 30
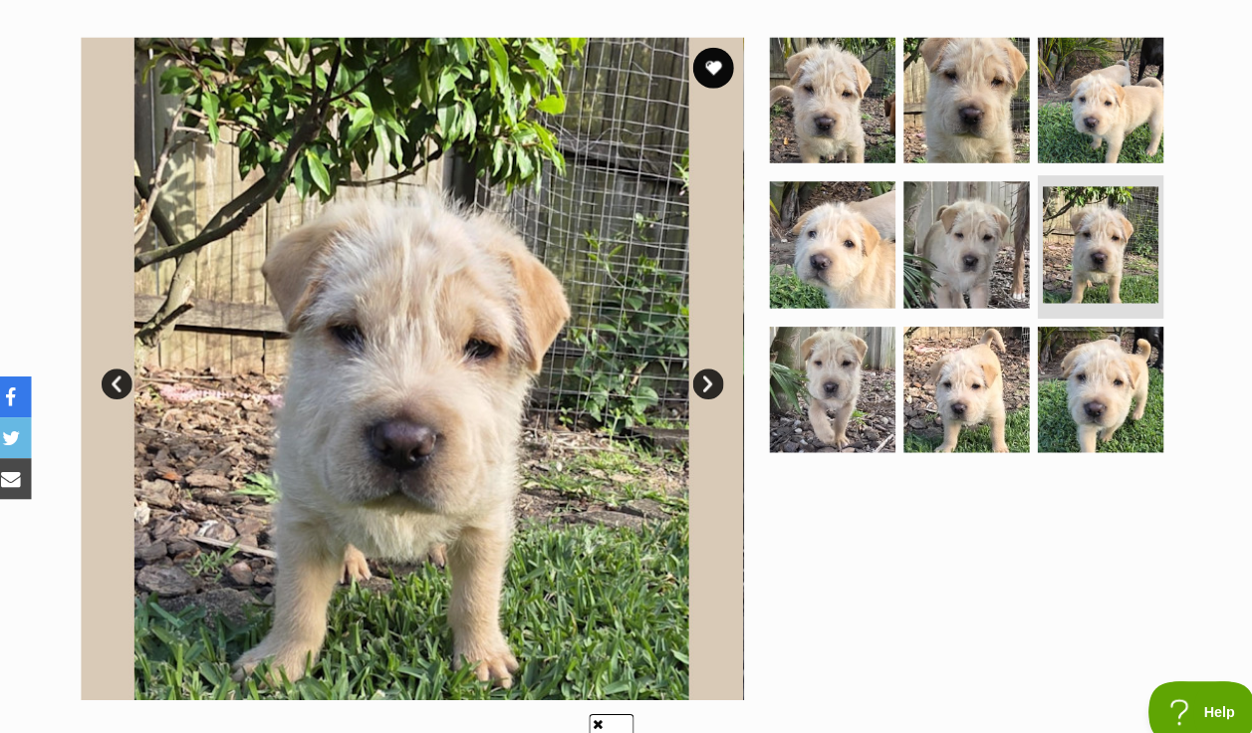
click at [695, 359] on link "Next" at bounding box center [699, 374] width 30 height 30
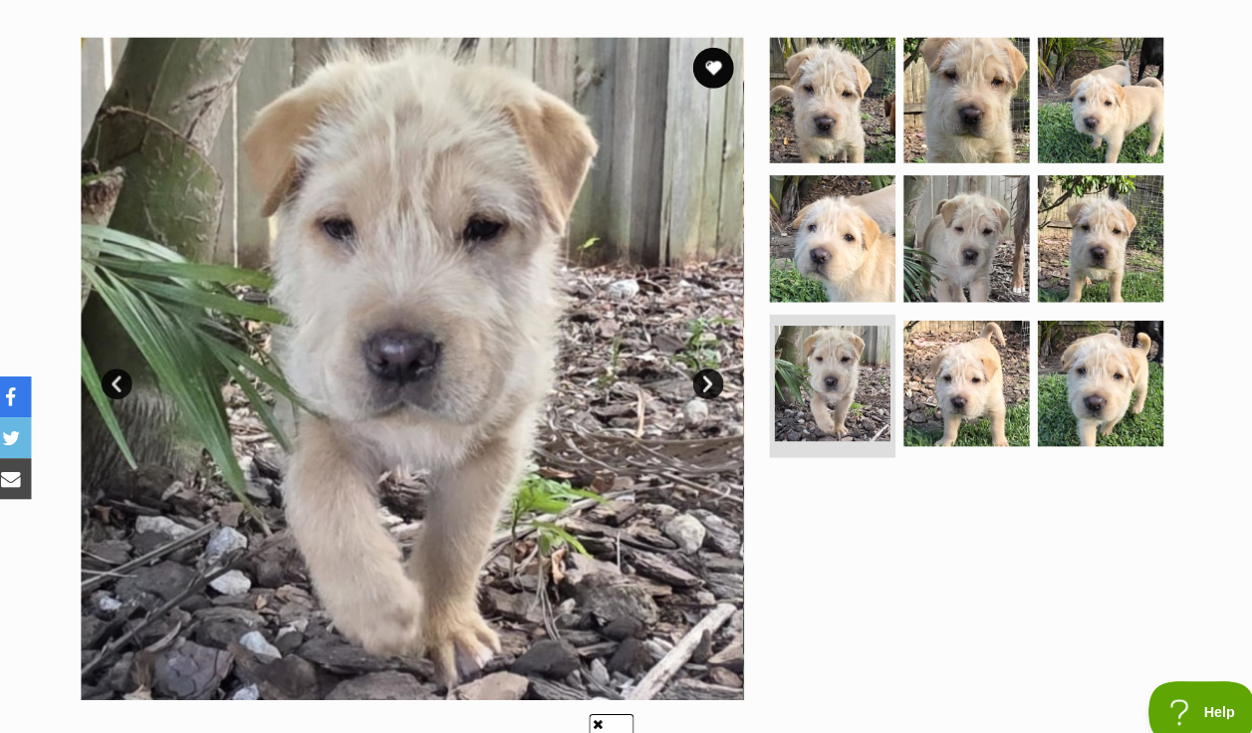
click at [696, 359] on link "Next" at bounding box center [699, 374] width 30 height 30
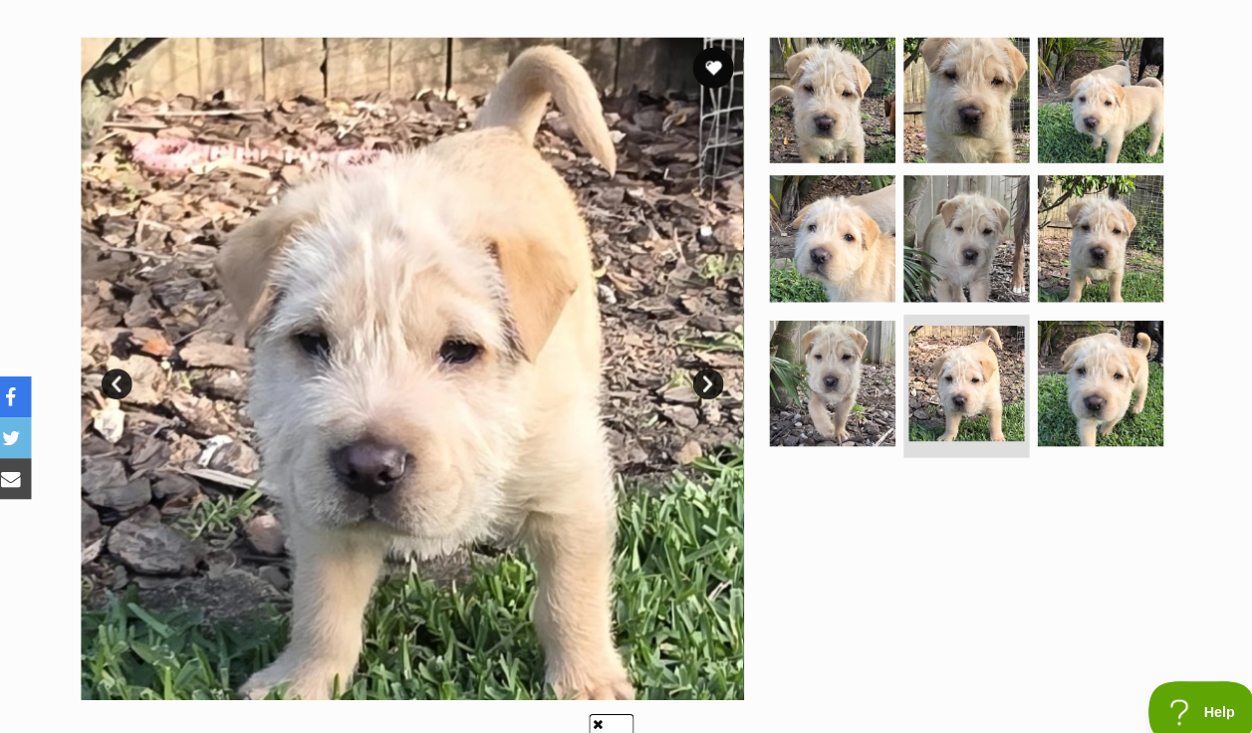
click at [695, 359] on link "Next" at bounding box center [699, 374] width 30 height 30
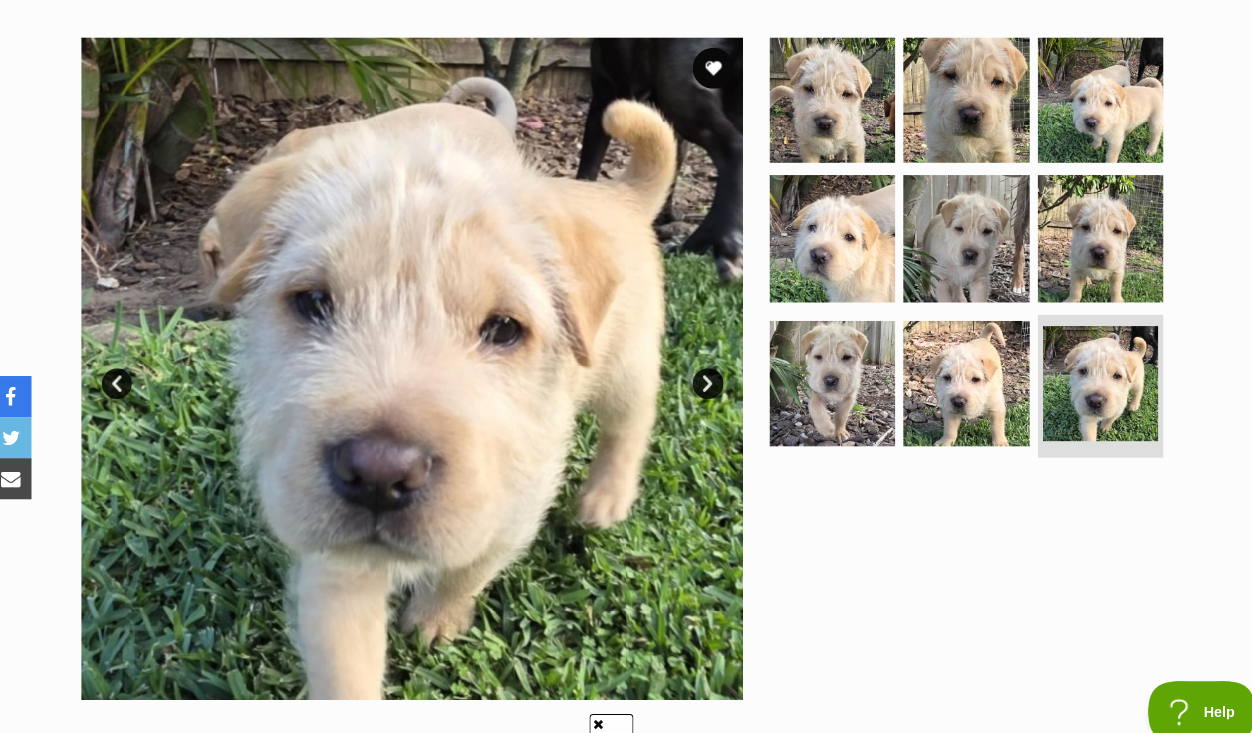
click at [693, 359] on link "Next" at bounding box center [699, 374] width 30 height 30
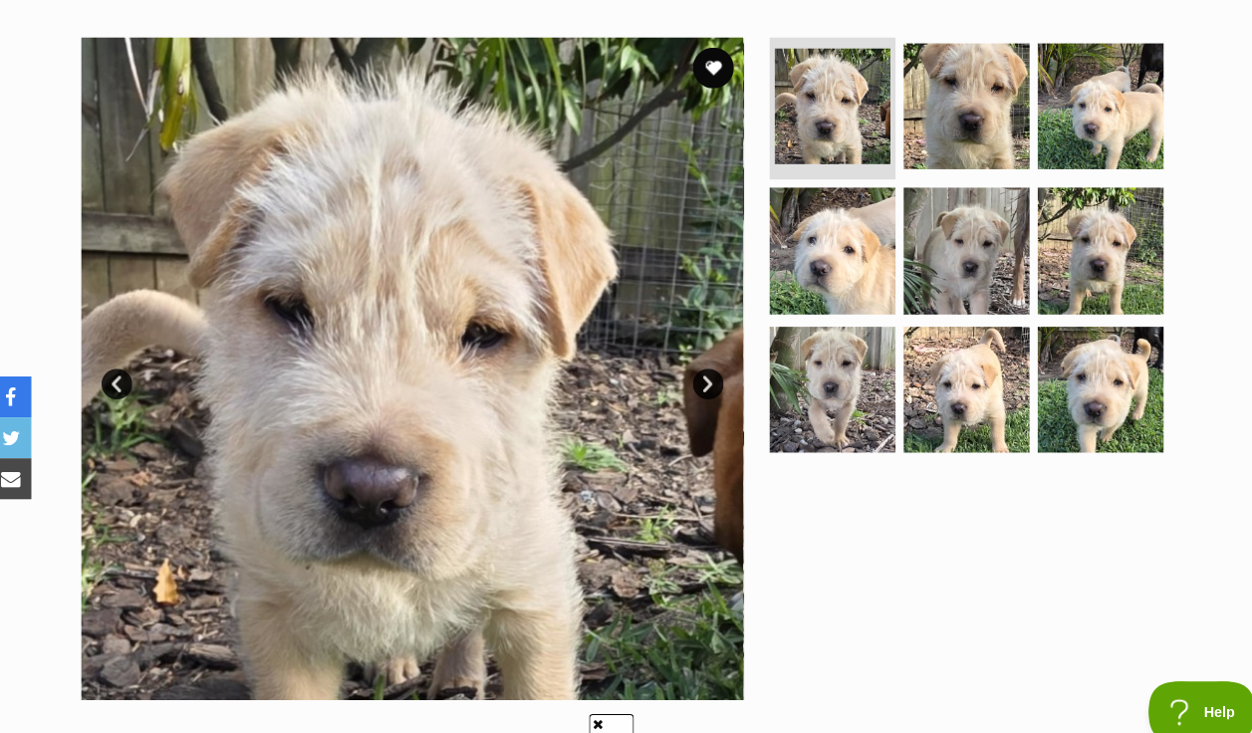
click at [692, 359] on link "Next" at bounding box center [699, 374] width 30 height 30
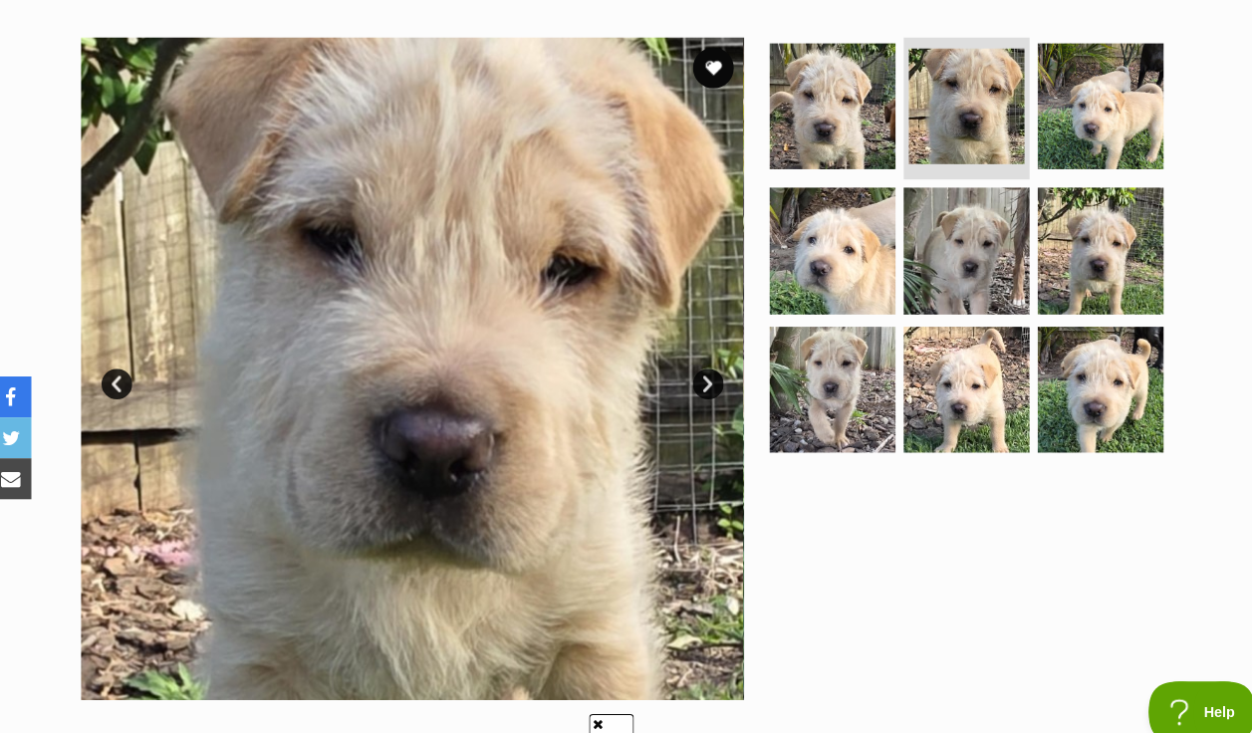
click at [692, 359] on link "Next" at bounding box center [699, 374] width 30 height 30
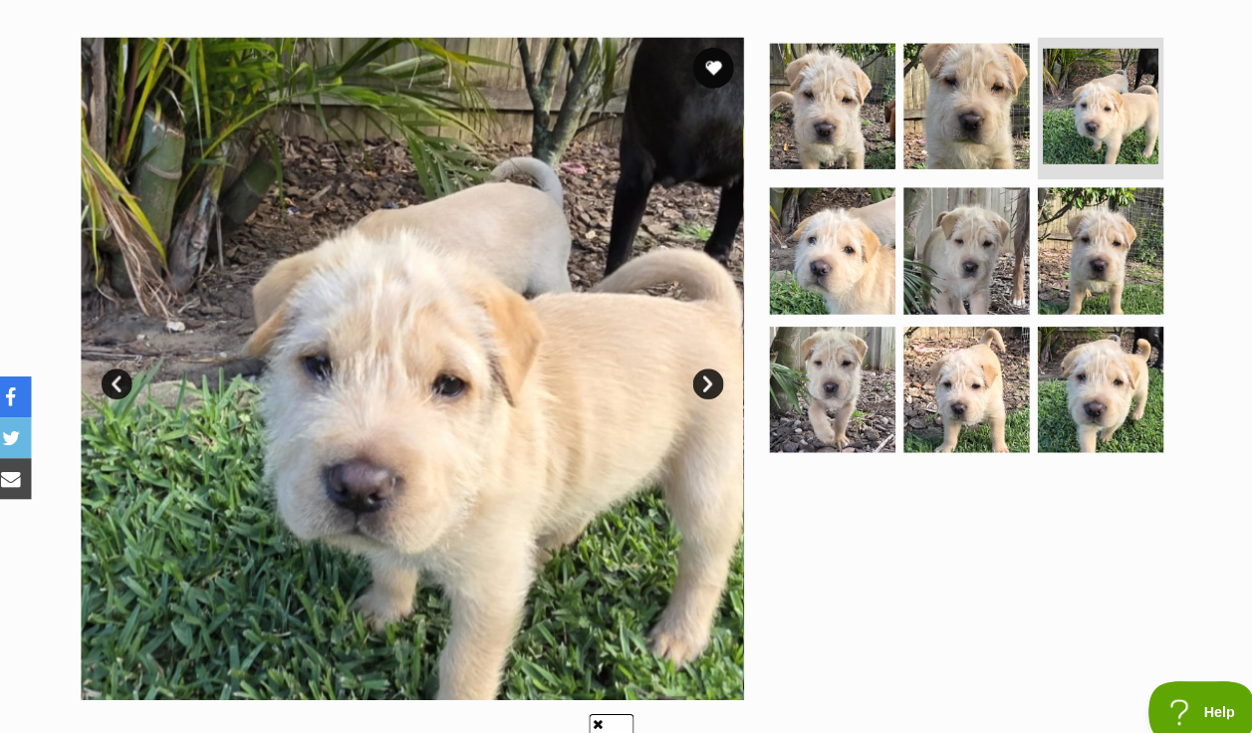
click at [692, 359] on link "Next" at bounding box center [699, 374] width 30 height 30
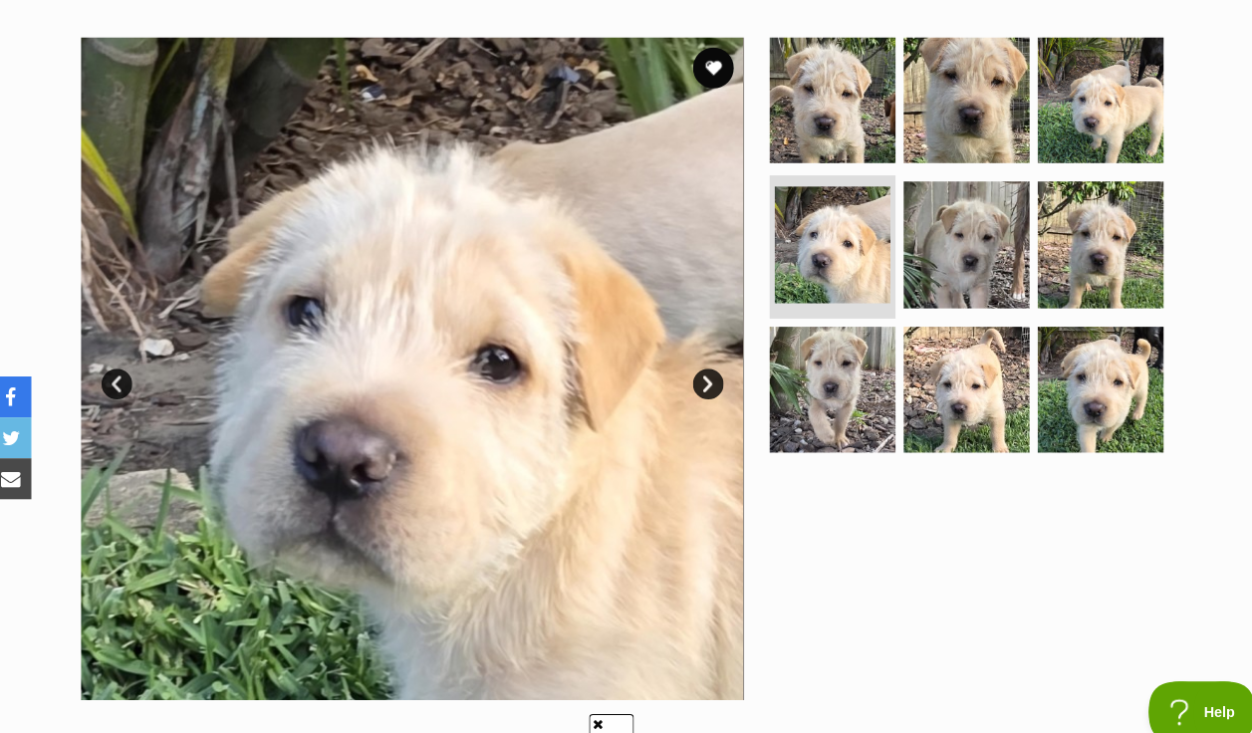
click at [692, 359] on link "Next" at bounding box center [699, 374] width 30 height 30
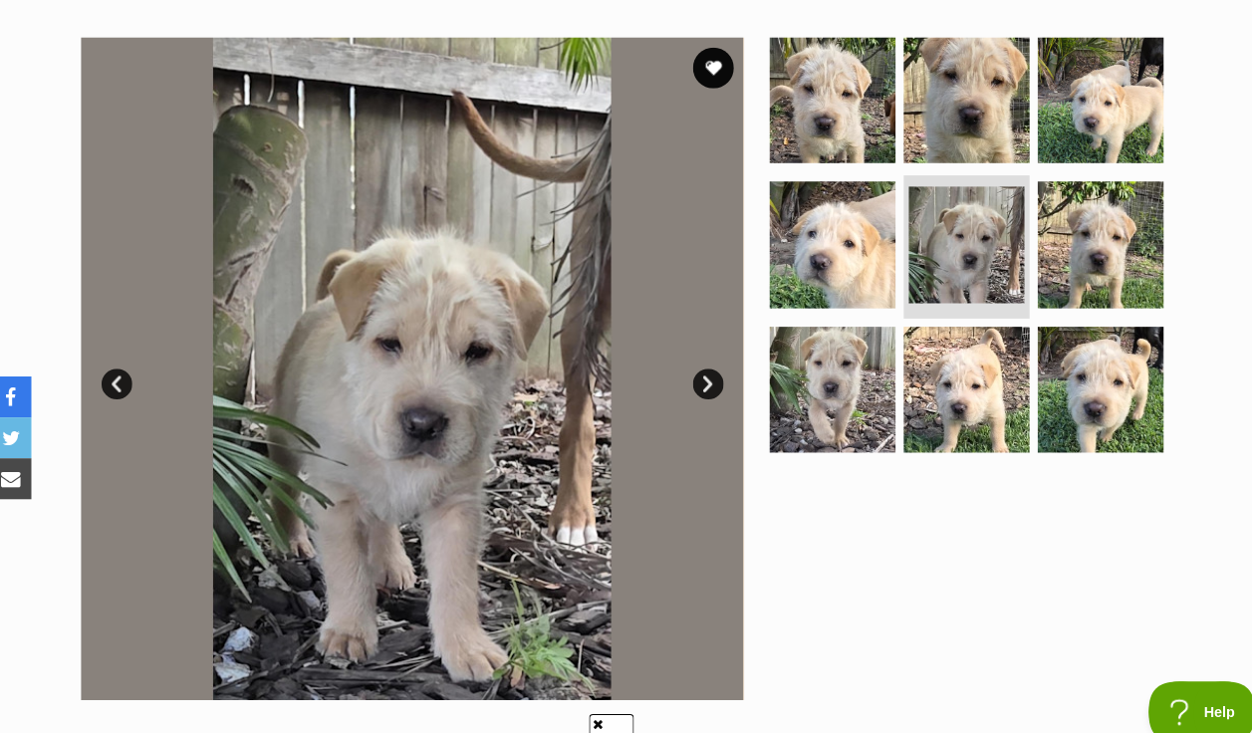
click at [692, 359] on link "Next" at bounding box center [699, 374] width 30 height 30
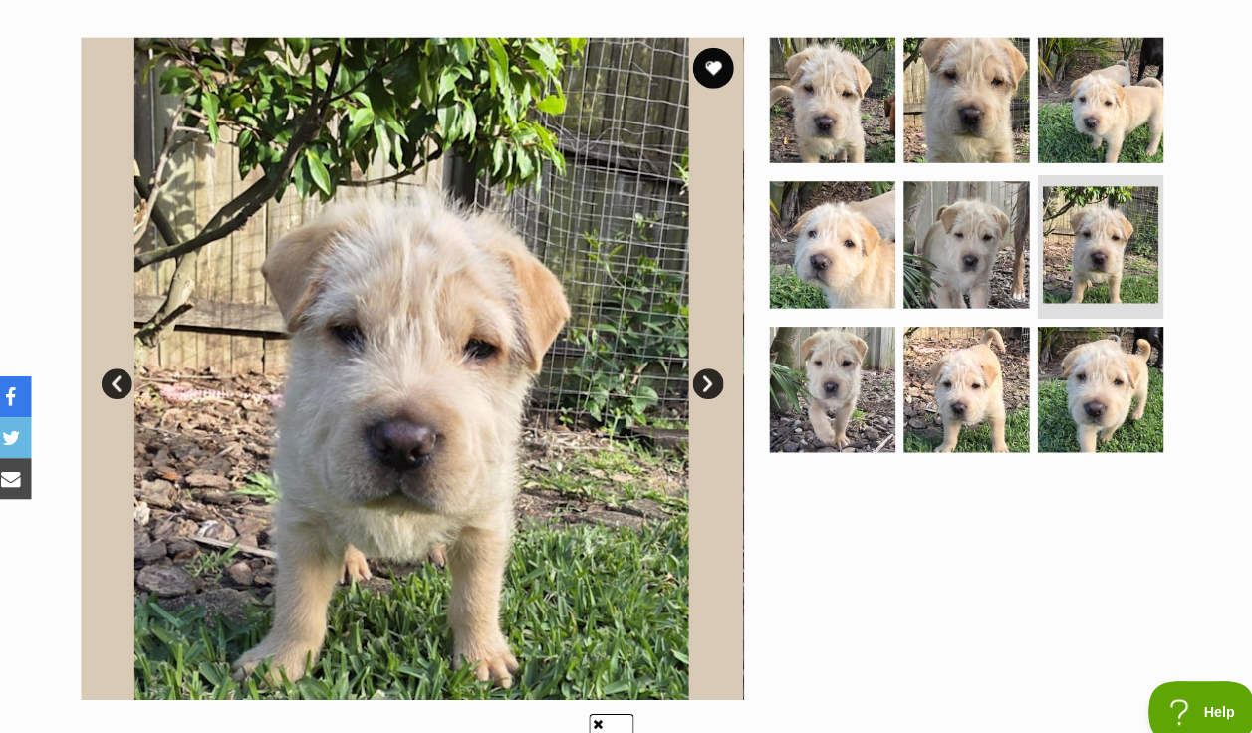
click at [692, 359] on link "Next" at bounding box center [699, 374] width 30 height 30
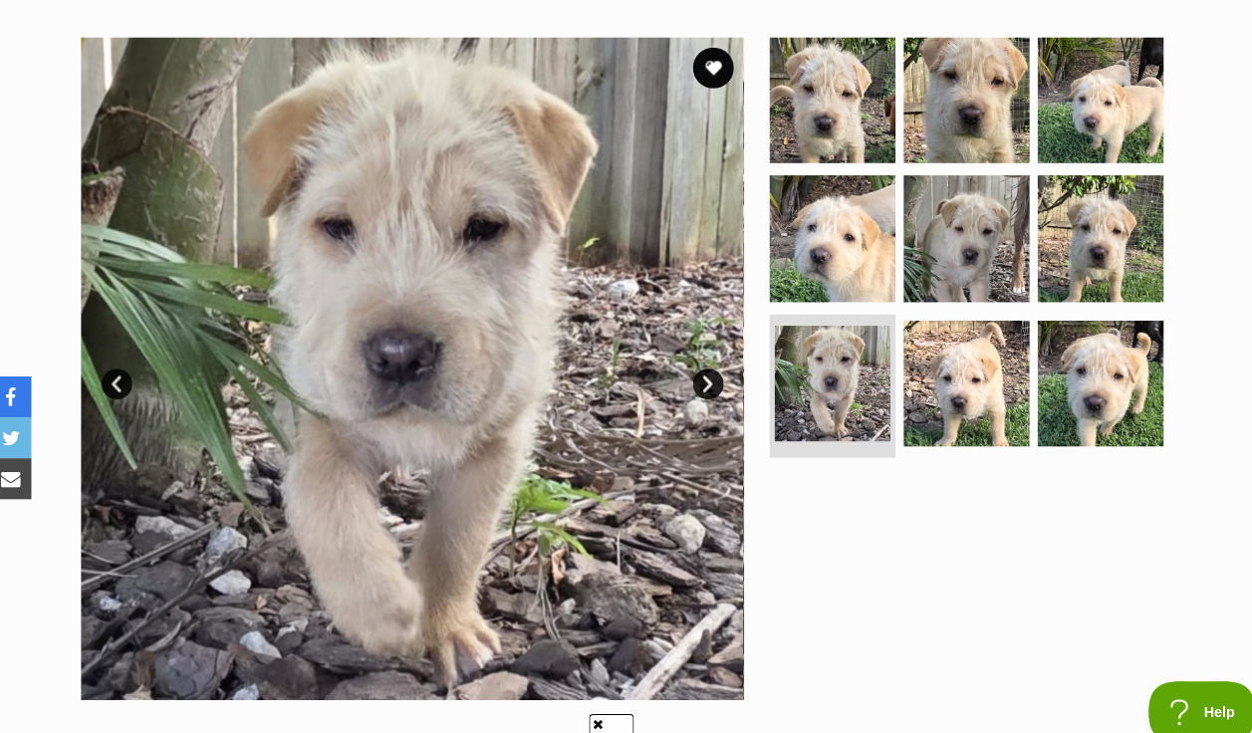
click at [692, 359] on link "Next" at bounding box center [699, 374] width 30 height 30
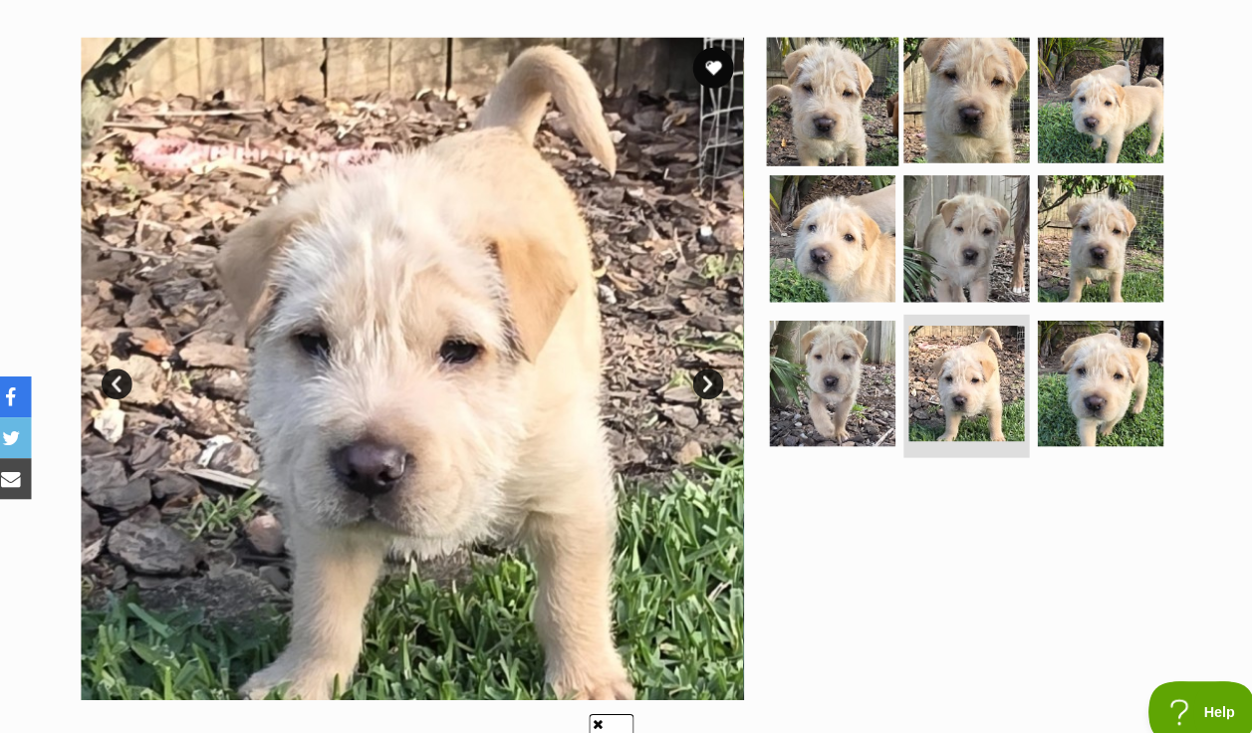
click at [798, 100] on img at bounding box center [820, 96] width 129 height 129
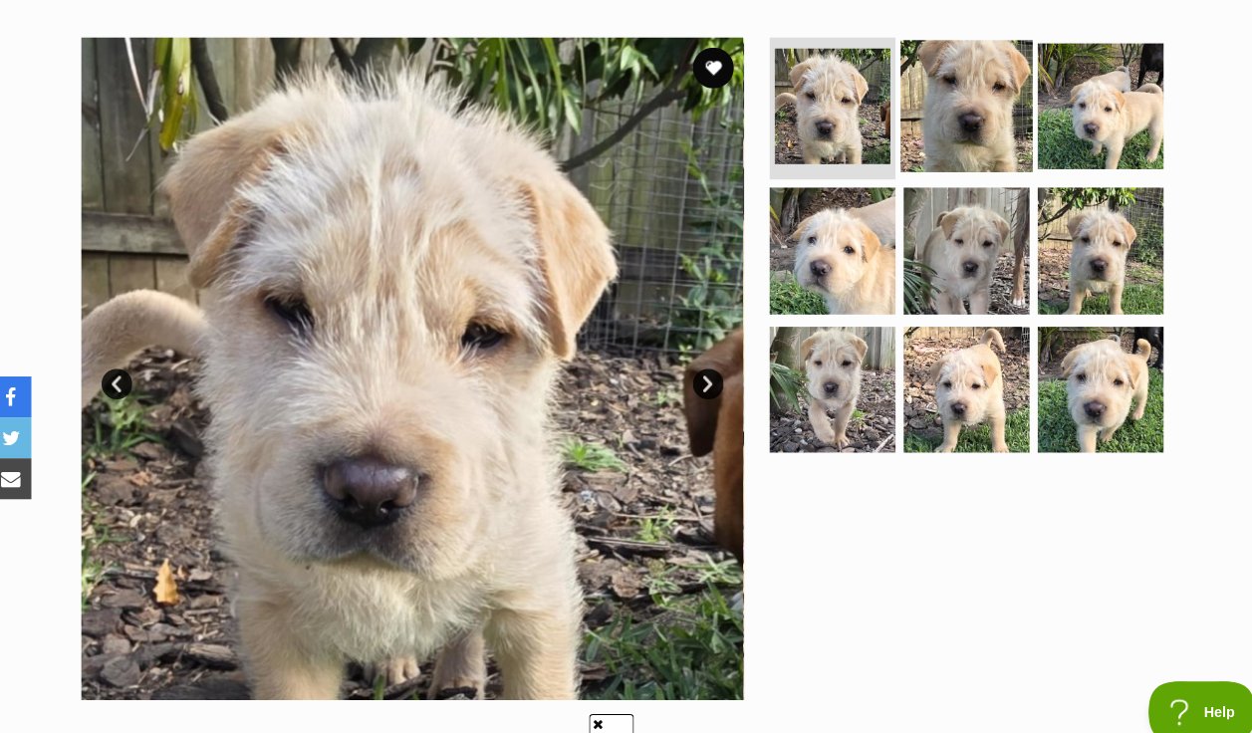
drag, startPoint x: 918, startPoint y: 82, endPoint x: 920, endPoint y: 38, distance: 43.9
click at [920, 38] on img at bounding box center [951, 102] width 129 height 129
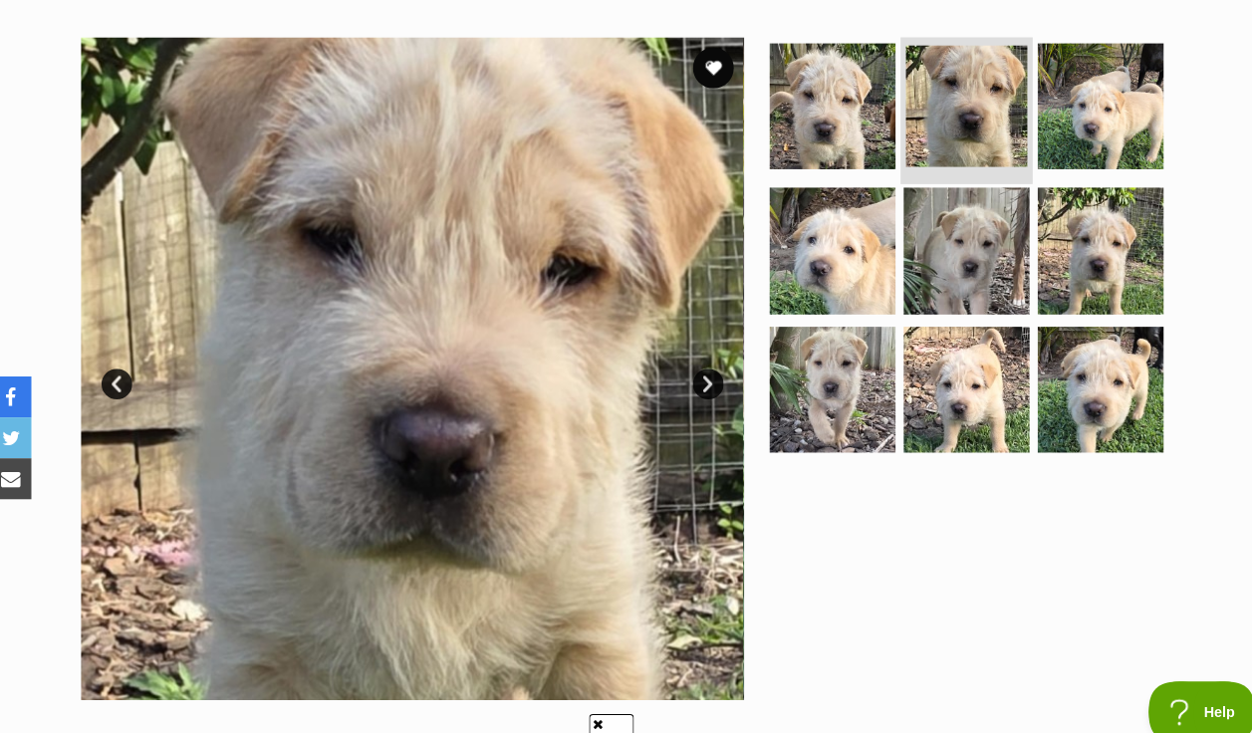
click at [920, 44] on img at bounding box center [951, 103] width 119 height 119
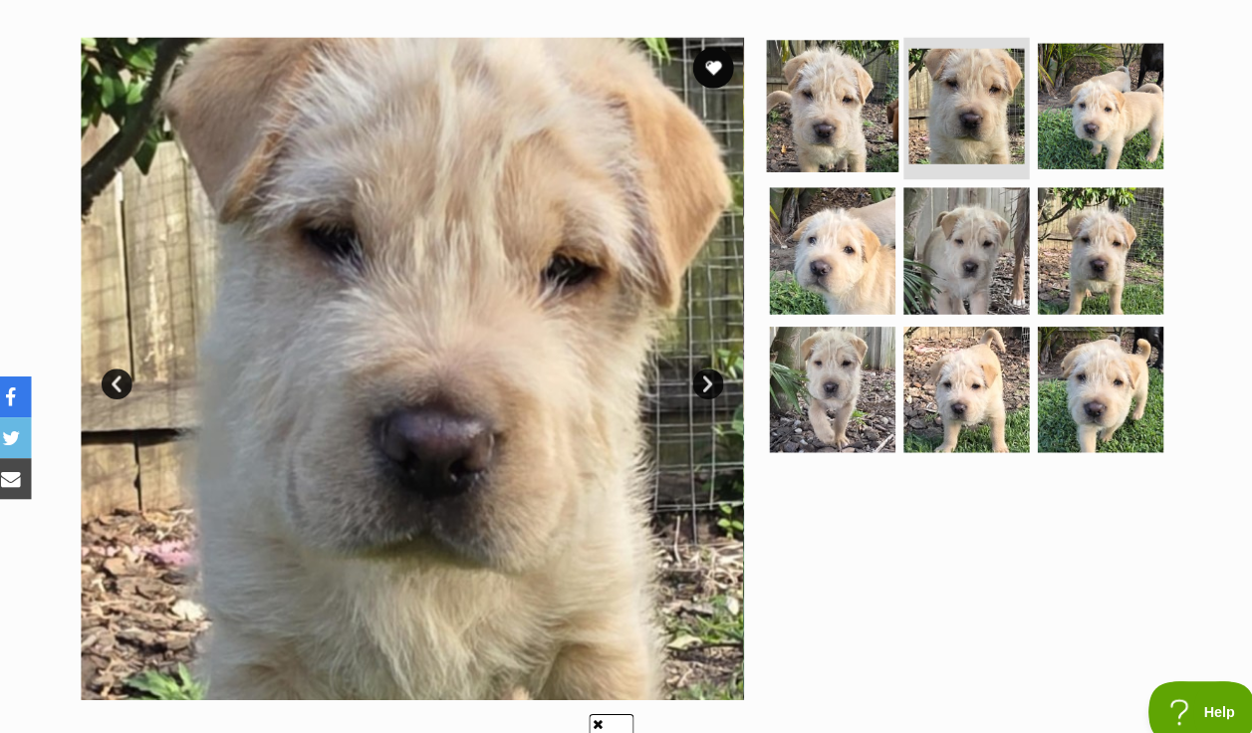
click at [812, 85] on img at bounding box center [820, 102] width 129 height 129
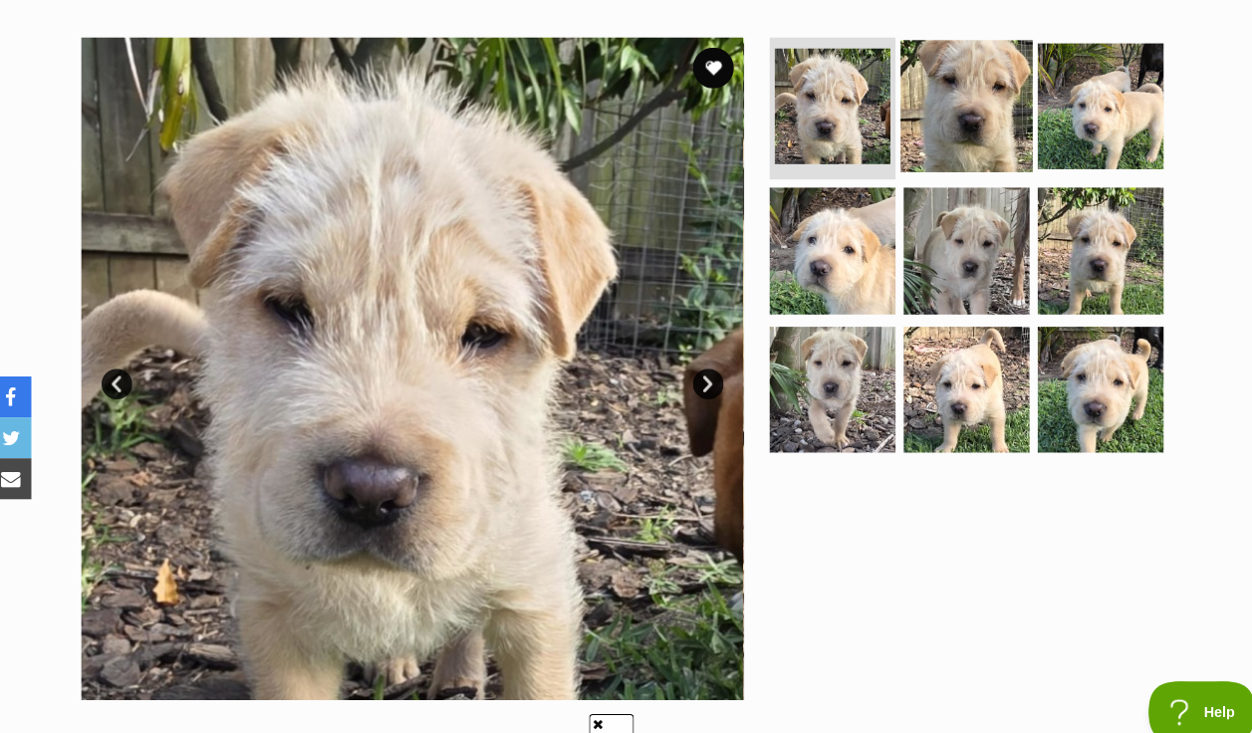
click at [929, 55] on img at bounding box center [951, 102] width 129 height 129
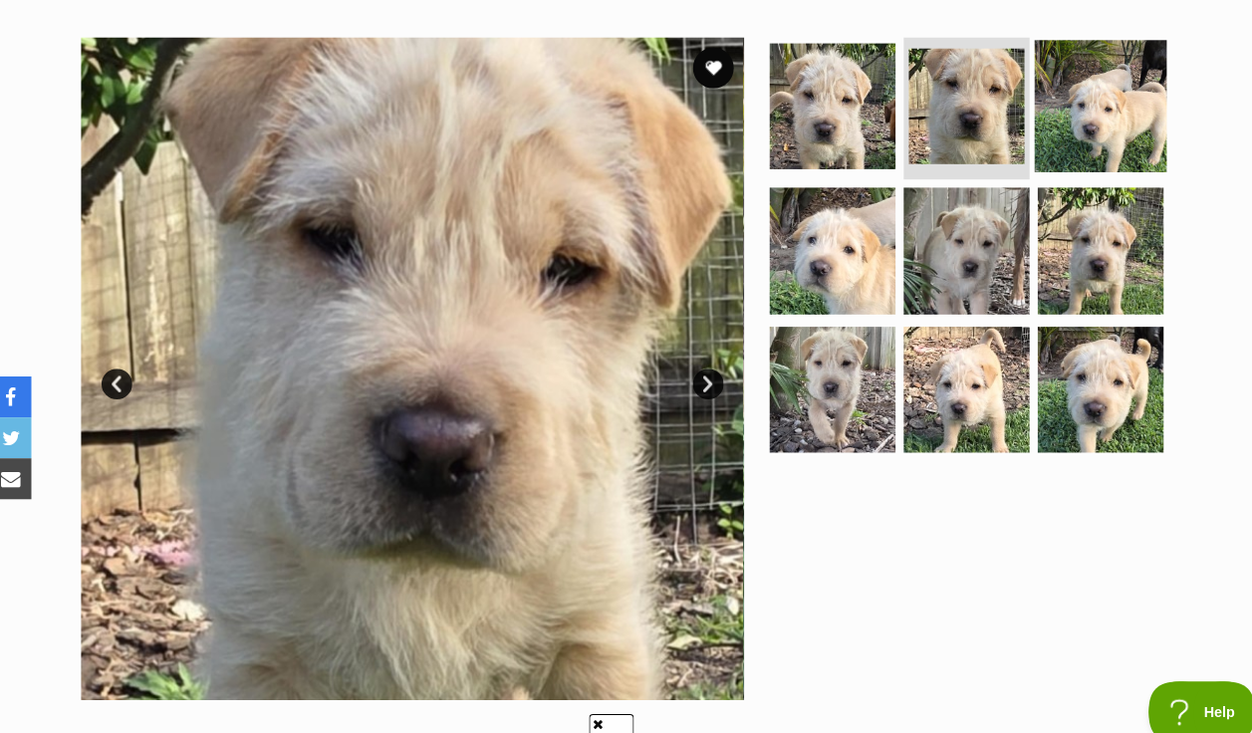
click at [1048, 73] on img at bounding box center [1081, 102] width 129 height 129
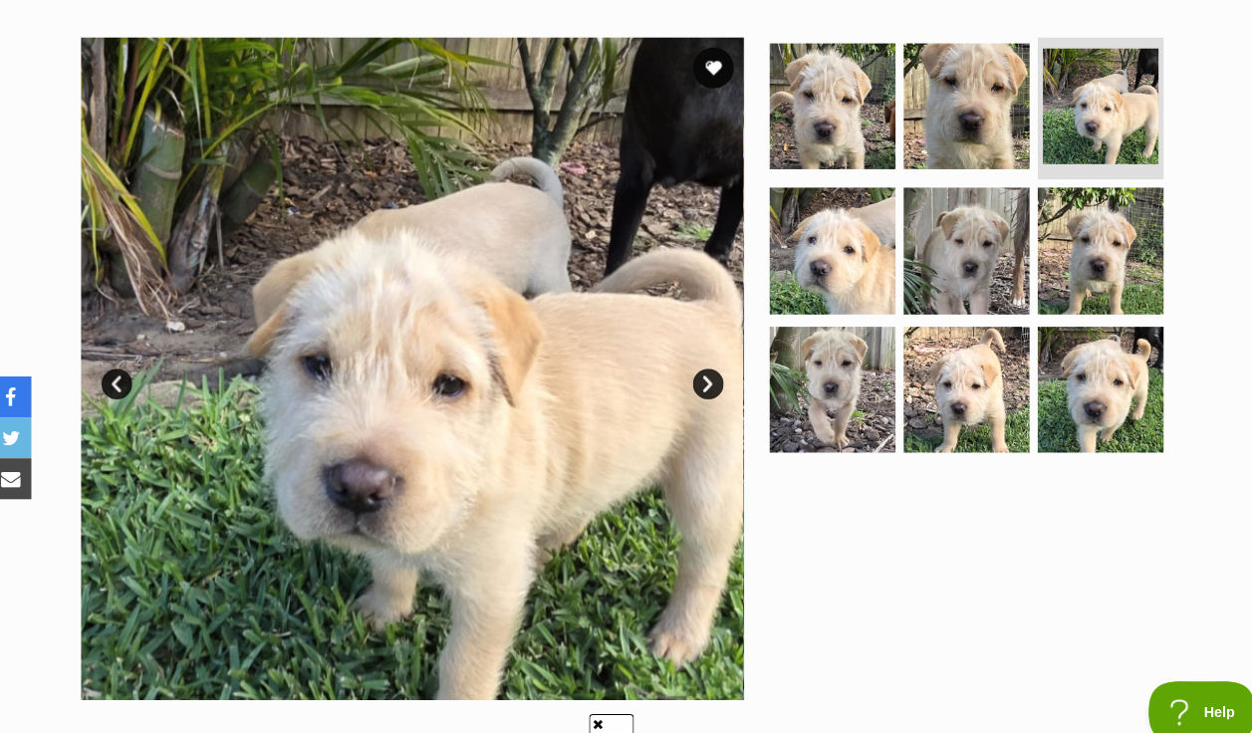
click at [694, 359] on link "Next" at bounding box center [699, 374] width 30 height 30
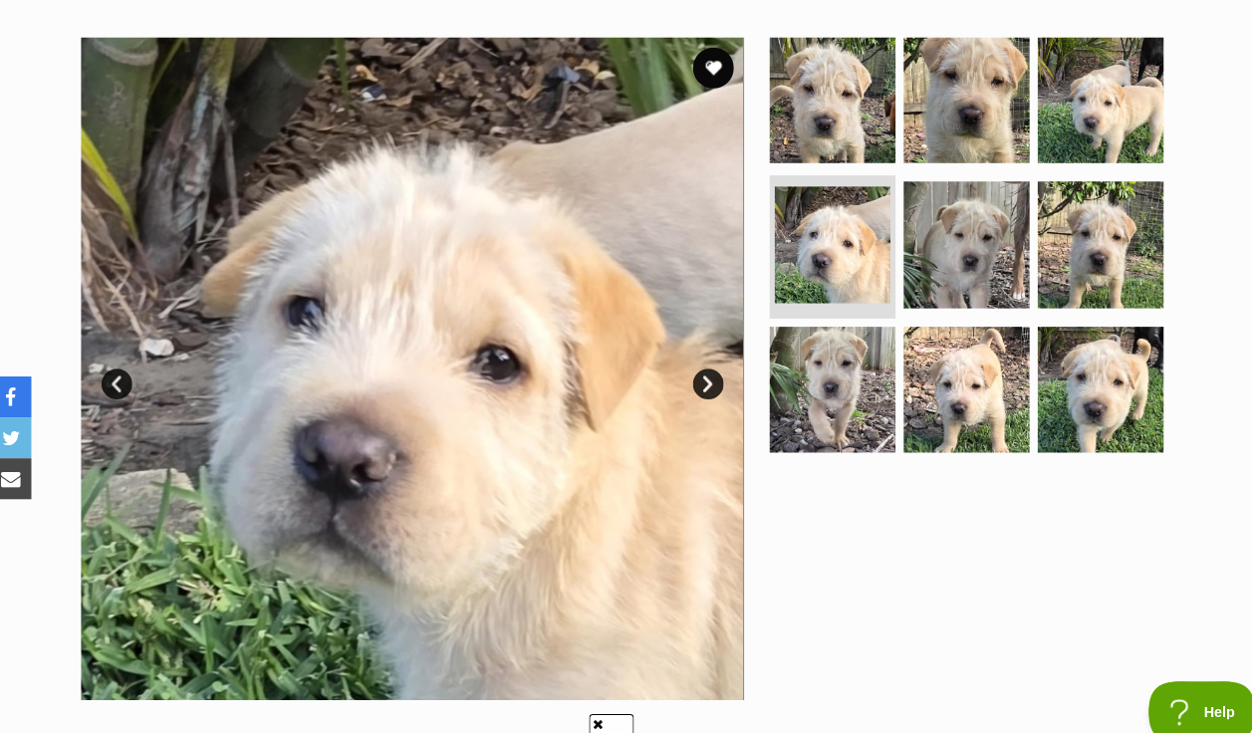
click at [694, 359] on link "Next" at bounding box center [699, 374] width 30 height 30
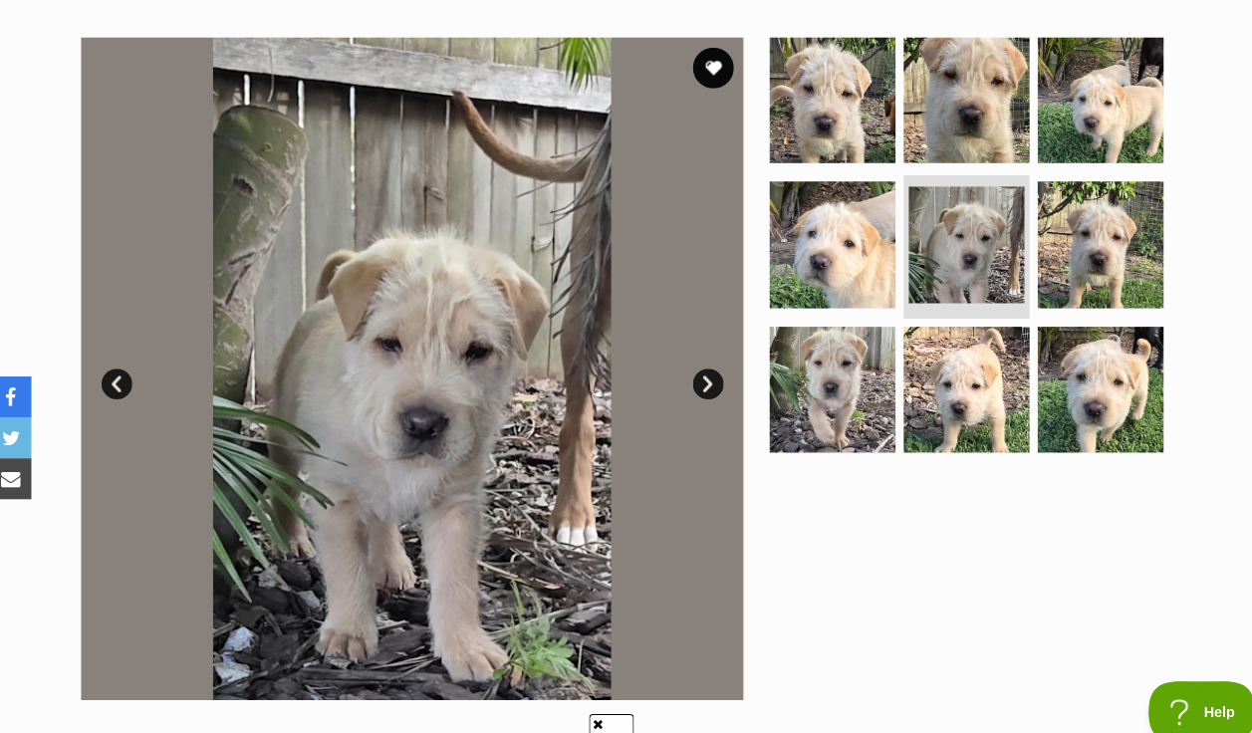
click at [694, 359] on link "Next" at bounding box center [699, 374] width 30 height 30
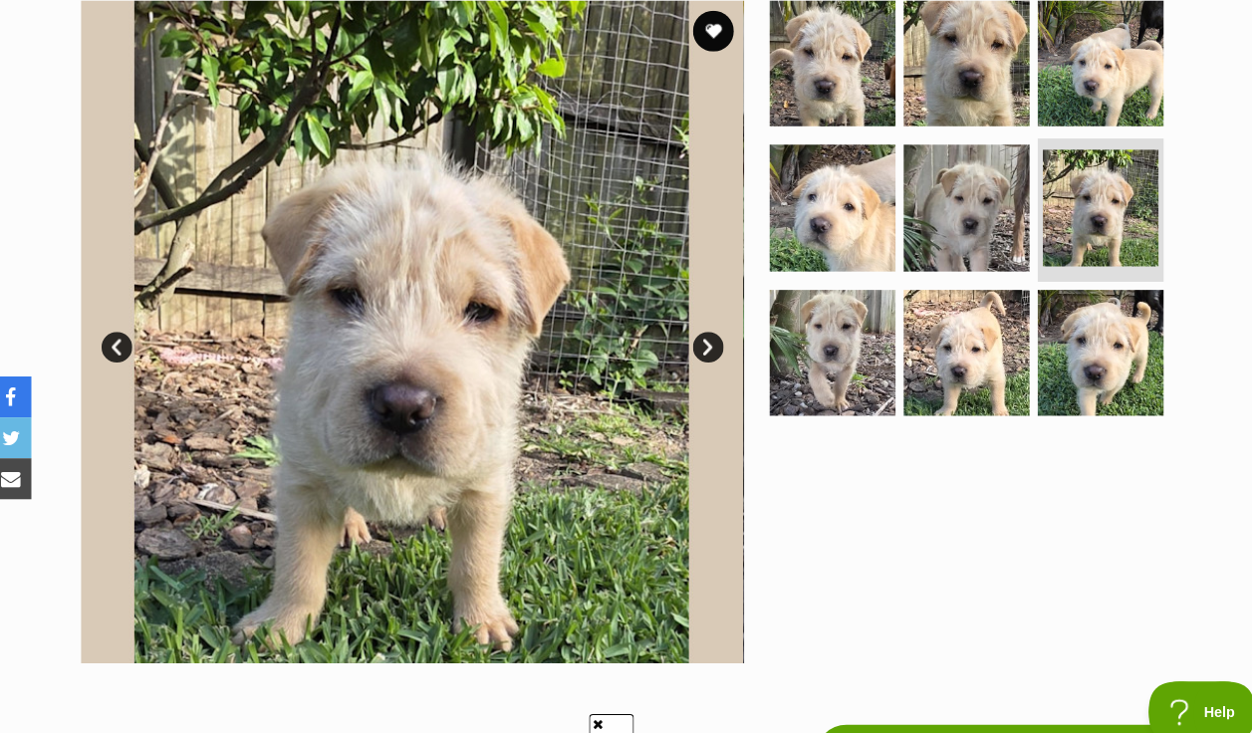
scroll to position [450, 0]
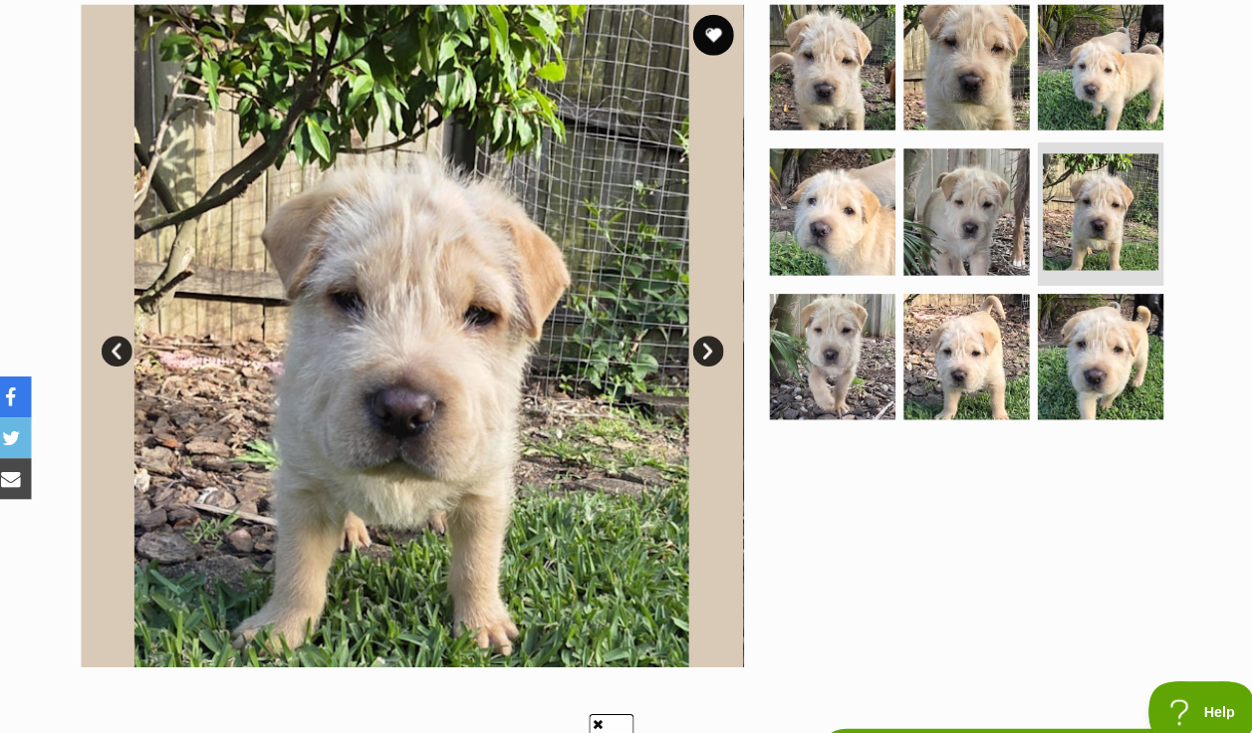
click at [693, 327] on link "Next" at bounding box center [699, 342] width 30 height 30
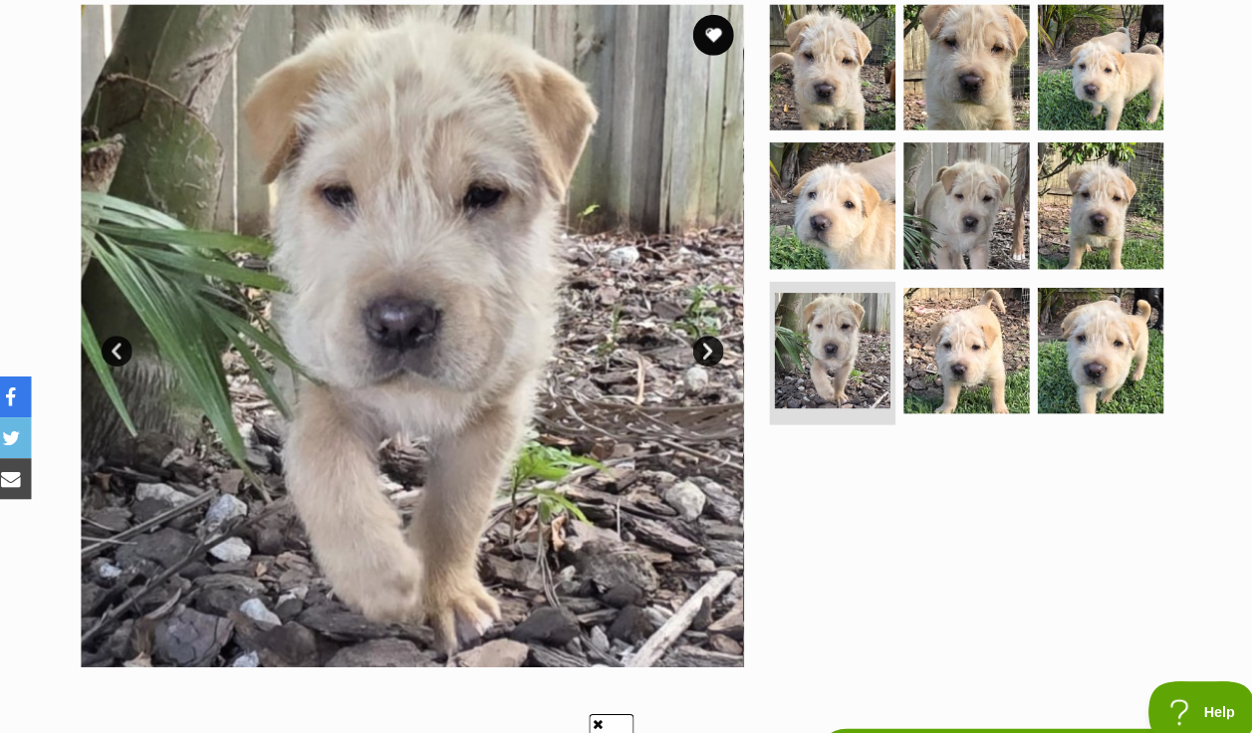
click at [693, 327] on link "Next" at bounding box center [699, 342] width 30 height 30
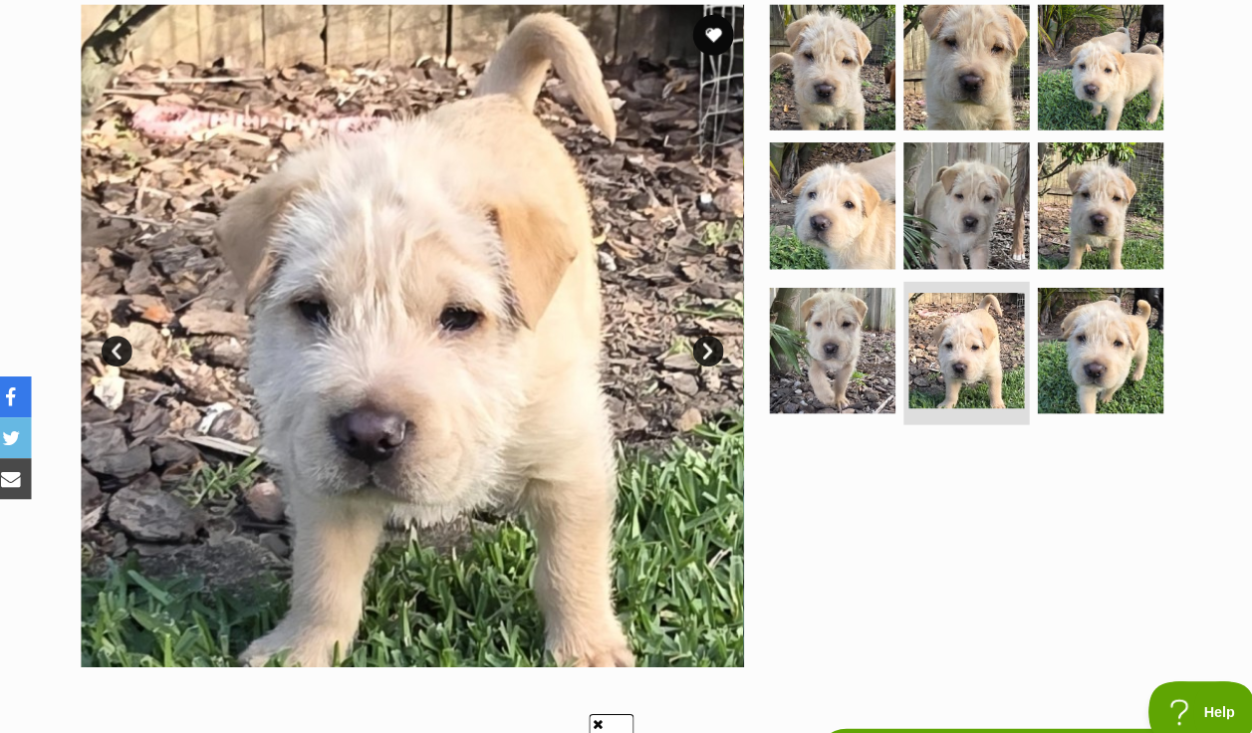
click at [693, 327] on link "Next" at bounding box center [699, 342] width 30 height 30
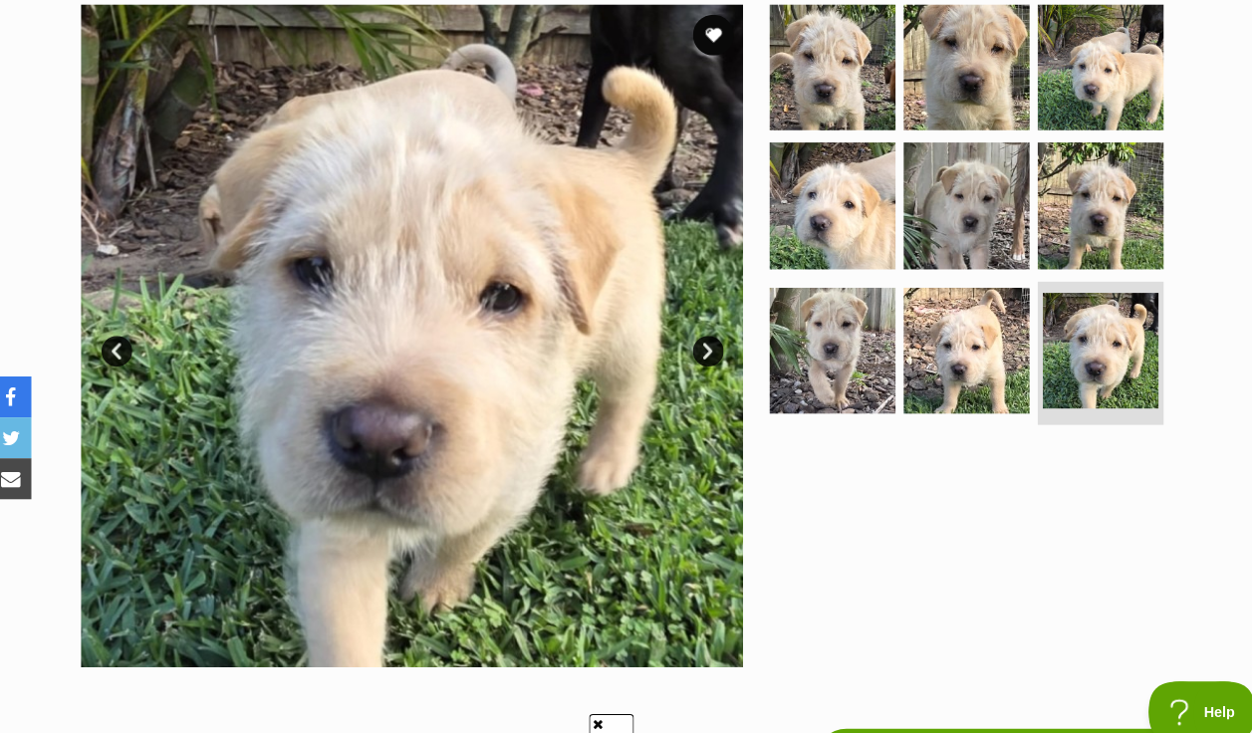
click at [693, 327] on link "Next" at bounding box center [699, 342] width 30 height 30
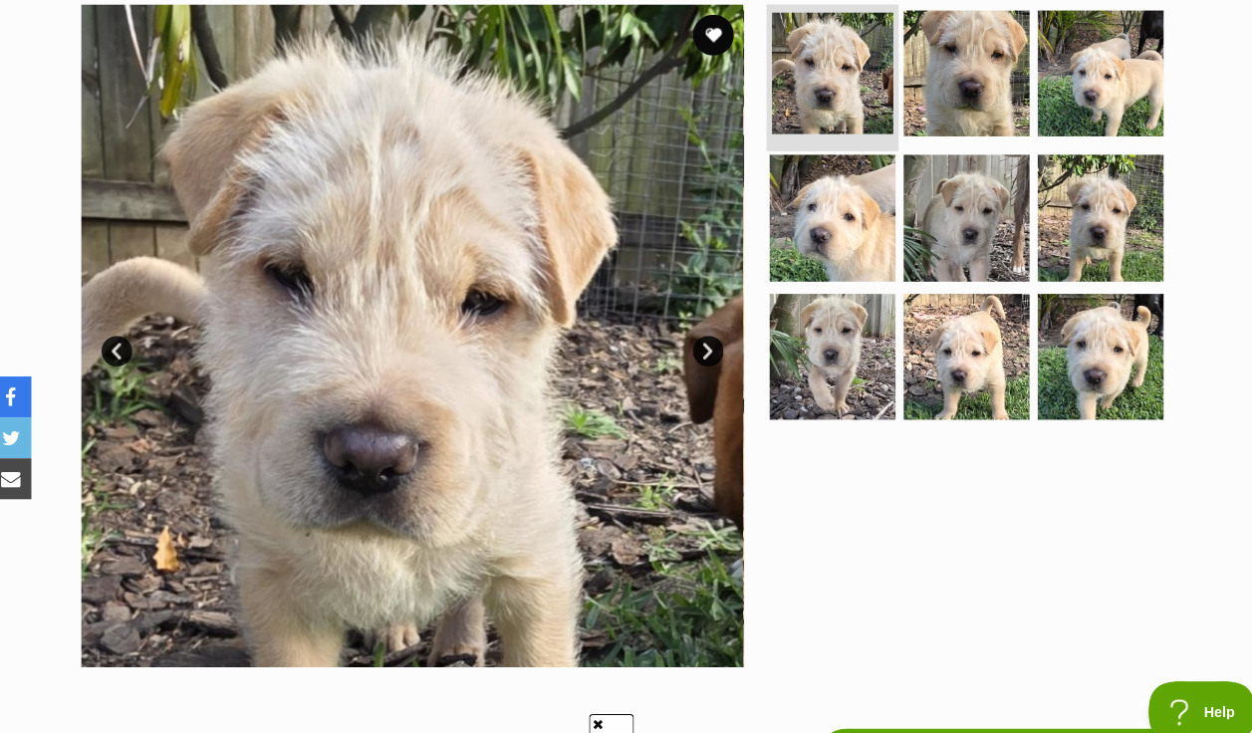
click at [795, 46] on img at bounding box center [820, 71] width 119 height 119
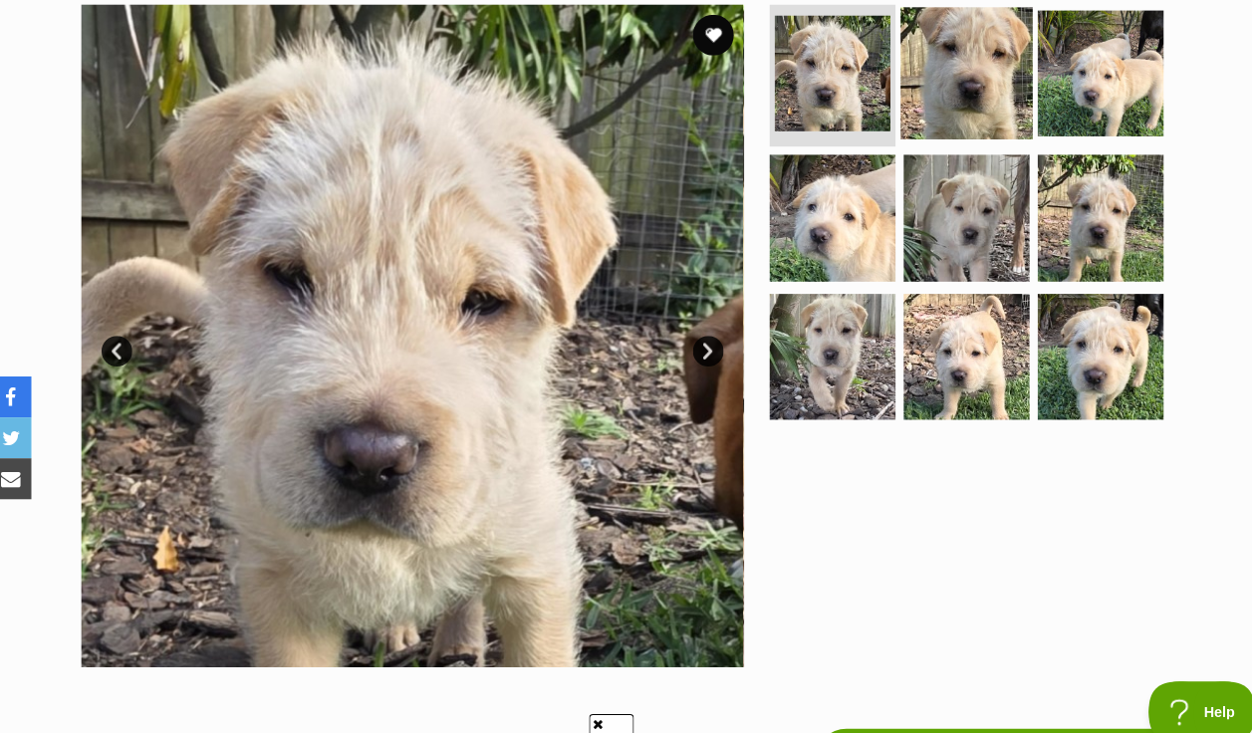
click at [928, 70] on img at bounding box center [951, 70] width 129 height 129
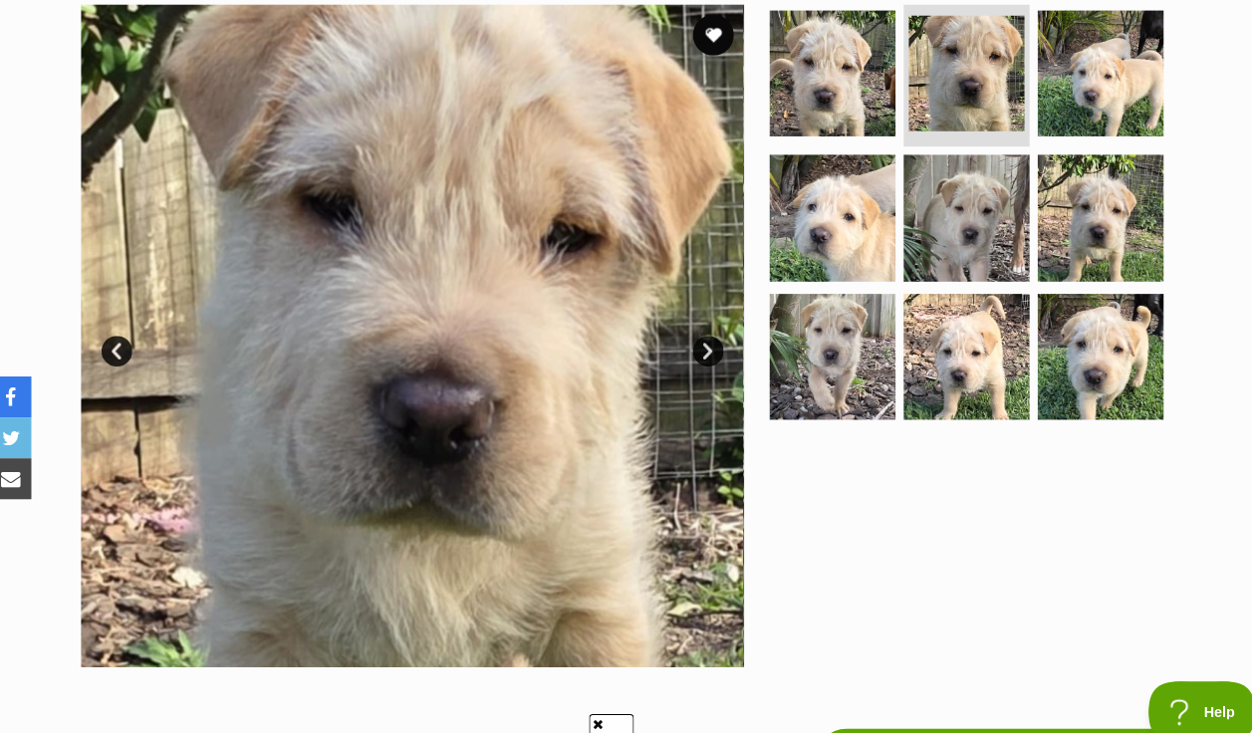
click at [704, 327] on link "Next" at bounding box center [699, 342] width 30 height 30
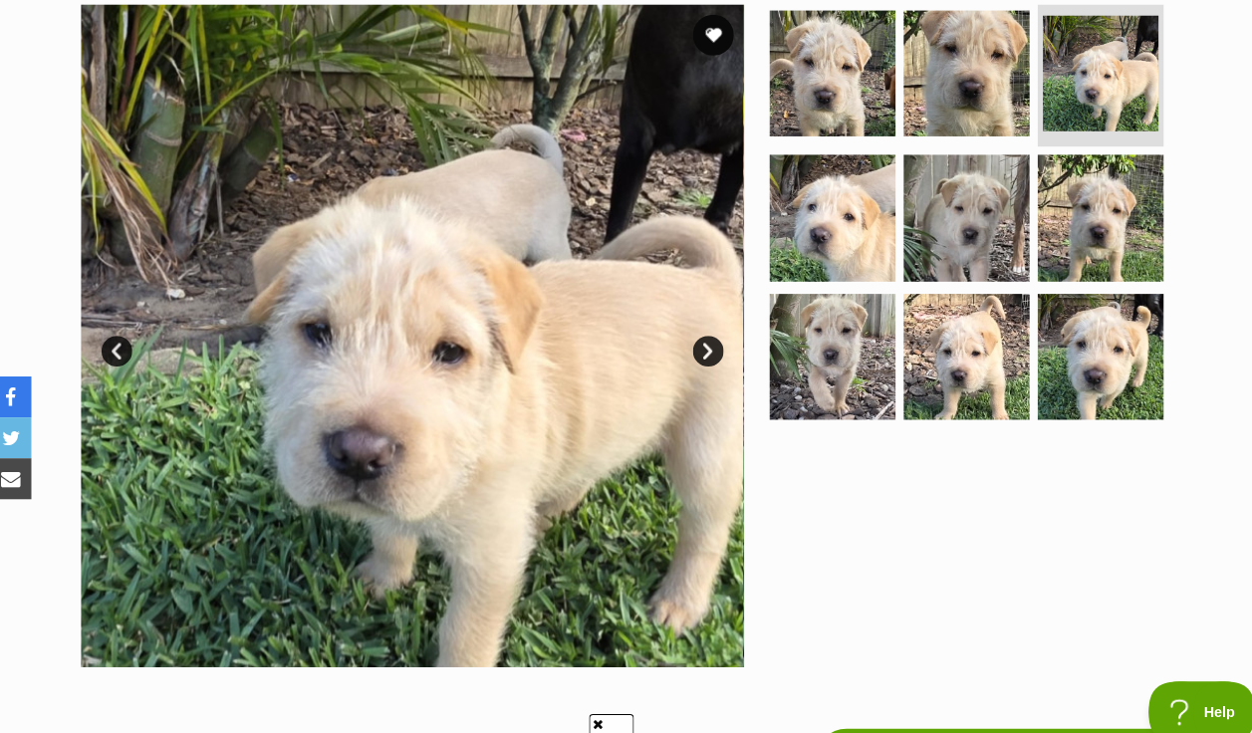
click at [704, 327] on link "Next" at bounding box center [699, 342] width 30 height 30
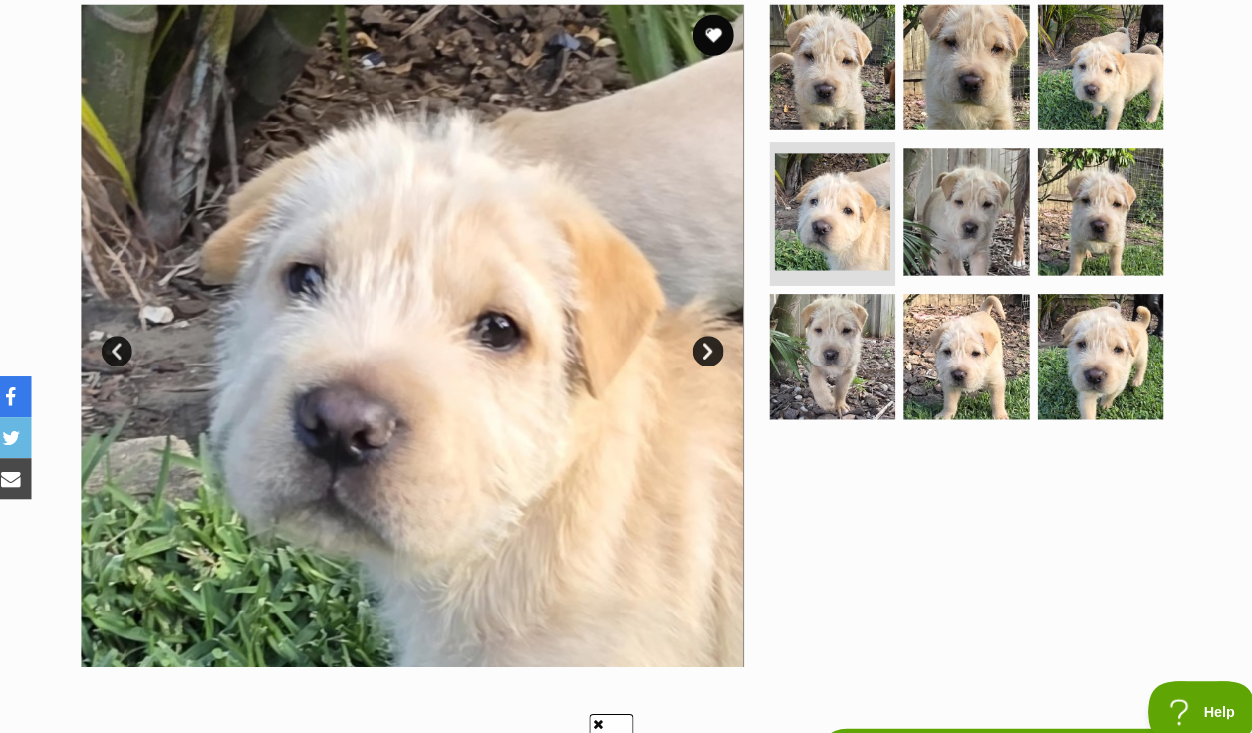
click at [704, 327] on link "Next" at bounding box center [699, 342] width 30 height 30
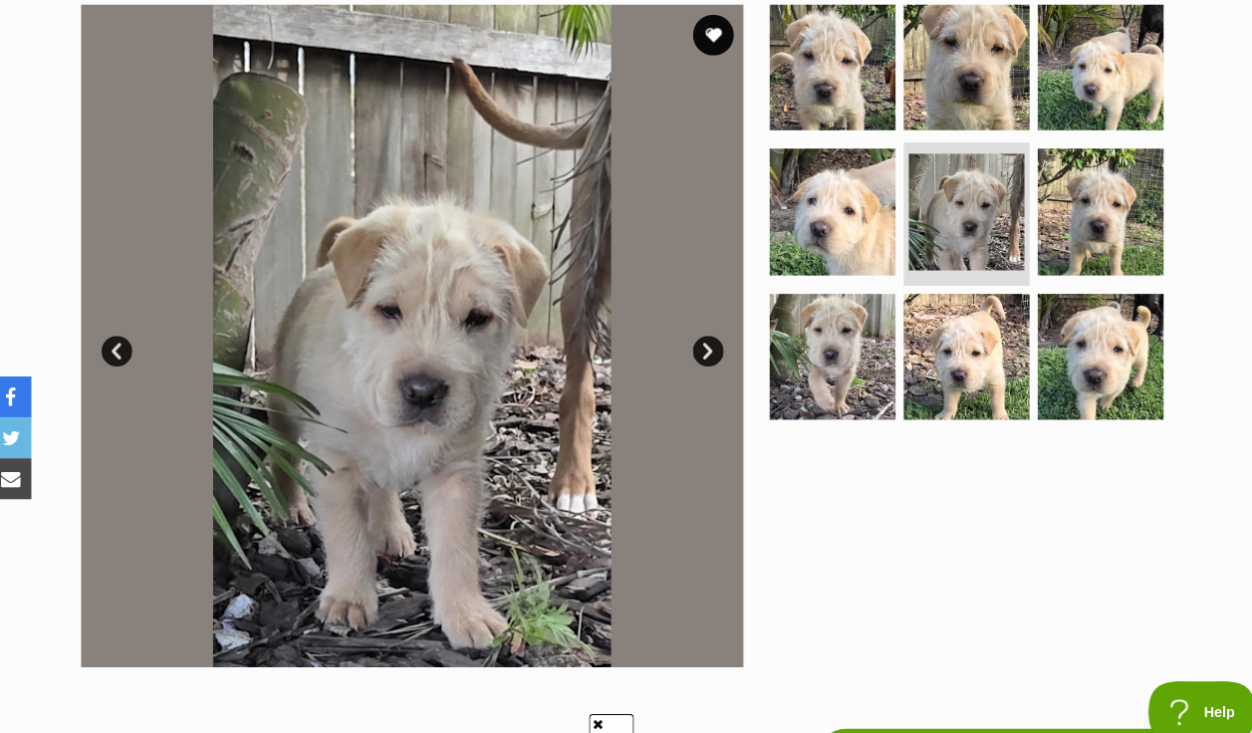
click at [704, 327] on link "Next" at bounding box center [699, 342] width 30 height 30
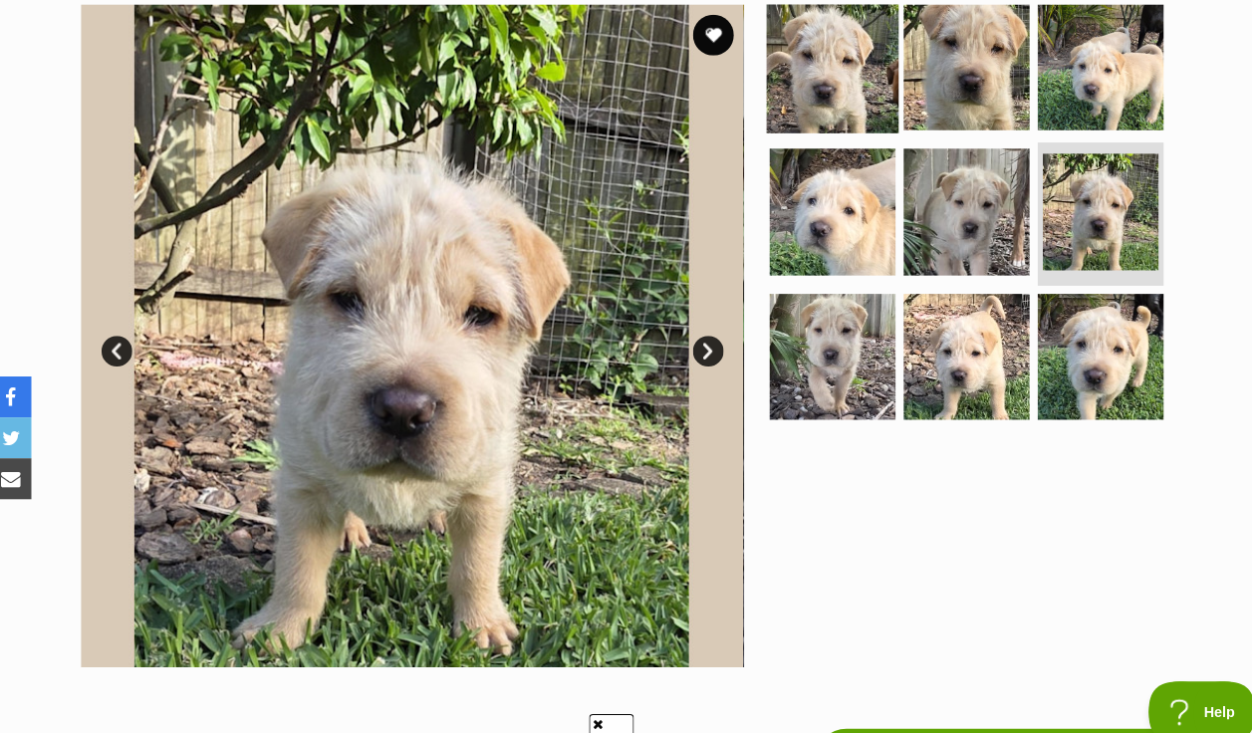
click at [847, 37] on img at bounding box center [820, 64] width 129 height 129
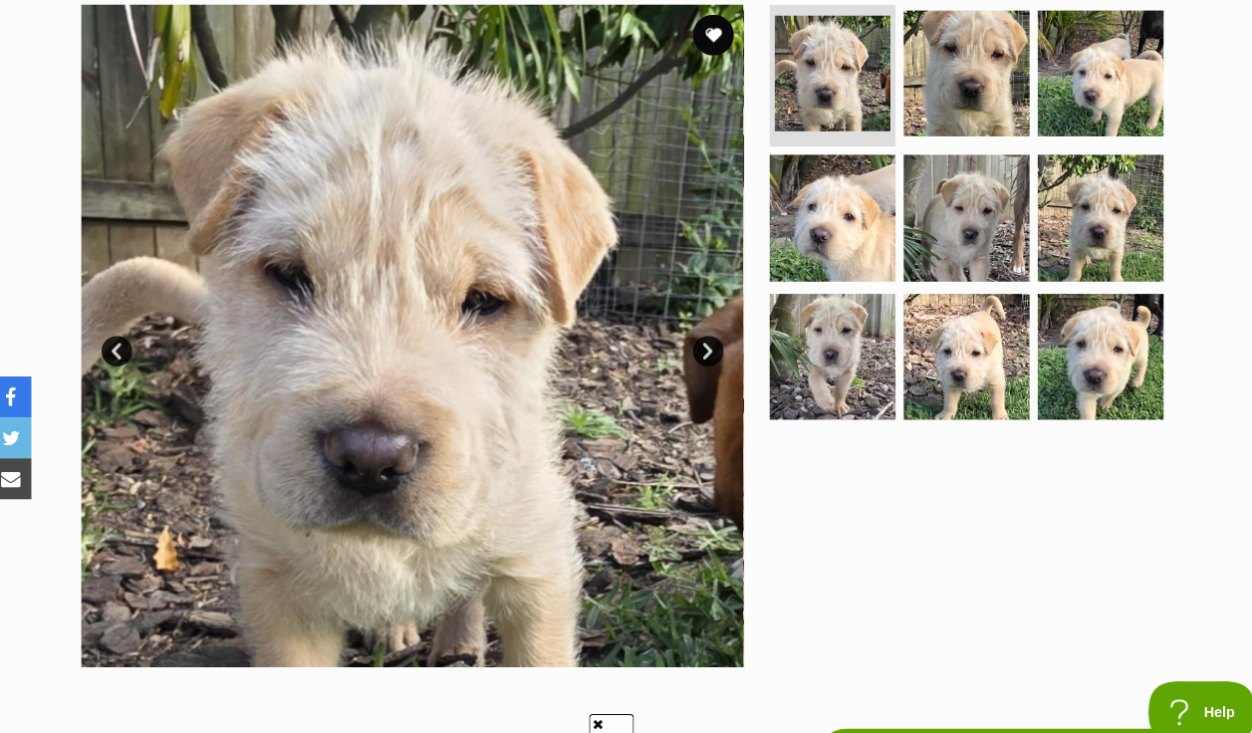
click at [700, 327] on link "Next" at bounding box center [699, 342] width 30 height 30
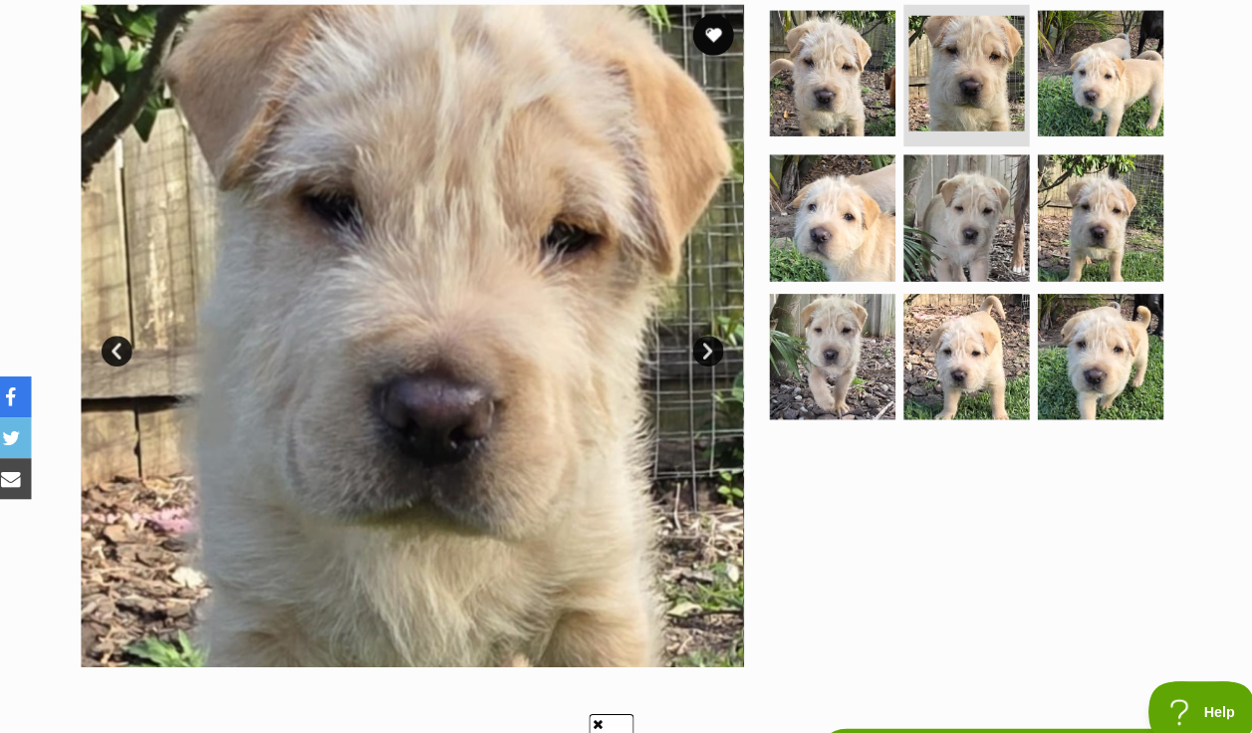
click at [700, 327] on link "Next" at bounding box center [699, 342] width 30 height 30
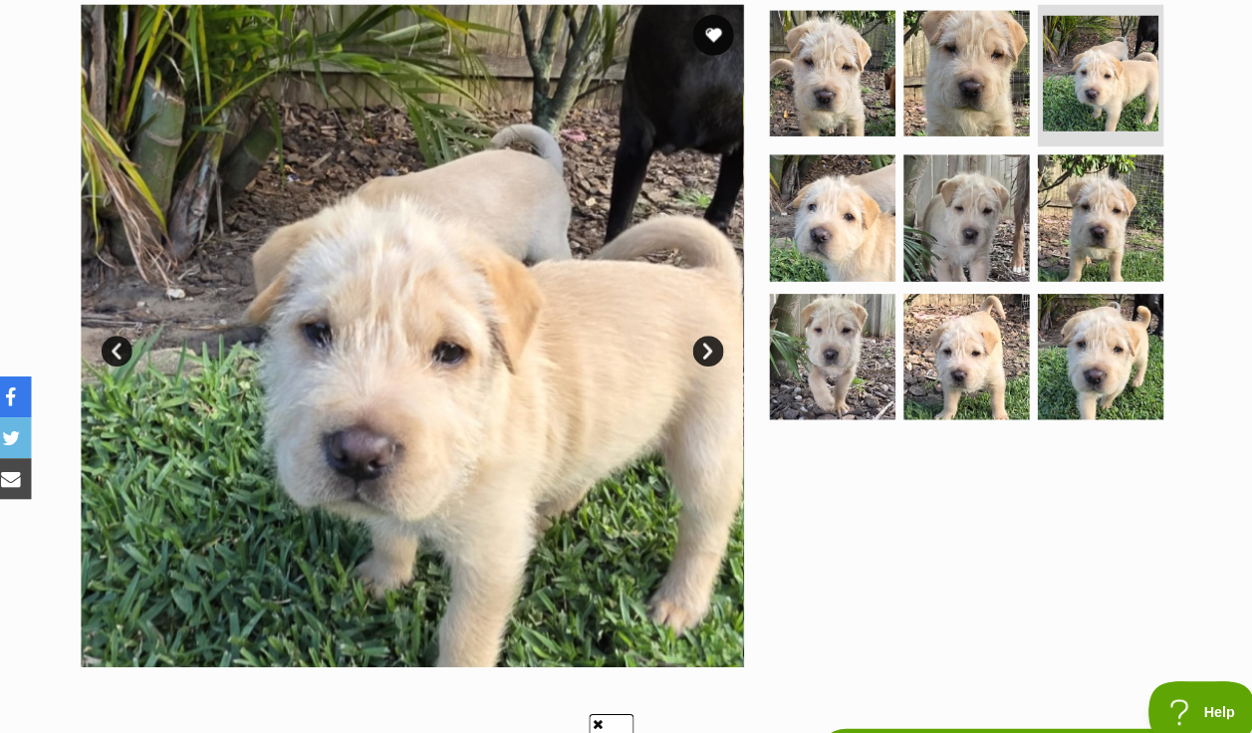
click at [700, 327] on link "Next" at bounding box center [699, 342] width 30 height 30
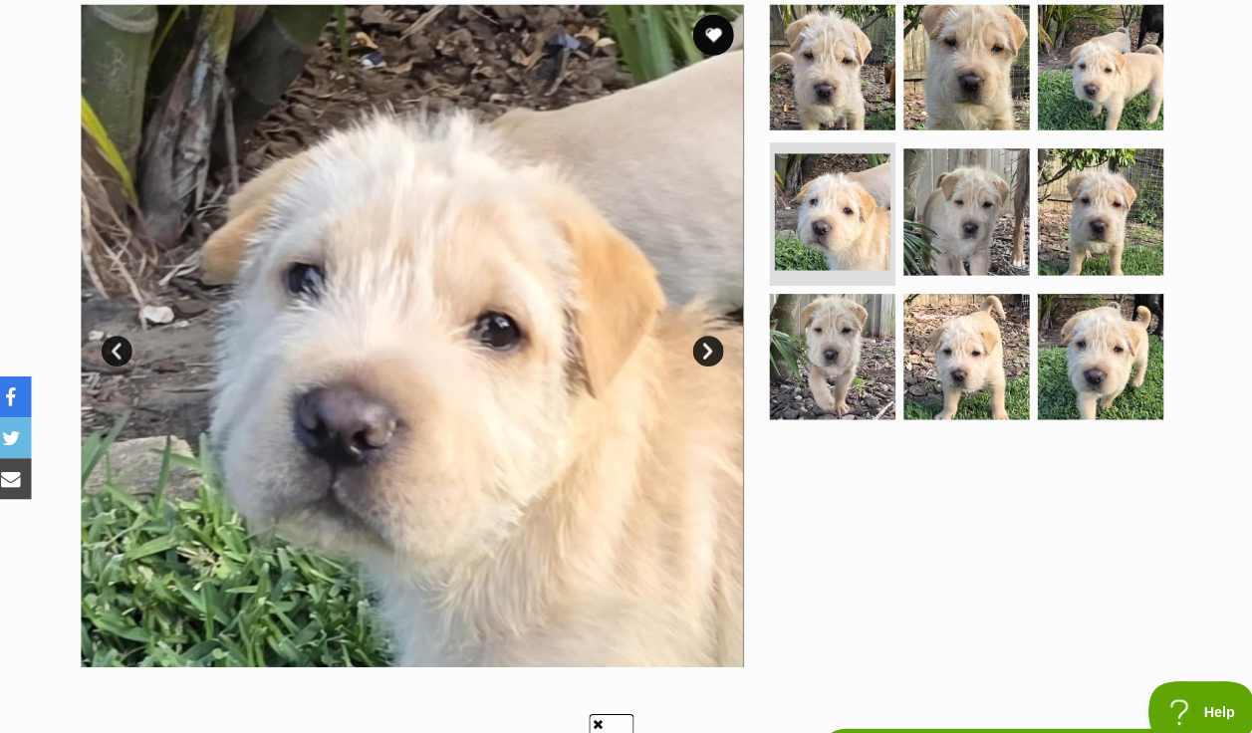
click at [700, 327] on link "Next" at bounding box center [699, 342] width 30 height 30
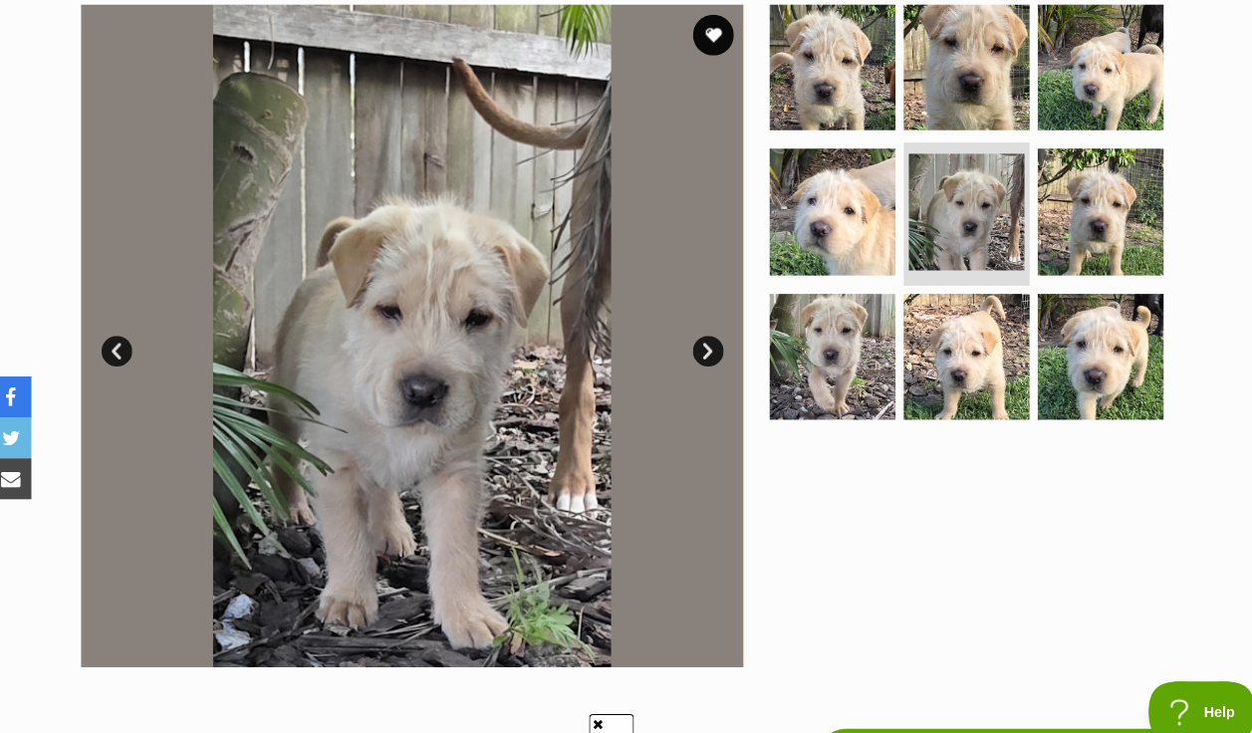
click at [700, 327] on link "Next" at bounding box center [699, 342] width 30 height 30
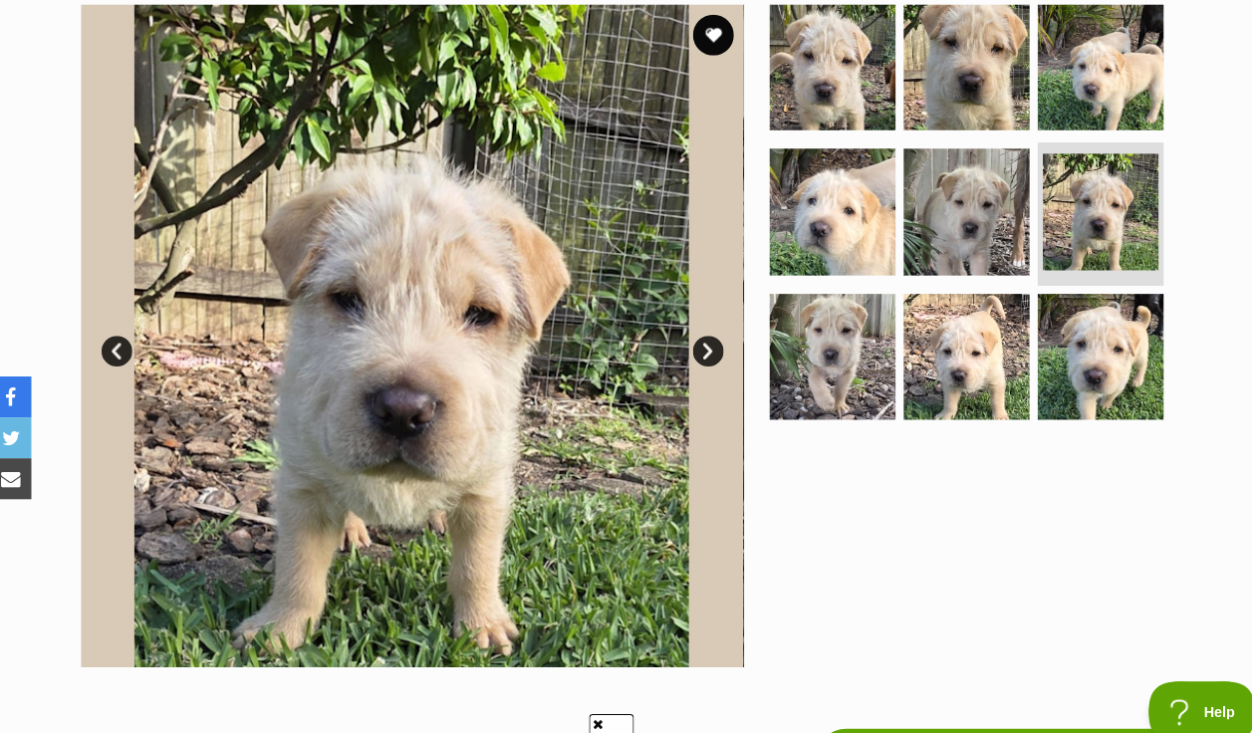
click at [700, 327] on link "Next" at bounding box center [699, 342] width 30 height 30
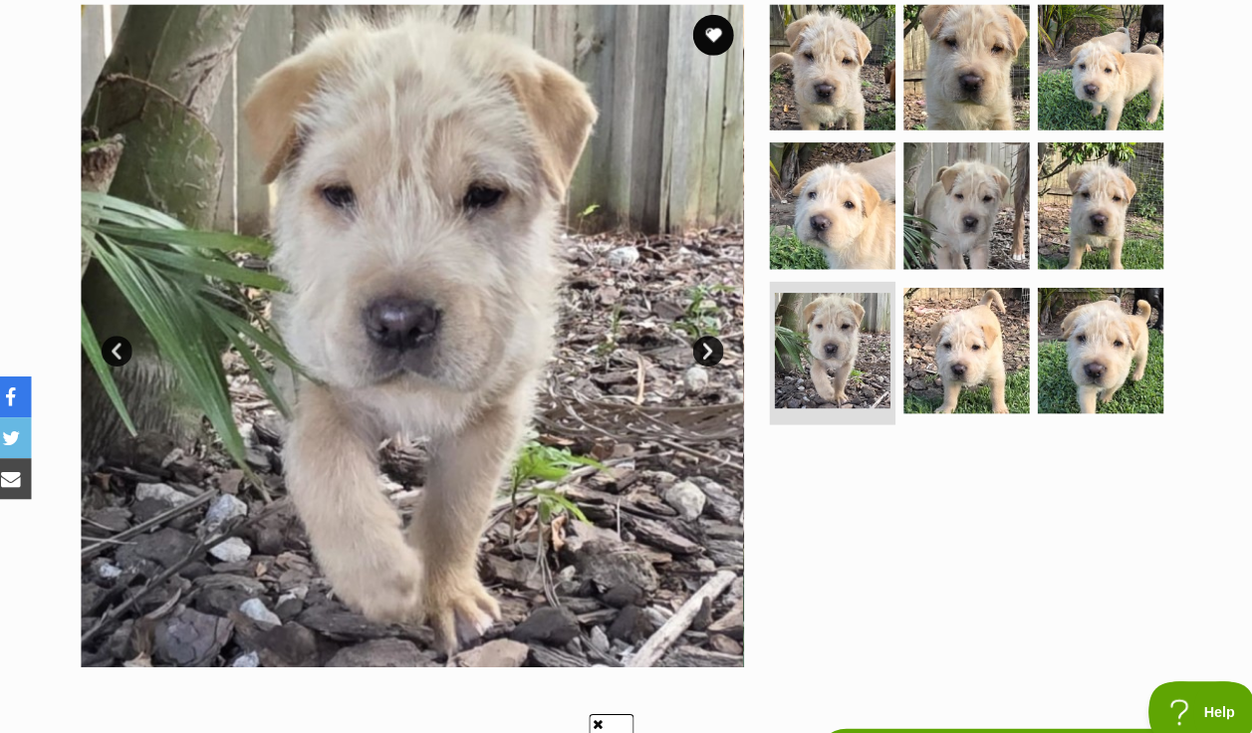
click at [696, 327] on link "Next" at bounding box center [699, 342] width 30 height 30
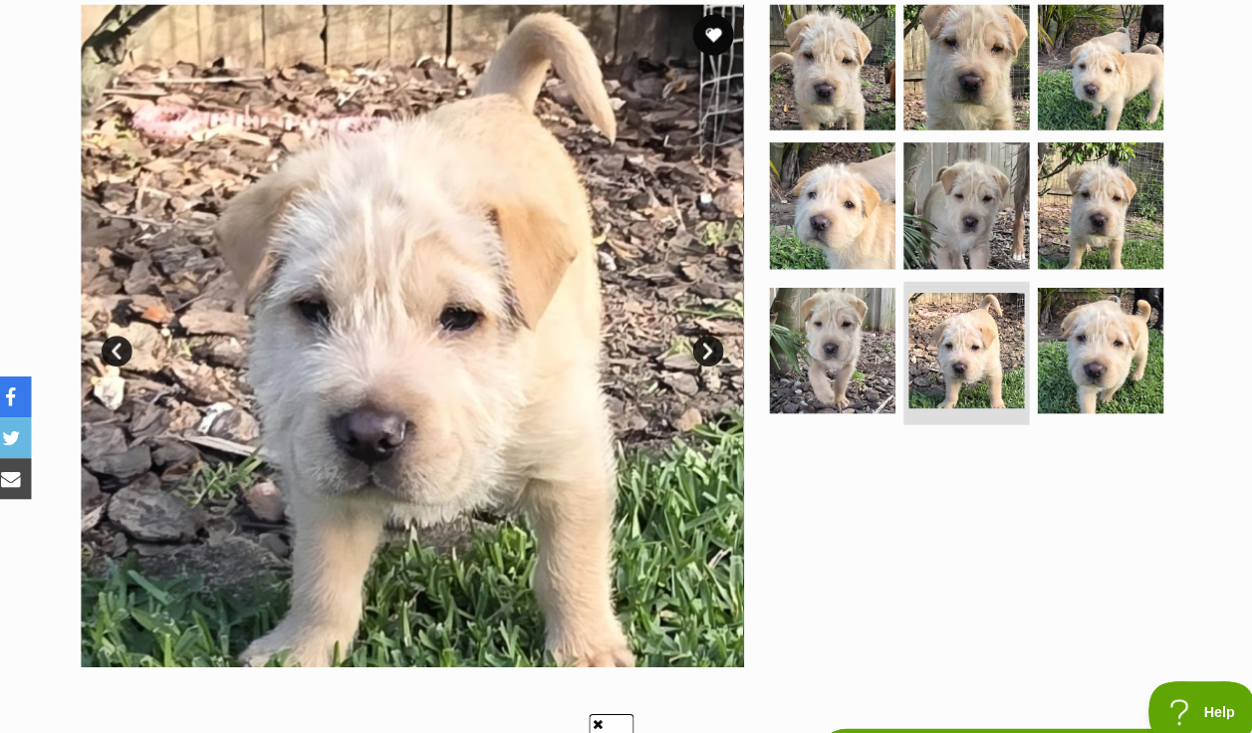
click at [696, 327] on link "Next" at bounding box center [699, 342] width 30 height 30
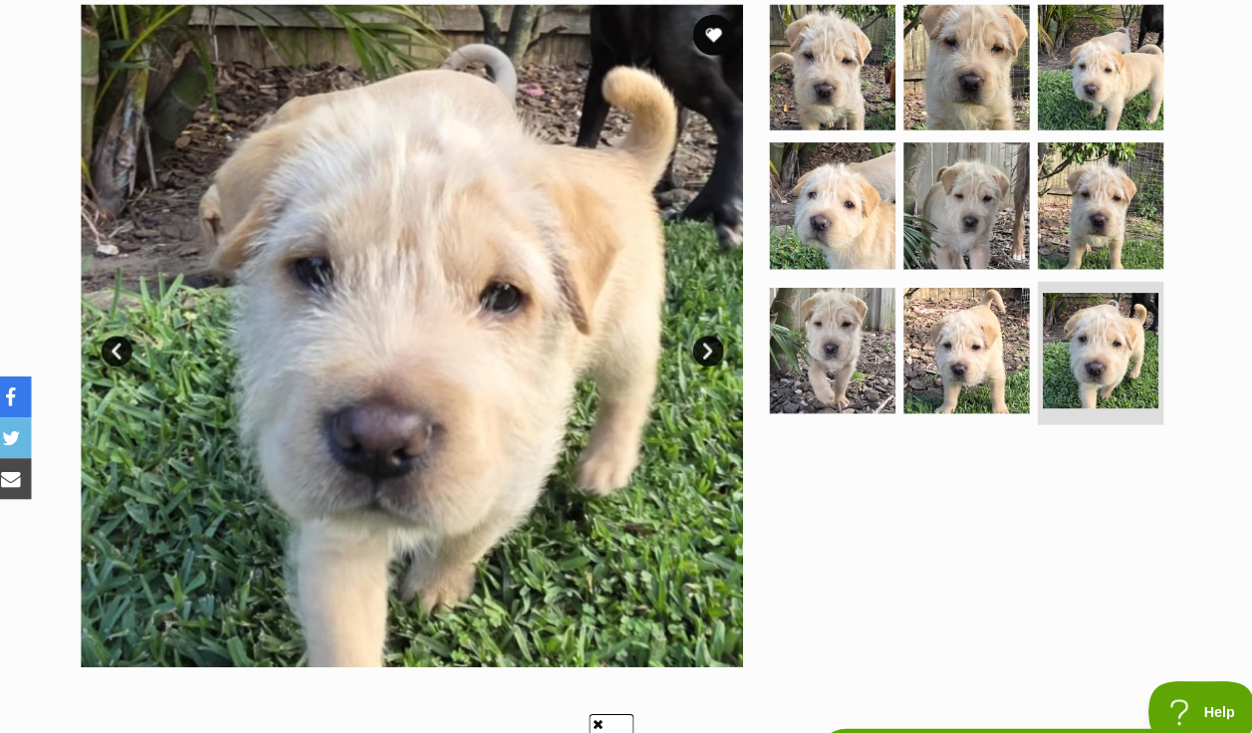
click at [696, 327] on link "Next" at bounding box center [699, 342] width 30 height 30
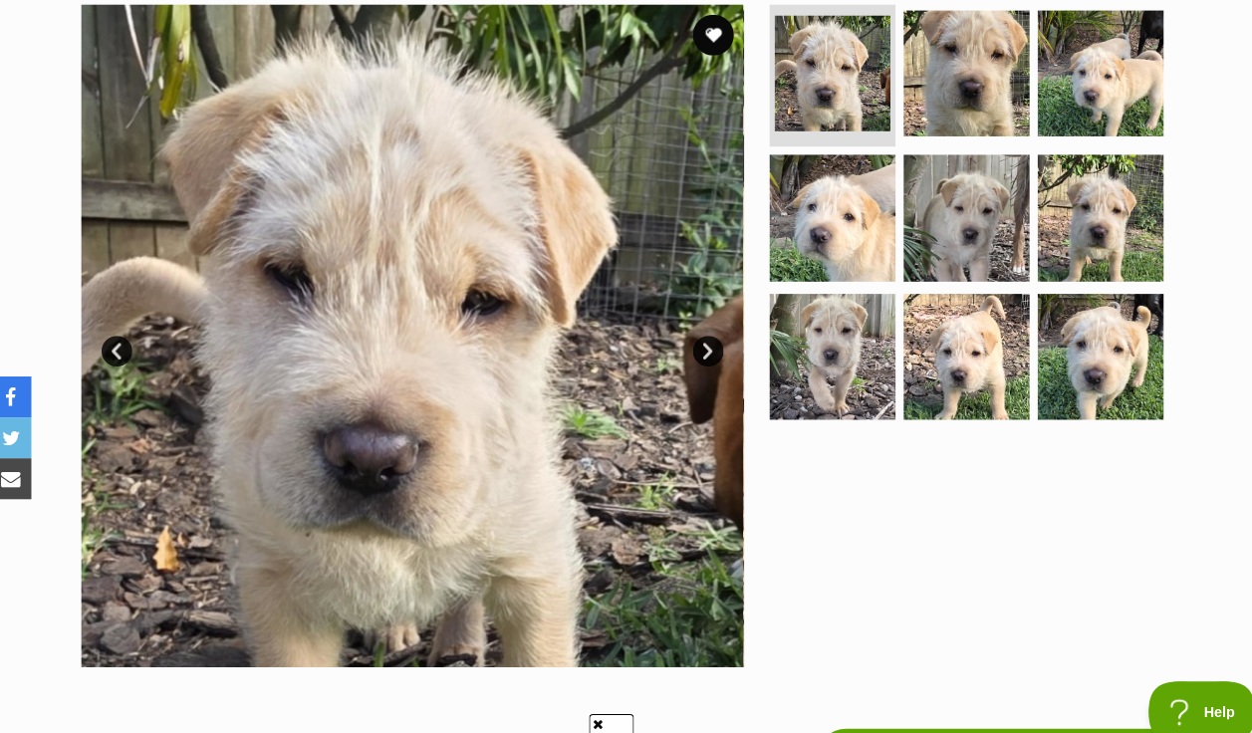
click at [696, 327] on link "Next" at bounding box center [699, 342] width 30 height 30
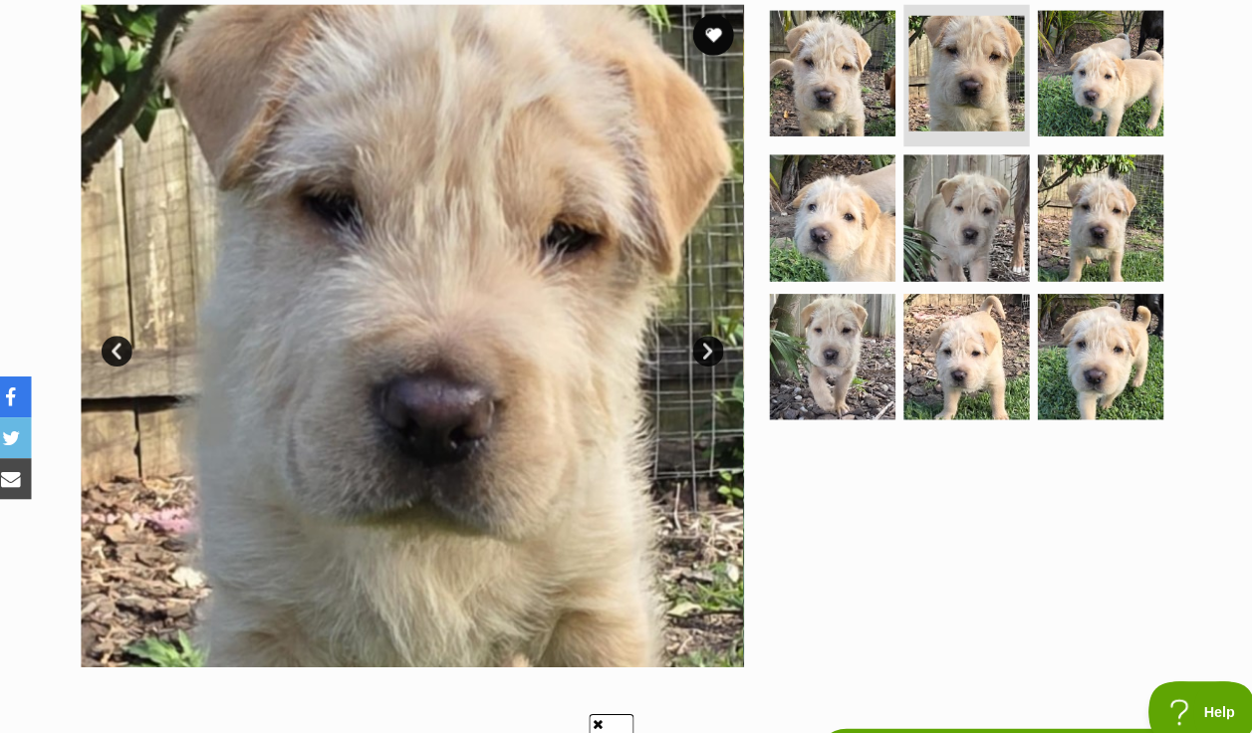
click at [696, 327] on link "Next" at bounding box center [699, 342] width 30 height 30
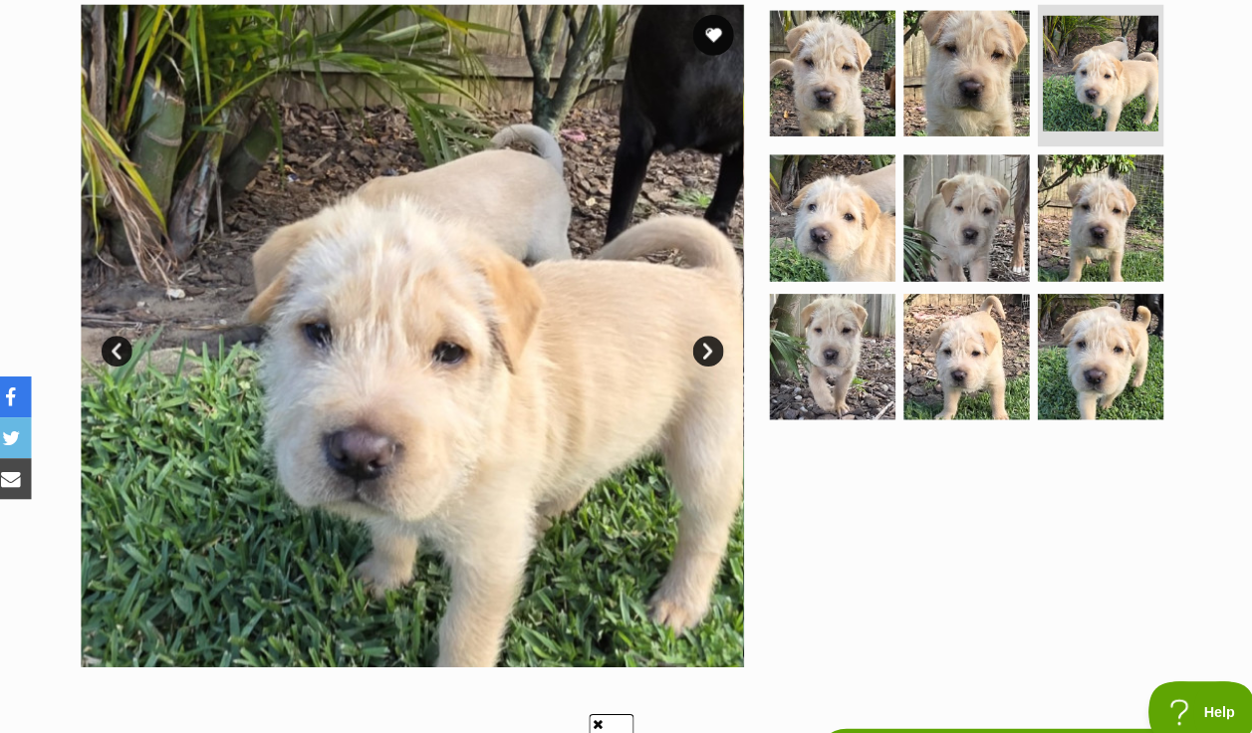
click at [700, 327] on link "Next" at bounding box center [699, 342] width 30 height 30
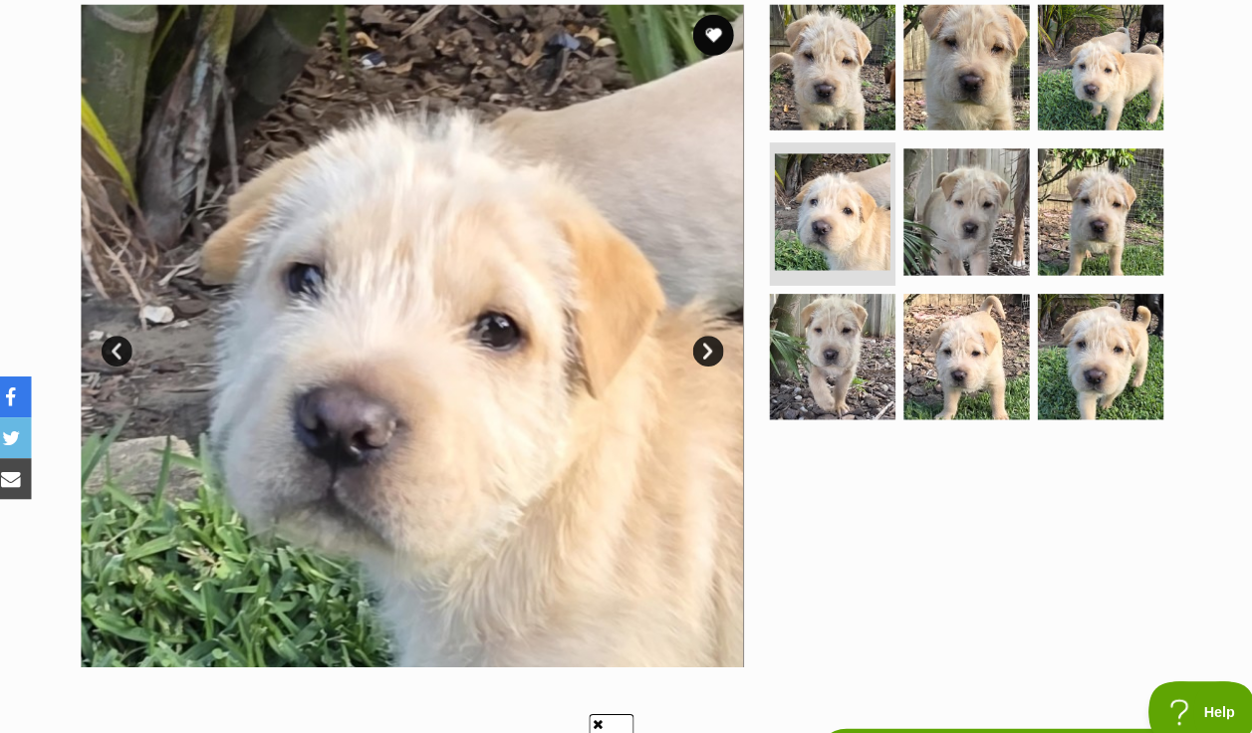
click at [700, 327] on link "Next" at bounding box center [699, 342] width 30 height 30
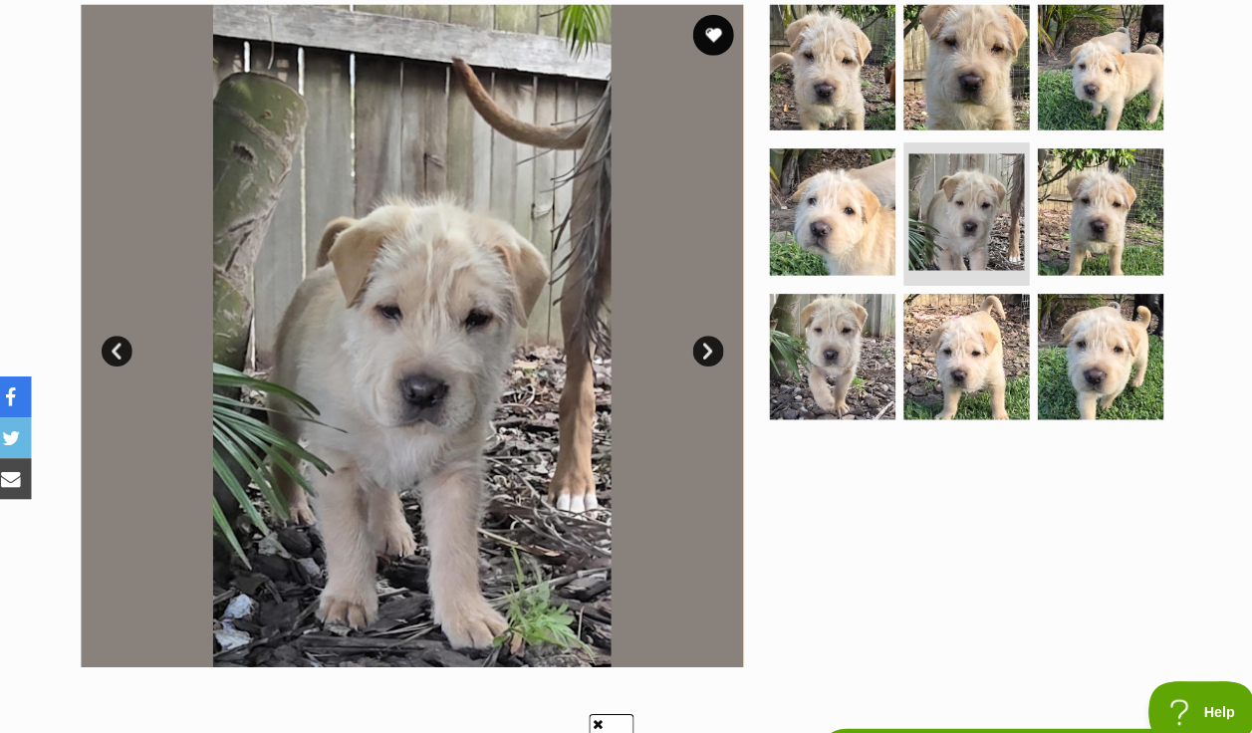
click at [695, 327] on link "Next" at bounding box center [699, 342] width 30 height 30
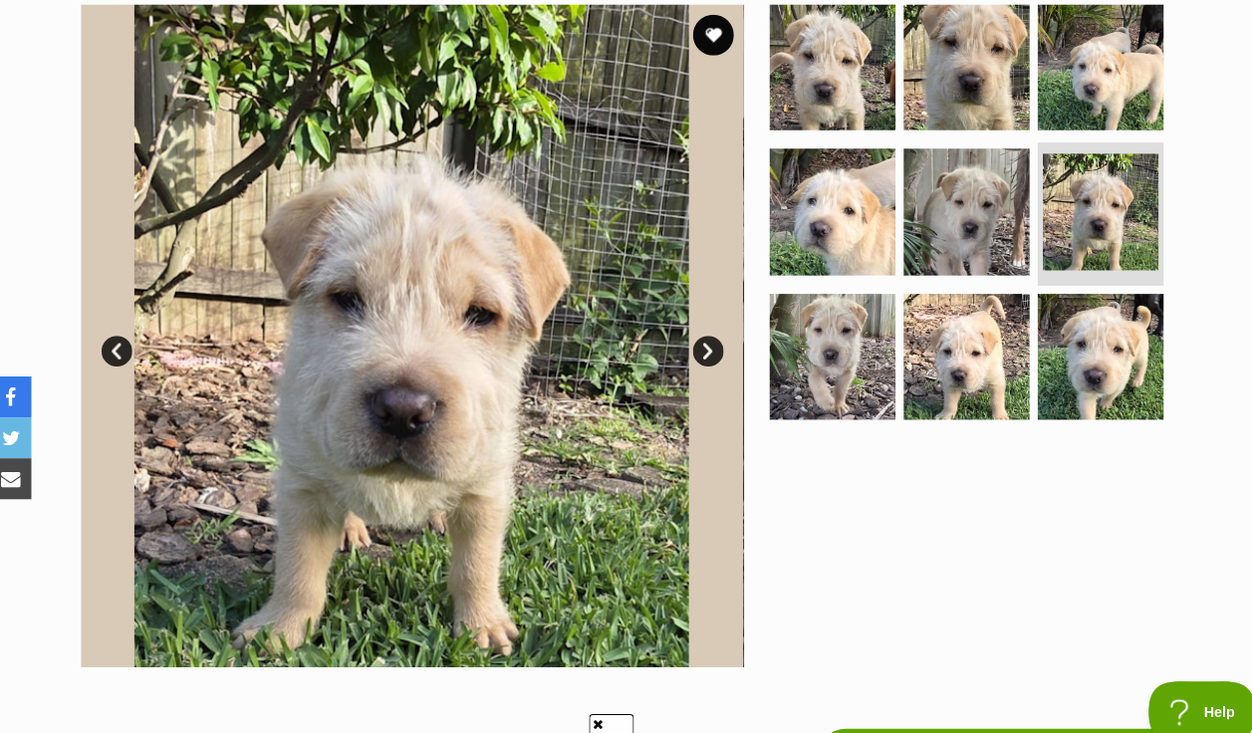
click at [695, 327] on link "Next" at bounding box center [699, 342] width 30 height 30
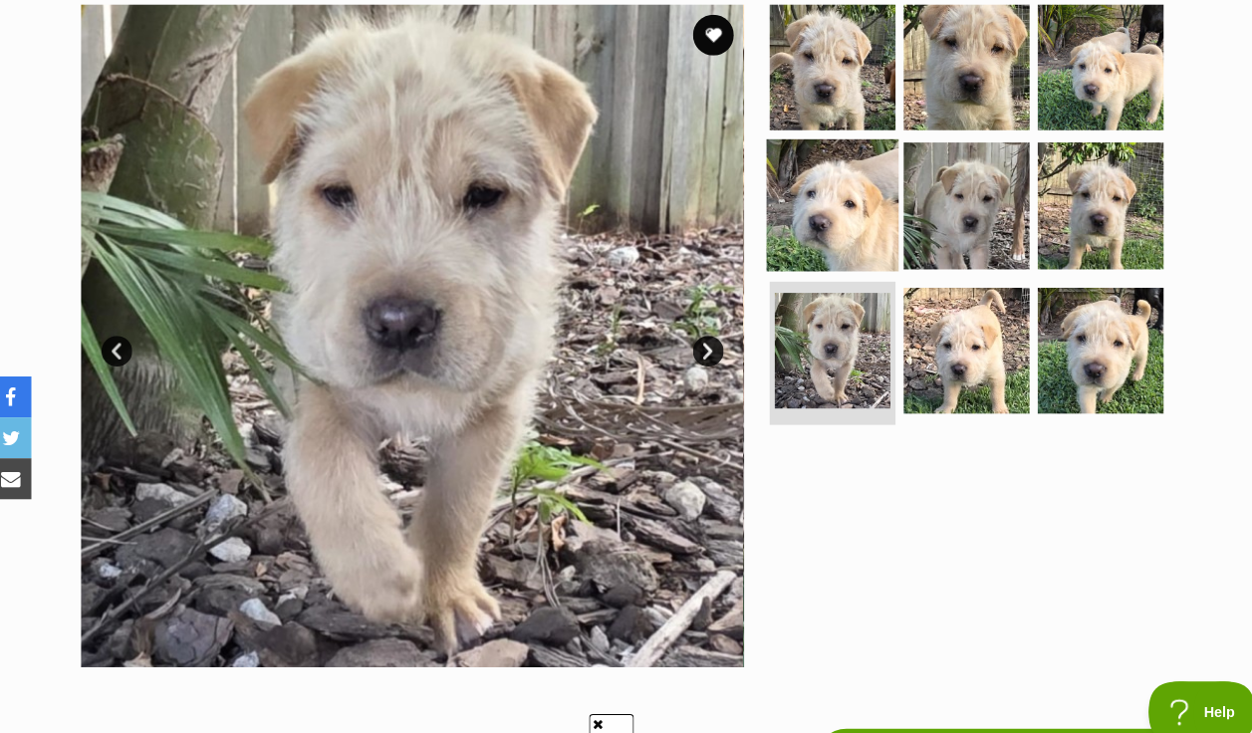
click at [871, 150] on img at bounding box center [820, 199] width 129 height 129
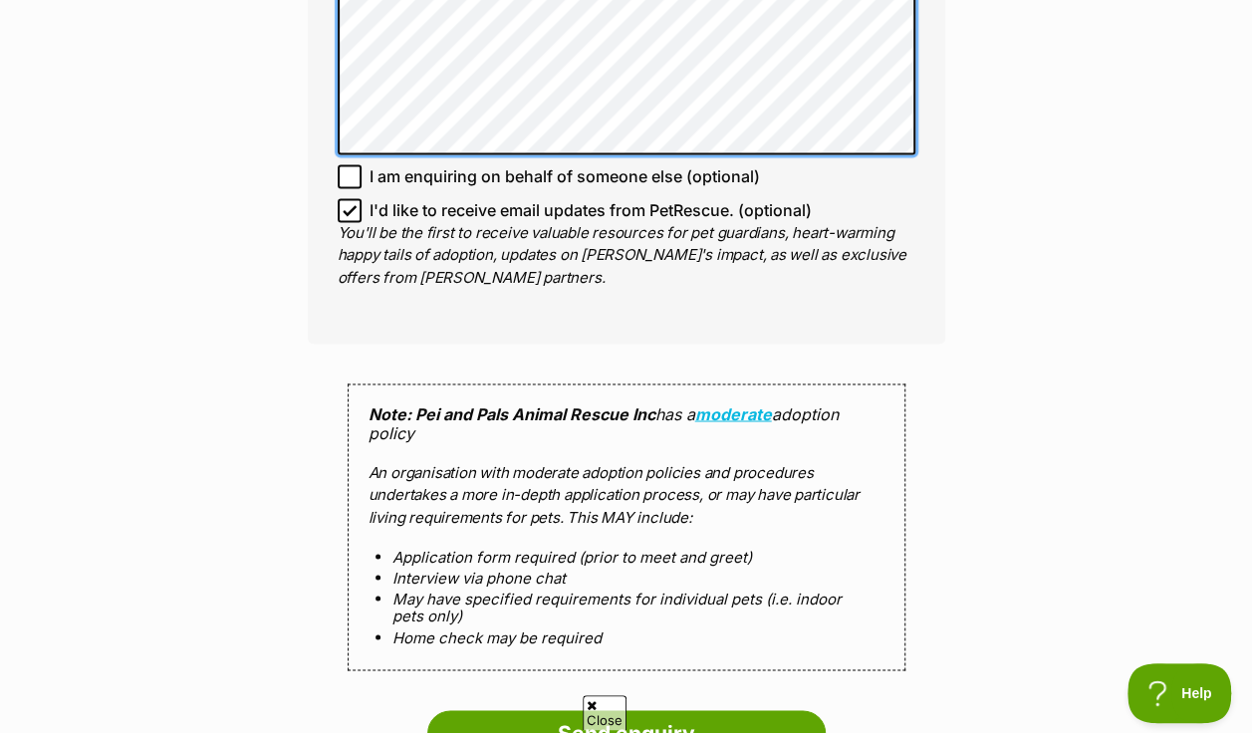
scroll to position [1514, 0]
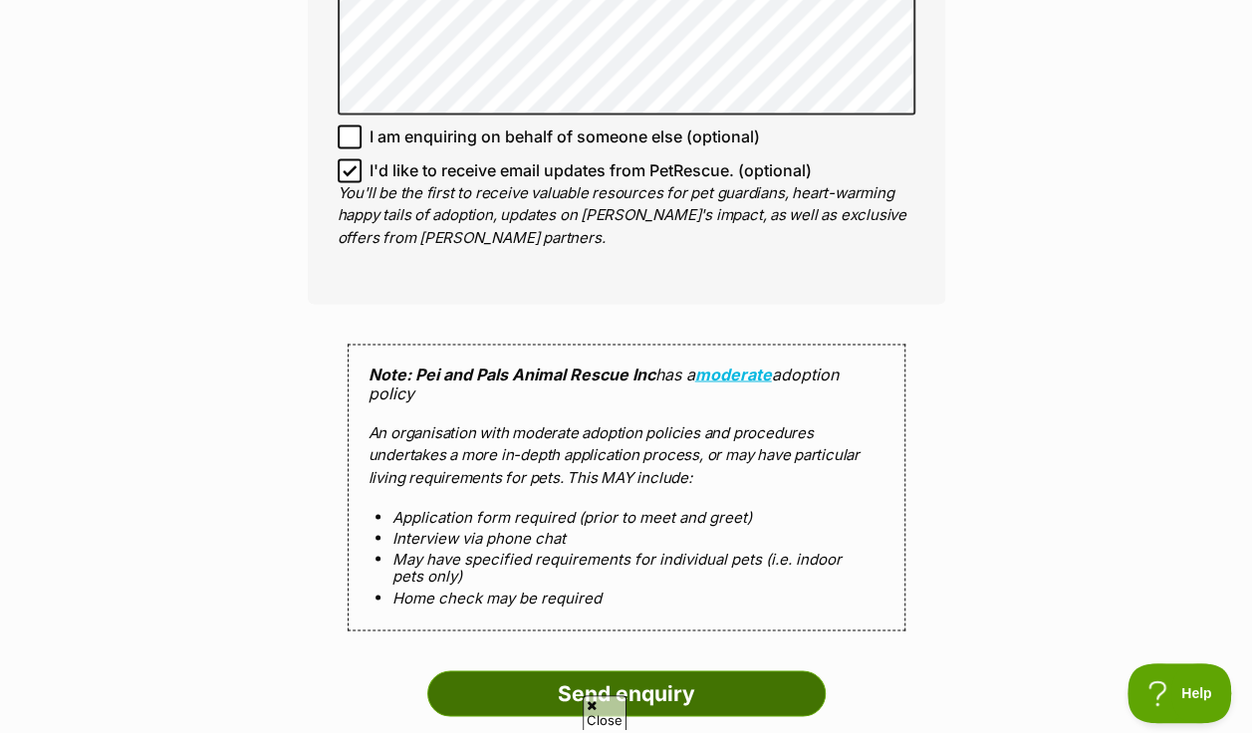
click at [681, 670] on input "Send enquiry" at bounding box center [626, 693] width 398 height 46
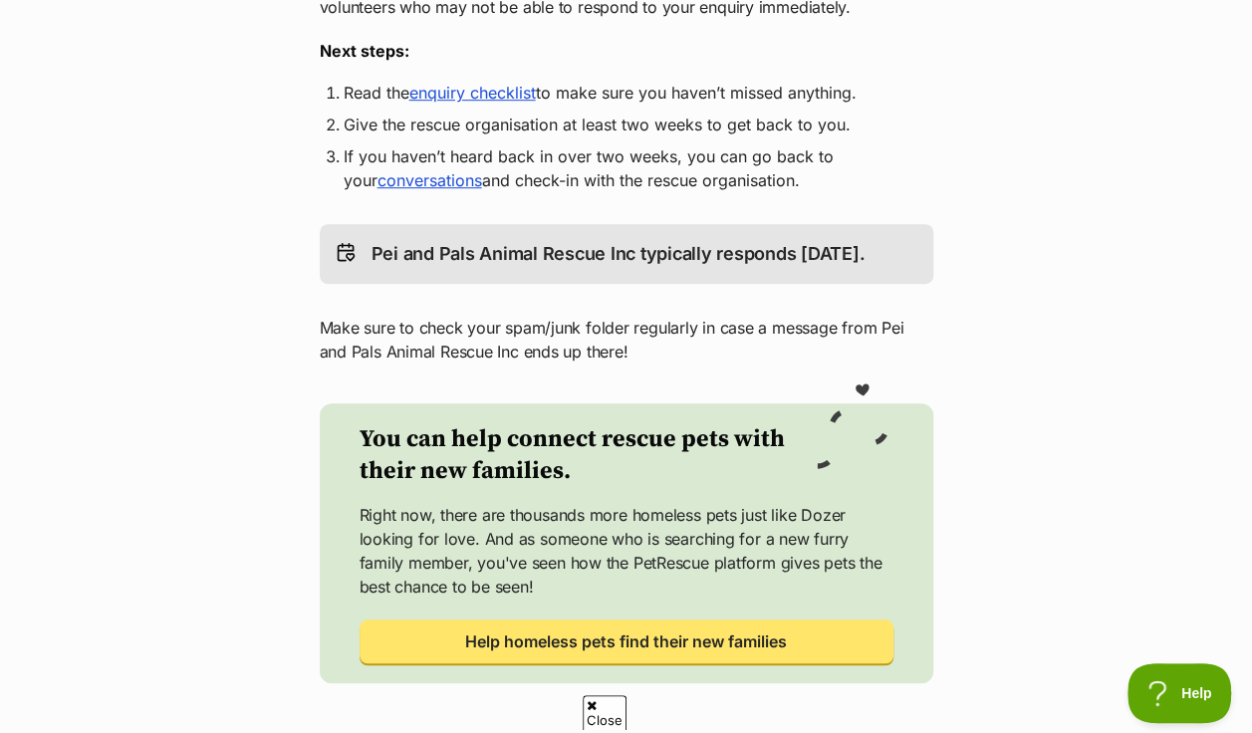
scroll to position [544, 0]
